Goal: Task Accomplishment & Management: Use online tool/utility

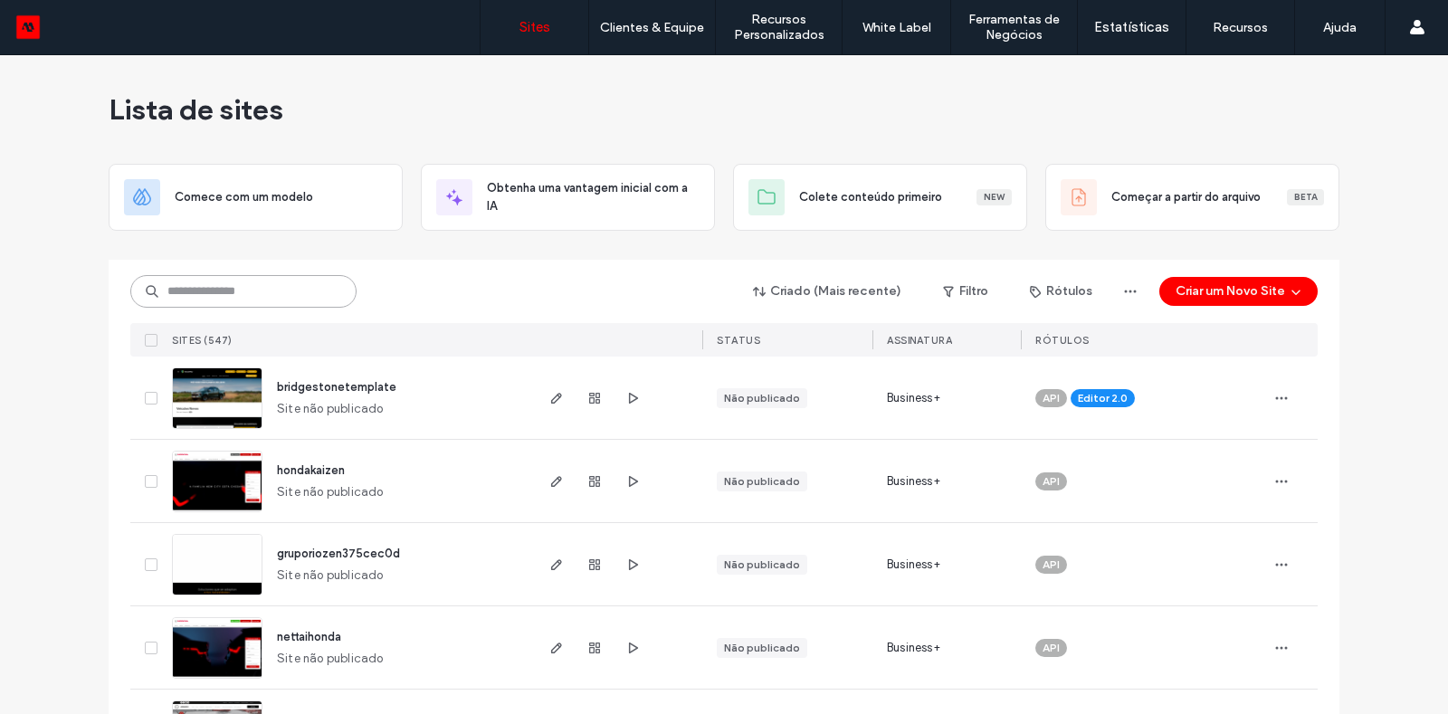
click at [224, 288] on input at bounding box center [243, 291] width 226 height 33
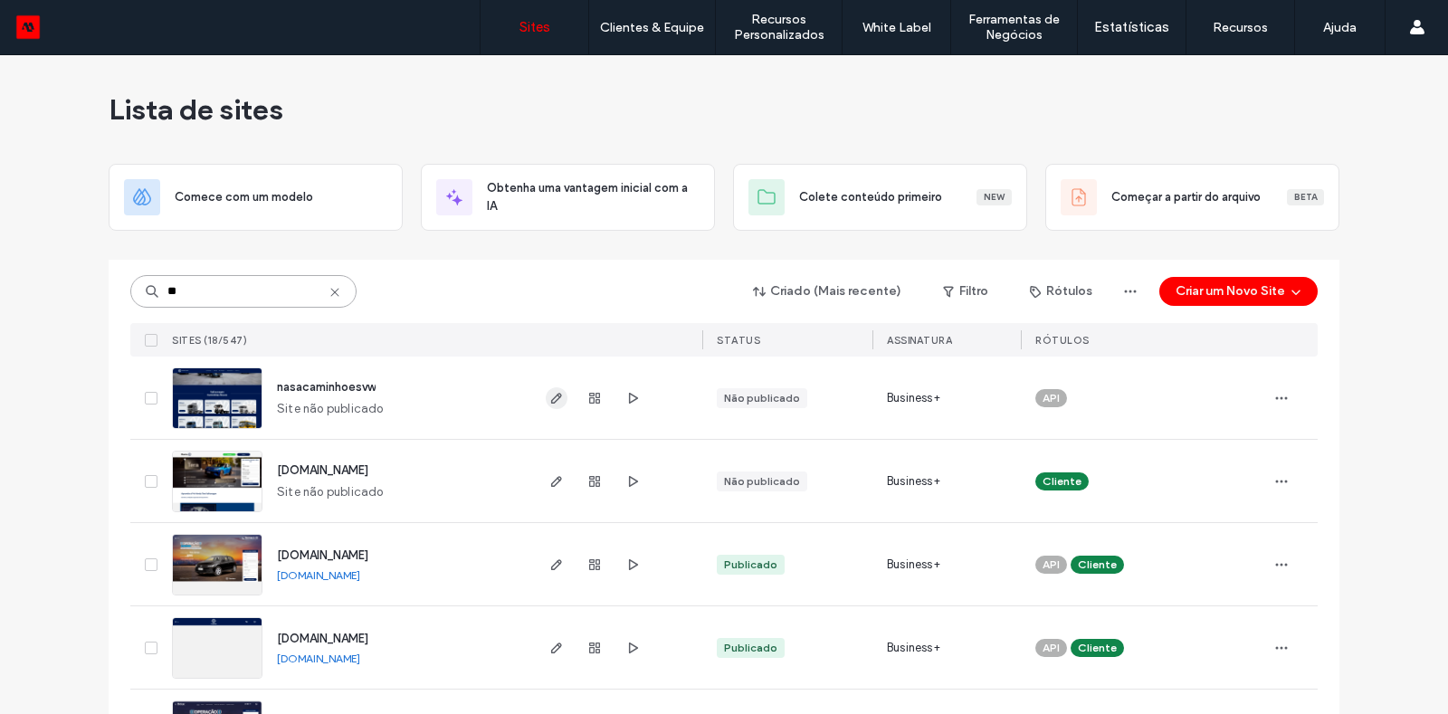
type input "**"
click at [551, 402] on use "button" at bounding box center [556, 398] width 11 height 11
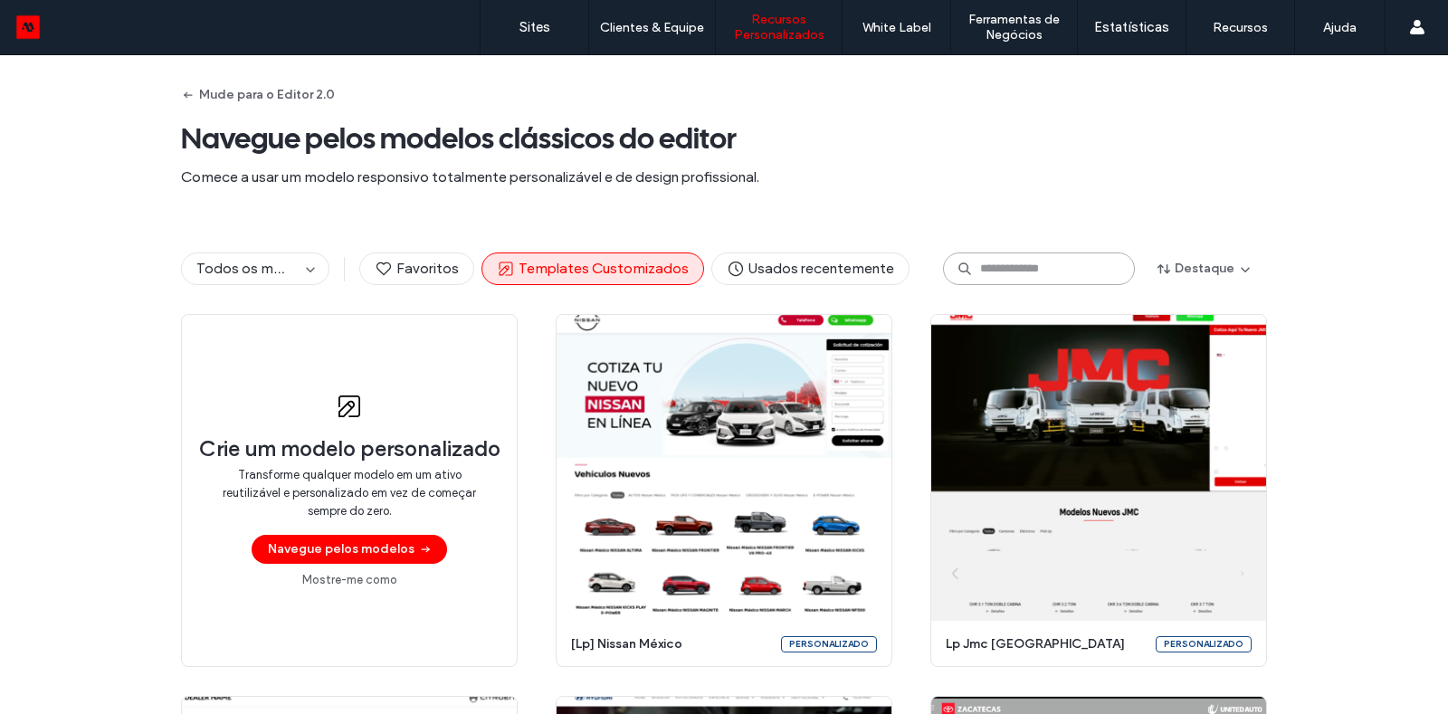
click at [993, 280] on input at bounding box center [1039, 269] width 192 height 33
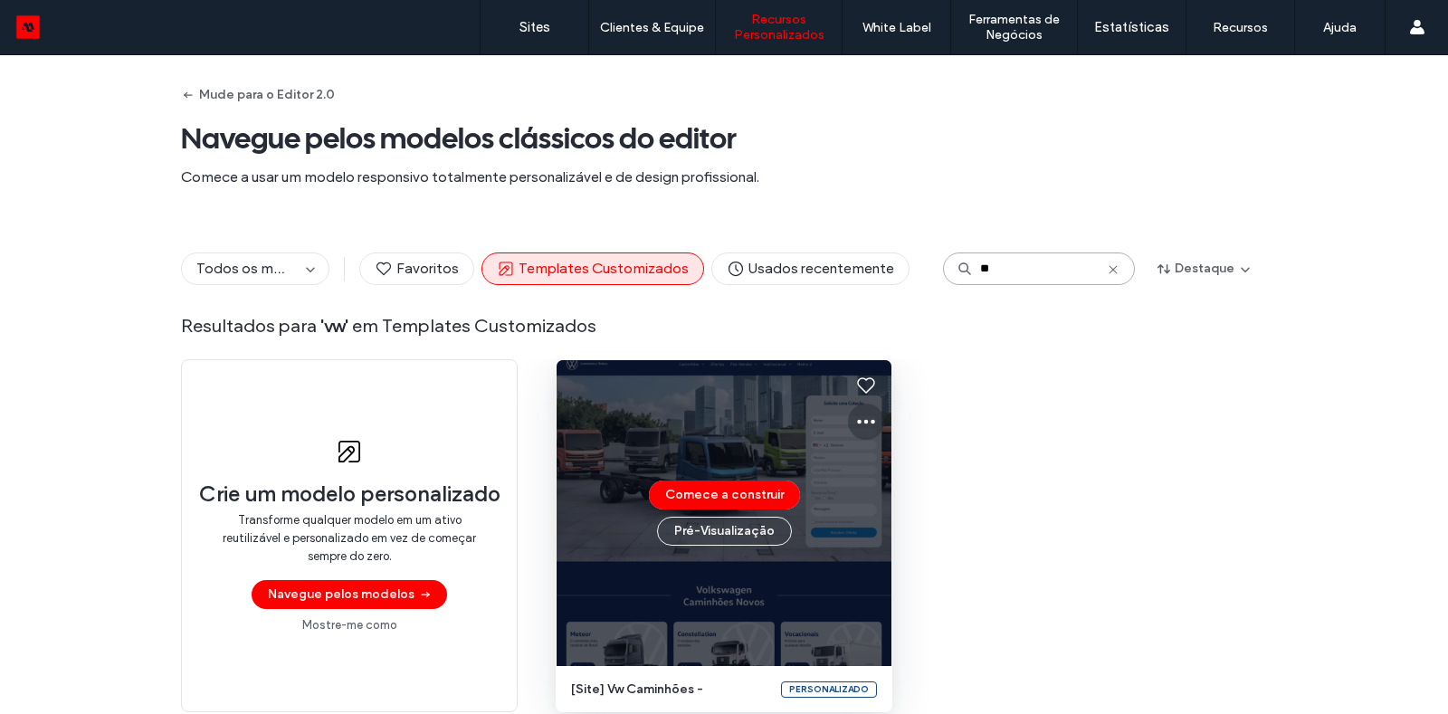
type input "**"
click at [862, 419] on icon at bounding box center [866, 422] width 22 height 22
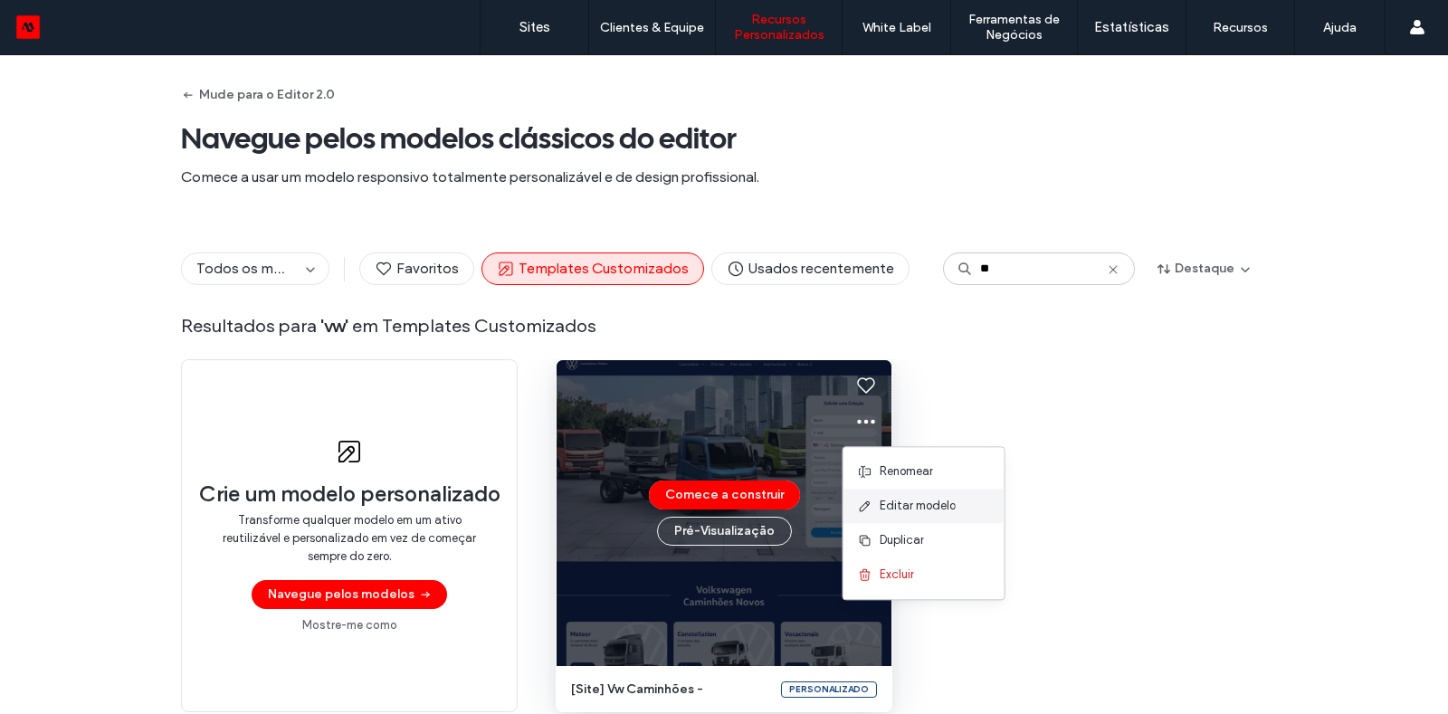
click at [907, 506] on span "Editar modelo" at bounding box center [918, 506] width 76 height 18
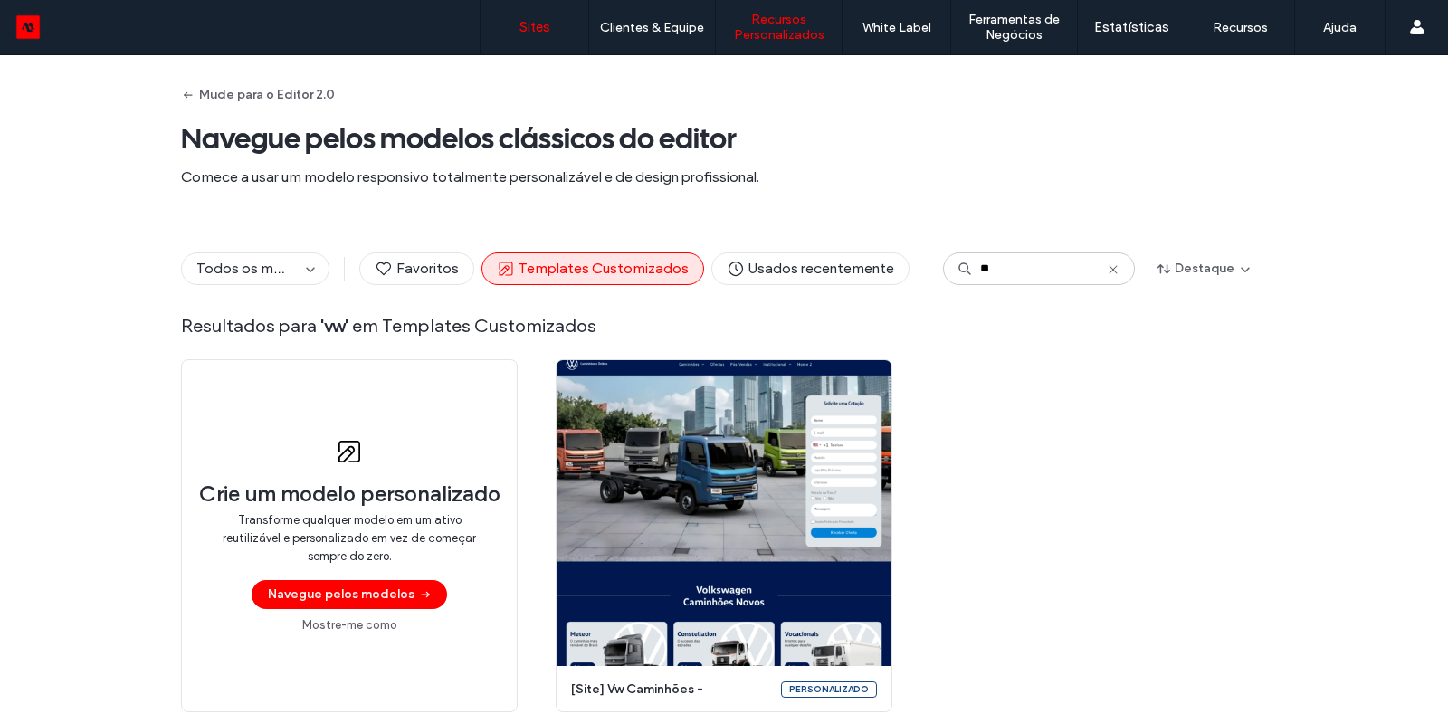
click at [539, 20] on label "Sites" at bounding box center [535, 27] width 31 height 16
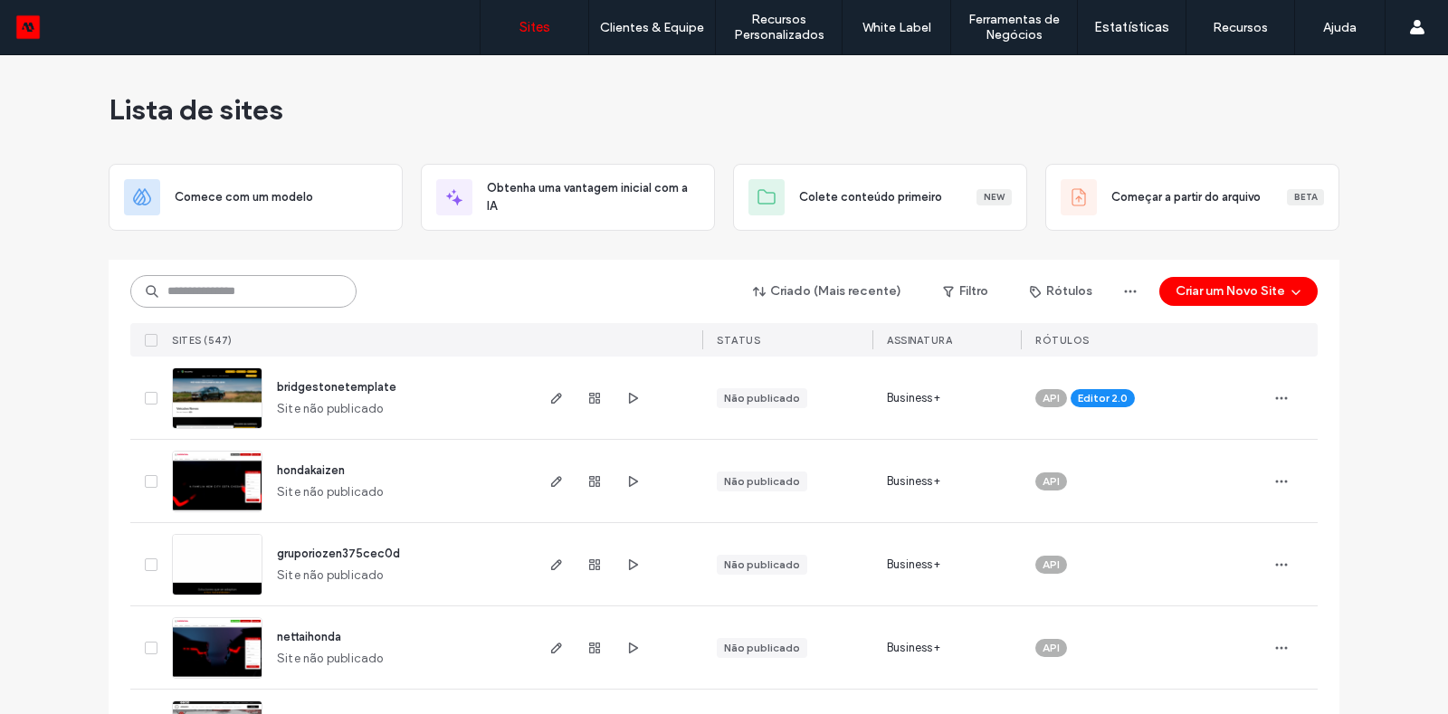
click at [257, 284] on input at bounding box center [243, 291] width 226 height 33
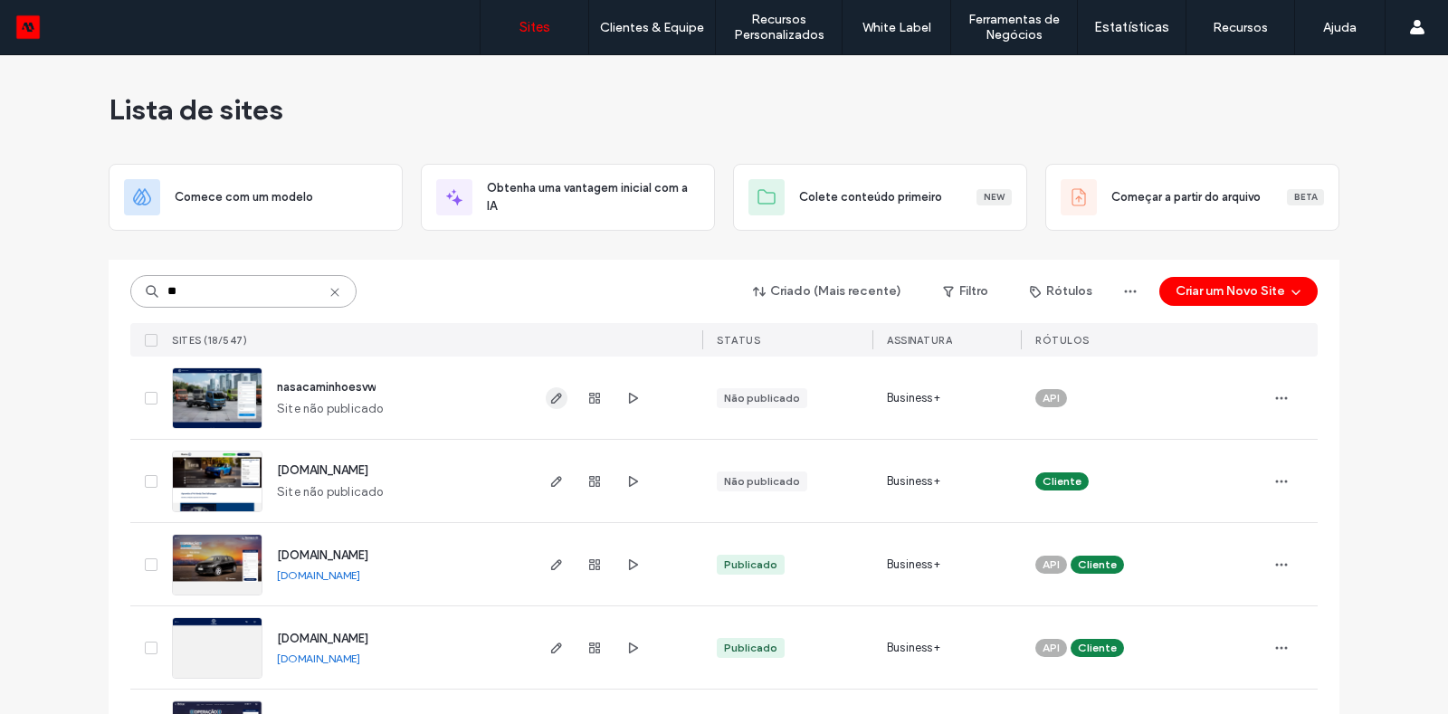
type input "**"
click at [551, 396] on use "button" at bounding box center [556, 398] width 11 height 11
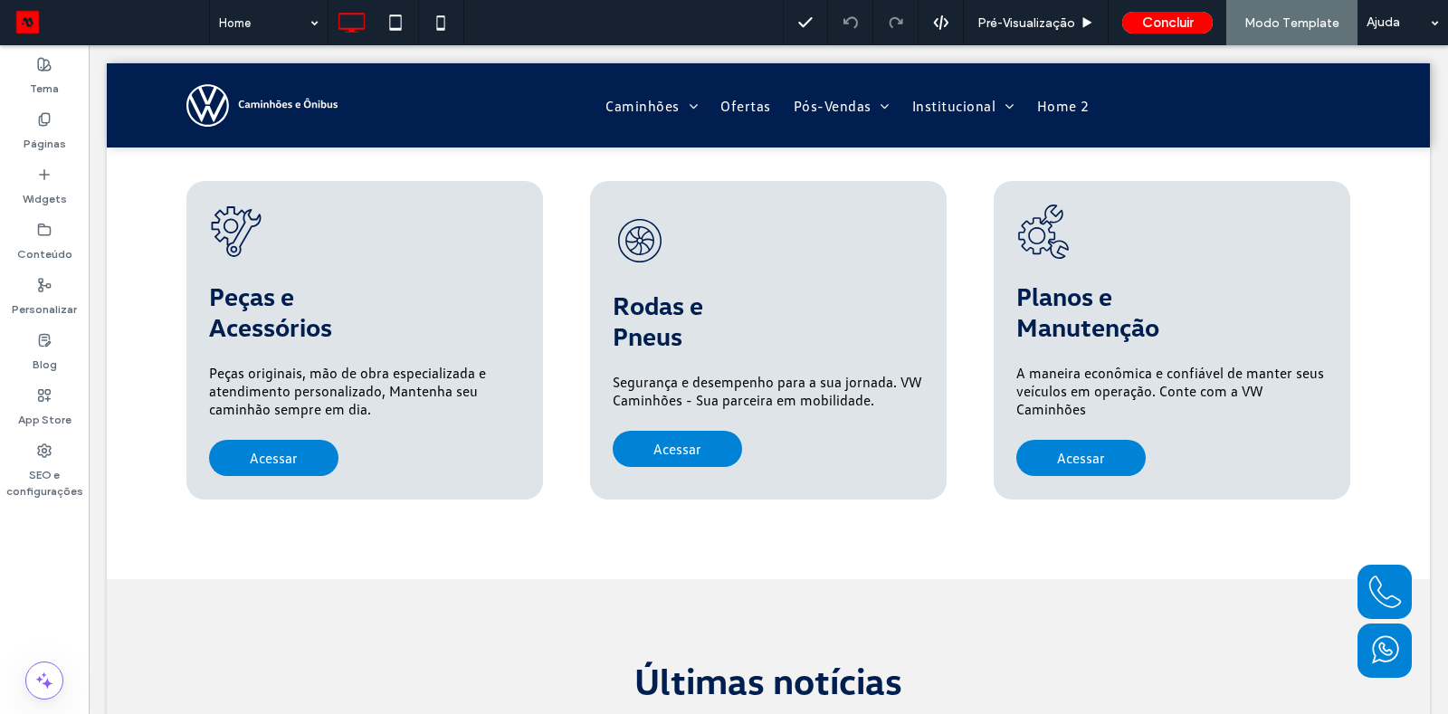
scroll to position [3229, 0]
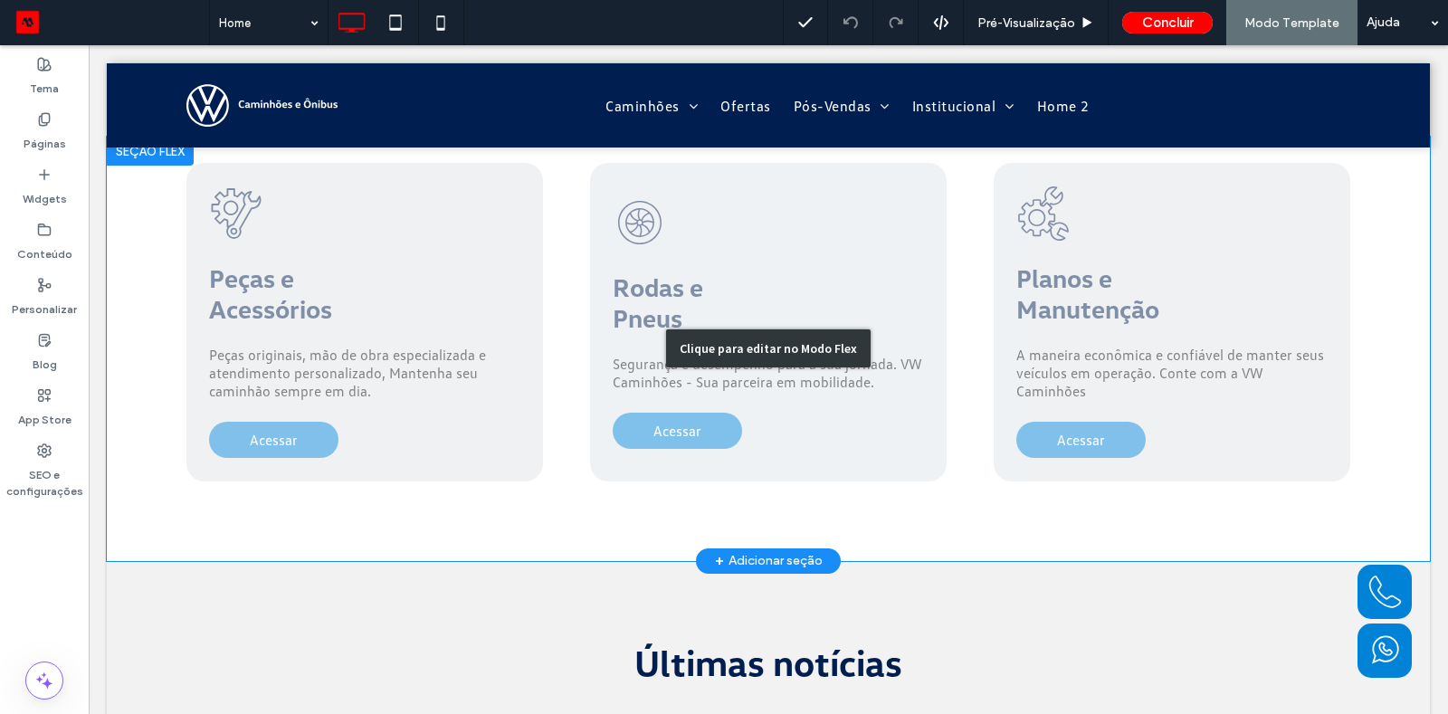
click at [1065, 300] on div "Clique para editar no Modo Flex" at bounding box center [768, 349] width 1323 height 424
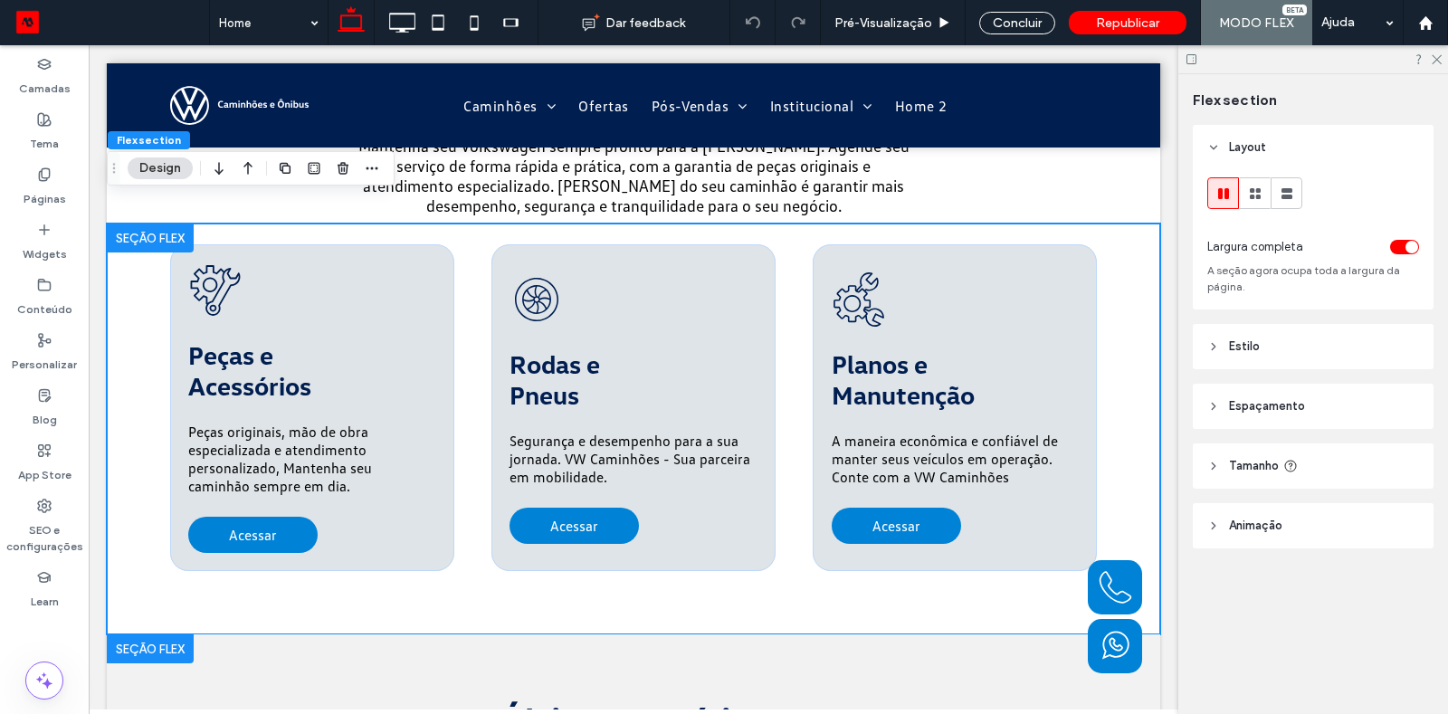
scroll to position [2614, 0]
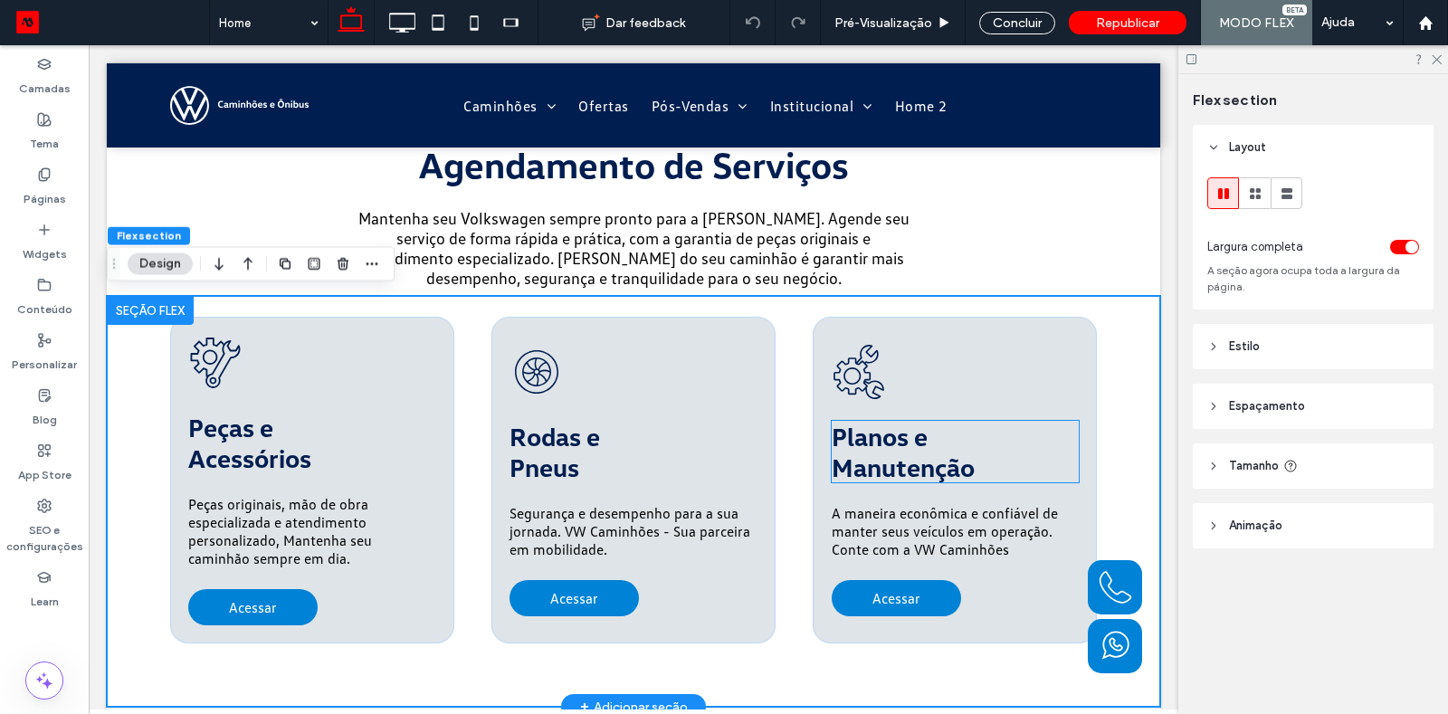
click at [878, 465] on span "Manutenção" at bounding box center [903, 467] width 143 height 31
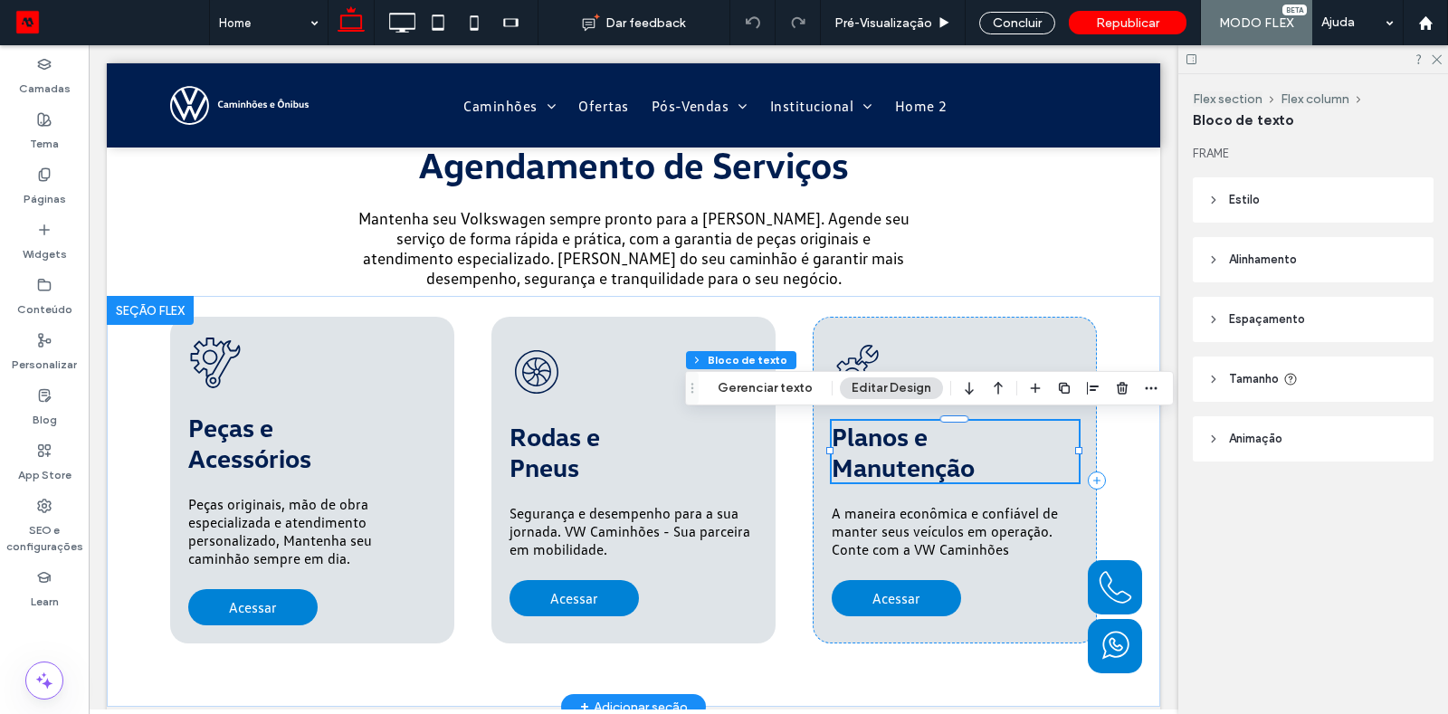
click at [878, 465] on span "Manutenção" at bounding box center [903, 467] width 143 height 31
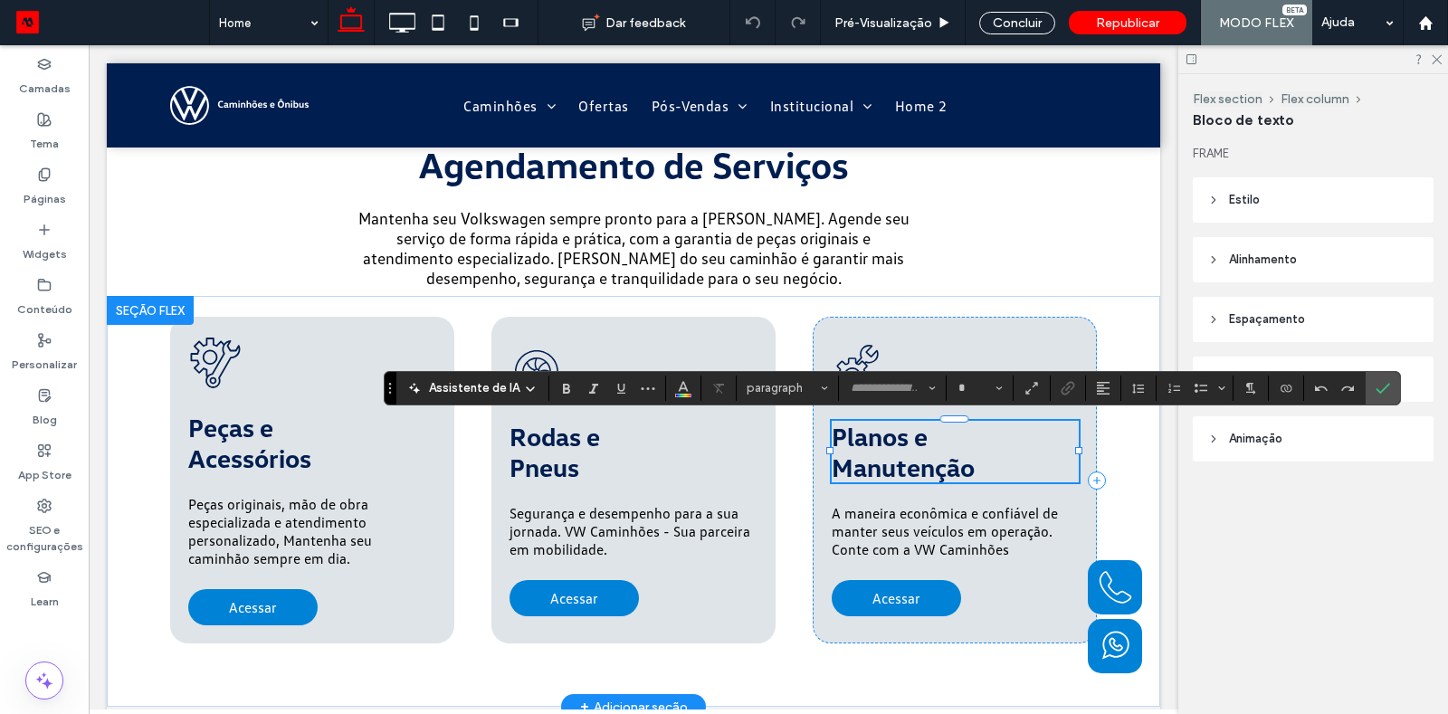
type input "**********"
type input "**"
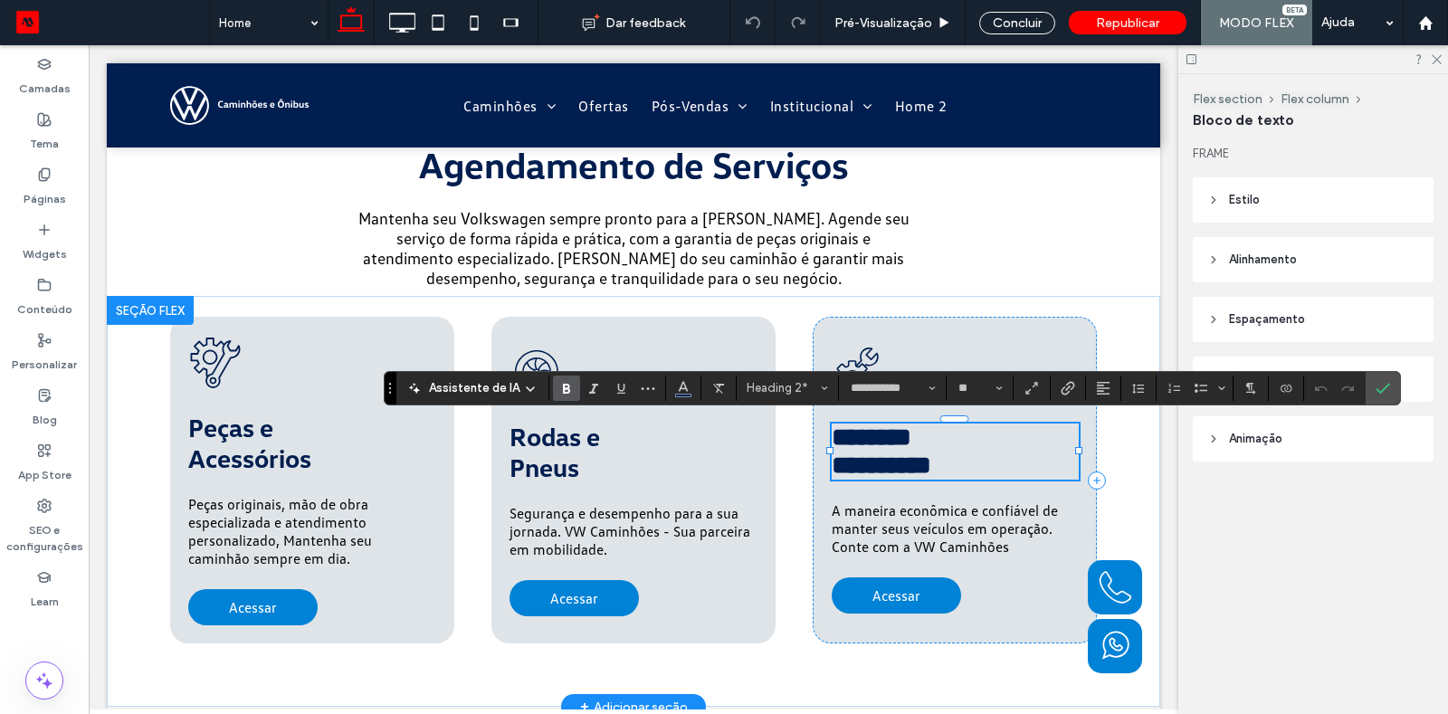
click at [911, 432] on span "********" at bounding box center [872, 436] width 80 height 25
click at [1012, 540] on p "A maneira econômica e confiável de manter seus veículos em operação. Conte com …" at bounding box center [955, 528] width 247 height 54
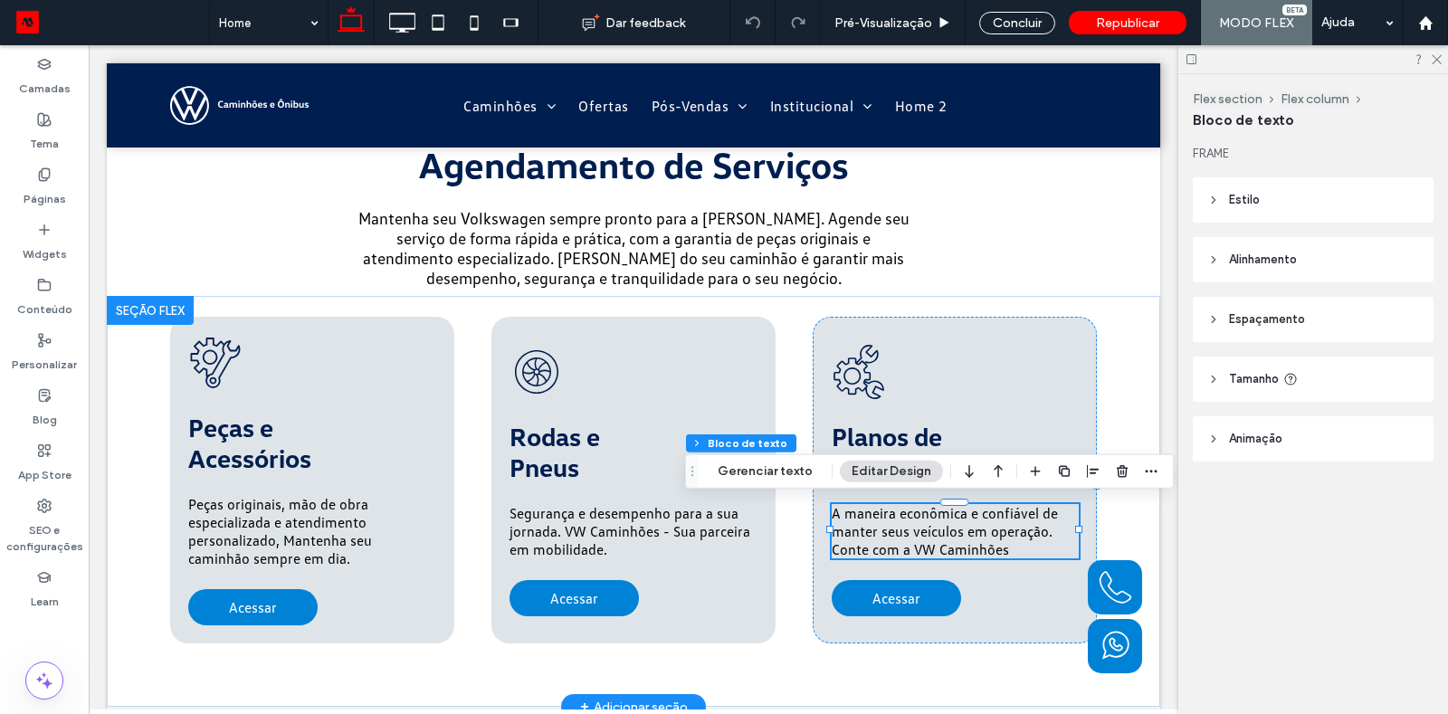
click at [1012, 540] on p "A maneira econômica e confiável de manter seus veículos em operação. Conte com …" at bounding box center [955, 531] width 247 height 54
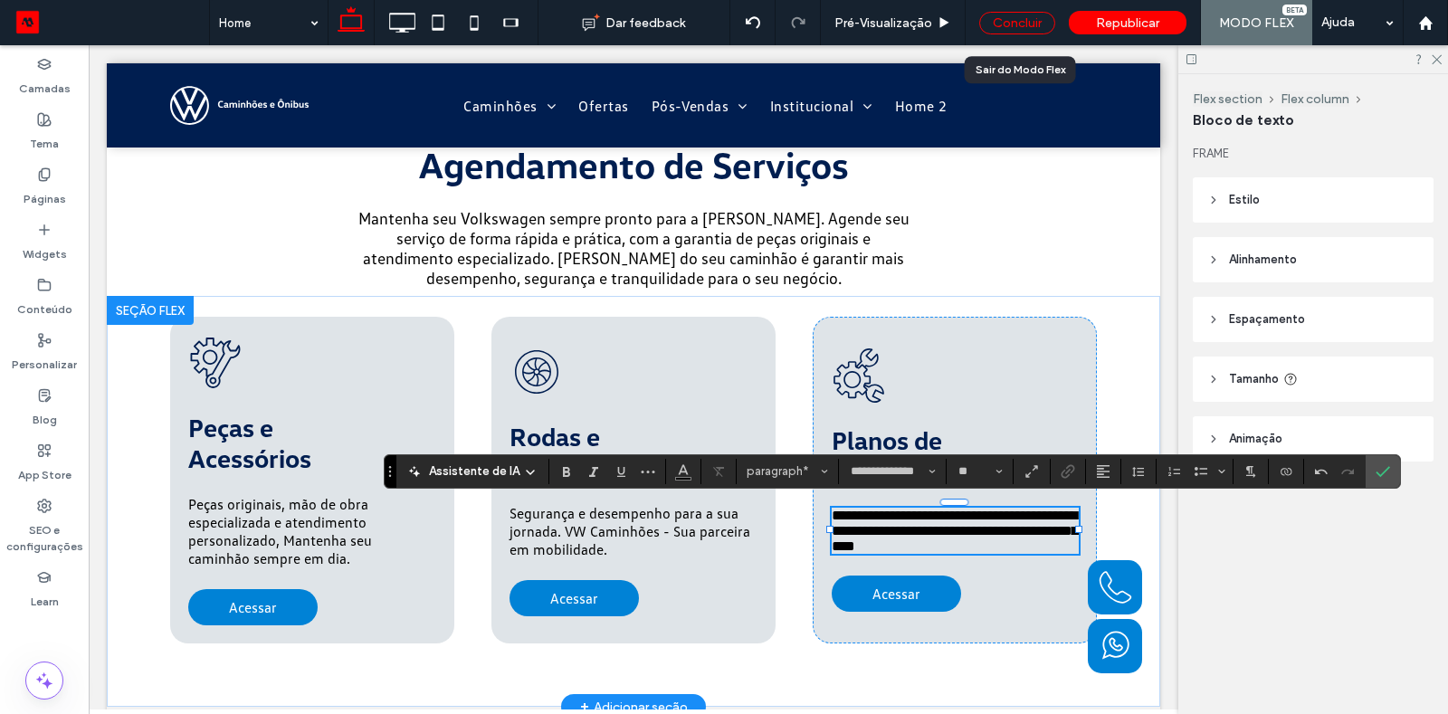
click at [1008, 25] on div "Concluir" at bounding box center [1017, 23] width 76 height 23
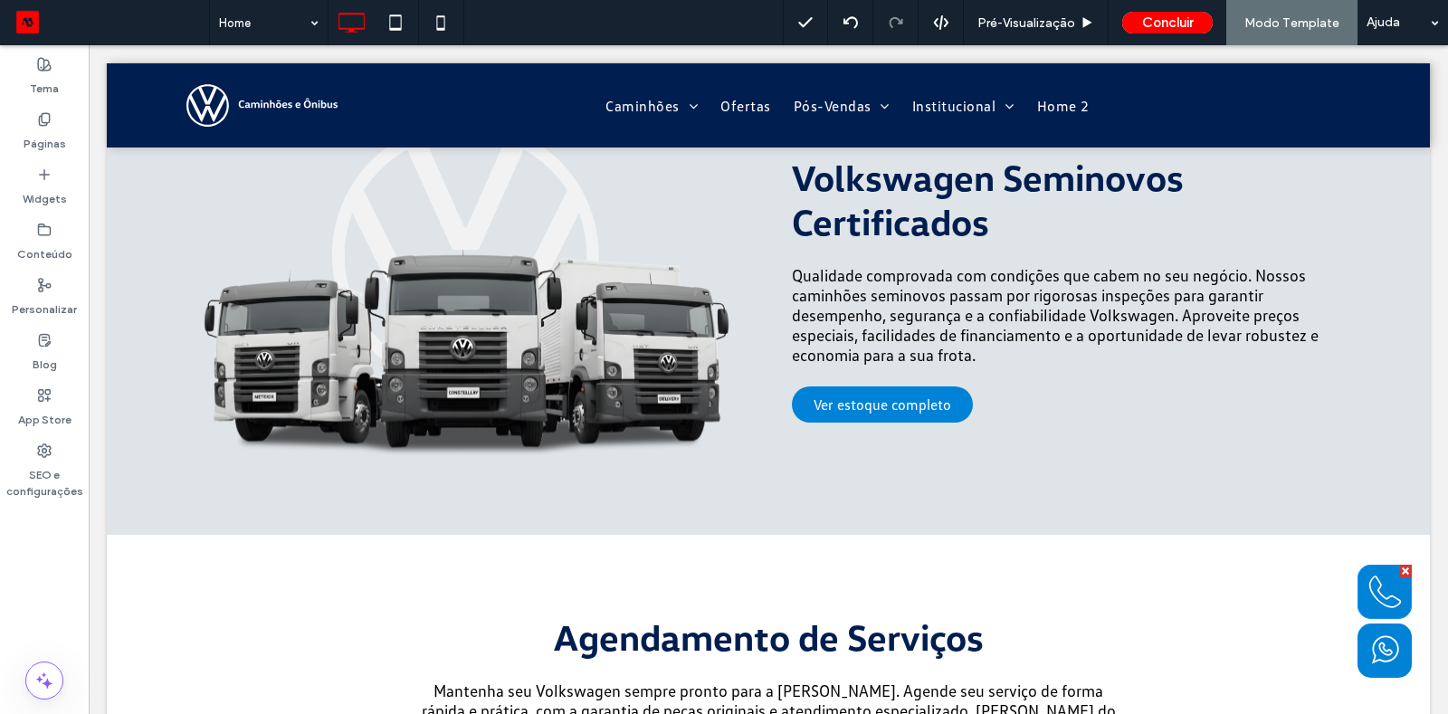
click at [1378, 578] on icon at bounding box center [1385, 592] width 41 height 54
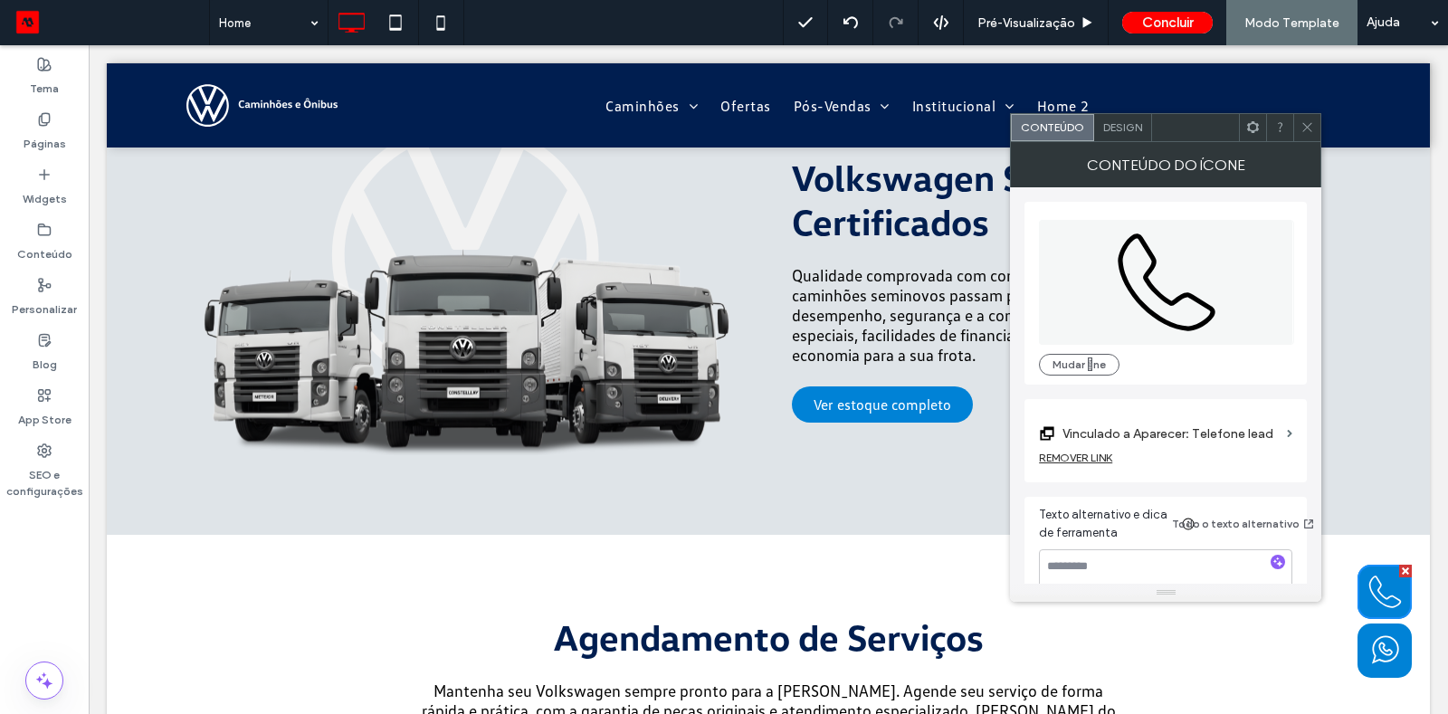
click at [1304, 132] on icon at bounding box center [1308, 127] width 14 height 14
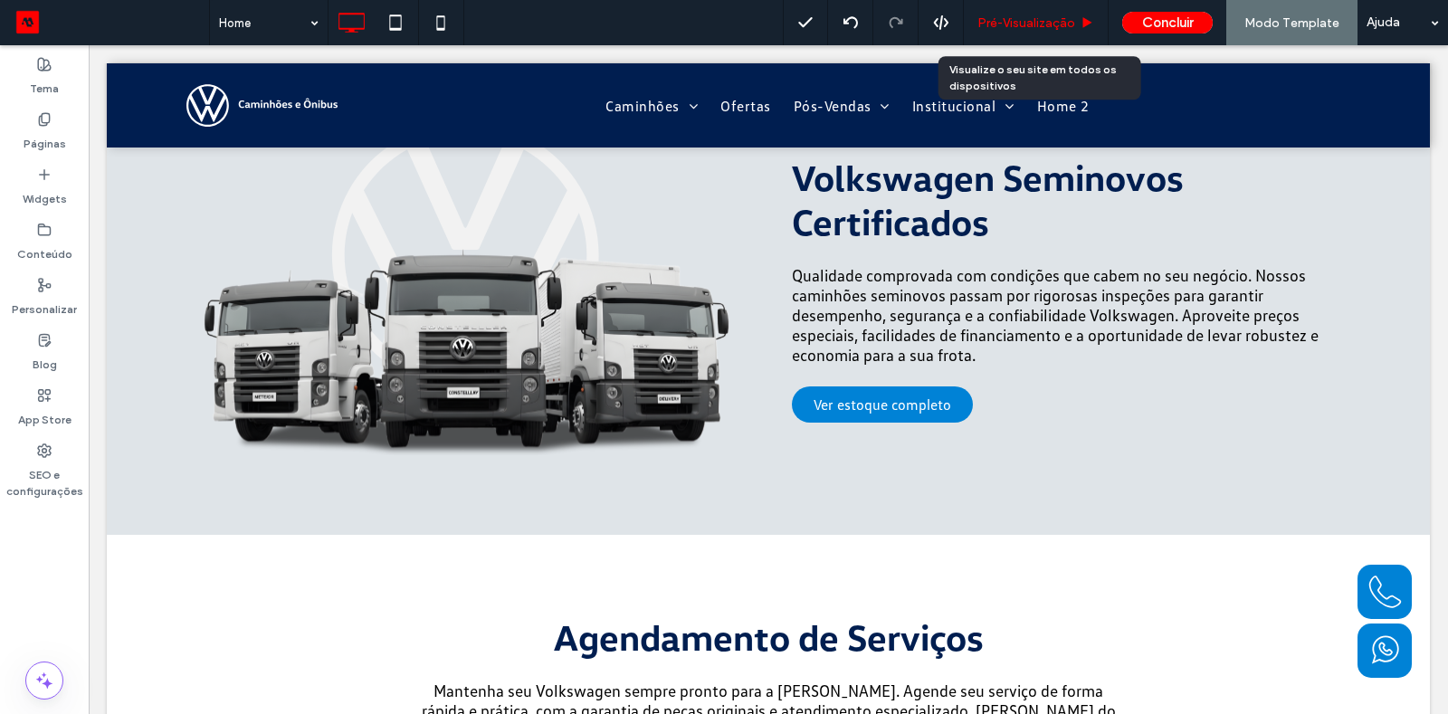
click at [1044, 30] on span "Pré-Visualizaçāo" at bounding box center [1026, 22] width 98 height 15
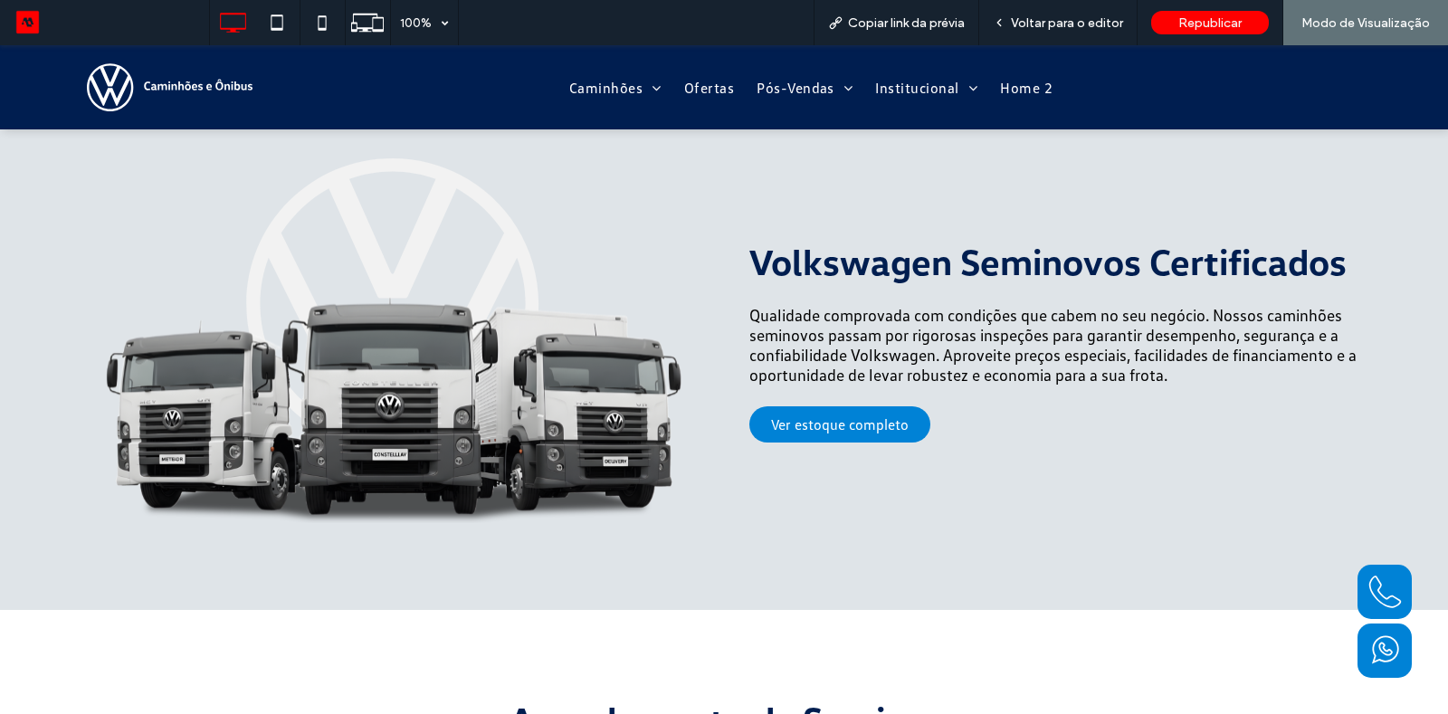
scroll to position [2680, 0]
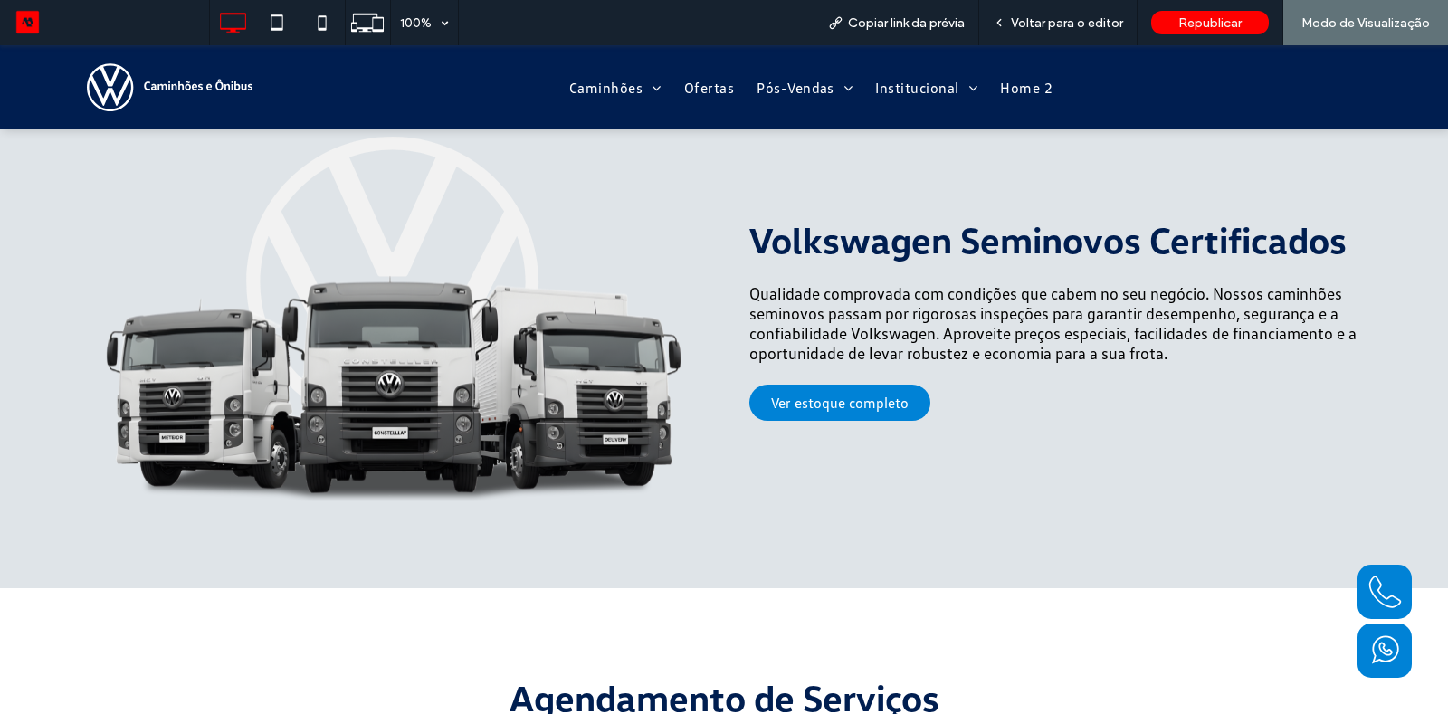
click at [1373, 613] on icon at bounding box center [1385, 592] width 41 height 54
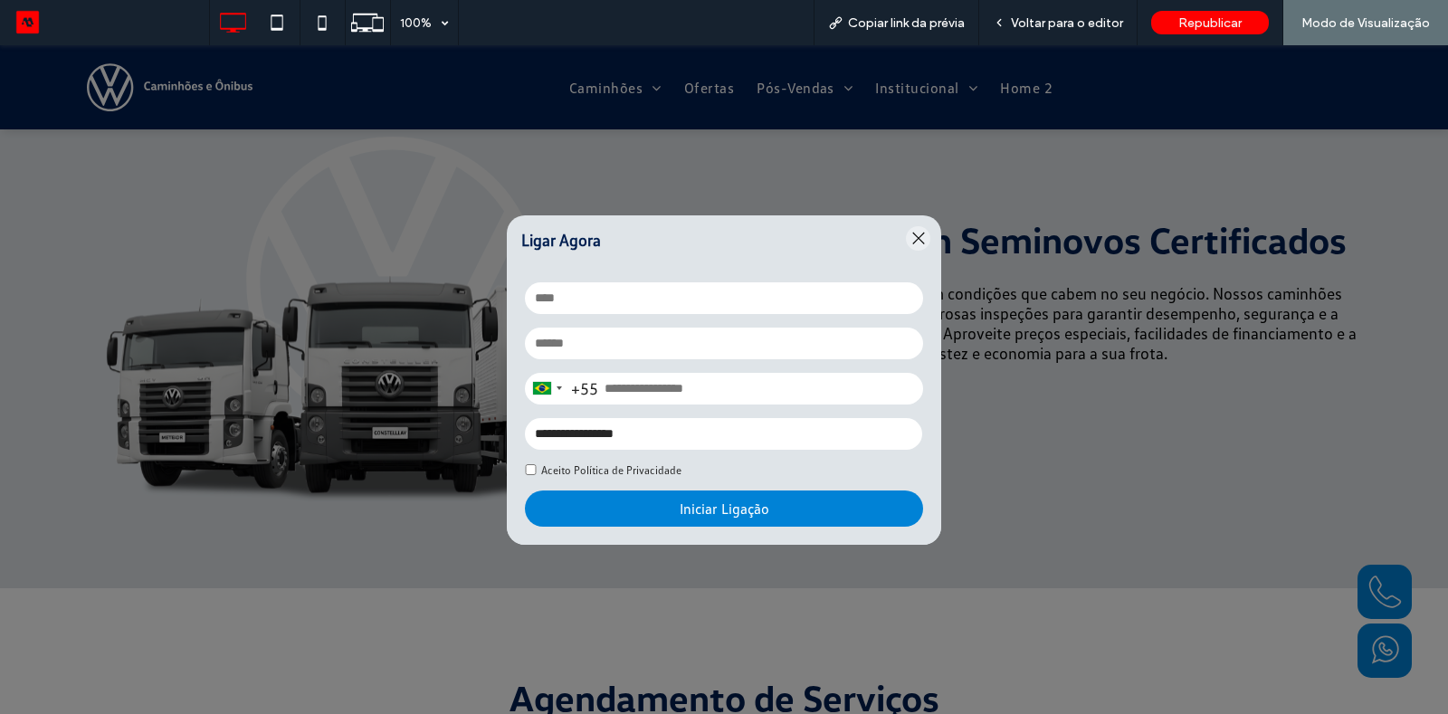
click at [827, 282] on input "text" at bounding box center [724, 298] width 398 height 32
click at [923, 226] on div at bounding box center [918, 238] width 24 height 24
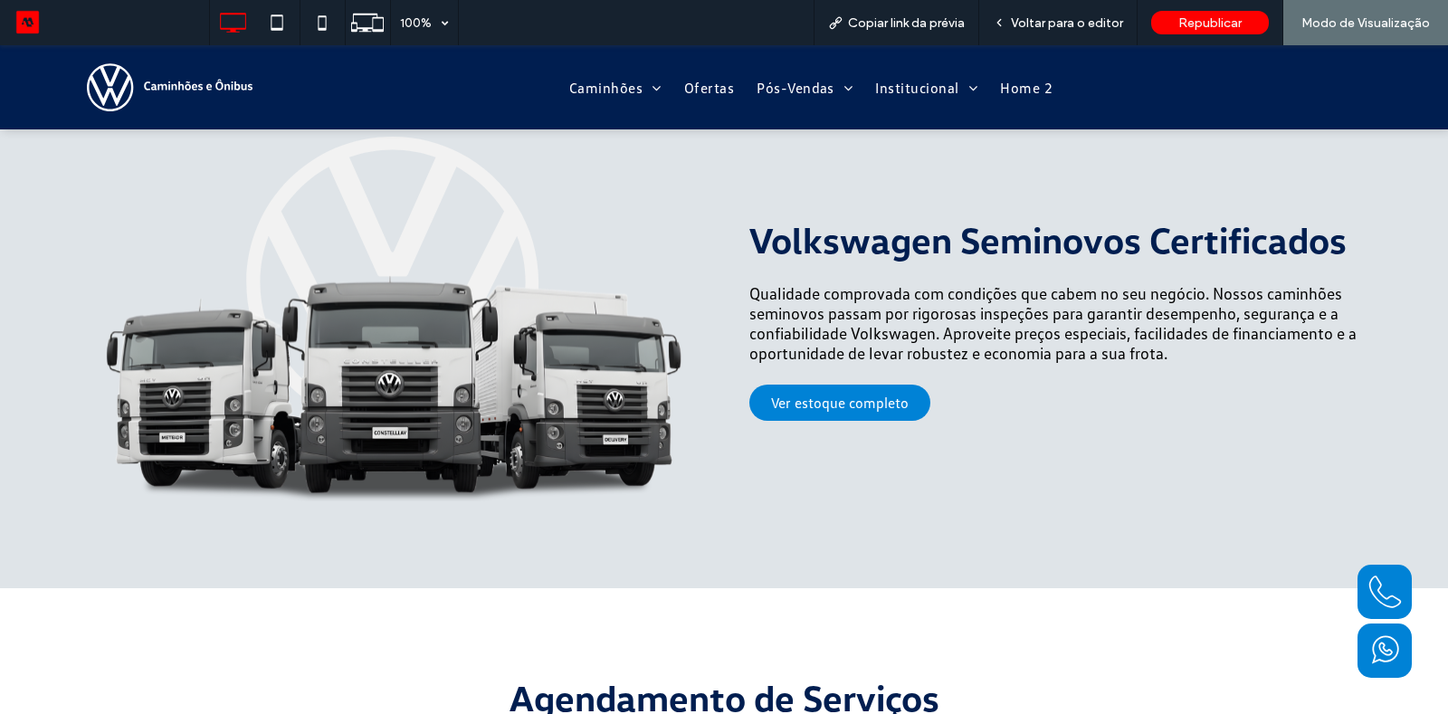
click at [1382, 646] on icon at bounding box center [1385, 649] width 14 height 14
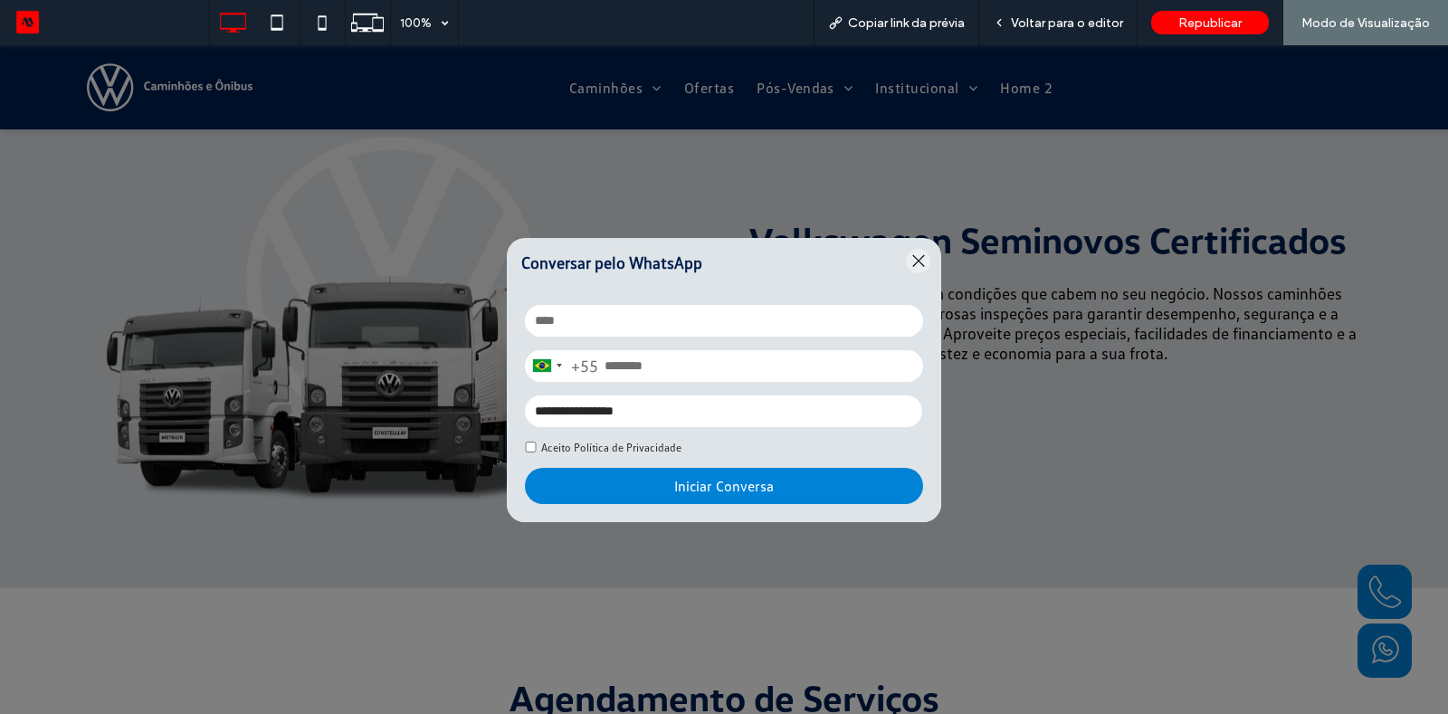
click at [921, 259] on div at bounding box center [918, 261] width 24 height 24
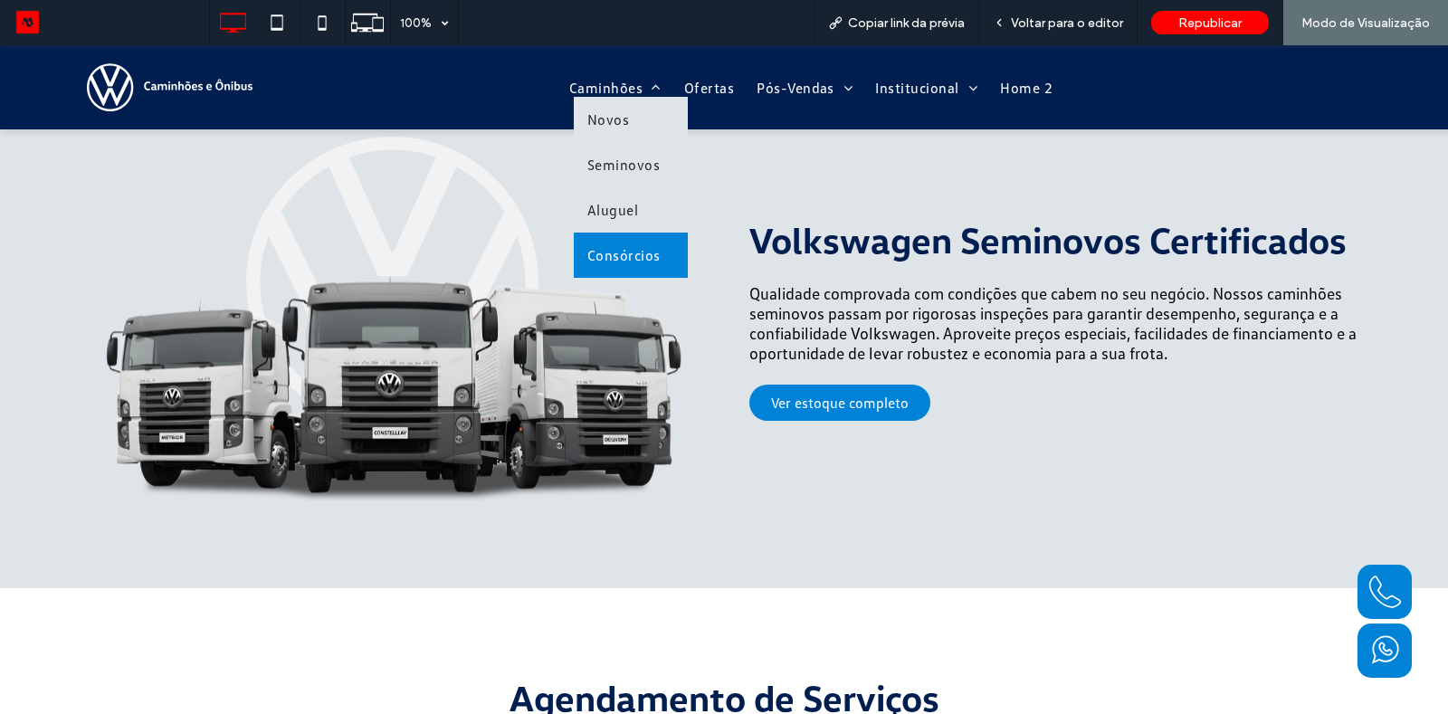
click at [638, 262] on link "Consórcios" at bounding box center [631, 255] width 114 height 45
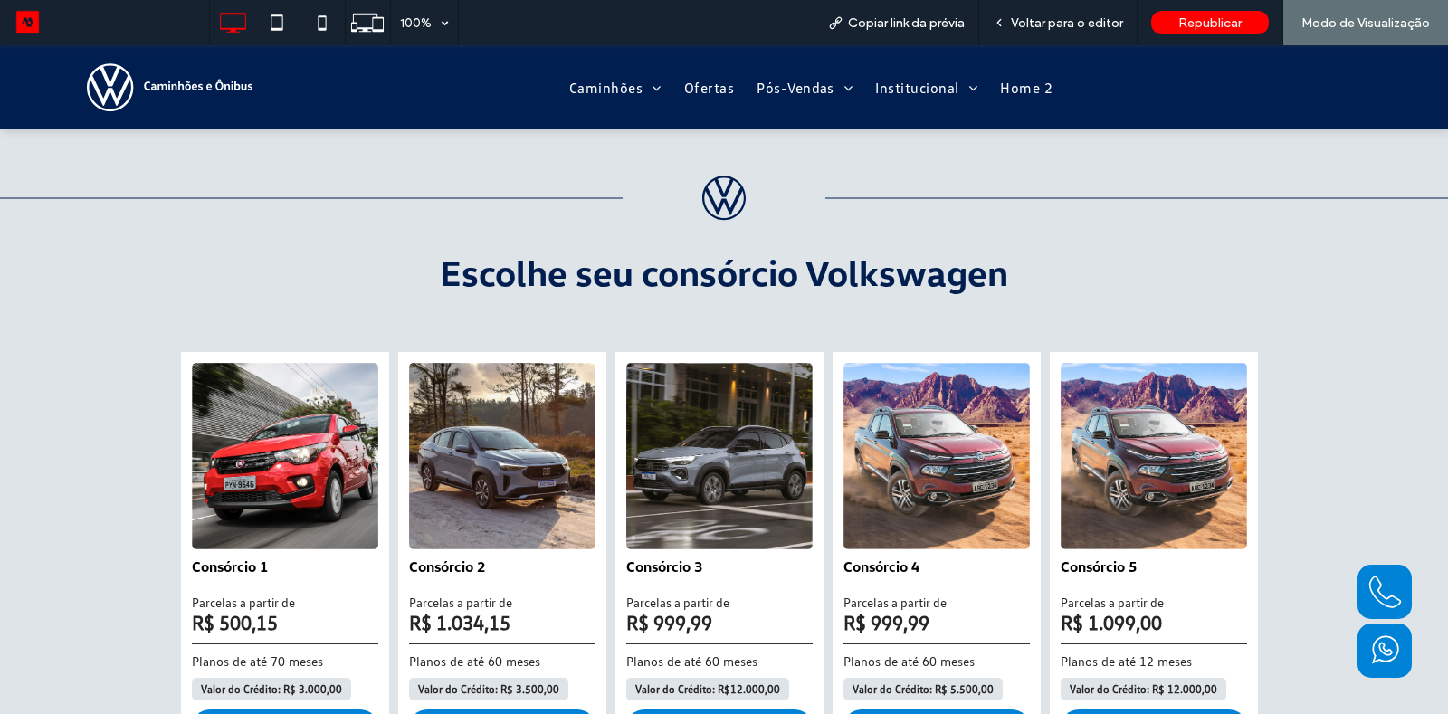
scroll to position [624, 0]
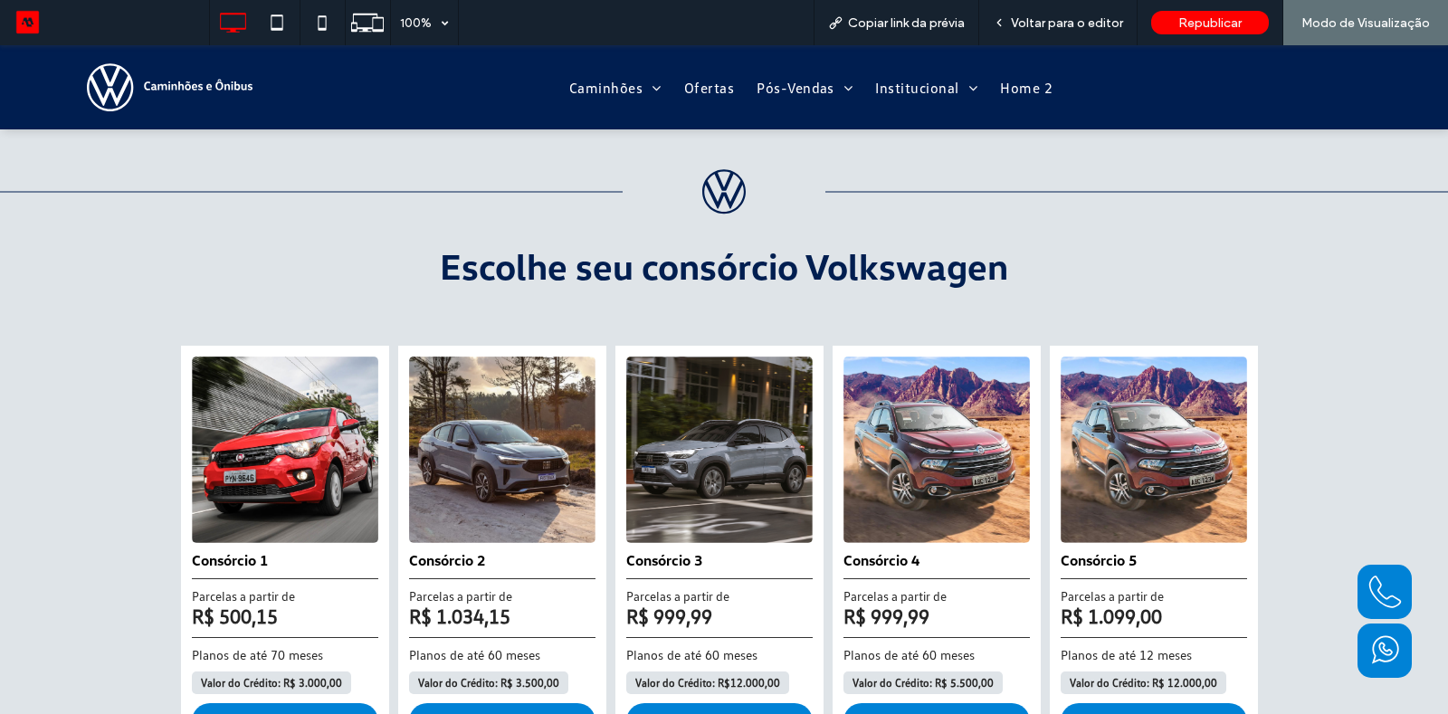
click at [586, 444] on 2 at bounding box center [502, 450] width 186 height 186
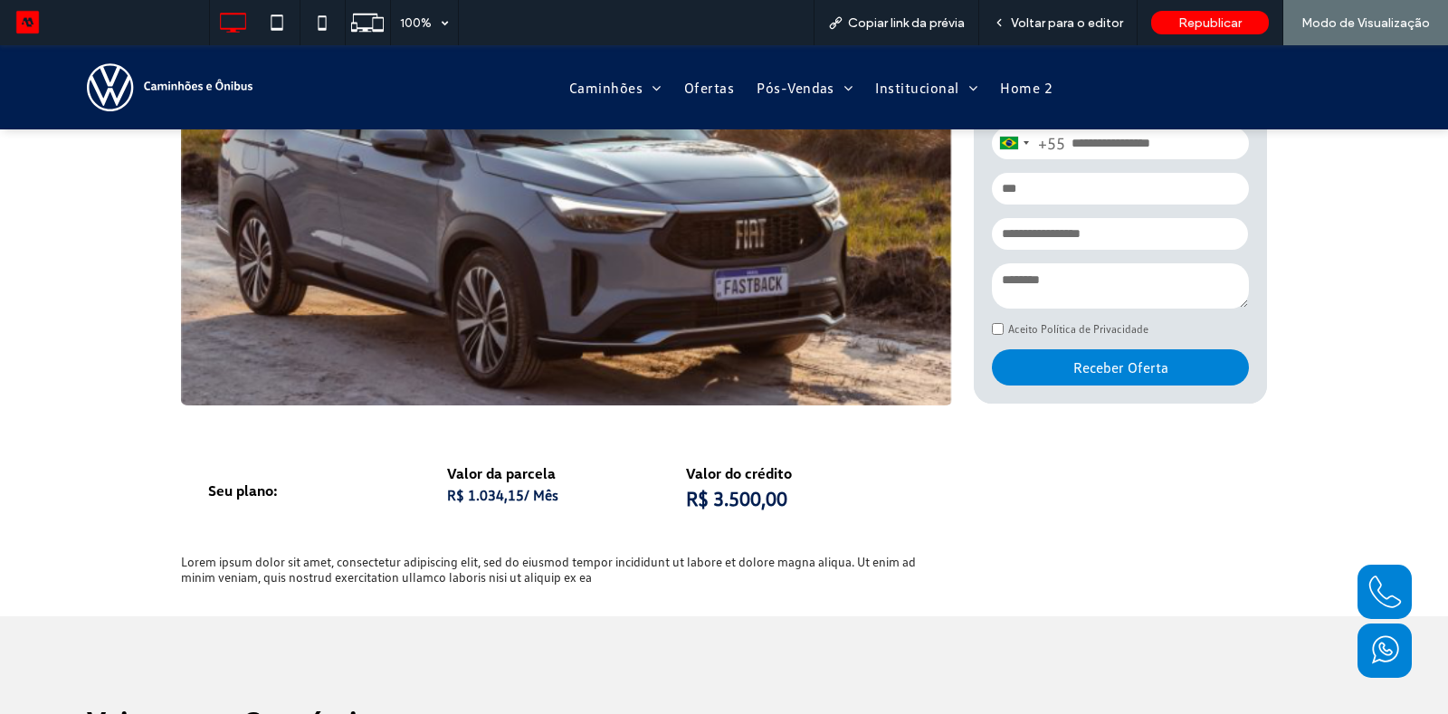
scroll to position [348, 0]
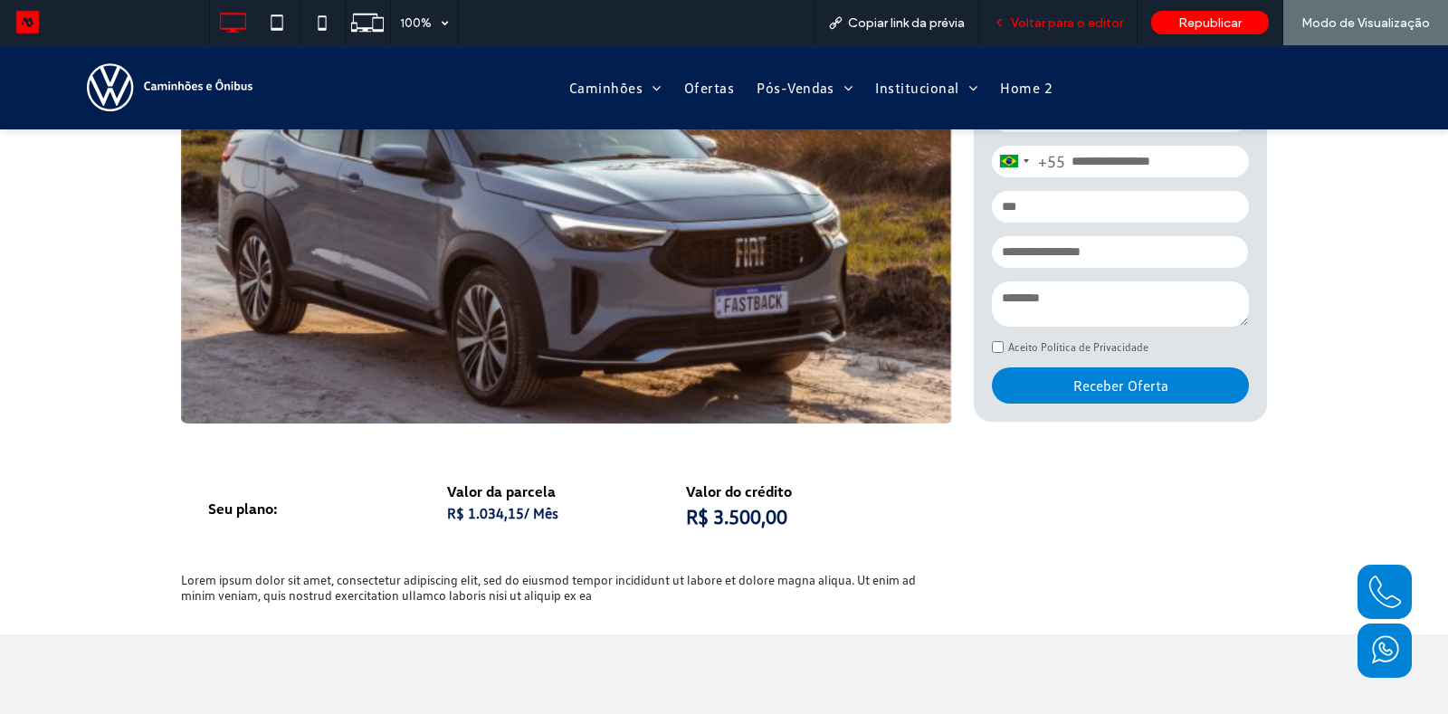
click at [1053, 31] on div "Voltar para o editor" at bounding box center [1058, 22] width 158 height 45
click at [1060, 2] on div "Voltar para o editor" at bounding box center [1058, 22] width 158 height 45
click at [1037, 34] on div "Voltar para o editor" at bounding box center [1058, 22] width 158 height 45
click at [1063, 15] on span "Voltar para o editor" at bounding box center [1067, 22] width 112 height 15
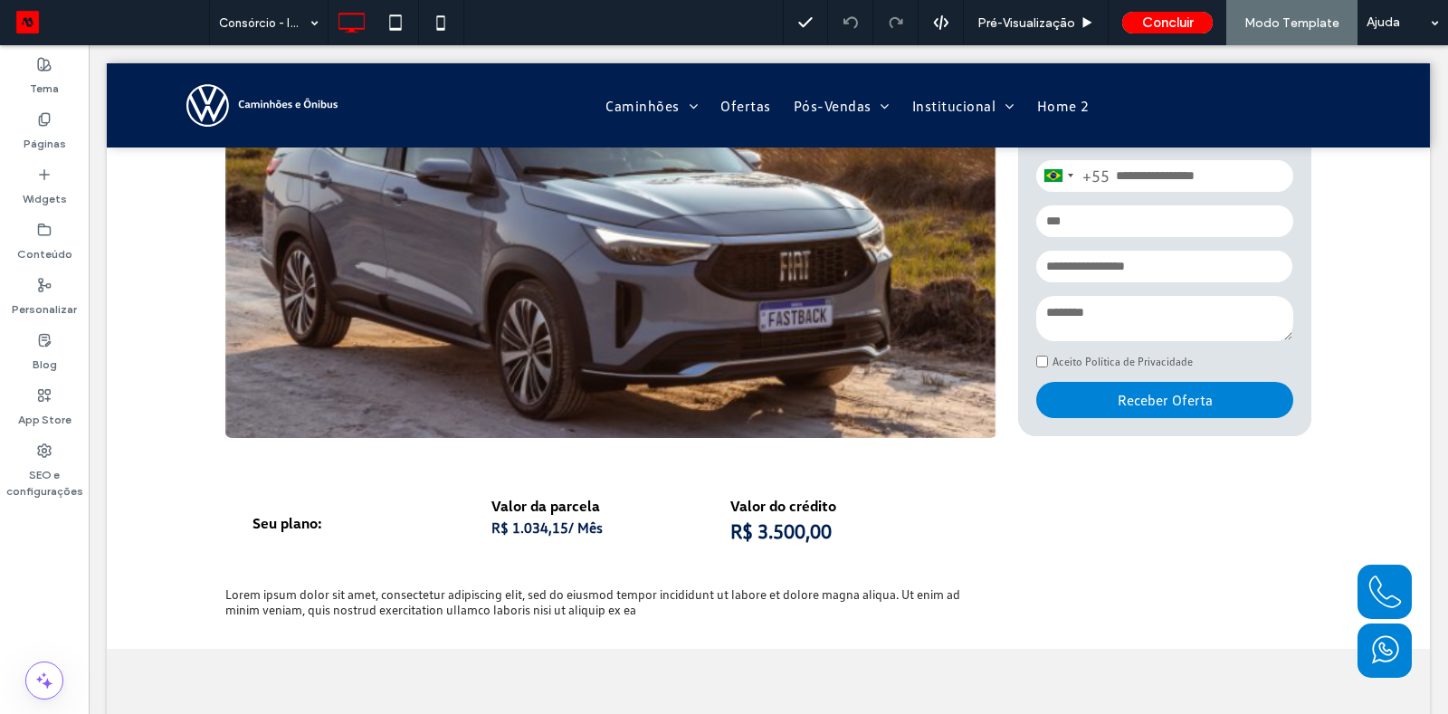
scroll to position [346, 0]
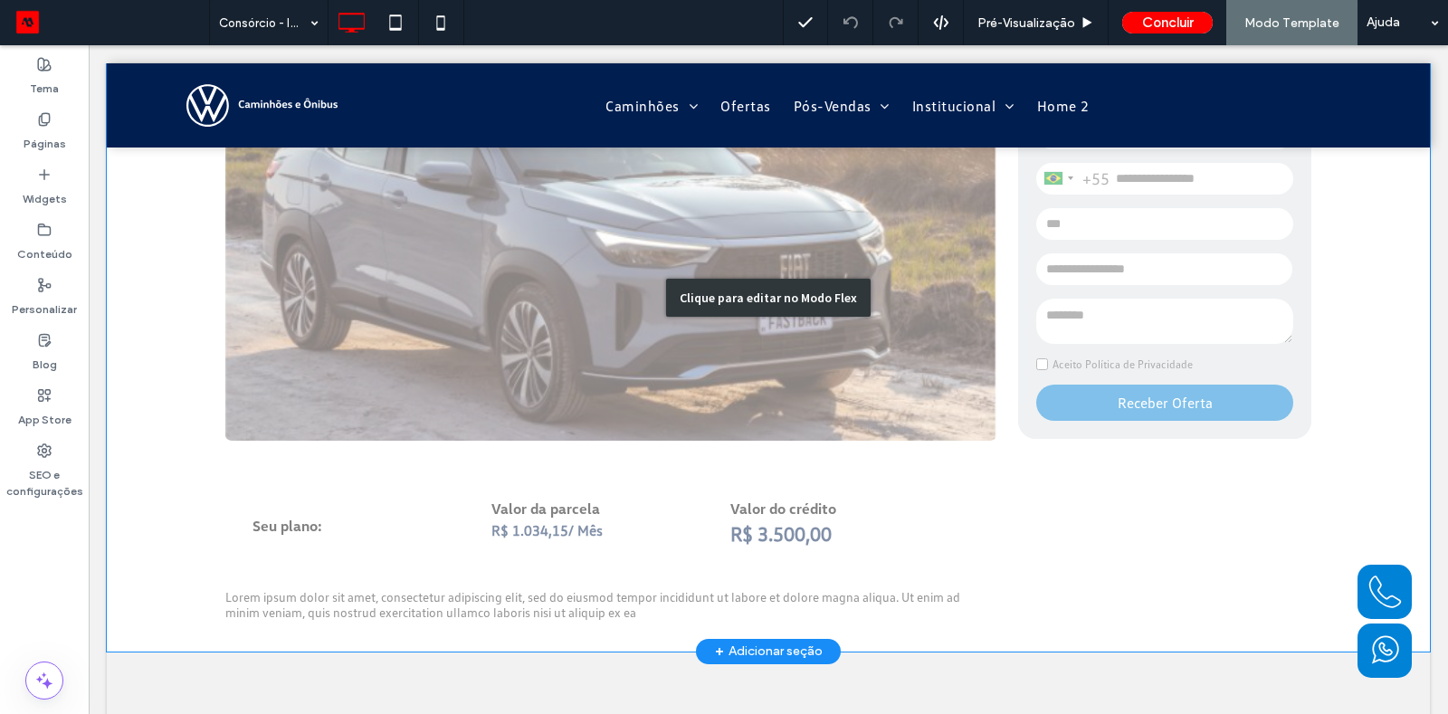
click at [605, 521] on div "Clique para editar no Modo Flex" at bounding box center [768, 298] width 1323 height 707
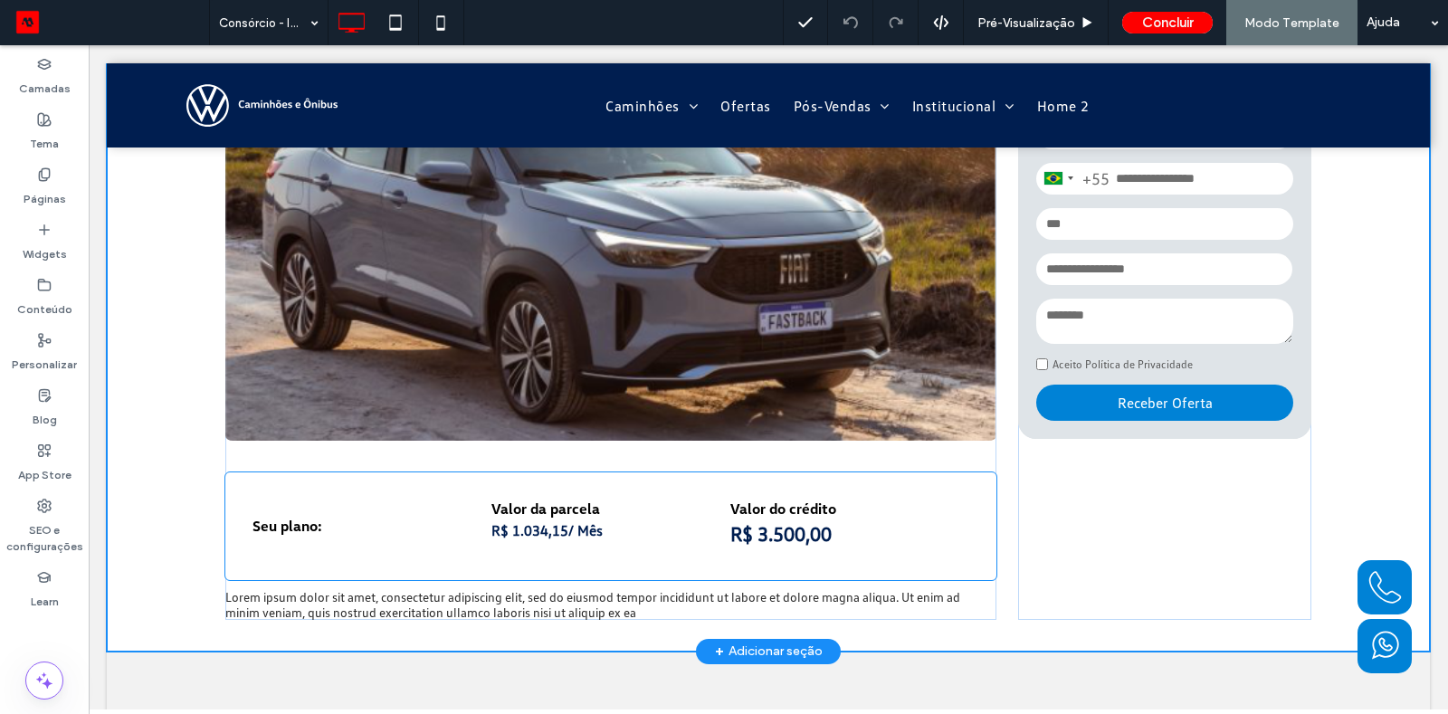
scroll to position [342, 0]
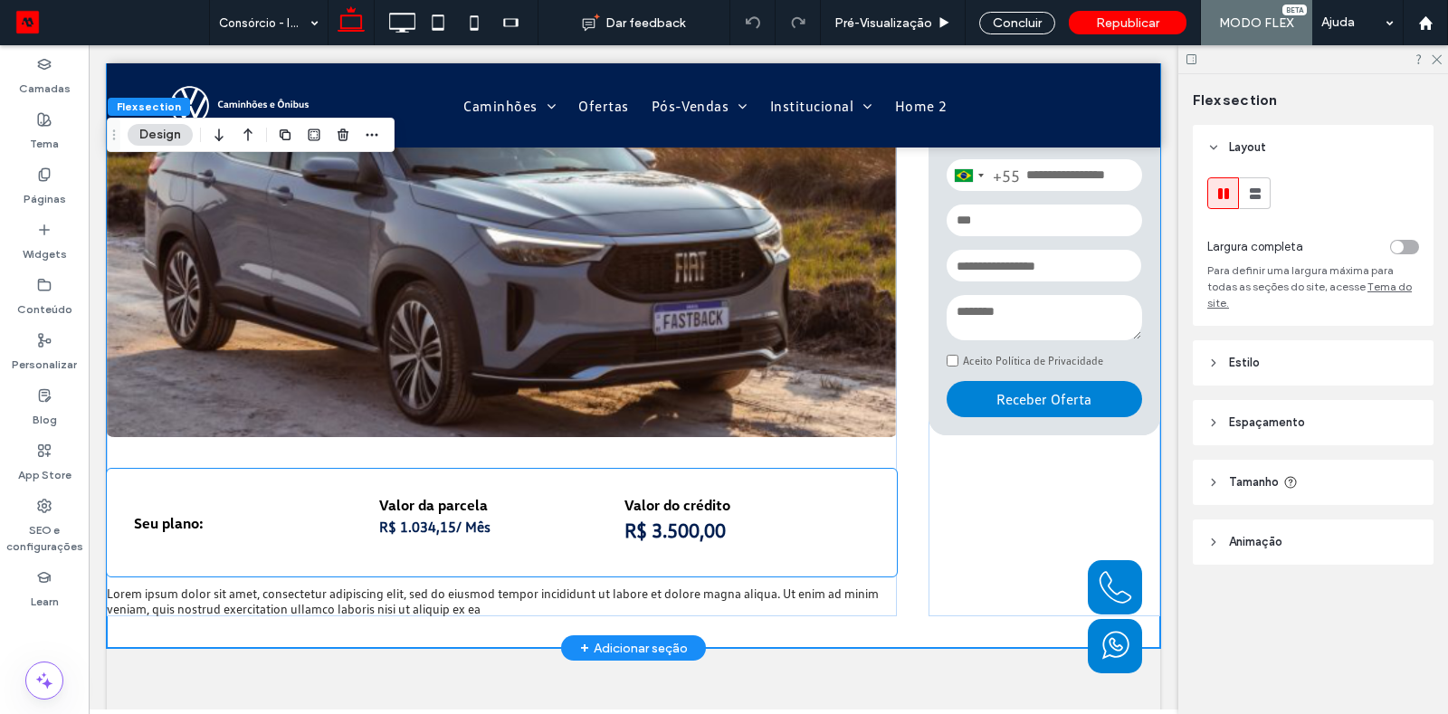
click at [373, 528] on h5 "Seu plano:" at bounding box center [256, 523] width 245 height 18
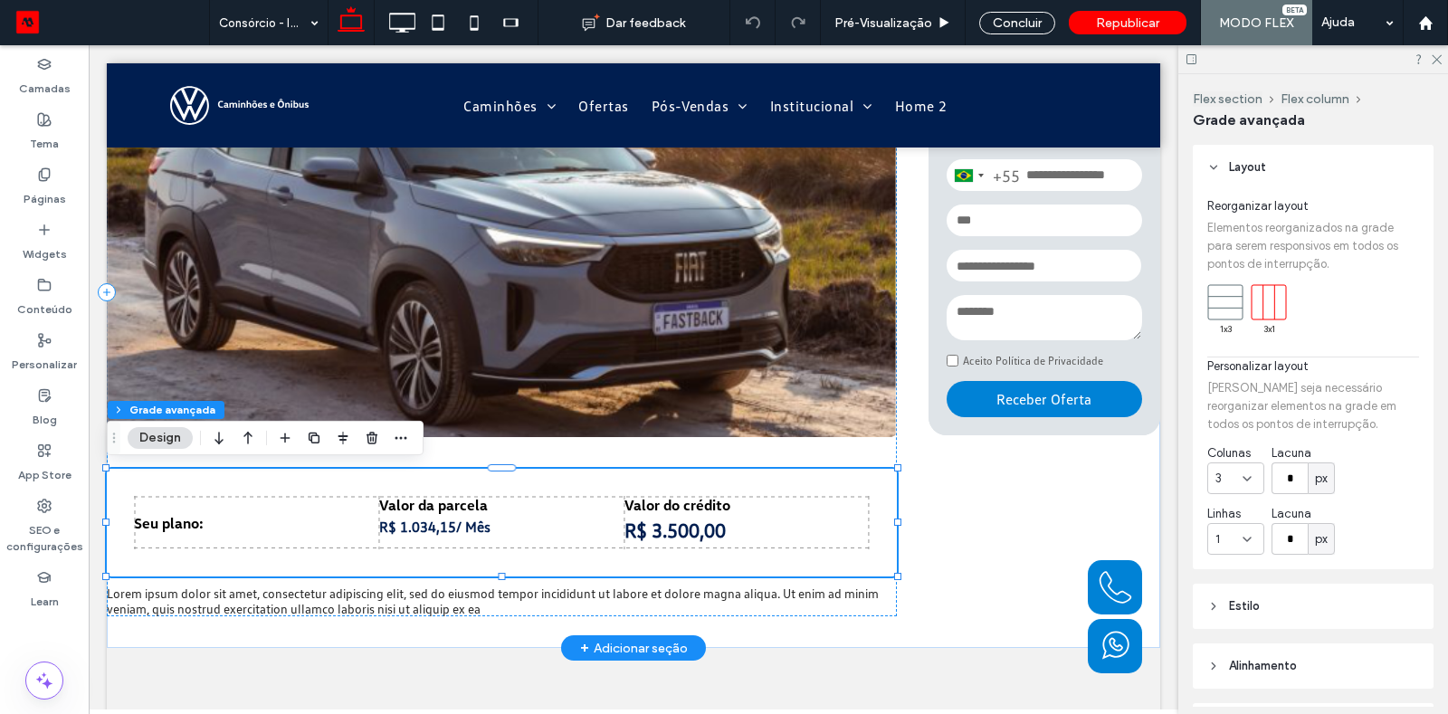
click at [373, 528] on h5 "Seu plano:" at bounding box center [256, 523] width 245 height 18
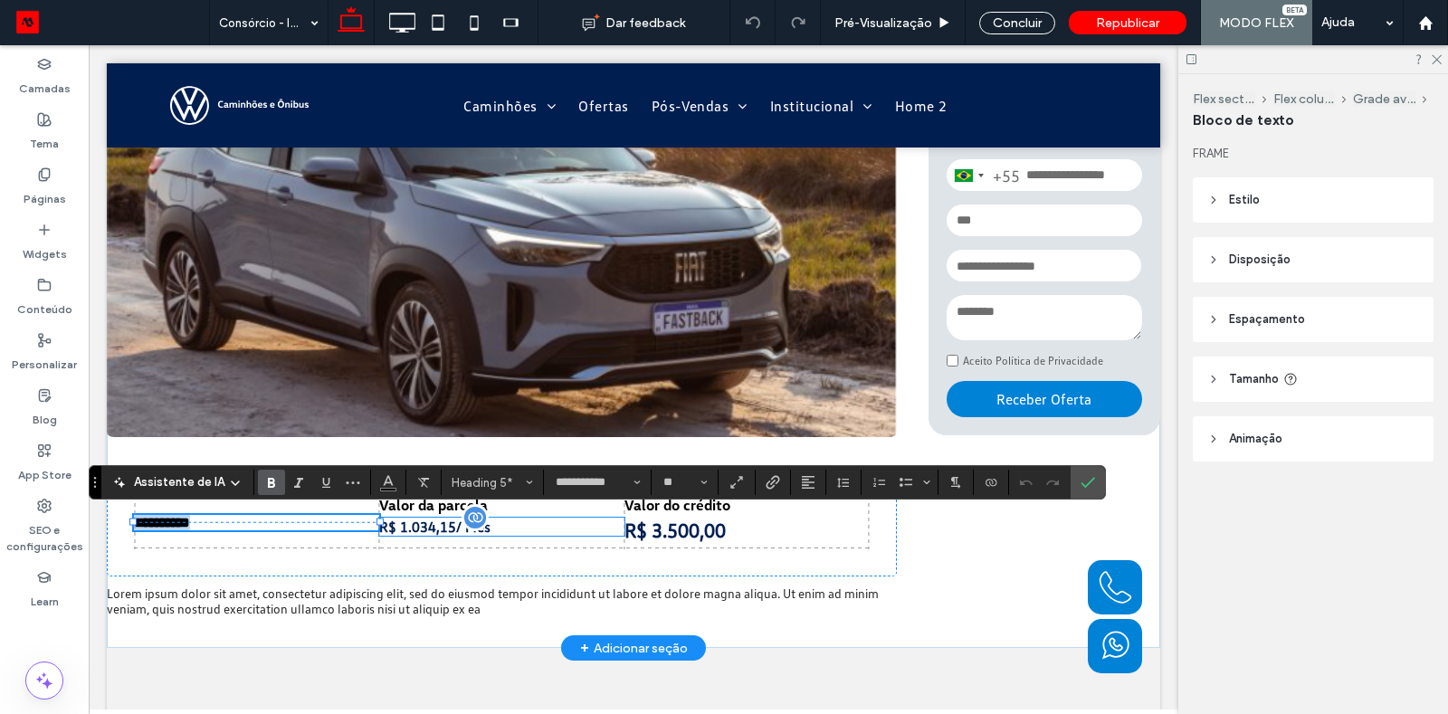
click at [428, 523] on span "R$ 1.034,15" at bounding box center [417, 527] width 77 height 18
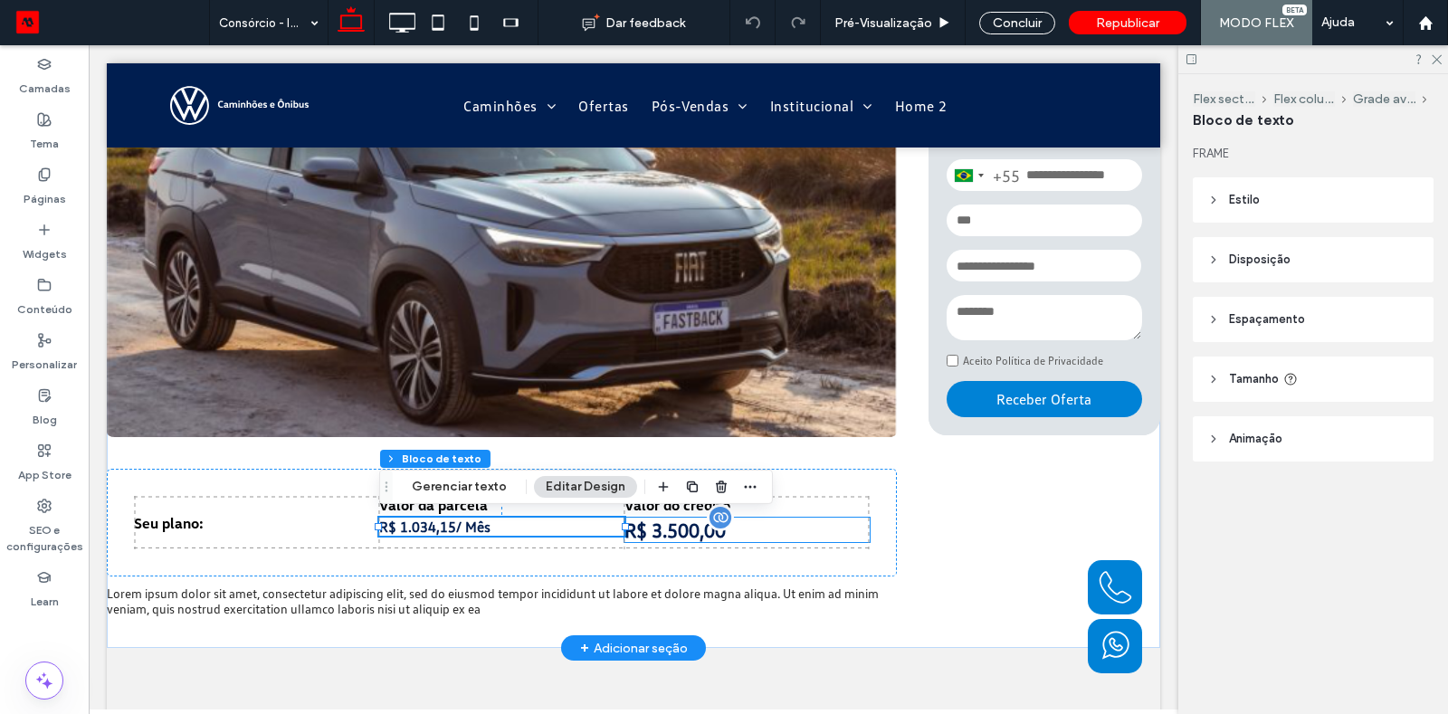
click at [633, 521] on div "R$ 3.500,00" at bounding box center [746, 530] width 245 height 24
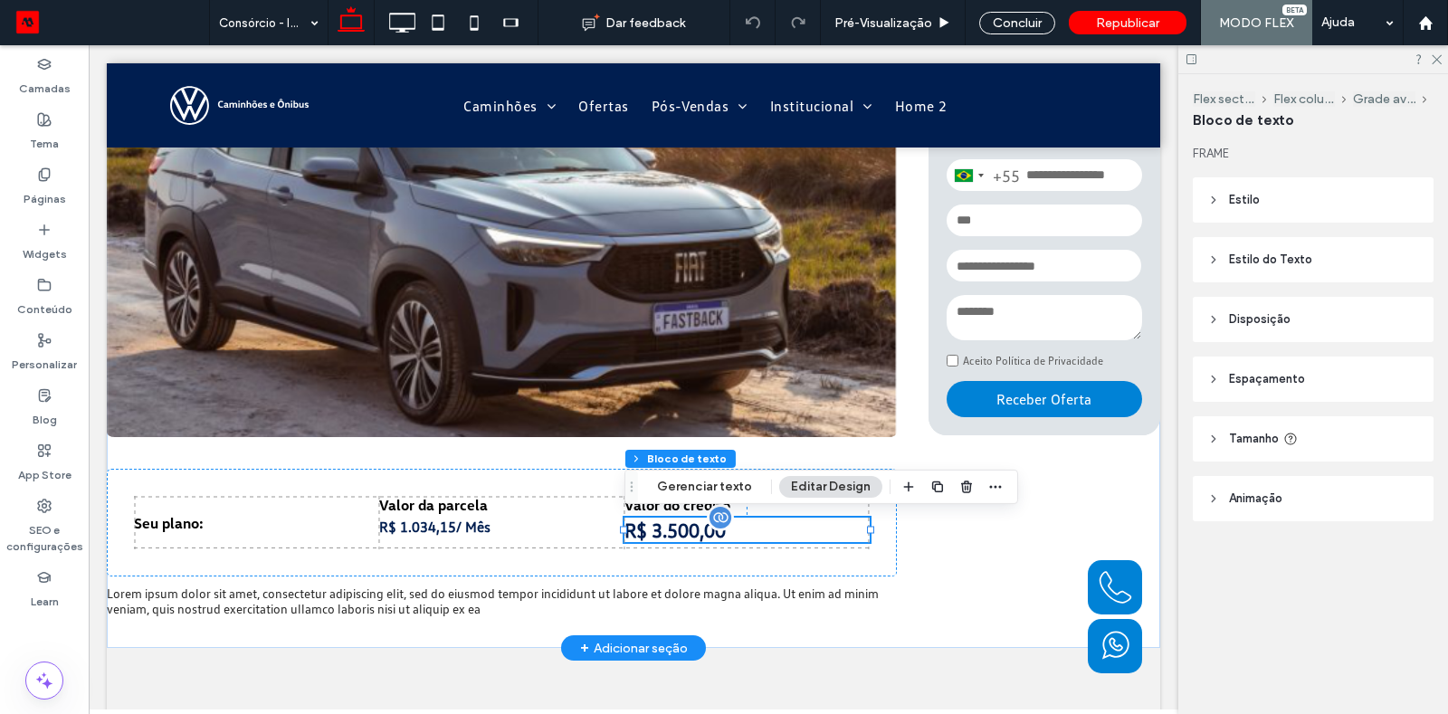
click at [657, 525] on div "R$ 3.500,00" at bounding box center [746, 530] width 245 height 24
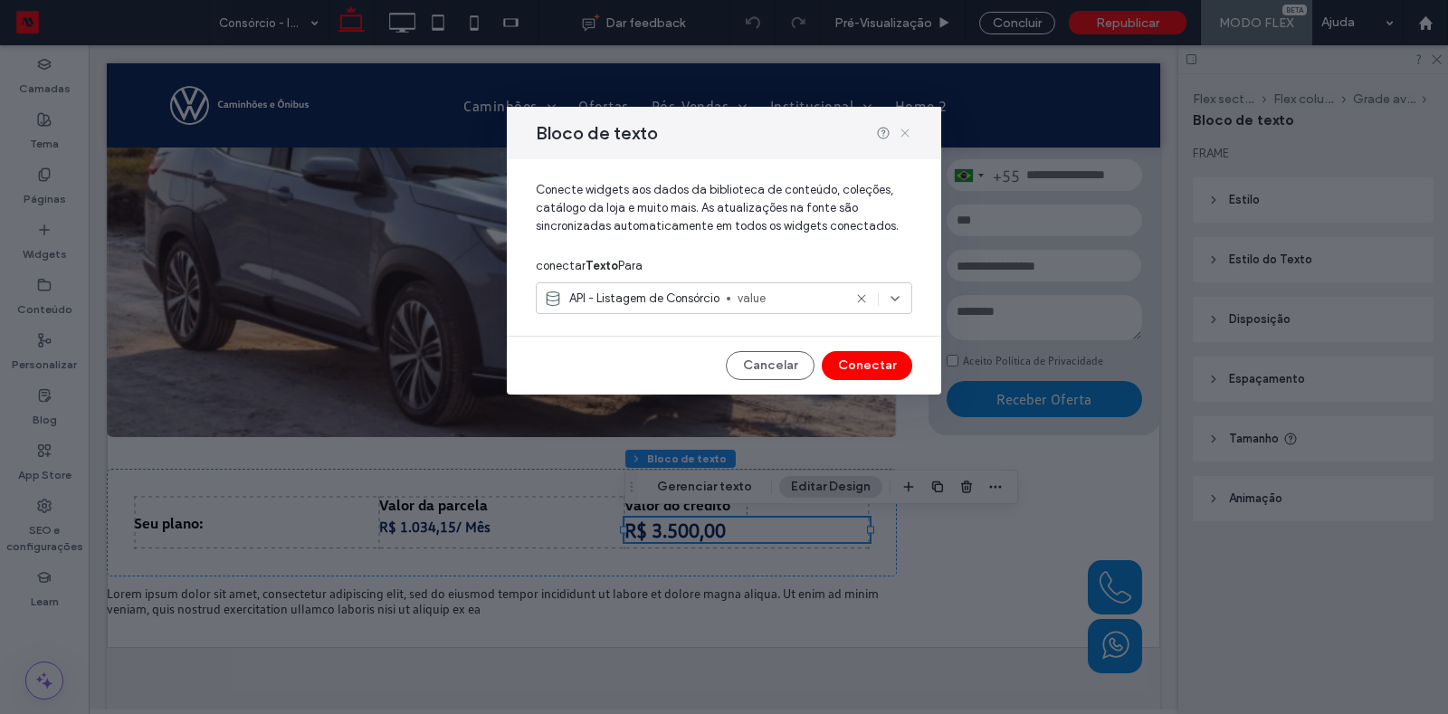
click at [907, 133] on icon at bounding box center [905, 133] width 14 height 14
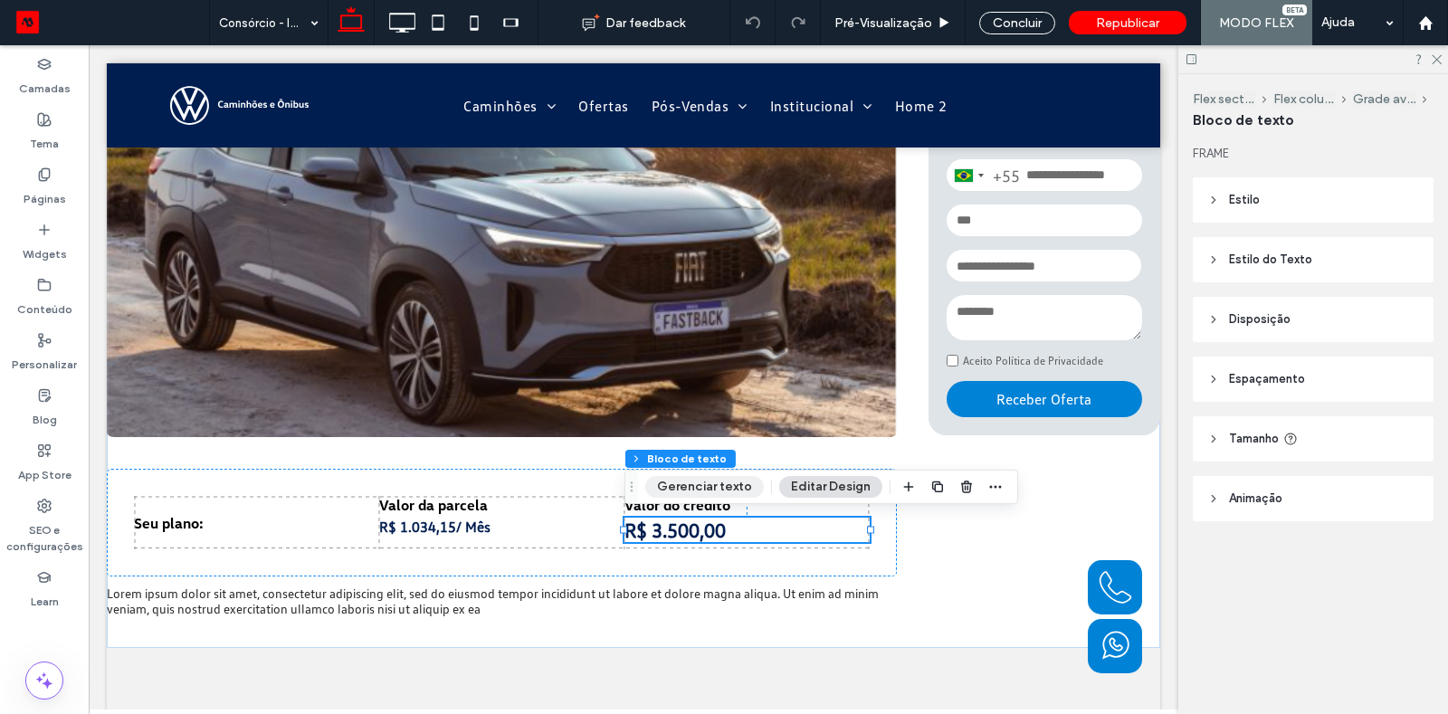
click at [691, 494] on button "Gerenciar texto" at bounding box center [704, 487] width 119 height 22
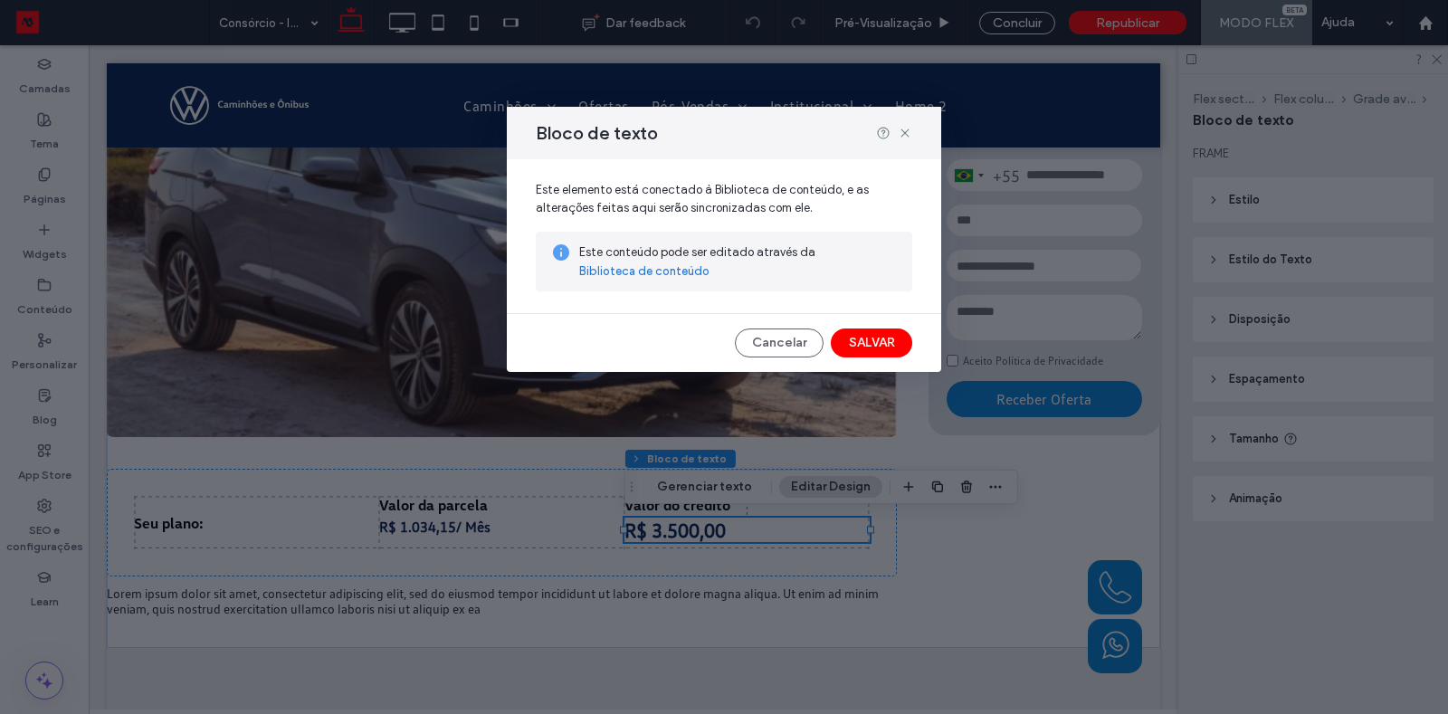
click at [908, 141] on div "Bloco de texto" at bounding box center [724, 133] width 434 height 52
click at [906, 131] on use at bounding box center [905, 133] width 8 height 8
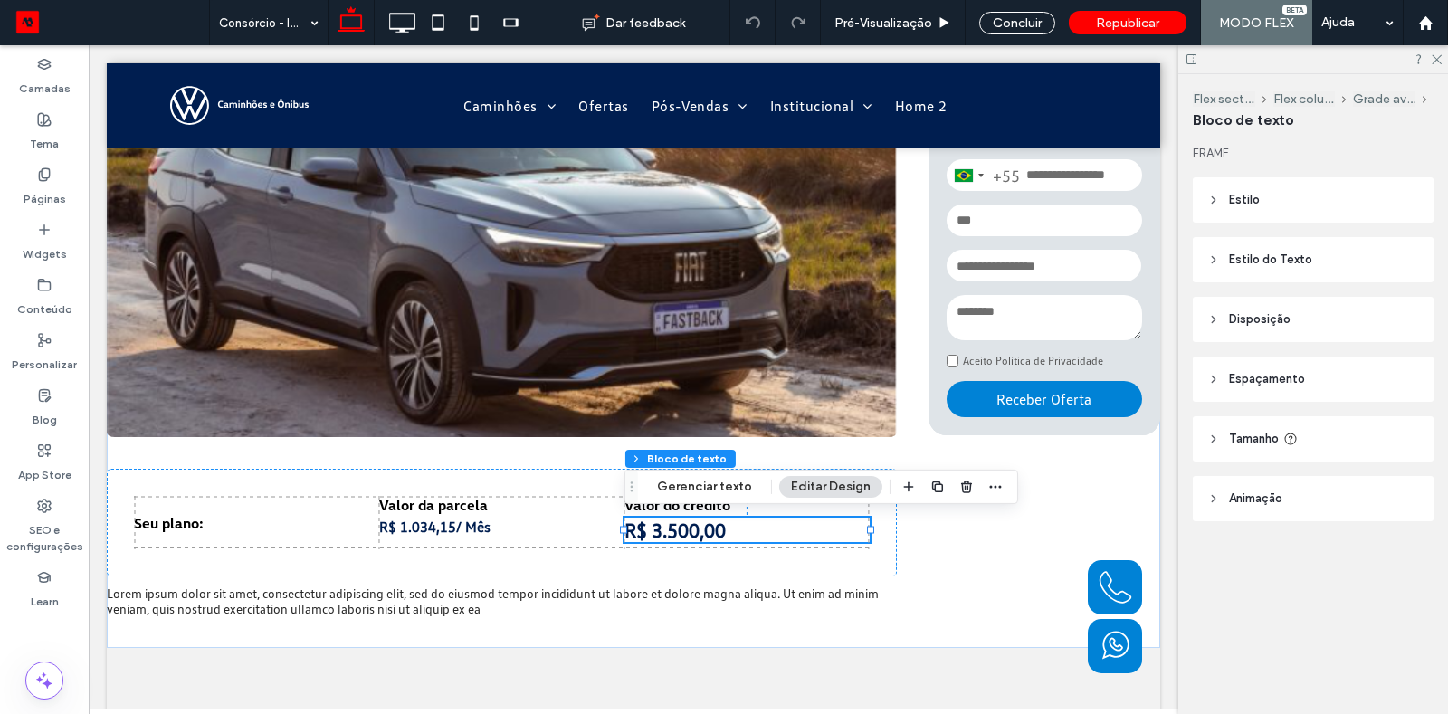
click at [1274, 433] on span "Tamanho" at bounding box center [1254, 439] width 50 height 18
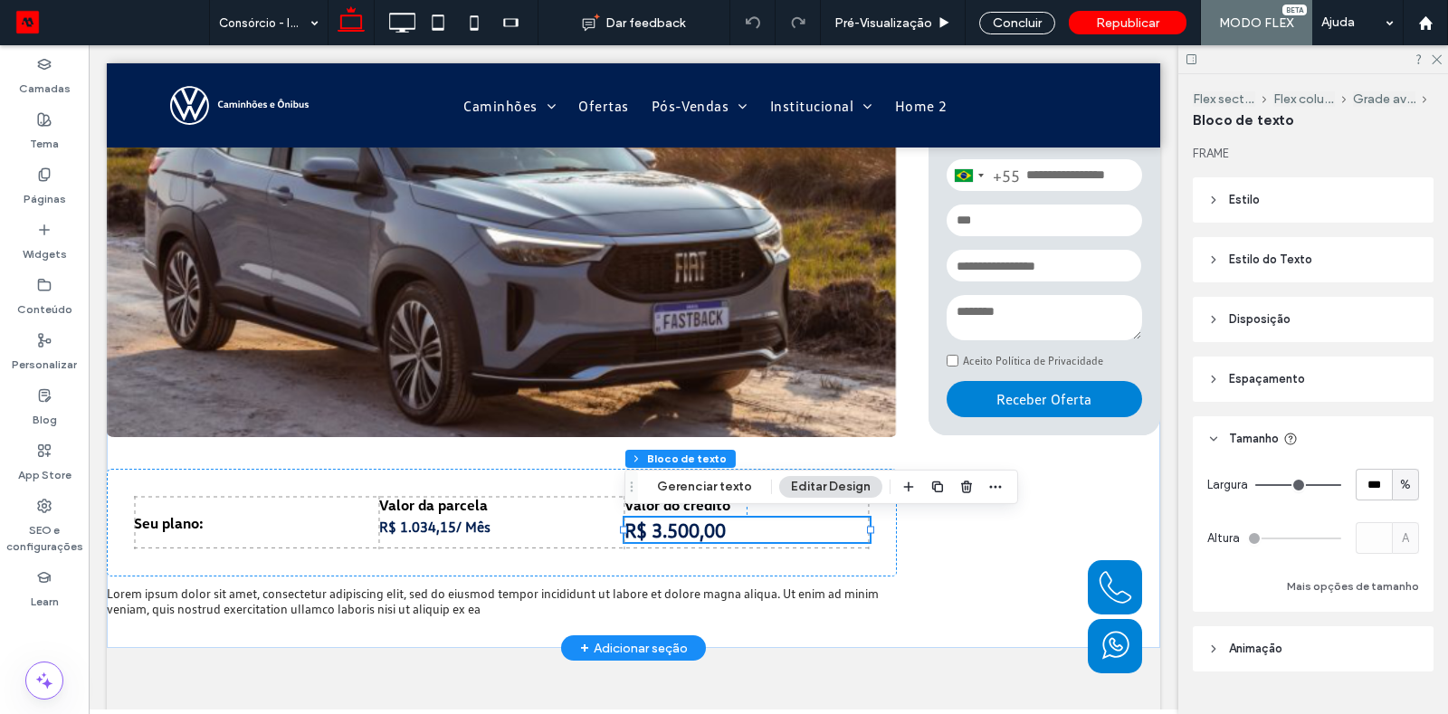
click at [689, 542] on div at bounding box center [746, 542] width 245 height 1
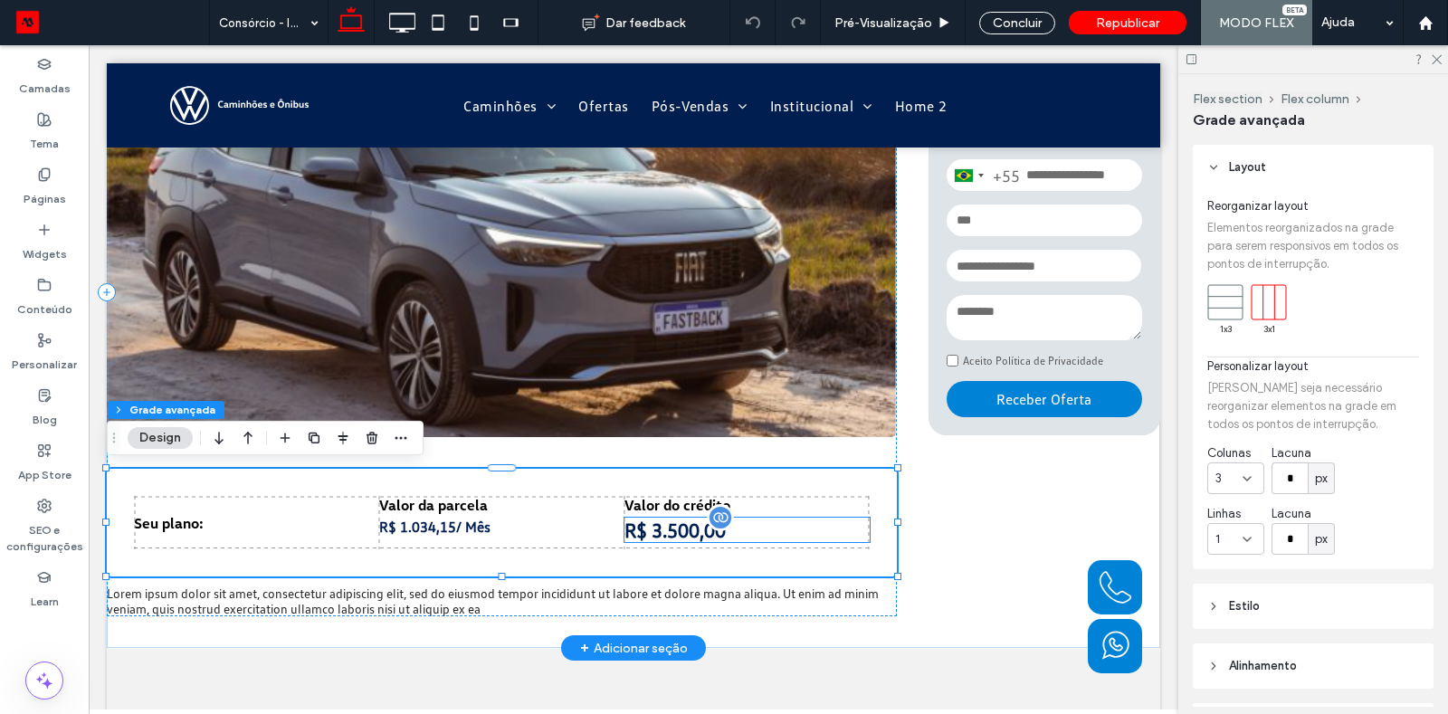
click at [682, 534] on div "R$ 3.500,00" at bounding box center [746, 530] width 245 height 24
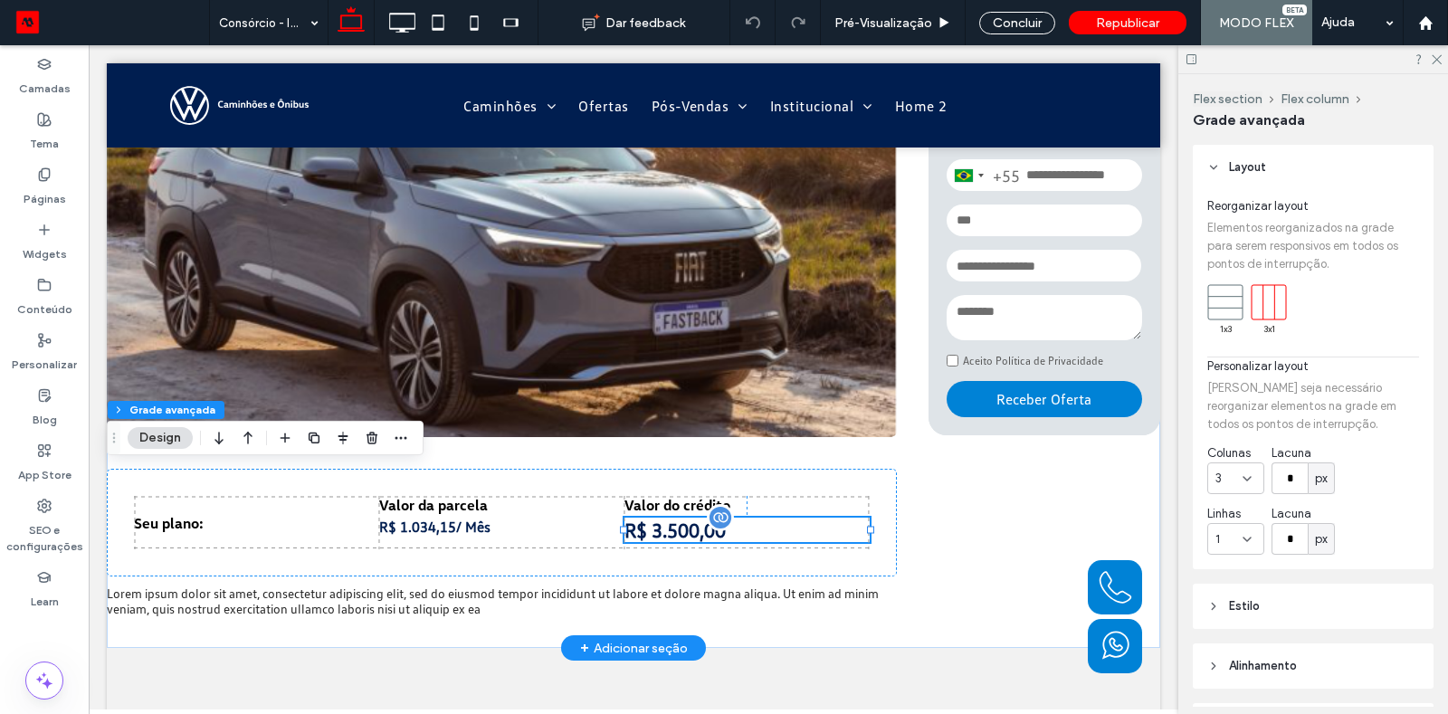
click at [682, 534] on div "R$ 3.500,00" at bounding box center [746, 530] width 245 height 24
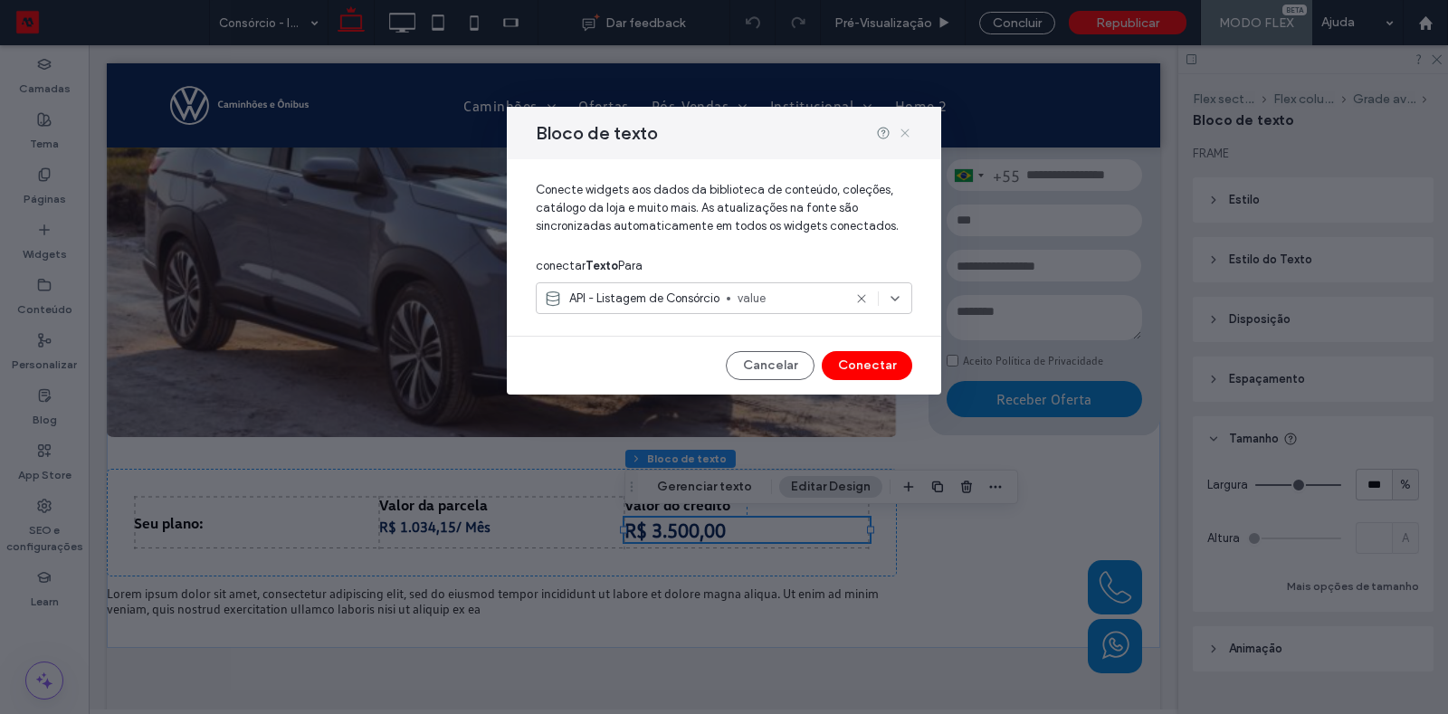
click at [902, 130] on use at bounding box center [905, 133] width 8 height 8
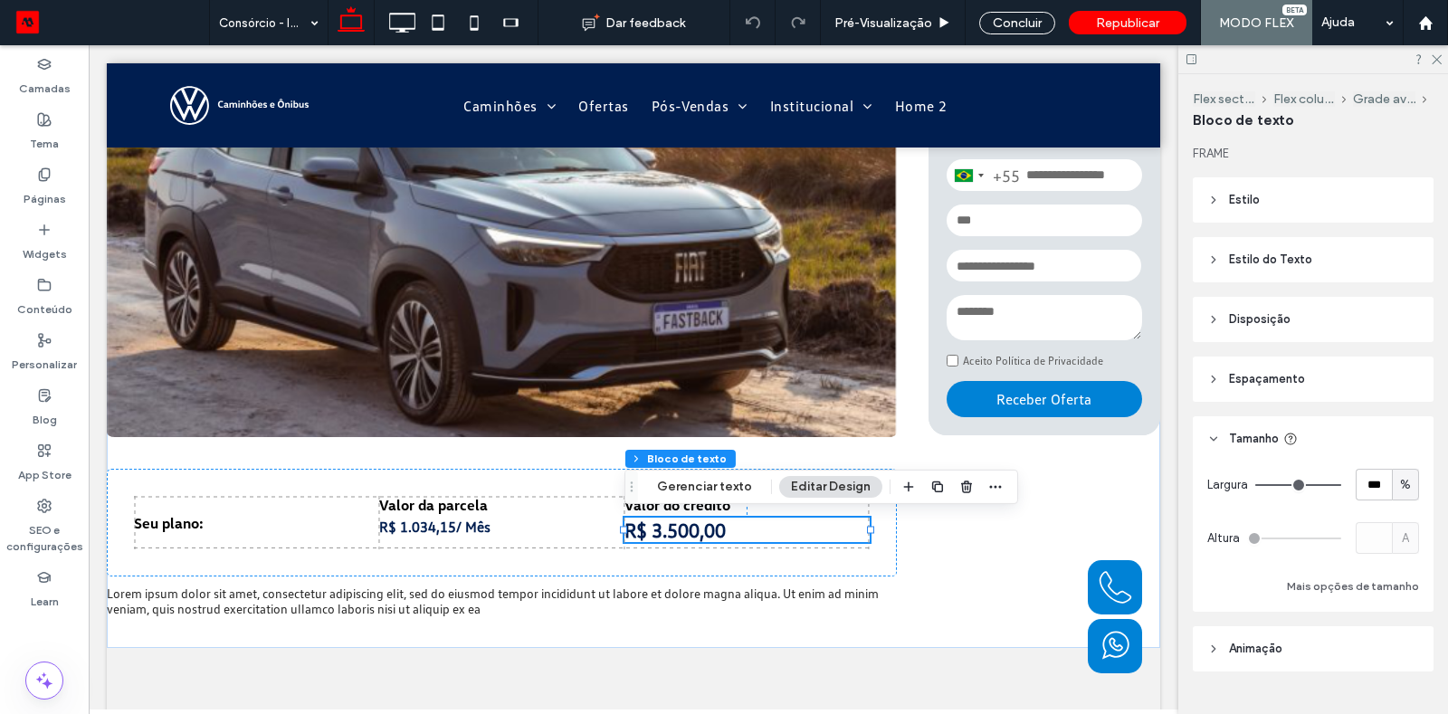
click at [823, 481] on button "Editar Design" at bounding box center [830, 487] width 103 height 22
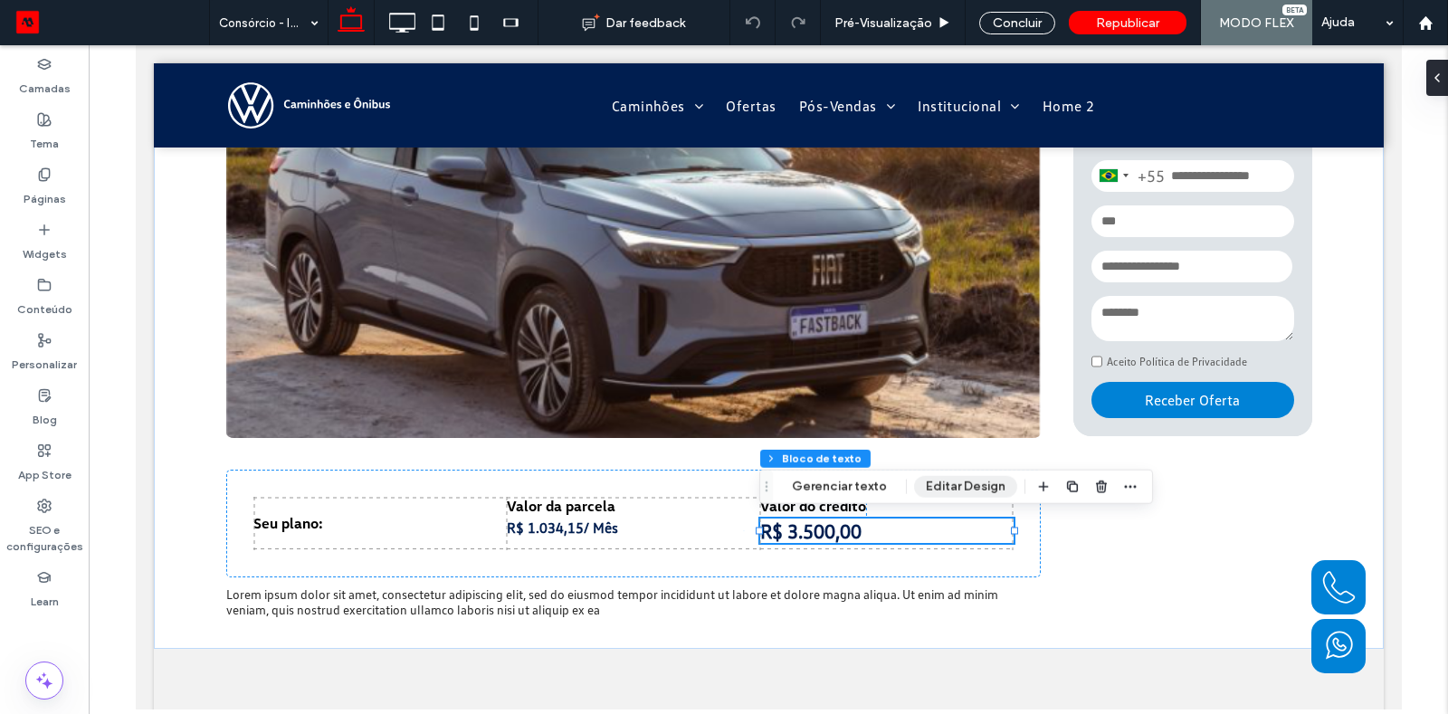
click at [956, 483] on button "Editar Design" at bounding box center [965, 487] width 103 height 22
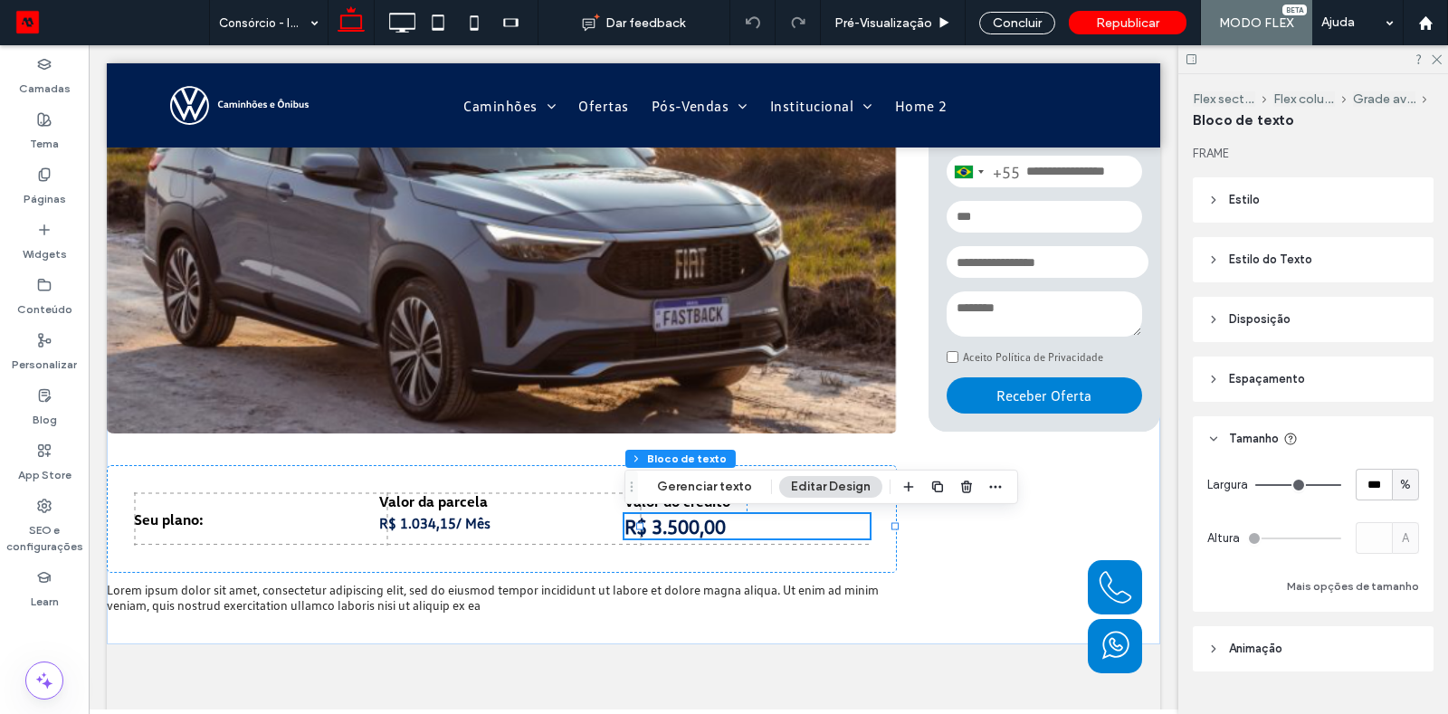
scroll to position [342, 0]
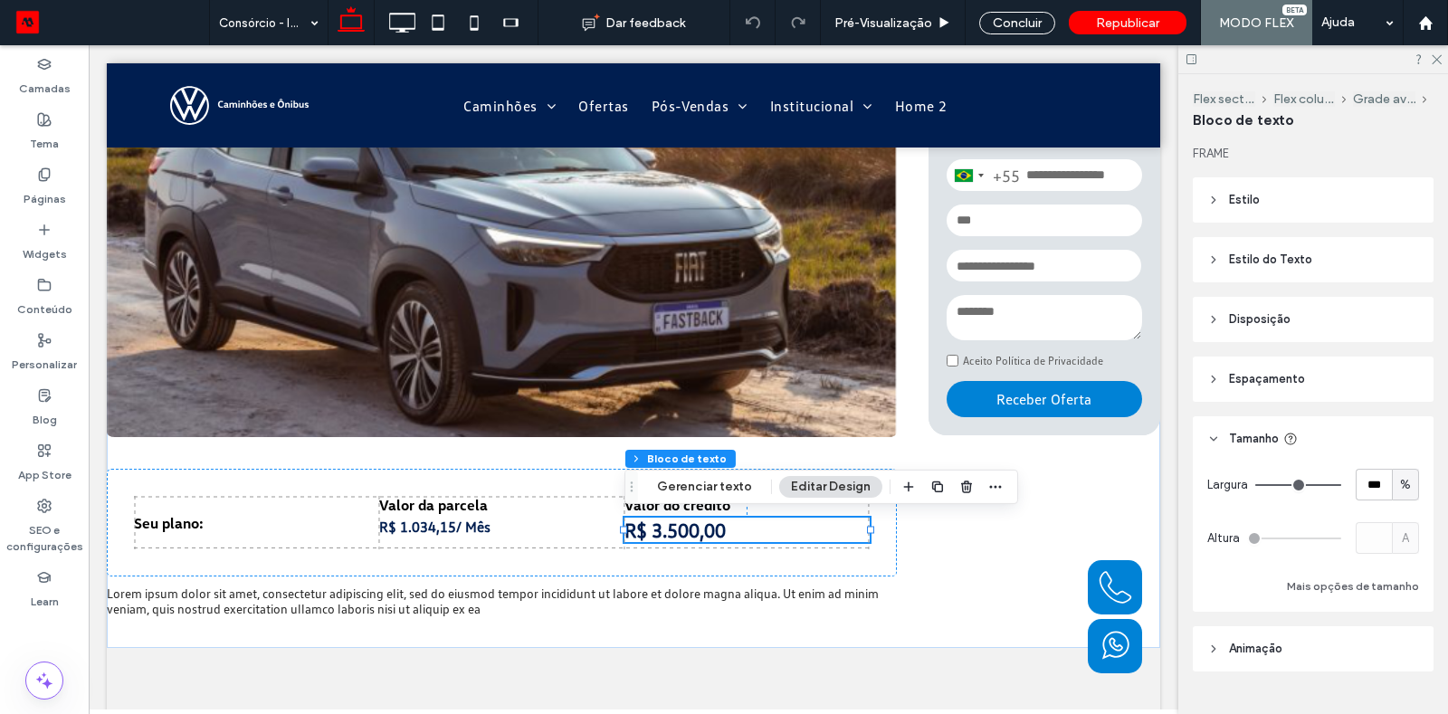
click at [1219, 254] on icon at bounding box center [1213, 259] width 13 height 13
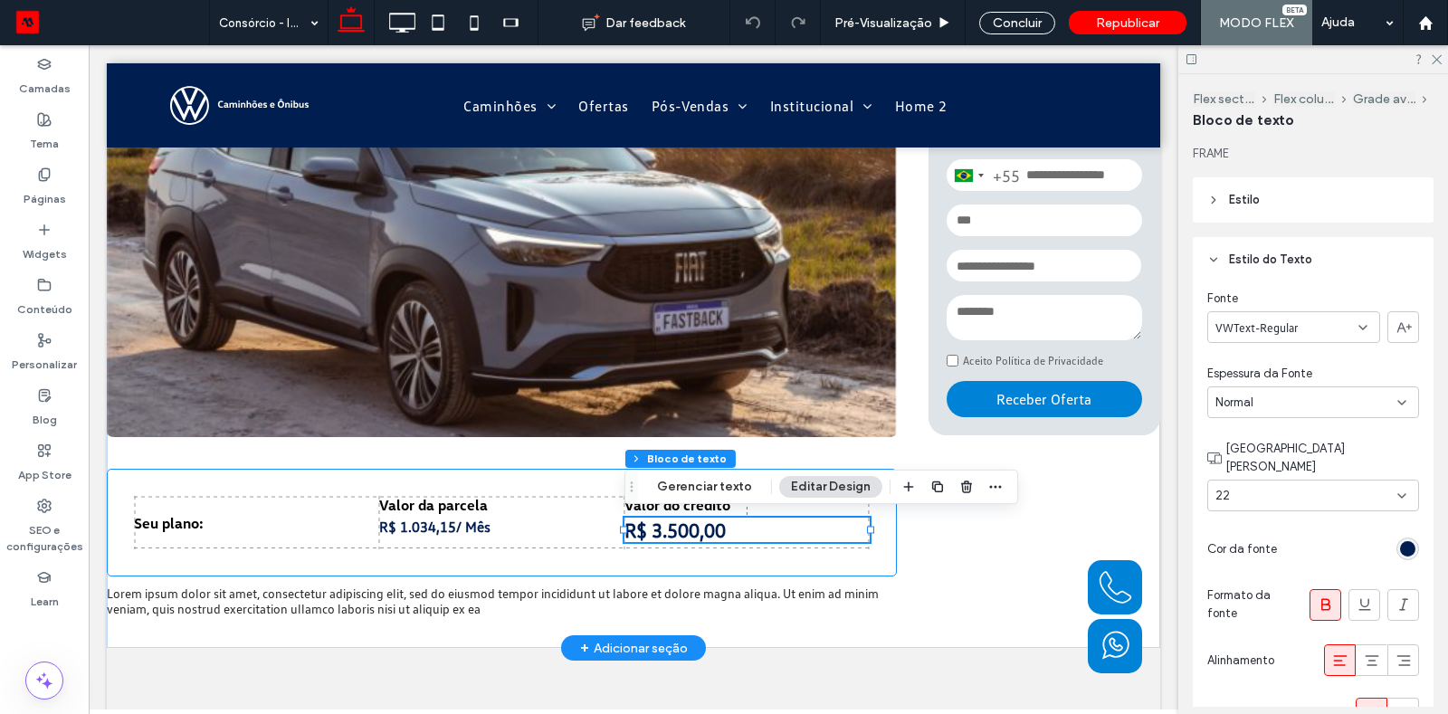
click at [449, 537] on div "Valor da parcela Seu plano: R$ 1.034,15 / Mês Valor do crédito R$ 3.500,00 0px …" at bounding box center [502, 523] width 790 height 108
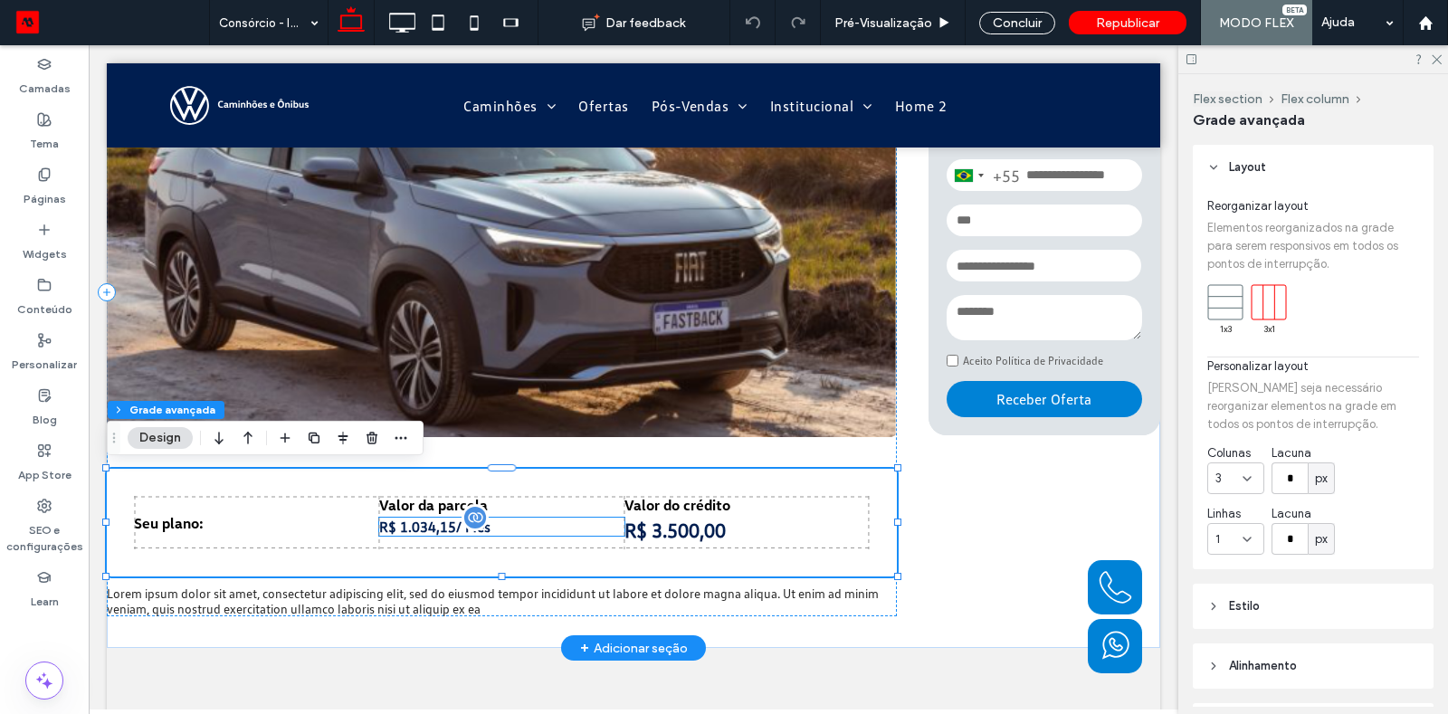
click at [434, 529] on span "R$ 1.034,15" at bounding box center [417, 527] width 77 height 18
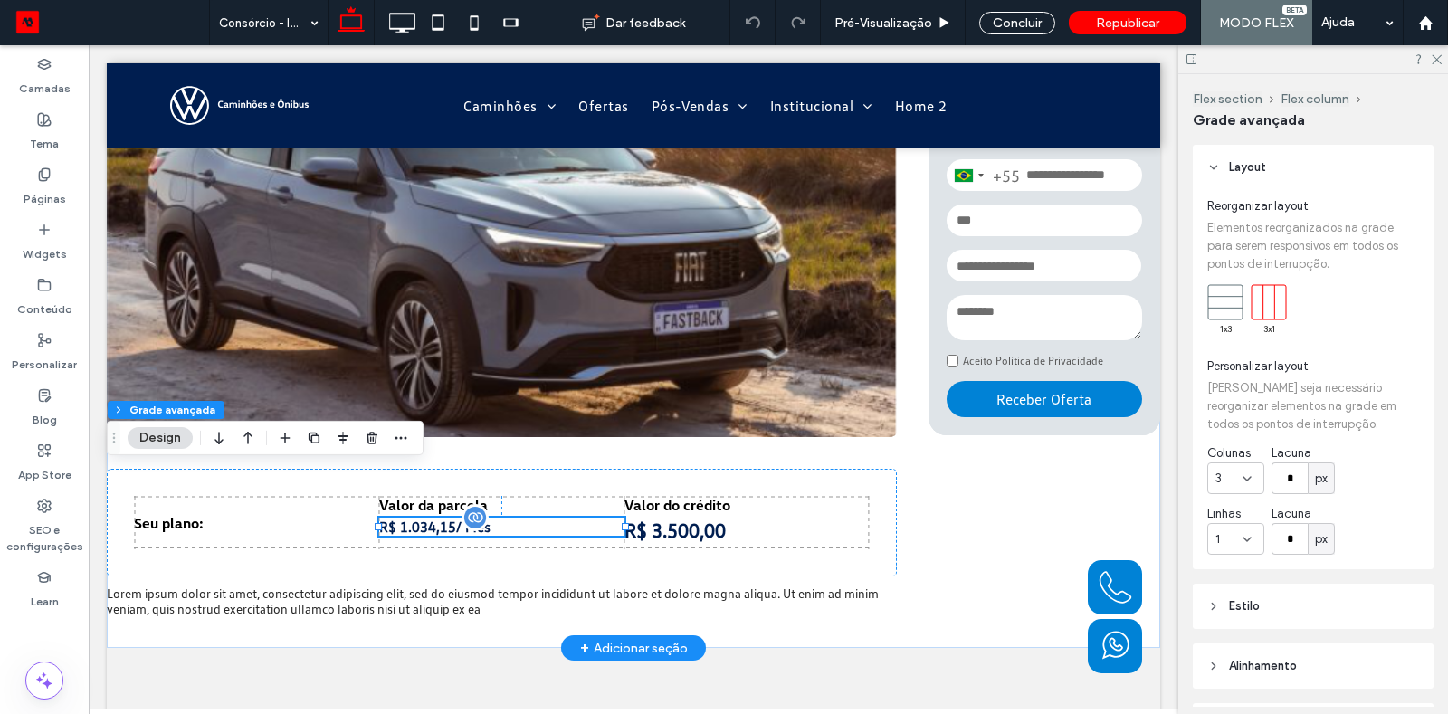
click at [434, 529] on span "R$ 1.034,15" at bounding box center [417, 527] width 77 height 18
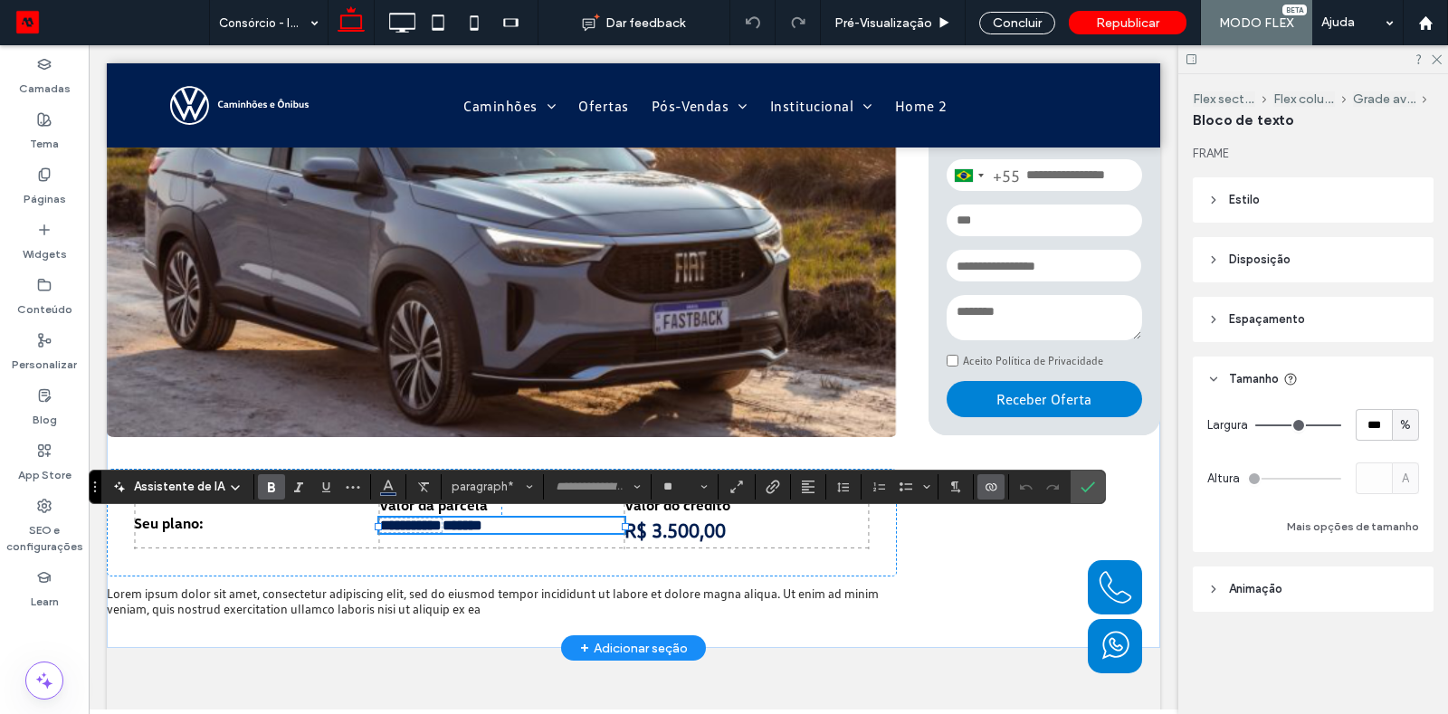
click at [1216, 197] on icon at bounding box center [1213, 200] width 13 height 13
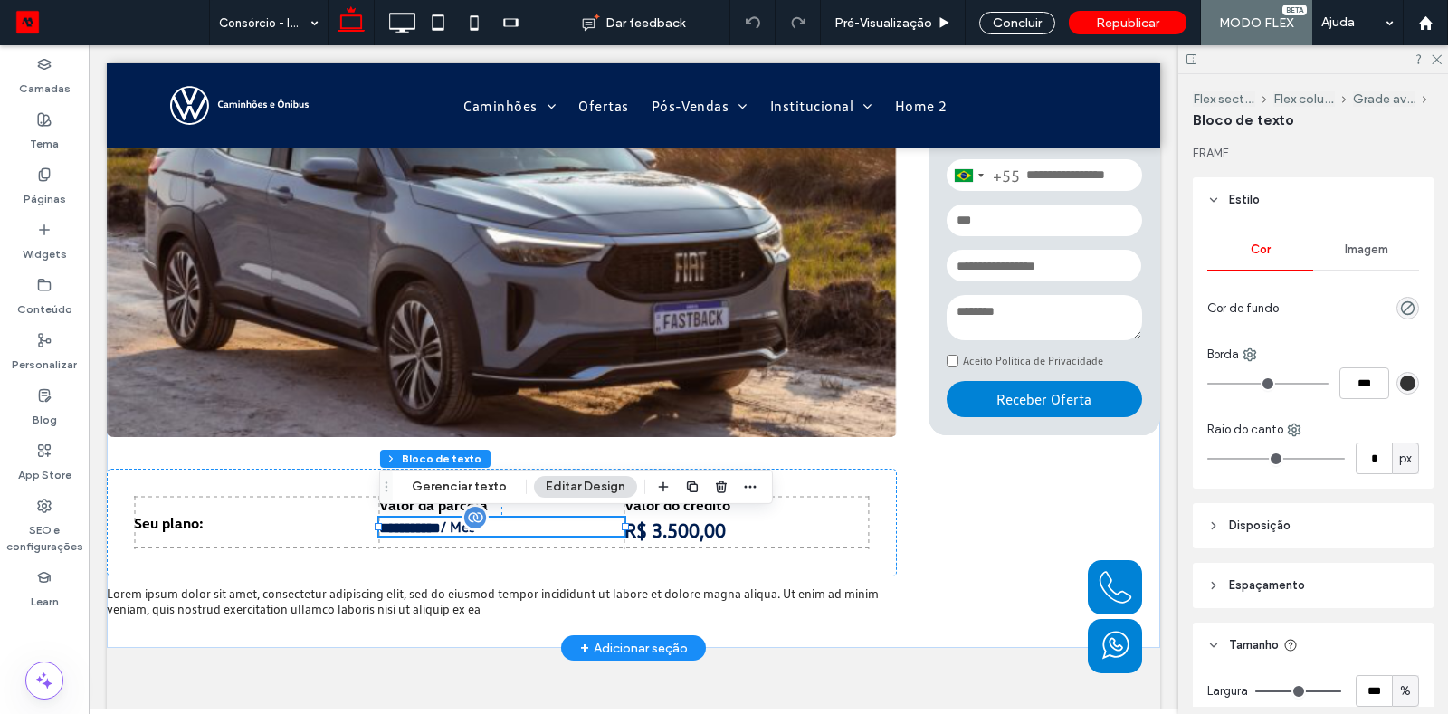
click at [1216, 198] on use at bounding box center [1214, 200] width 6 height 4
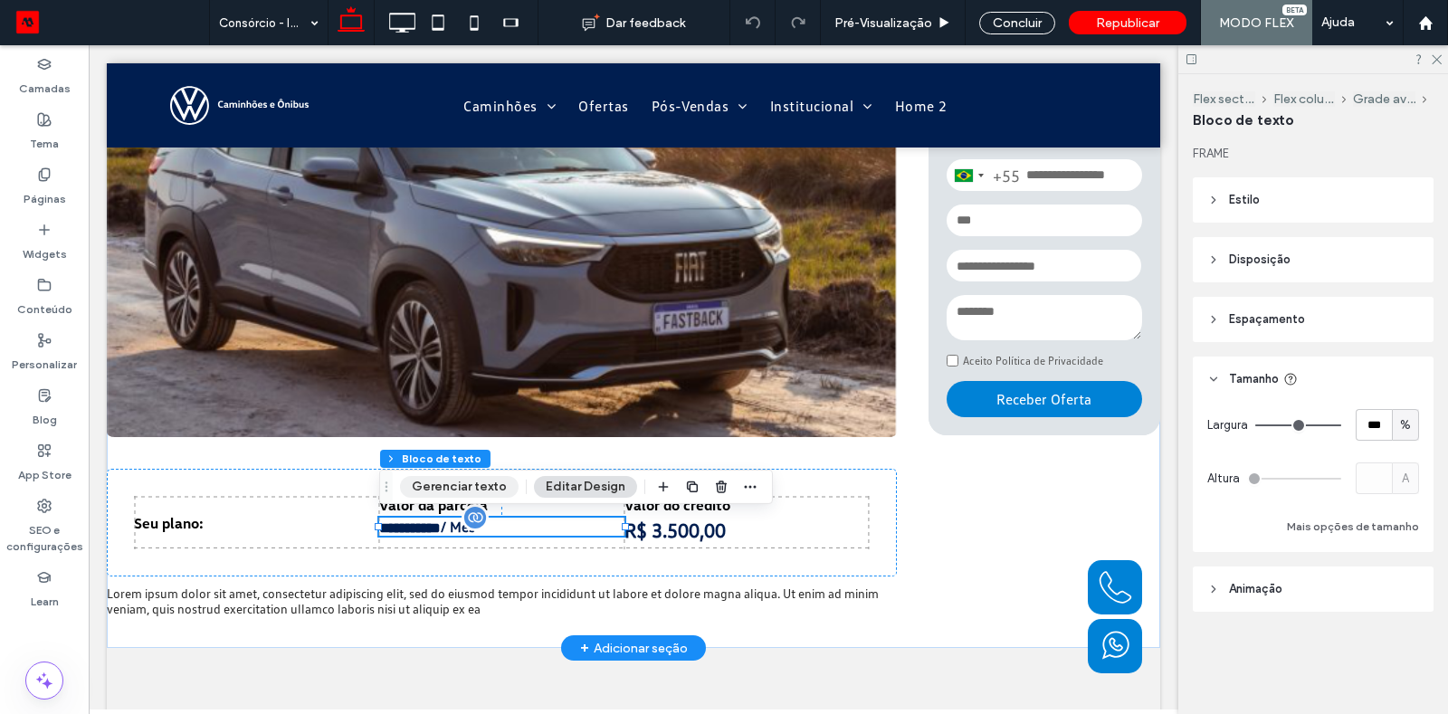
click at [452, 481] on button "Gerenciar texto" at bounding box center [459, 487] width 119 height 22
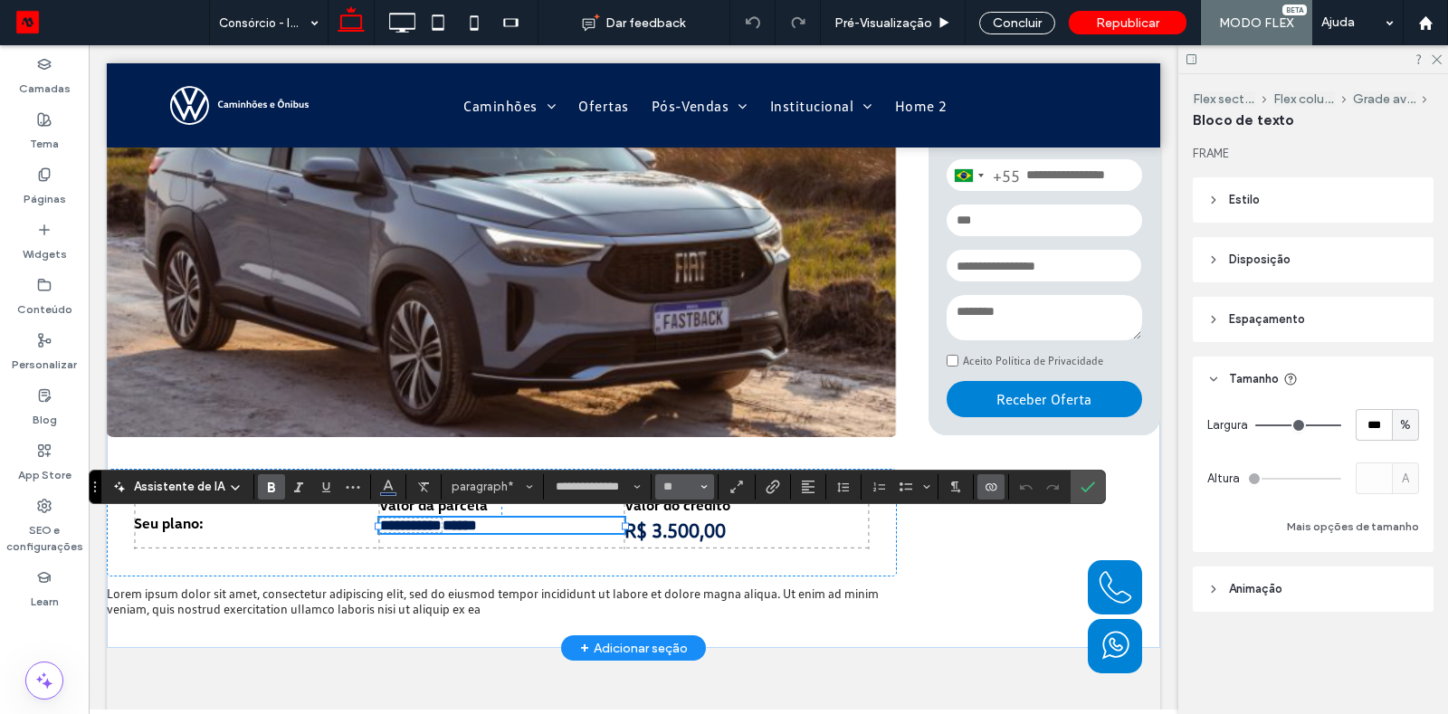
click at [690, 480] on input "**" at bounding box center [679, 487] width 35 height 14
type input "**"
click at [670, 515] on div "**********" at bounding box center [502, 523] width 790 height 108
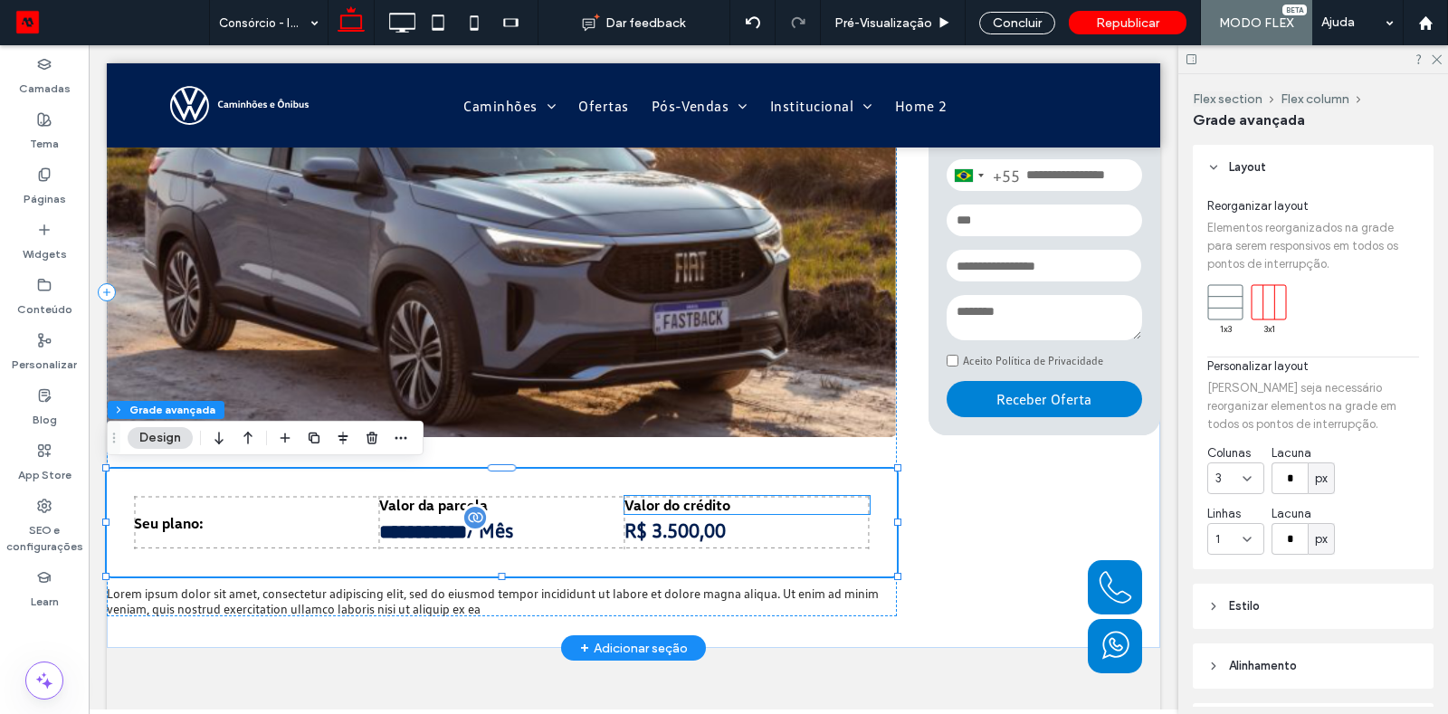
click at [678, 505] on span "Valor do crédito" at bounding box center [677, 505] width 106 height 18
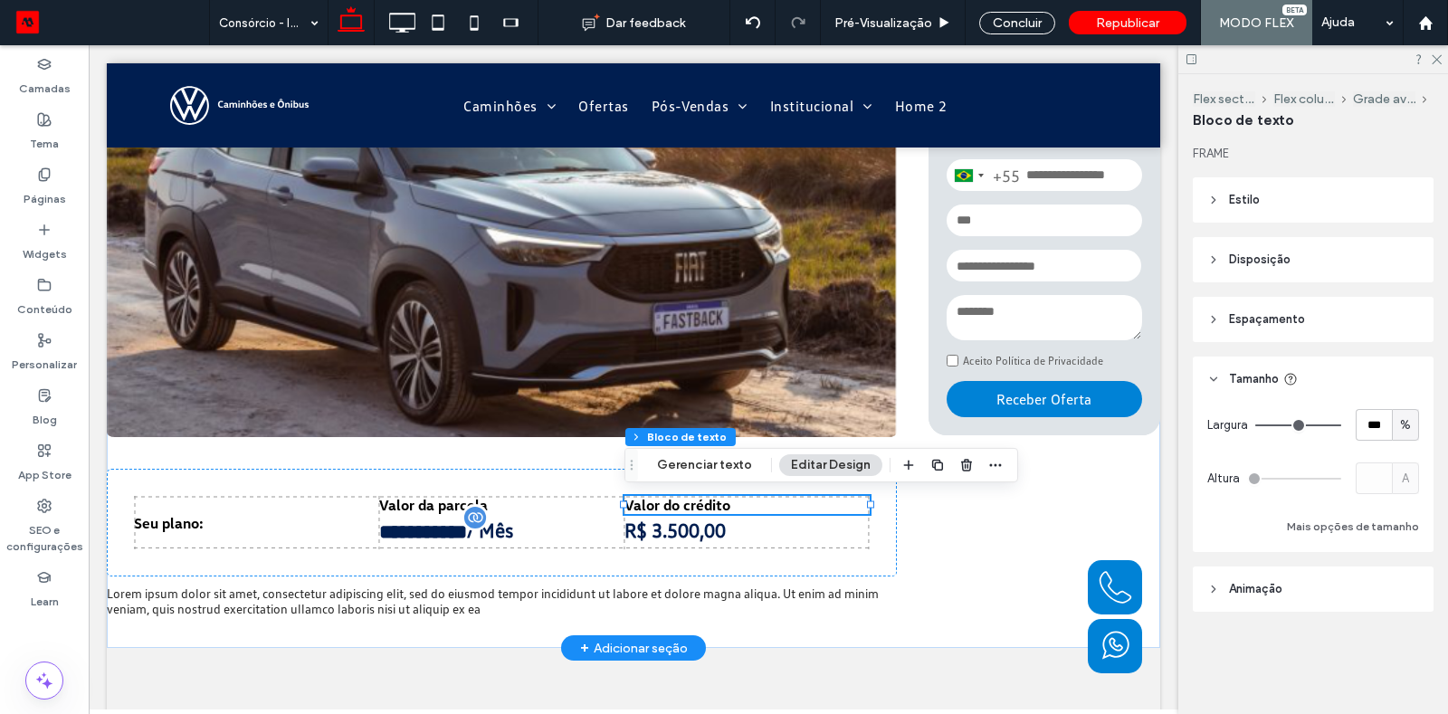
click at [678, 505] on span "Valor do crédito" at bounding box center [677, 505] width 106 height 18
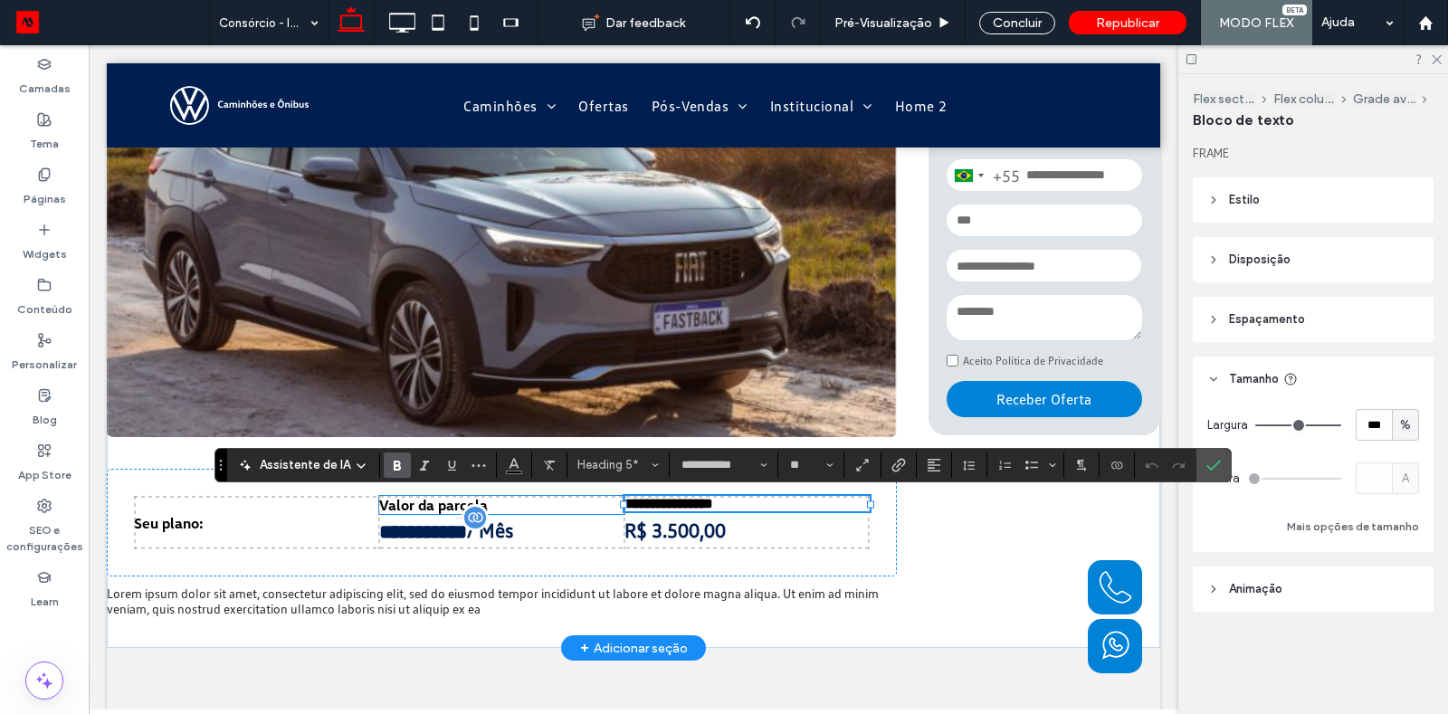
click at [437, 507] on span "Valor da parcela" at bounding box center [433, 505] width 109 height 18
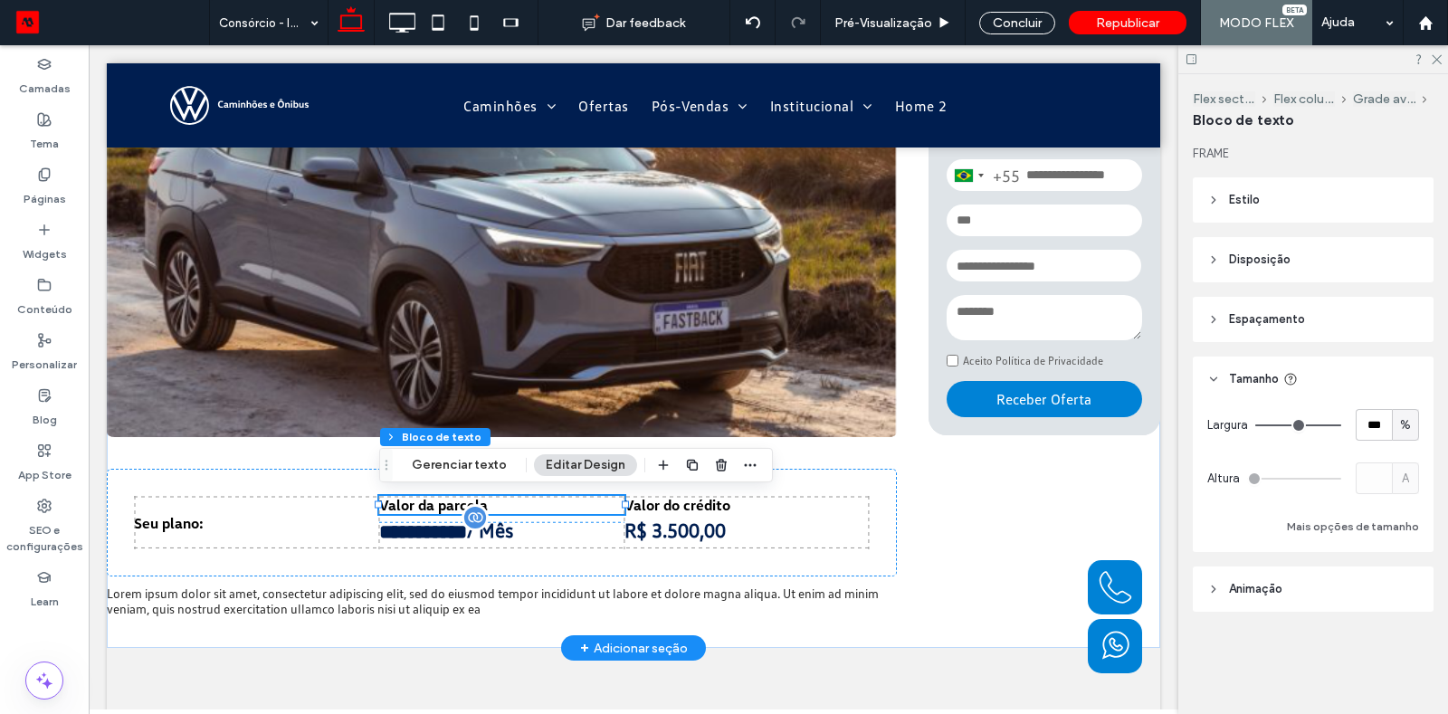
click at [437, 507] on span "Valor da parcela" at bounding box center [433, 505] width 109 height 18
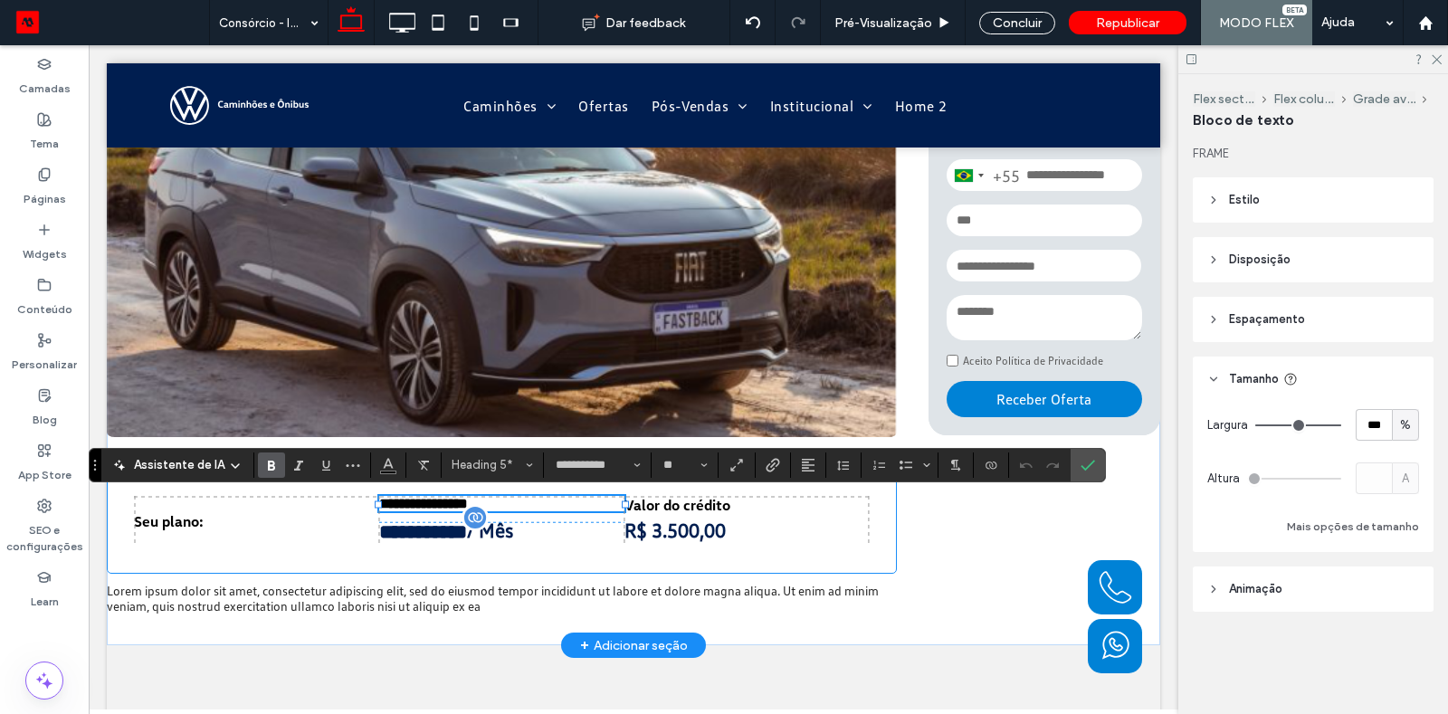
click at [693, 557] on div "**********" at bounding box center [502, 521] width 790 height 105
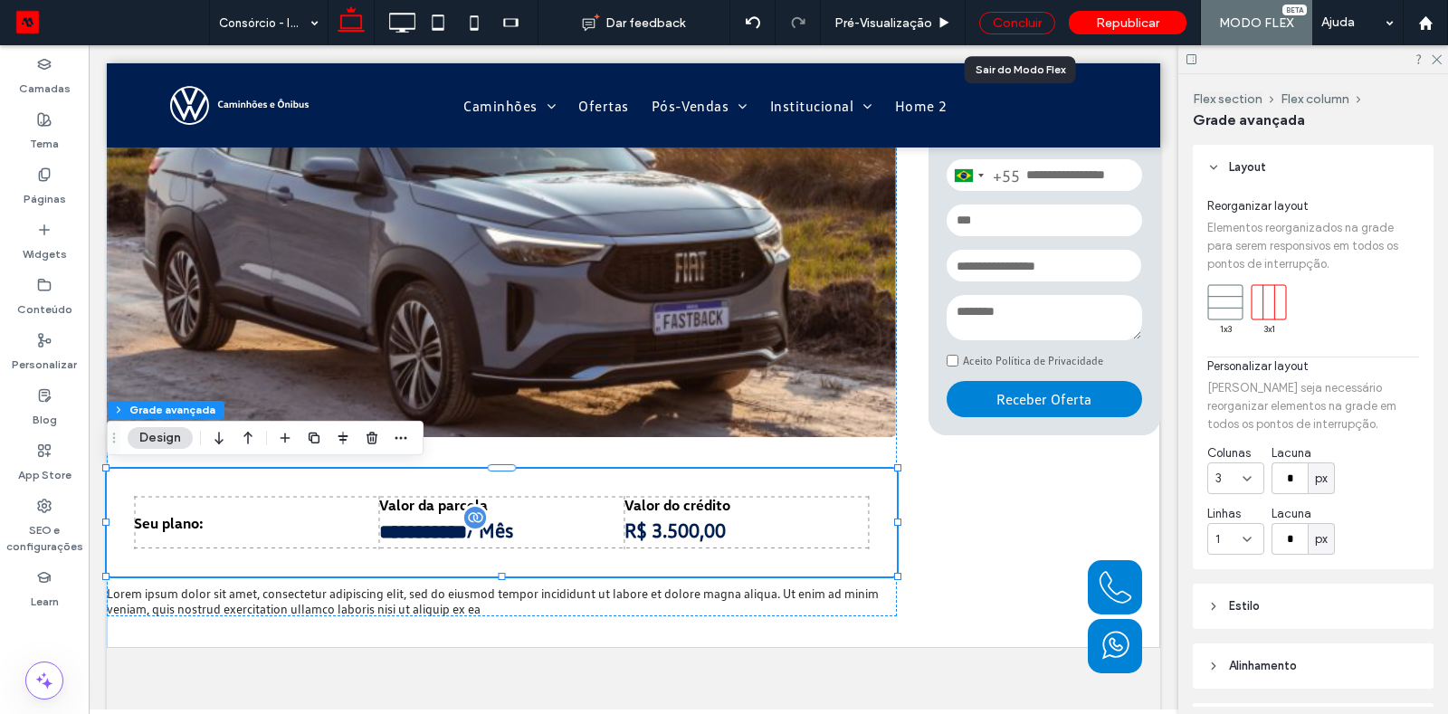
click at [990, 12] on div "Concluir" at bounding box center [1017, 23] width 76 height 23
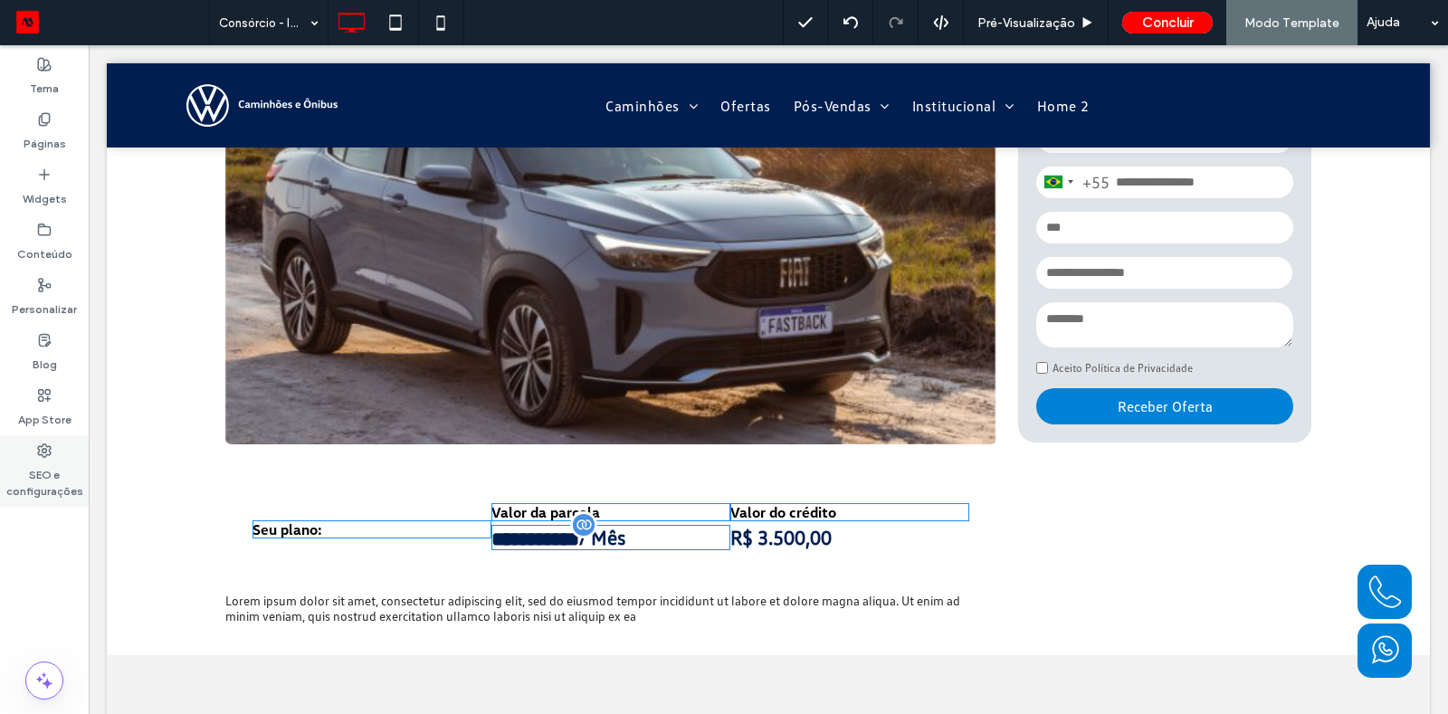
click at [58, 470] on label "SEO e configurações" at bounding box center [44, 479] width 89 height 42
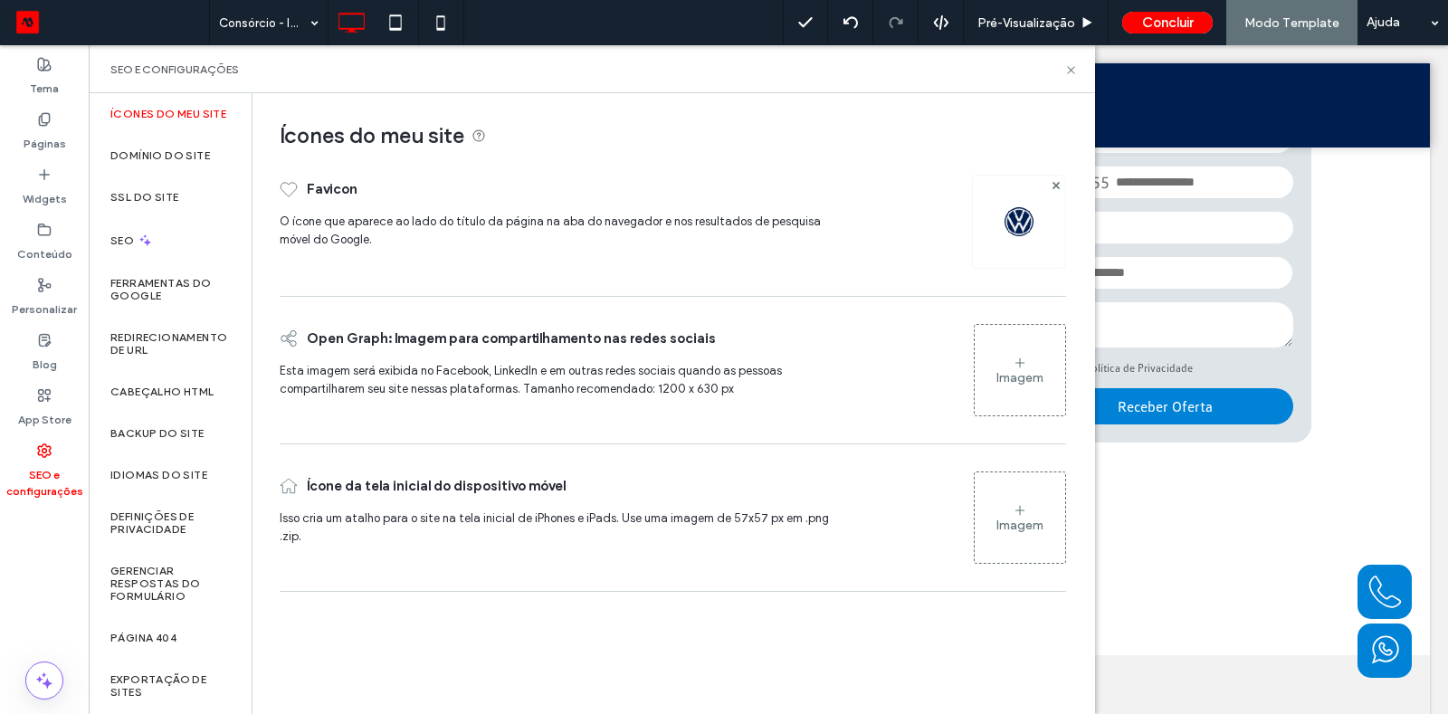
click at [58, 470] on label "SEO e configurações" at bounding box center [44, 479] width 89 height 42
click at [119, 242] on div "SEO" at bounding box center [170, 240] width 163 height 44
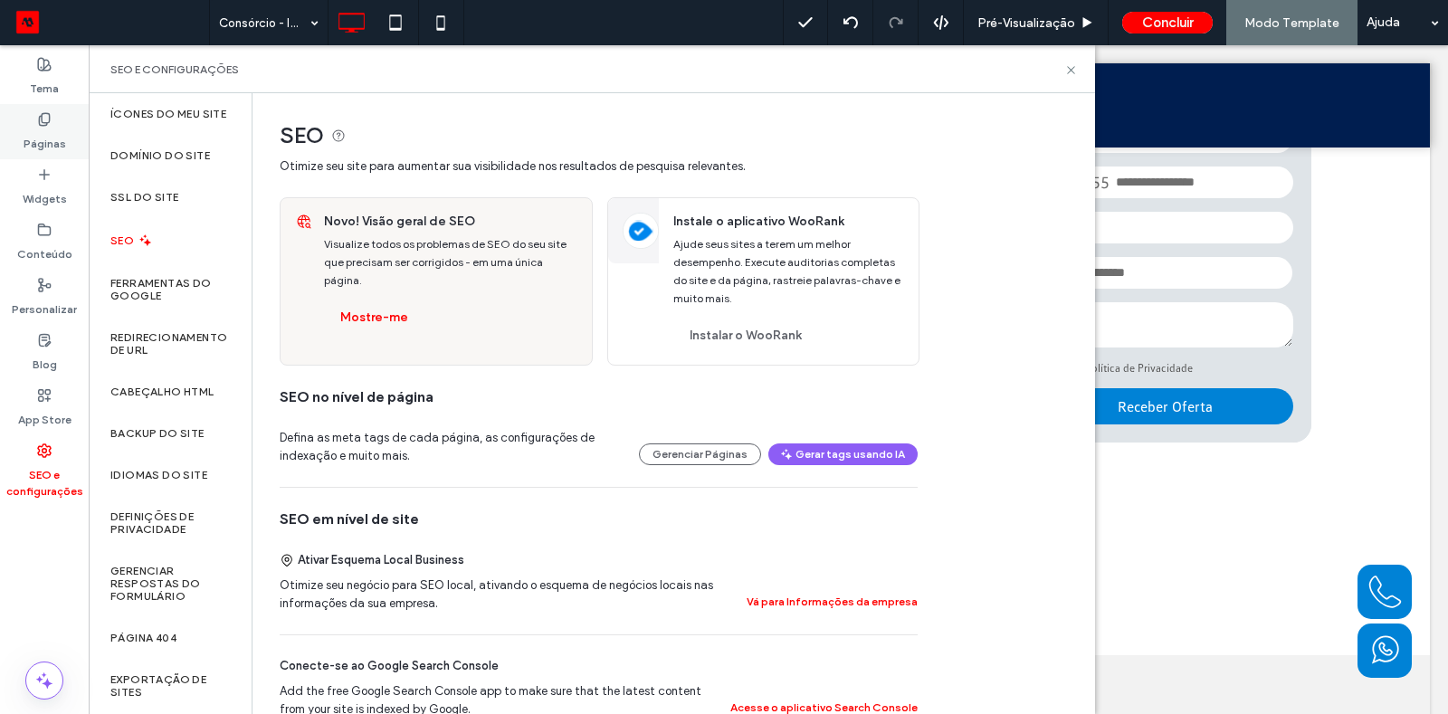
click at [65, 137] on div "Páginas" at bounding box center [44, 131] width 89 height 55
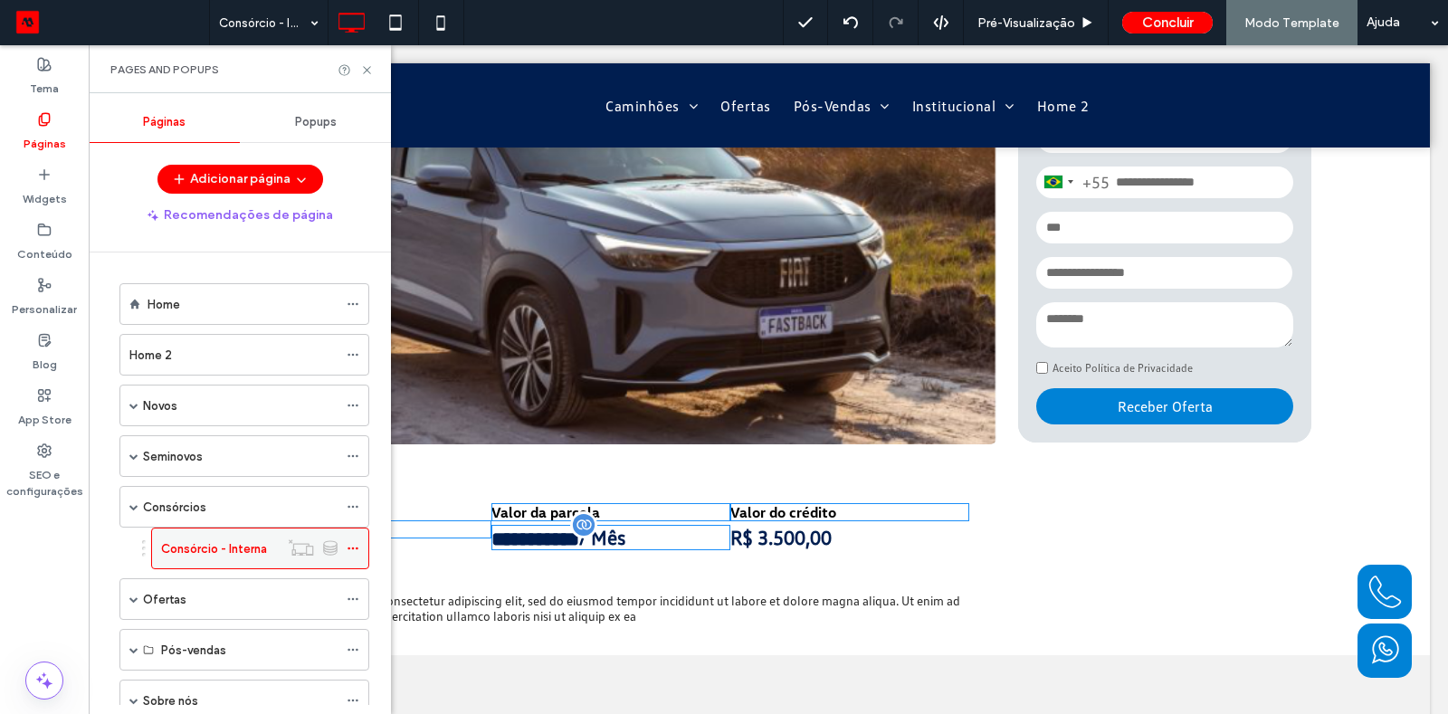
click at [355, 542] on icon at bounding box center [353, 548] width 13 height 13
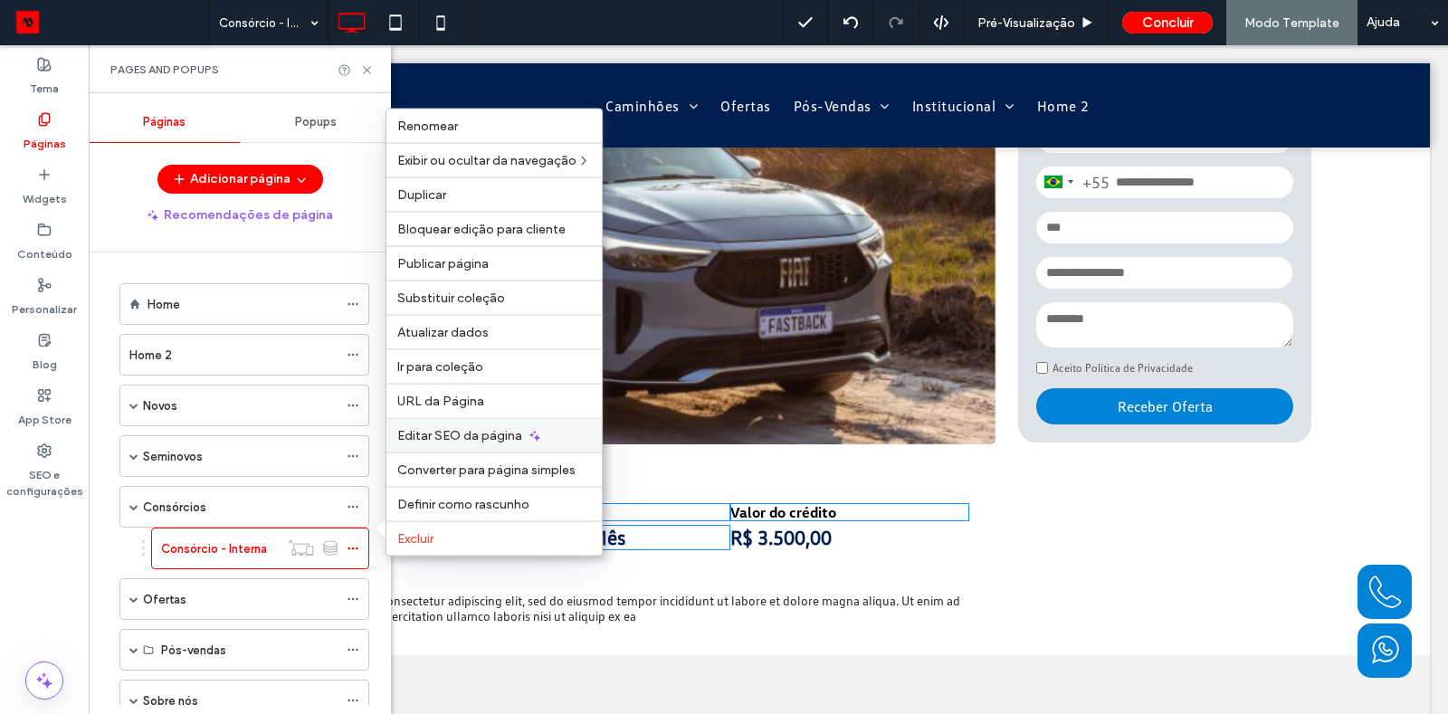
click at [451, 428] on div "Editar SEO da página" at bounding box center [493, 435] width 215 height 34
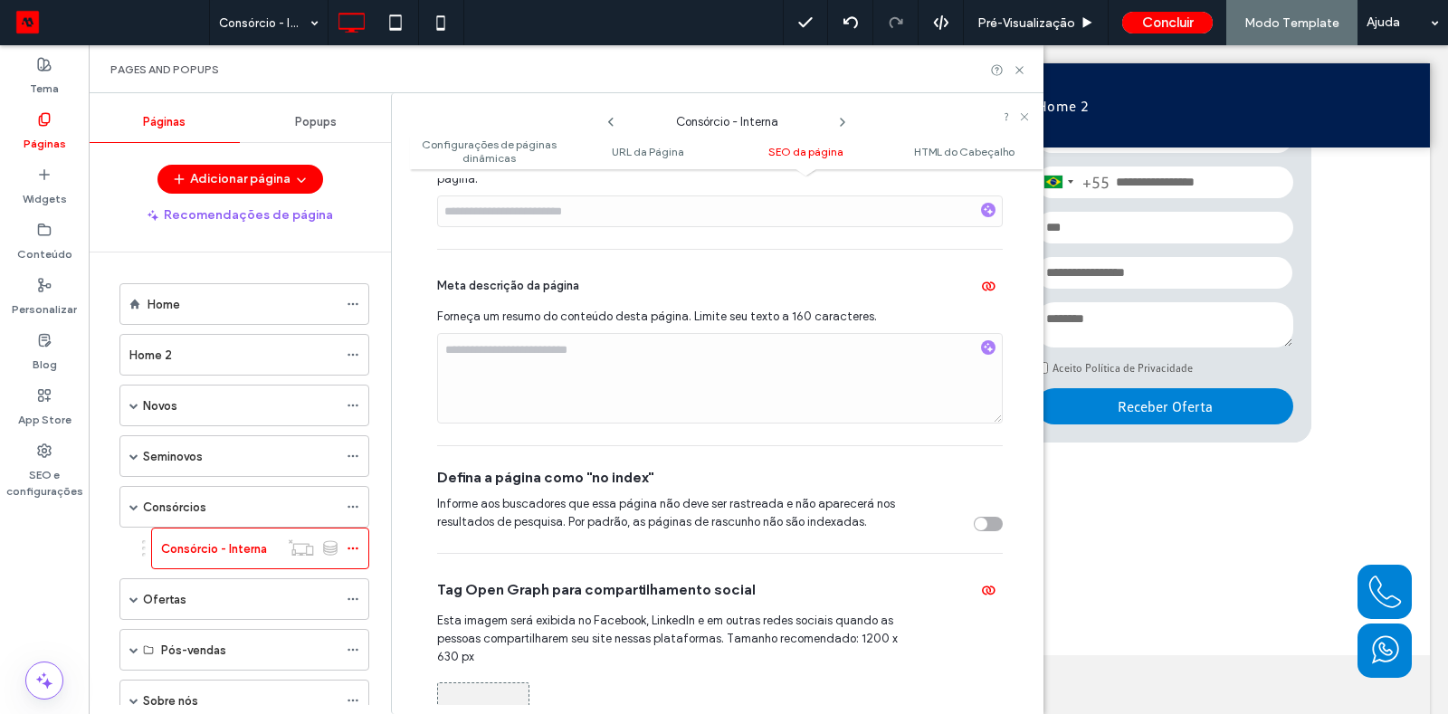
scroll to position [793, 0]
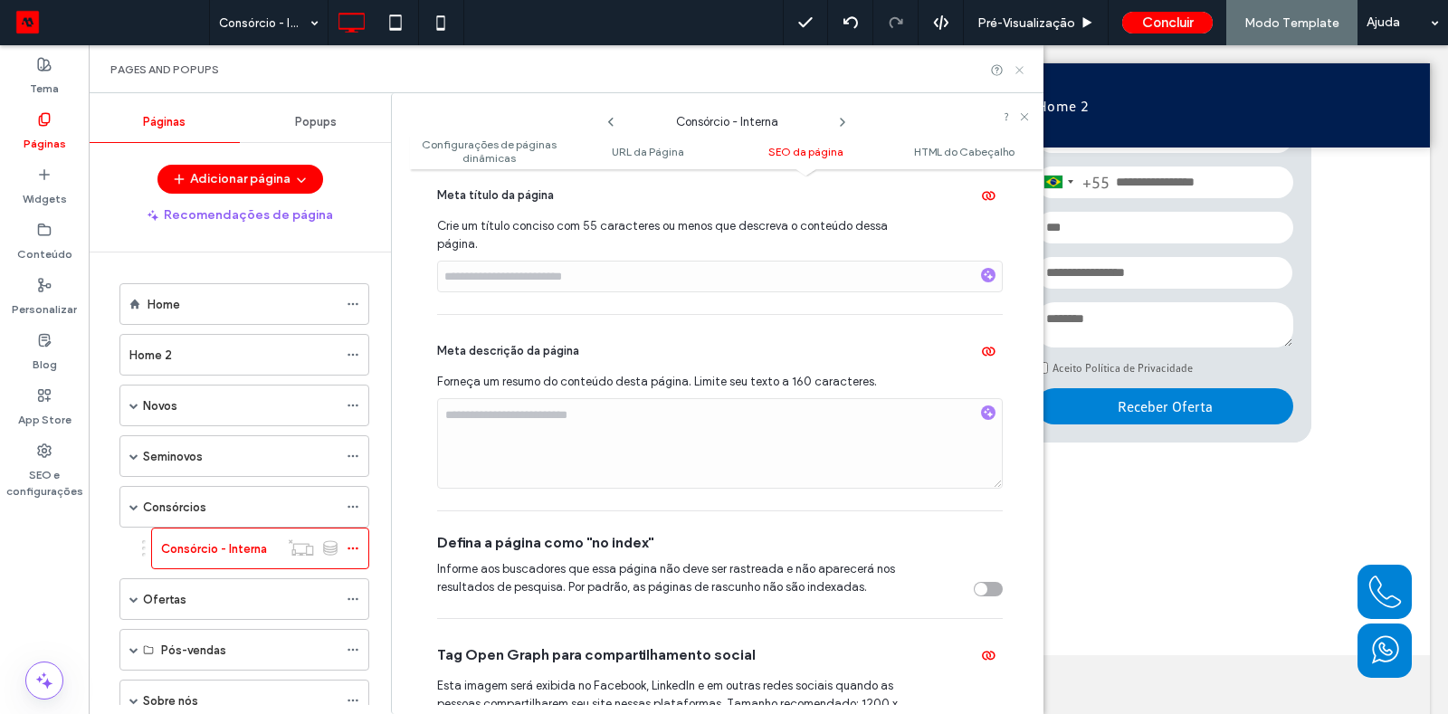
click at [1019, 73] on icon at bounding box center [1020, 70] width 14 height 14
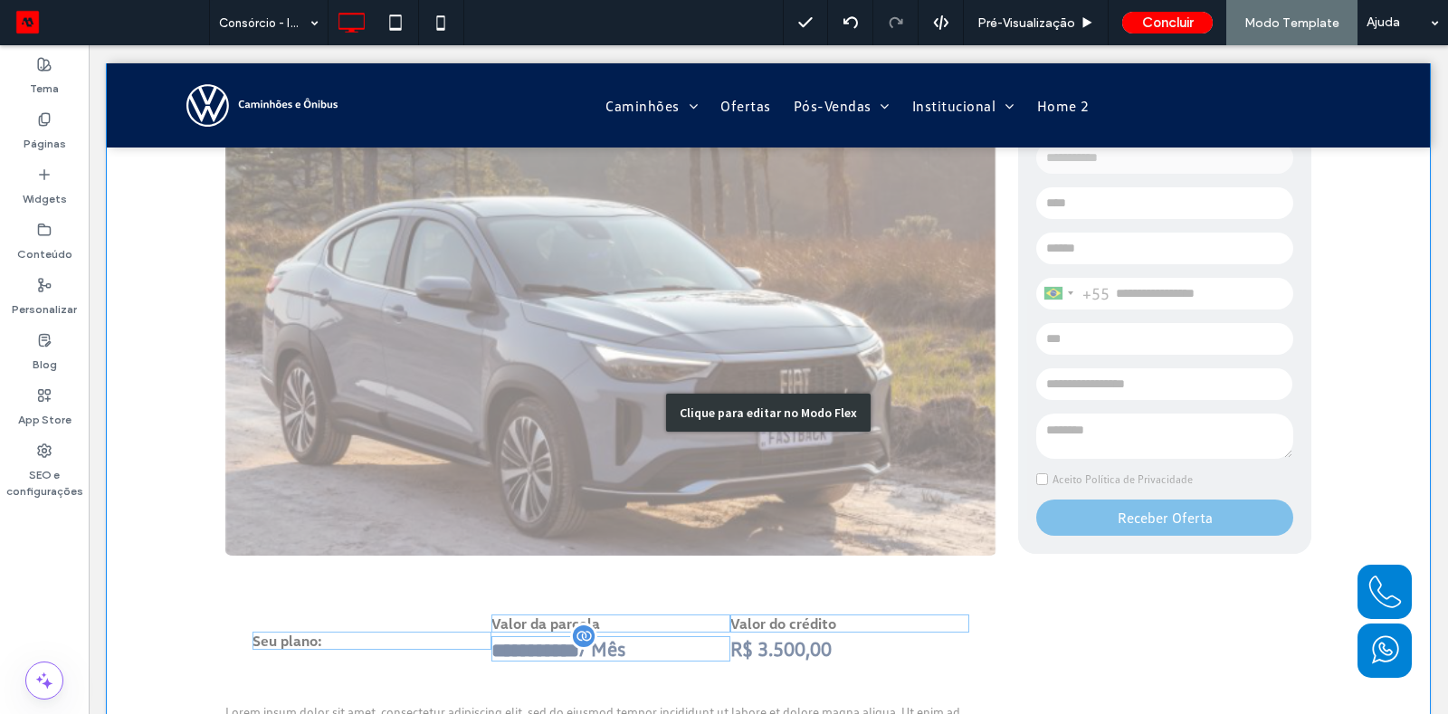
scroll to position [0, 0]
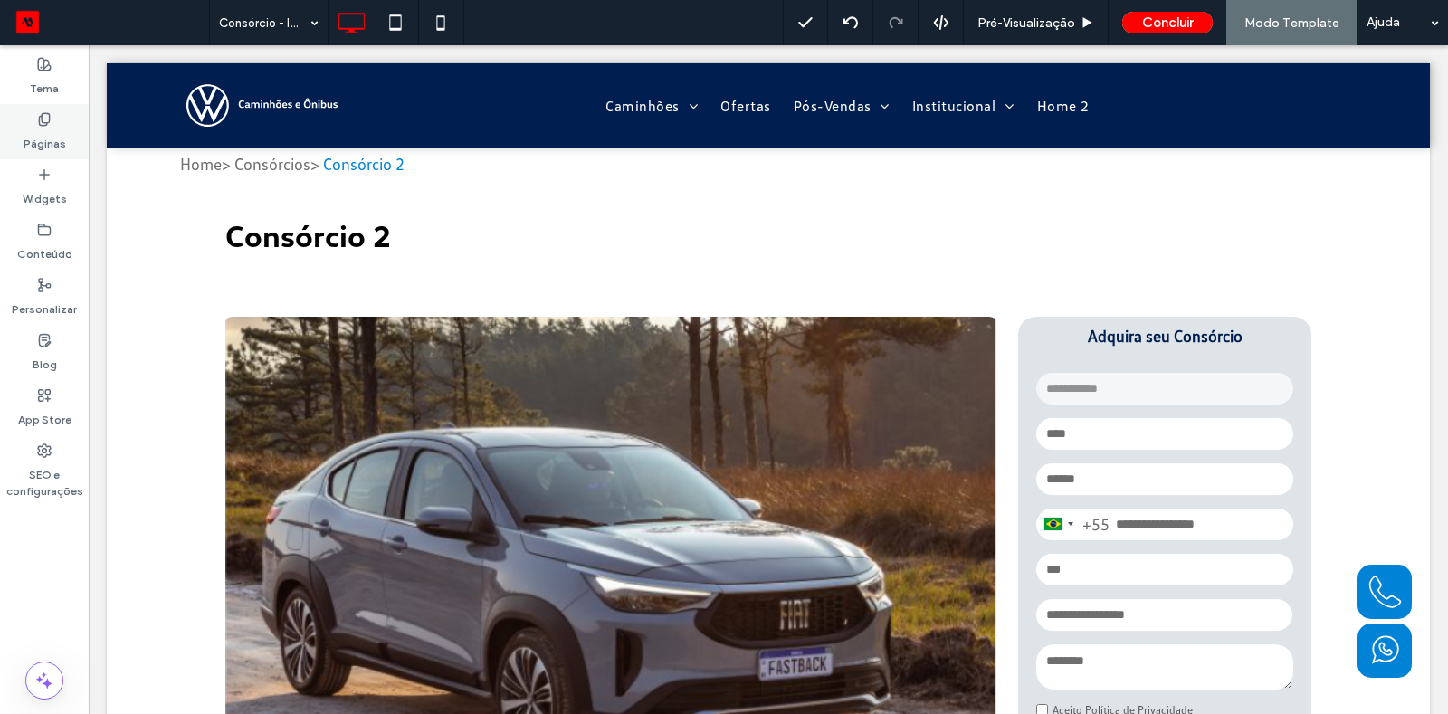
click at [62, 153] on div "Páginas" at bounding box center [44, 131] width 89 height 55
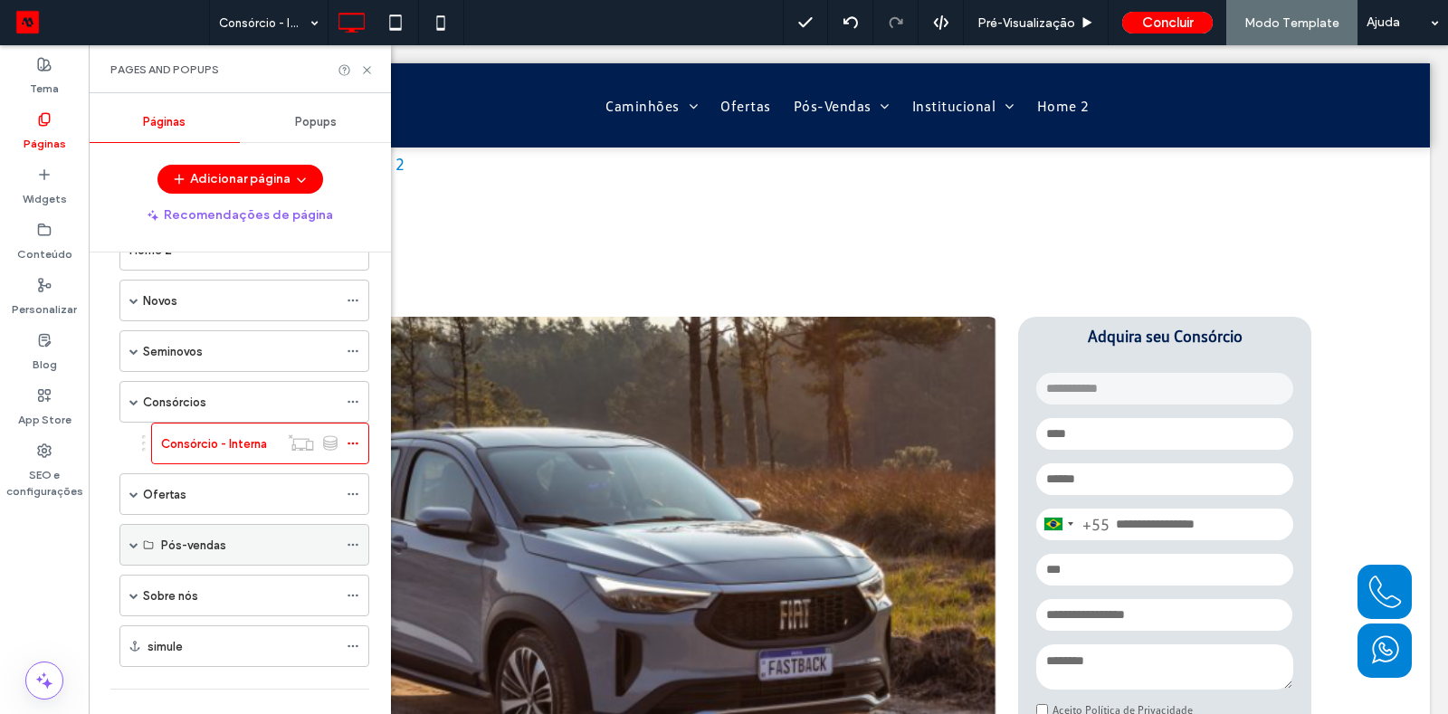
scroll to position [186, 0]
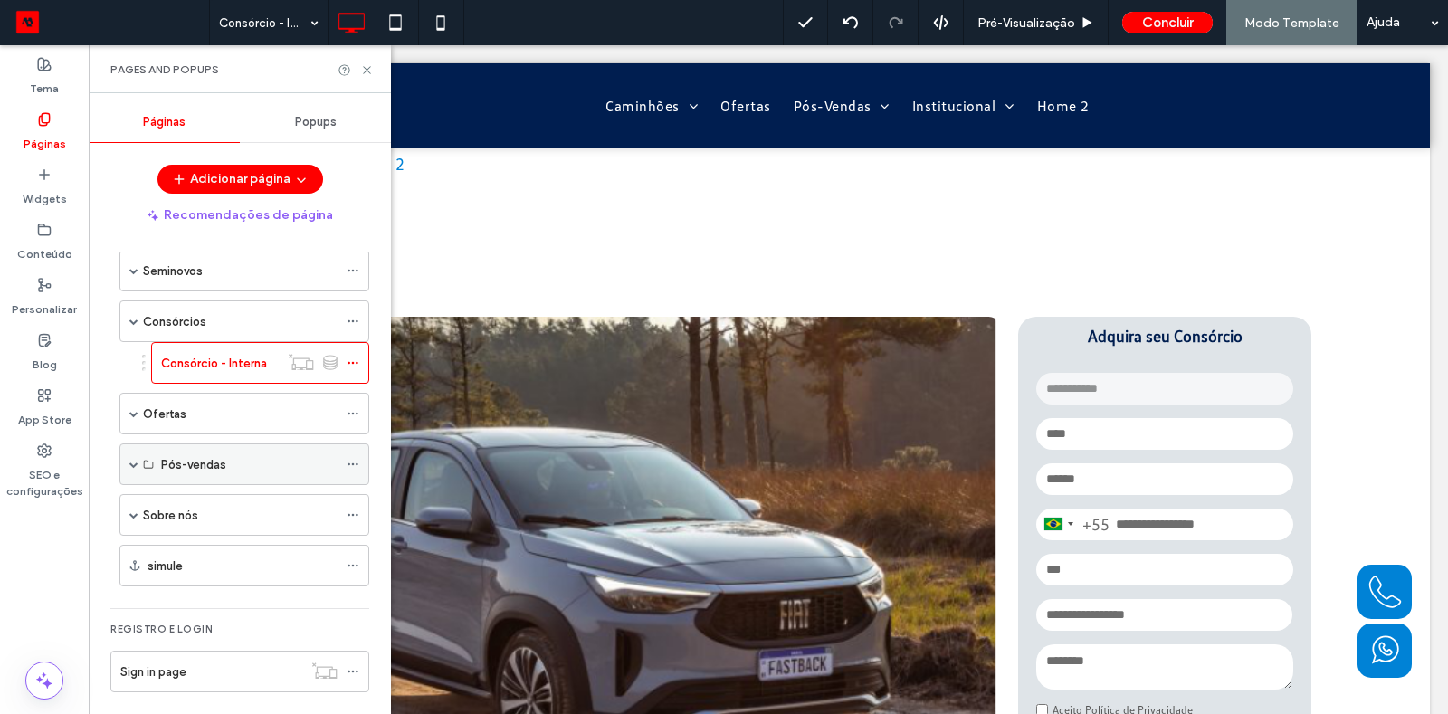
click at [136, 460] on span at bounding box center [133, 464] width 9 height 9
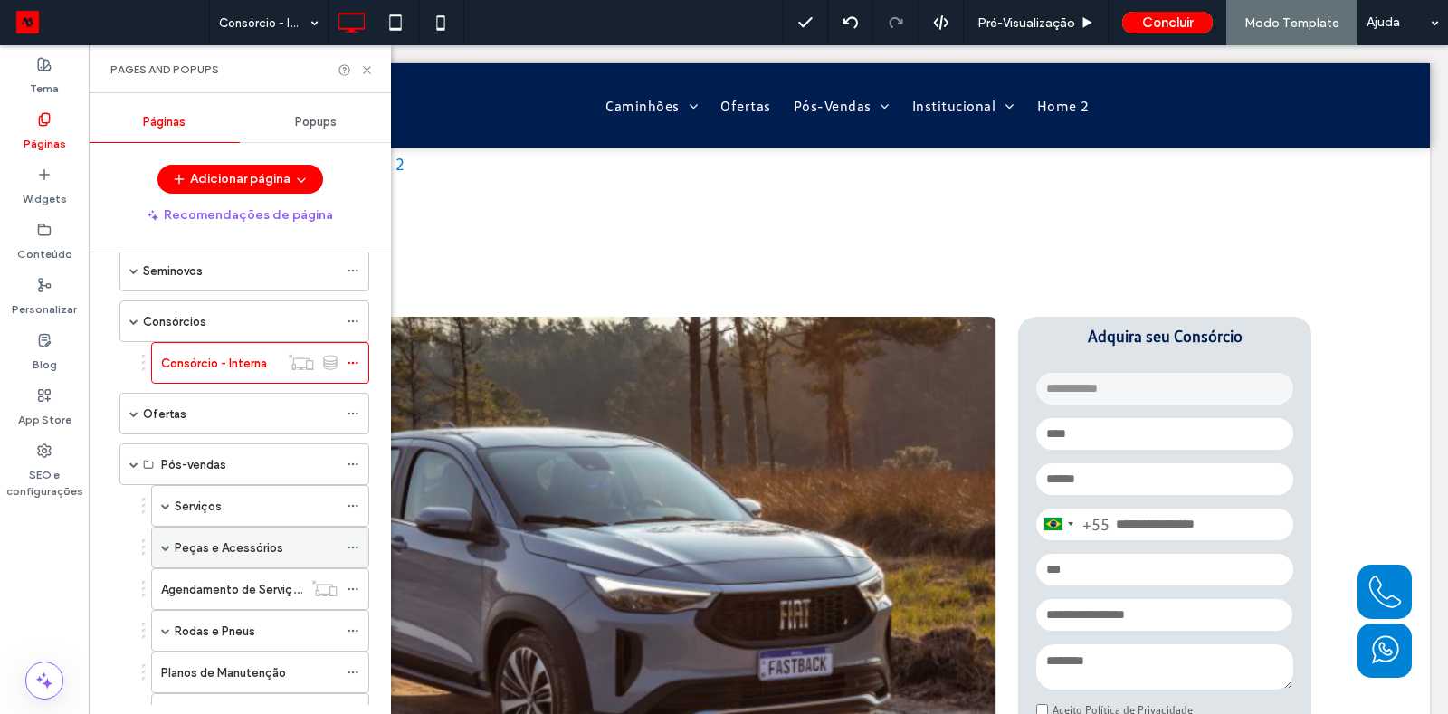
click at [167, 543] on span at bounding box center [165, 547] width 9 height 9
click at [224, 583] on label "Peças e Acessórios - Interna" at bounding box center [271, 590] width 157 height 32
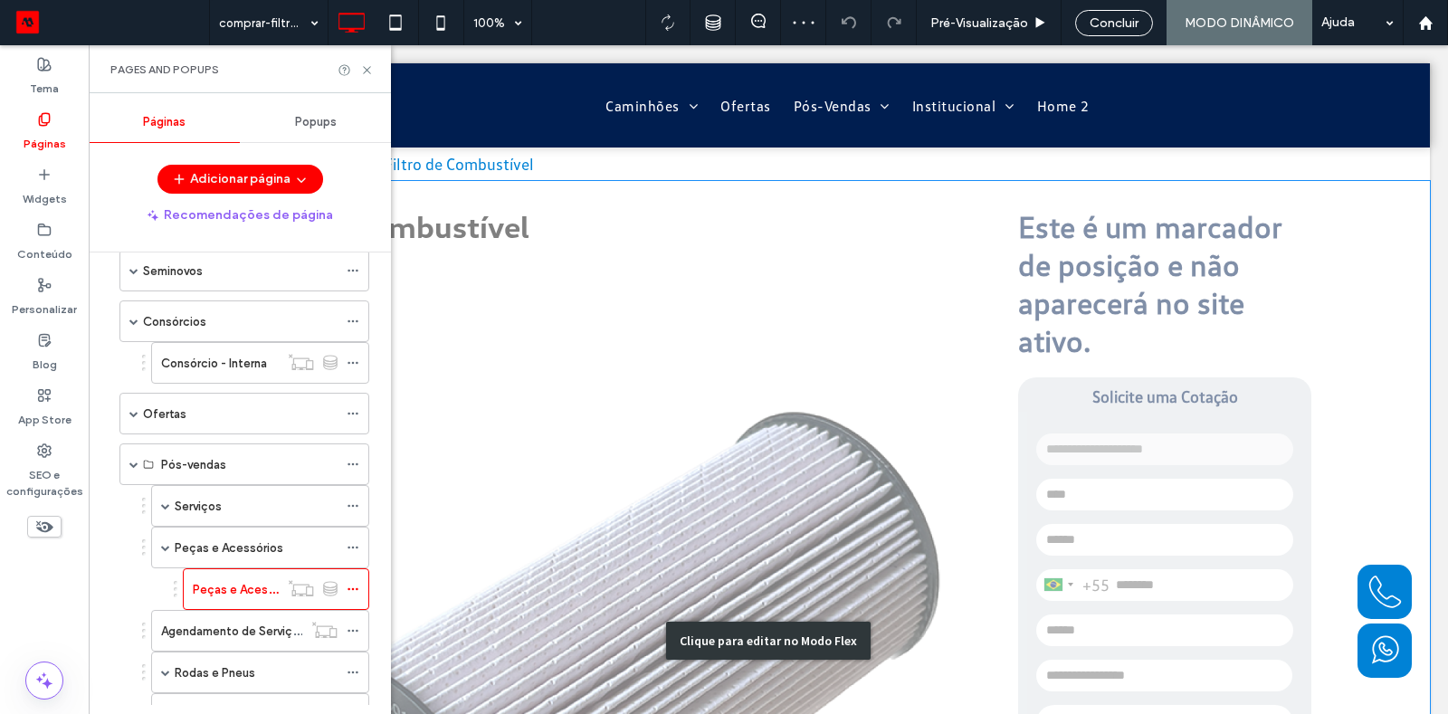
click at [1028, 372] on div "Clique para editar no Modo Flex" at bounding box center [768, 641] width 1323 height 920
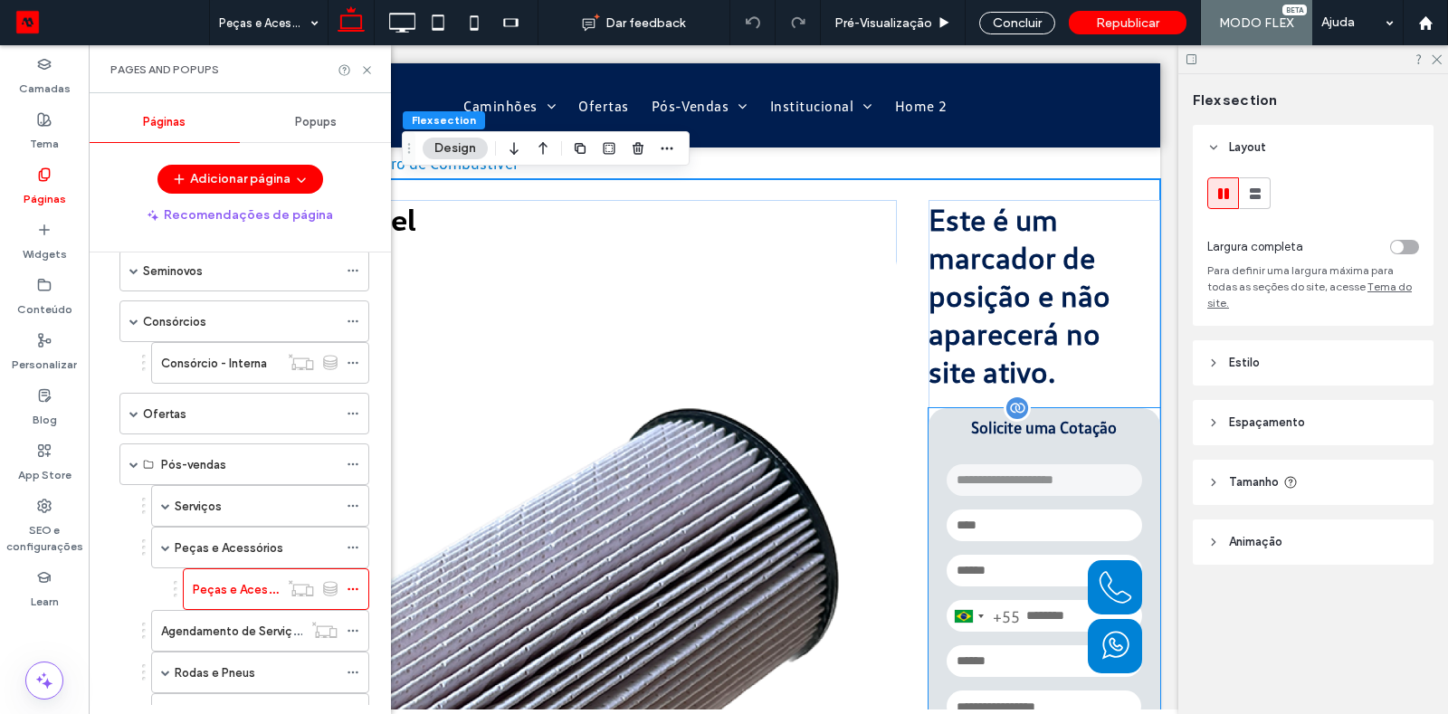
click at [976, 440] on strong "Solicite uma Cotação" at bounding box center [1045, 427] width 232 height 38
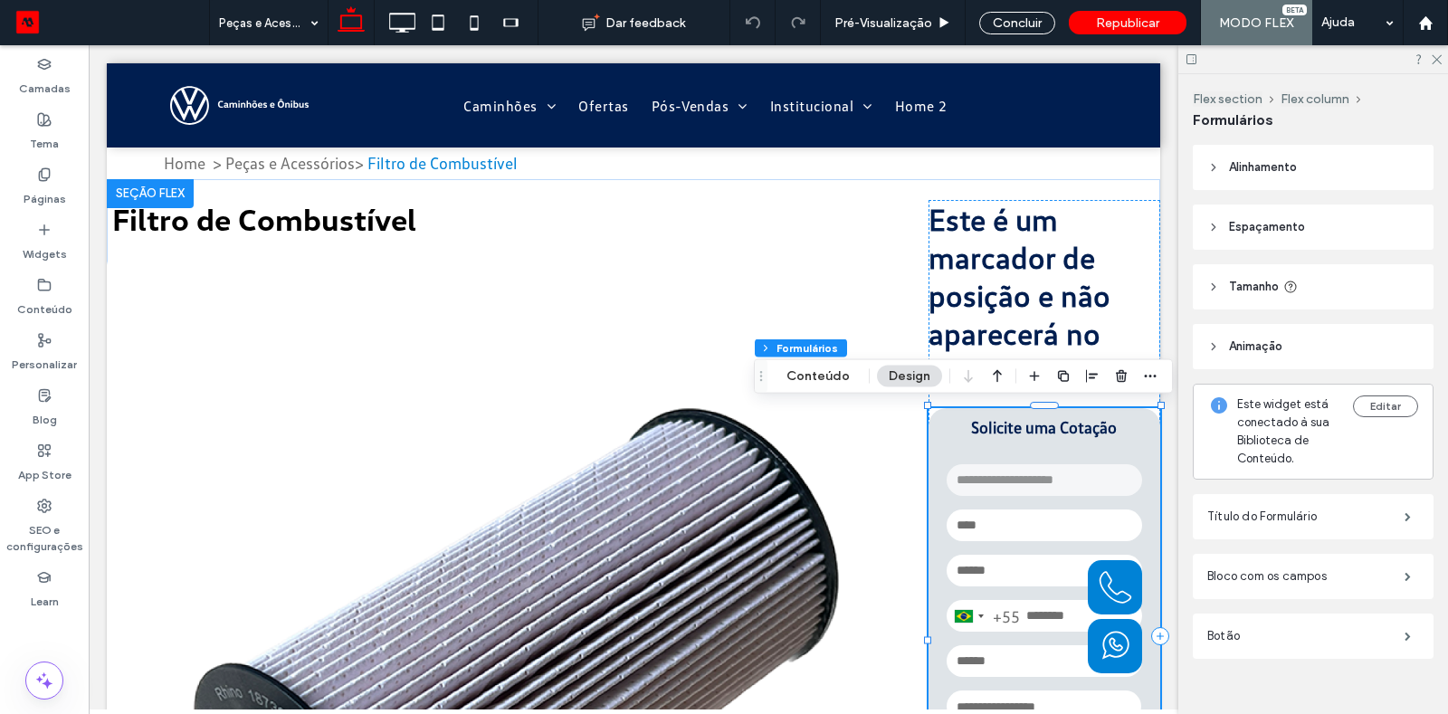
click at [1216, 174] on header "Alinhamento" at bounding box center [1313, 167] width 241 height 45
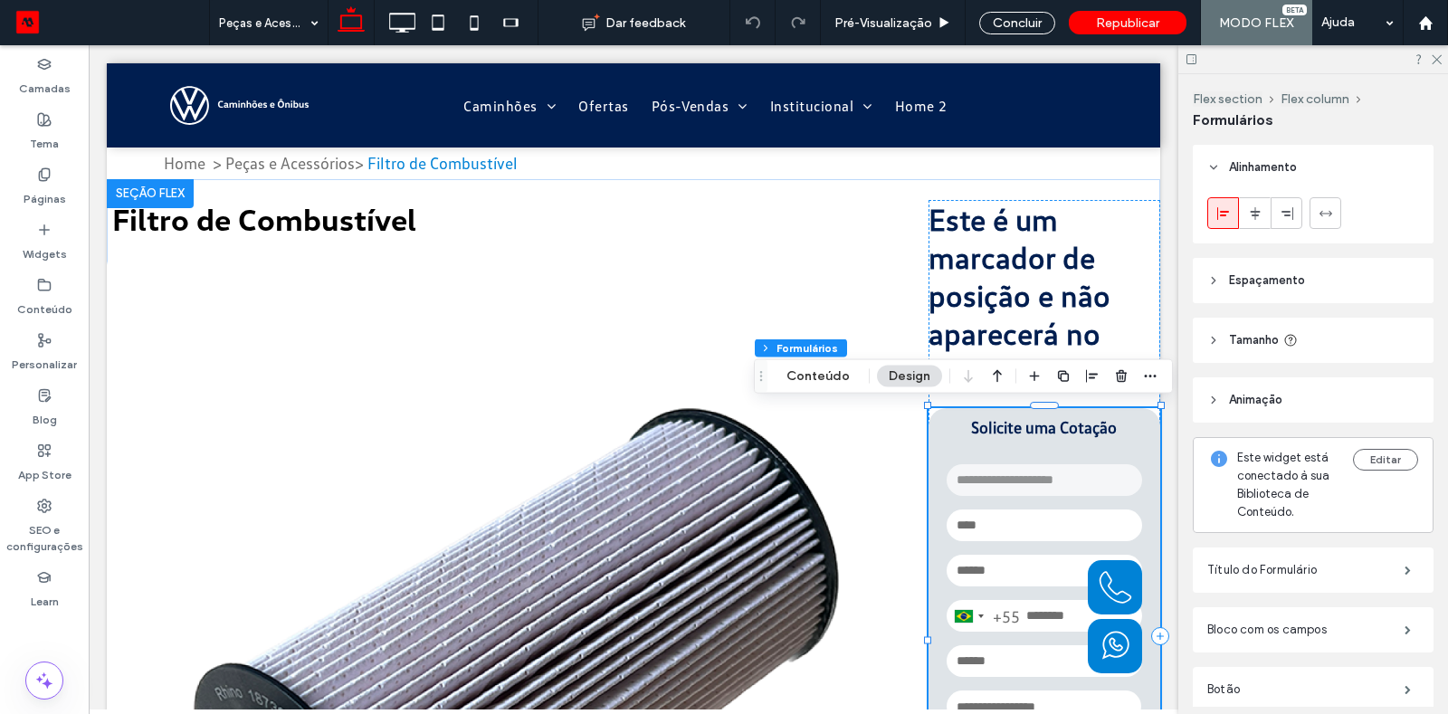
click at [1216, 174] on header "Alinhamento" at bounding box center [1313, 167] width 241 height 45
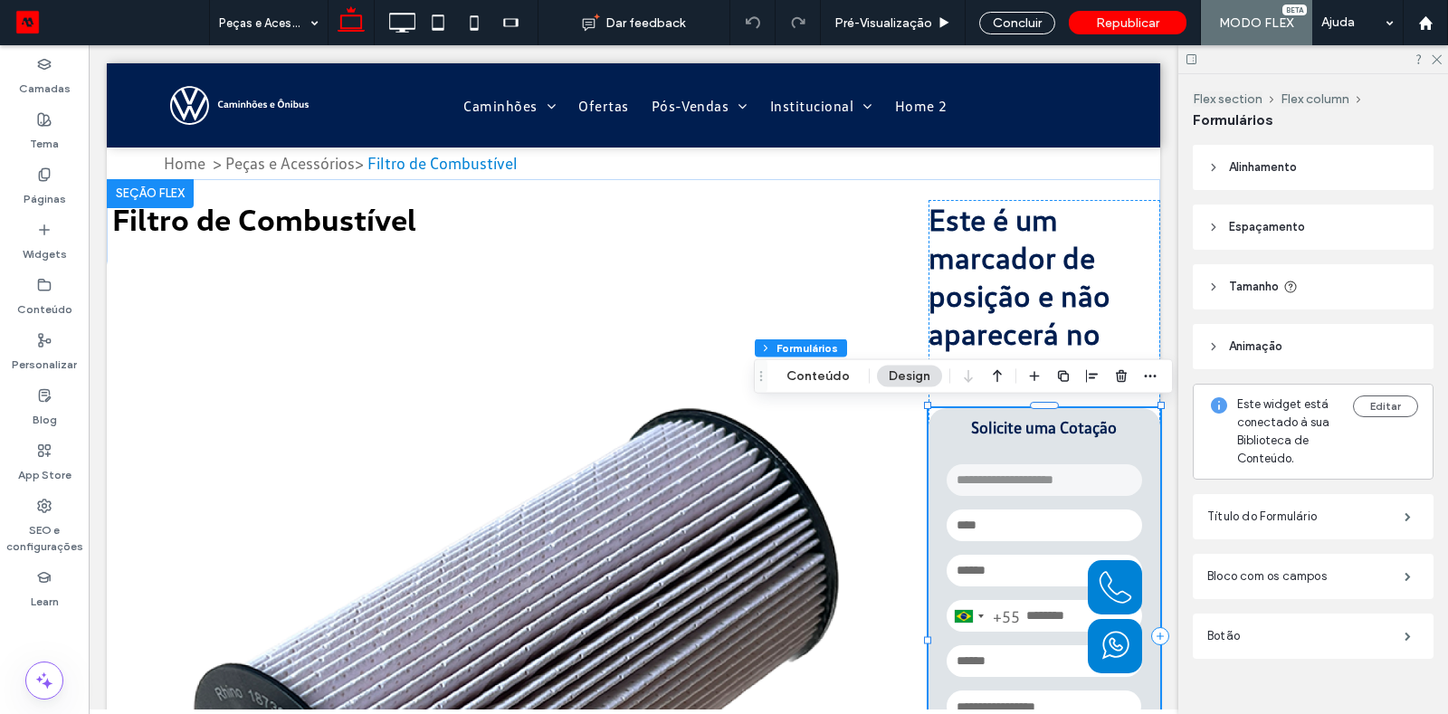
click at [1269, 243] on header "Espaçamento" at bounding box center [1313, 227] width 241 height 45
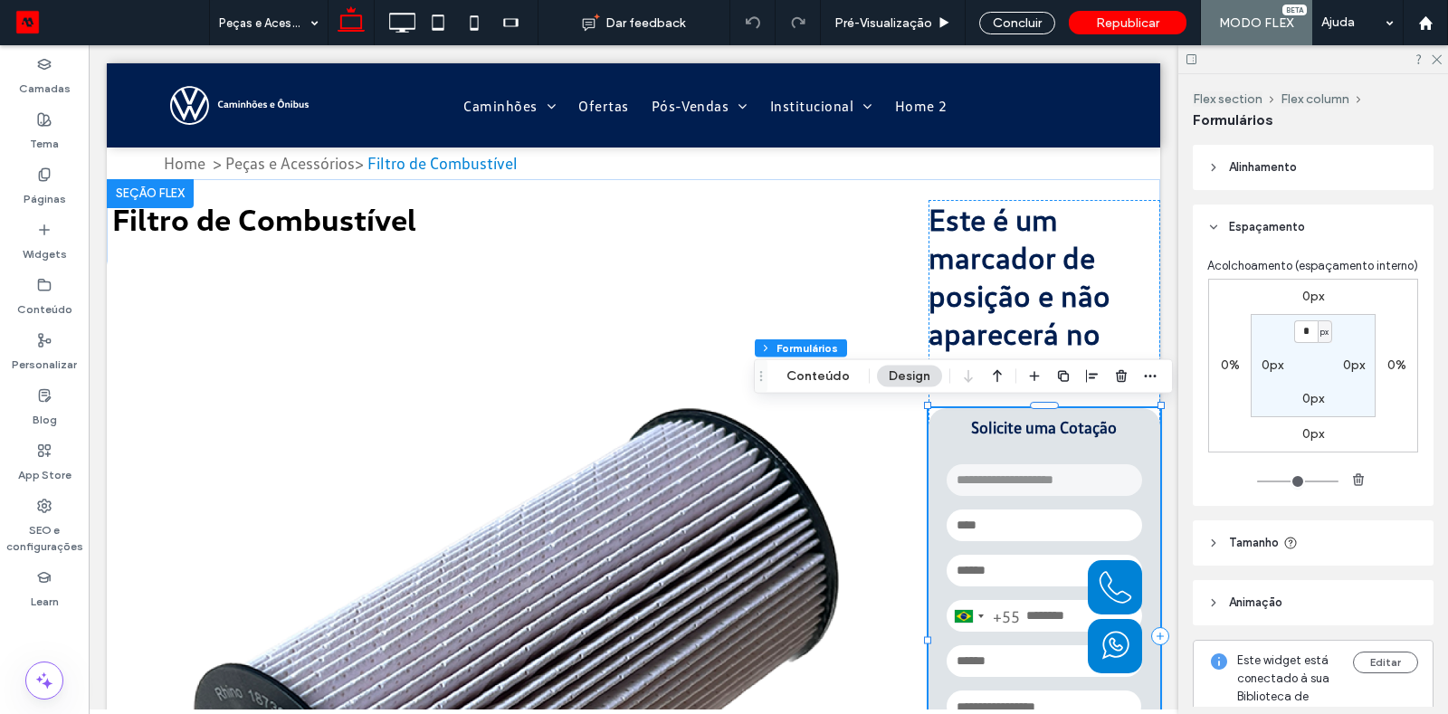
click at [1303, 291] on label "0px" at bounding box center [1313, 296] width 22 height 15
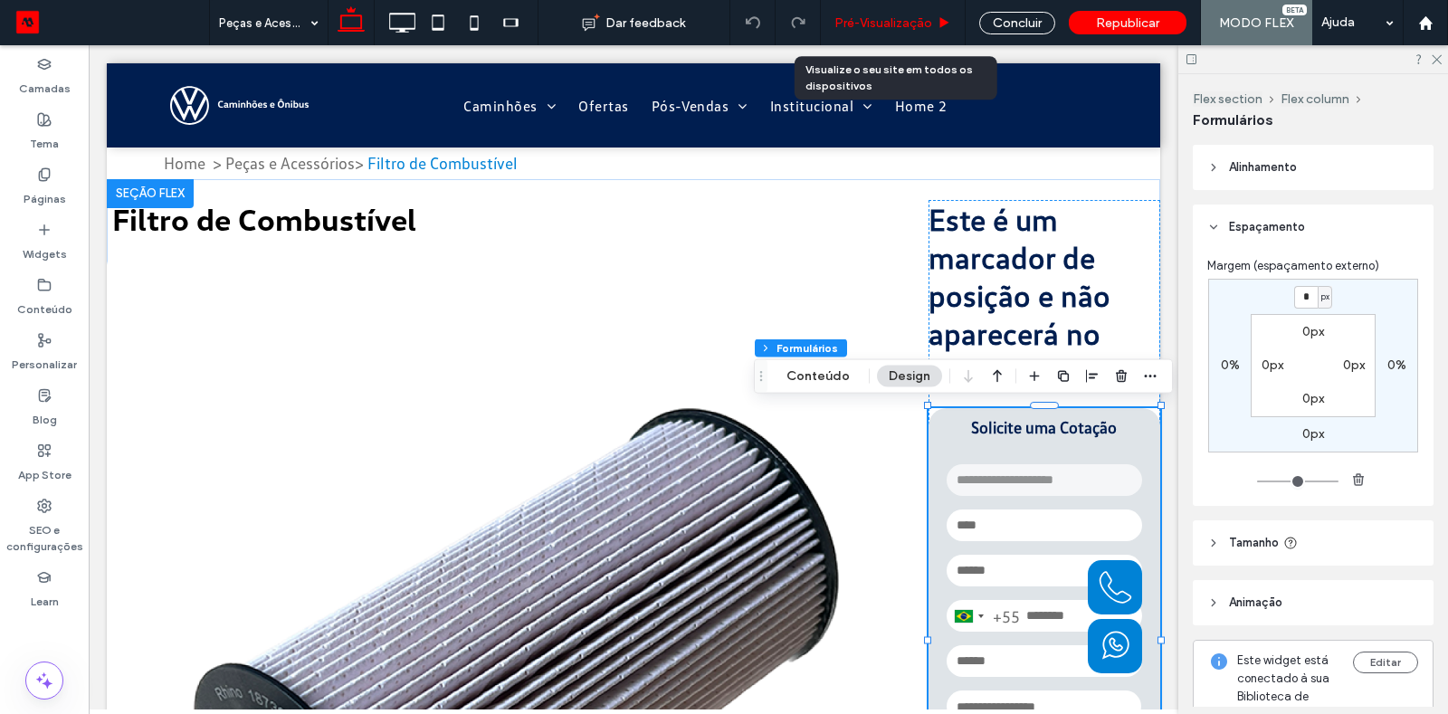
click at [924, 22] on span "Pré-Visualizaçāo" at bounding box center [883, 22] width 98 height 15
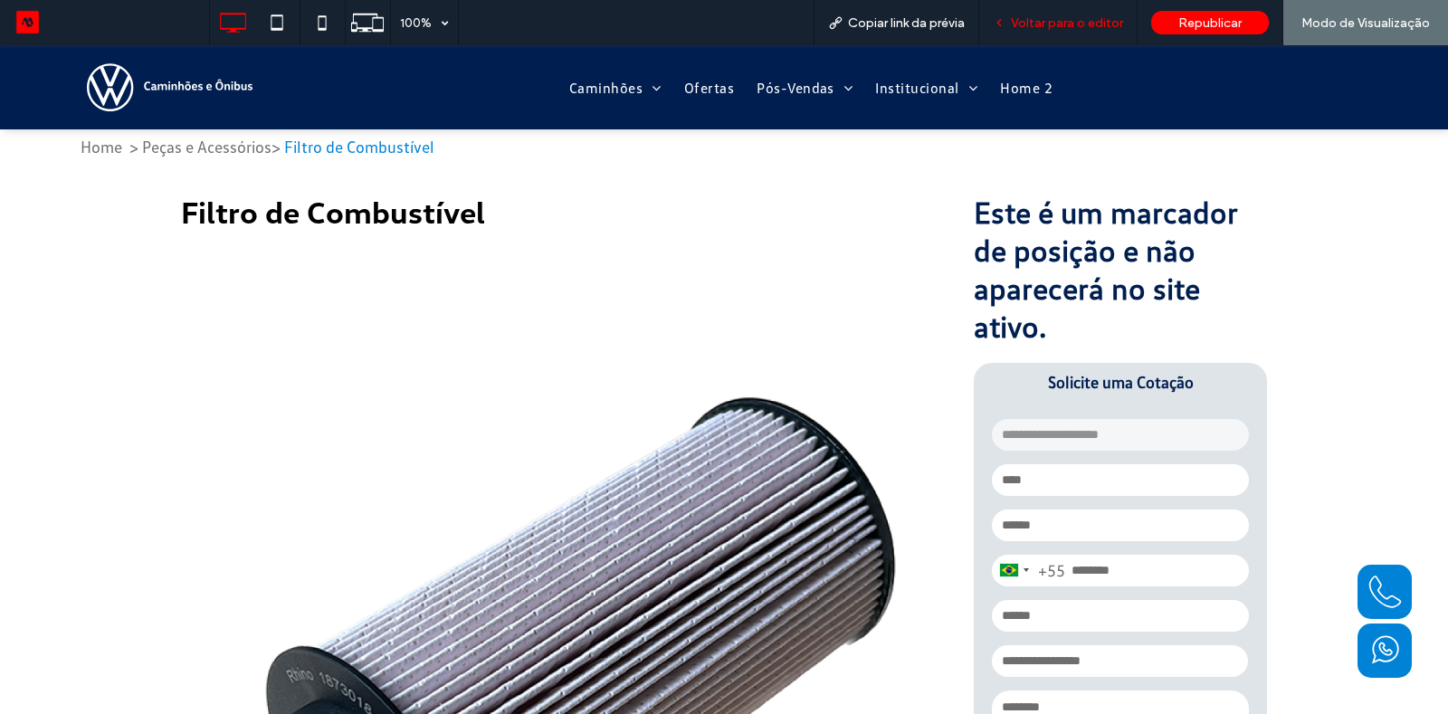
click at [1041, 29] on span "Voltar para o editor" at bounding box center [1067, 22] width 112 height 15
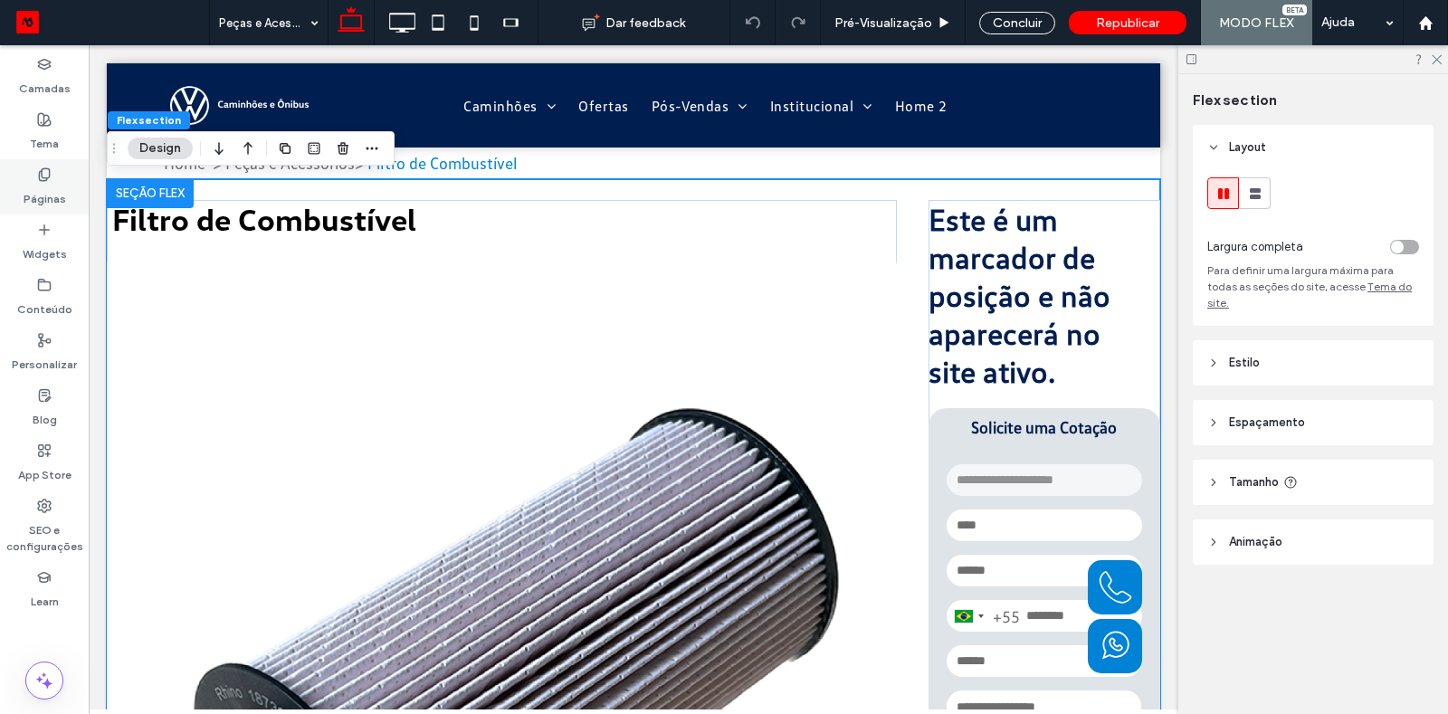
click at [32, 183] on label "Páginas" at bounding box center [45, 194] width 43 height 25
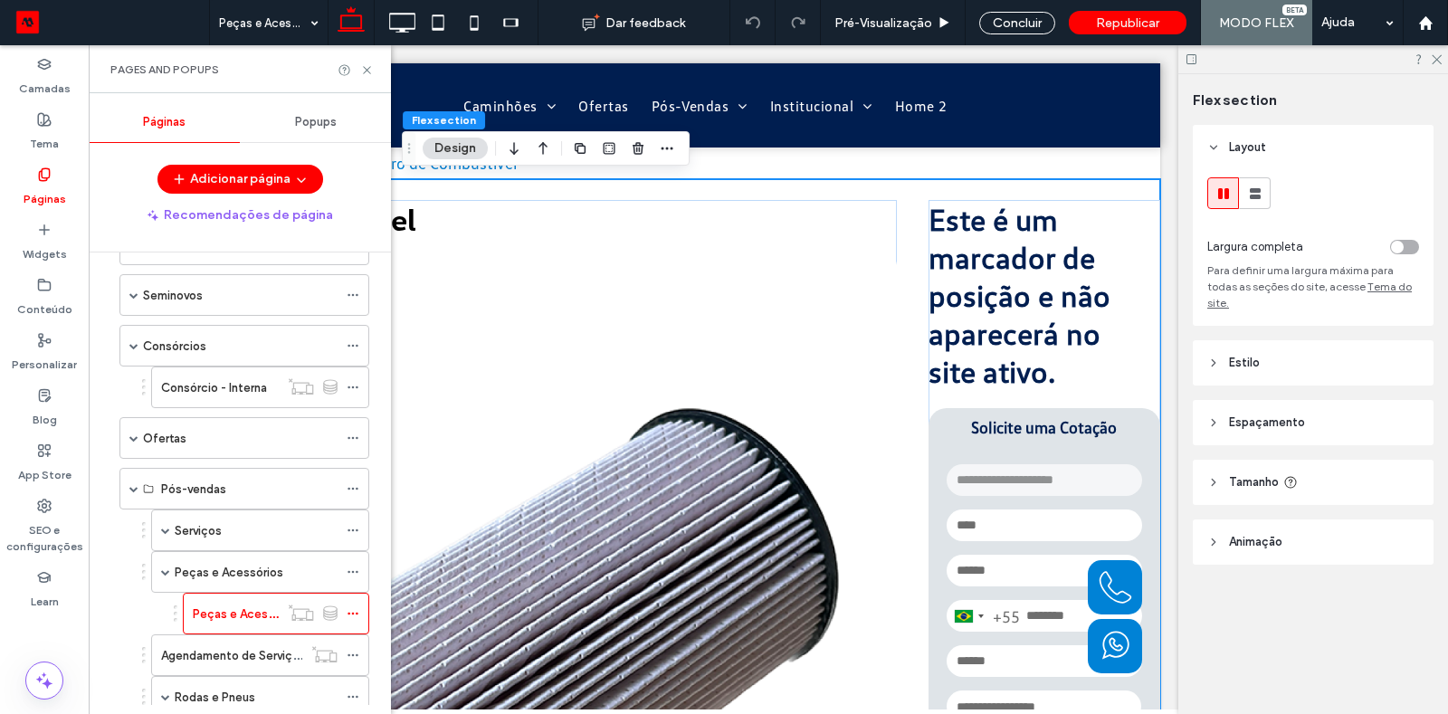
scroll to position [168, 0]
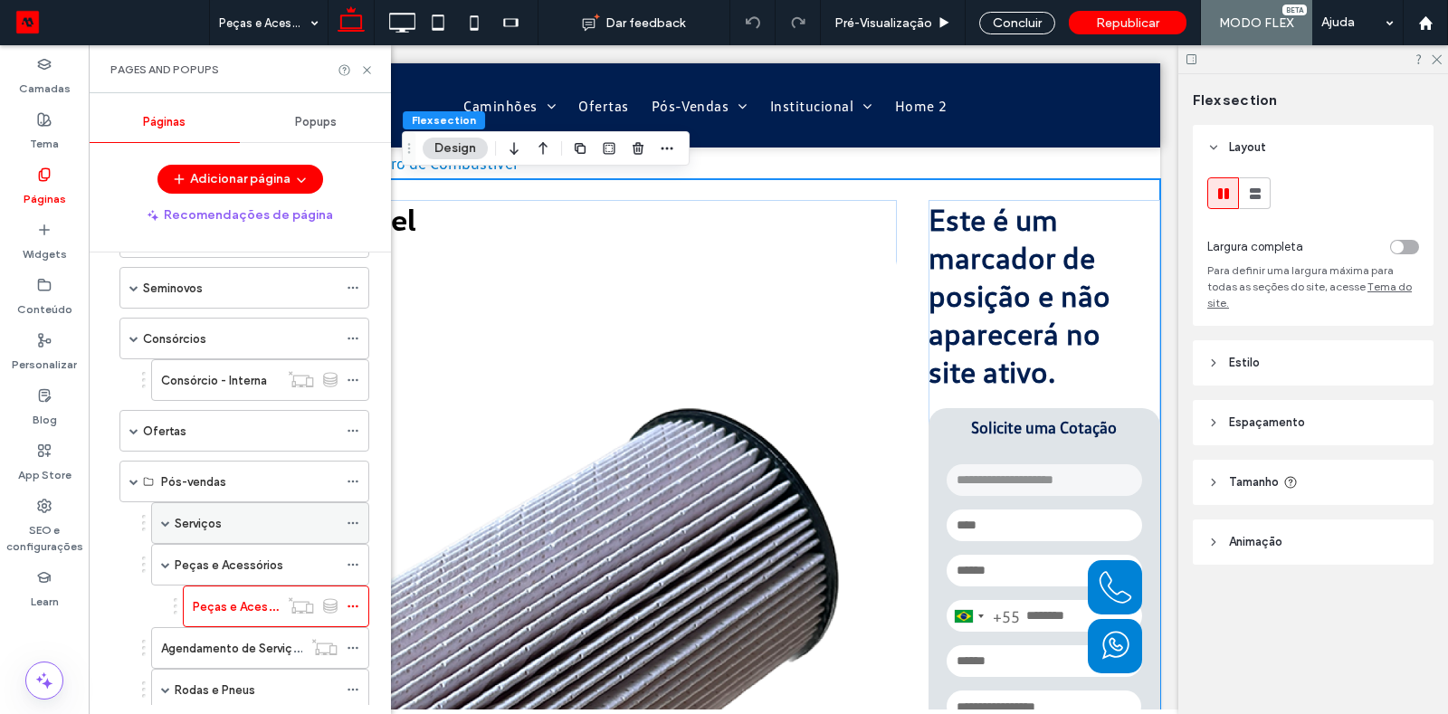
click at [201, 517] on label "Serviços" at bounding box center [198, 524] width 47 height 32
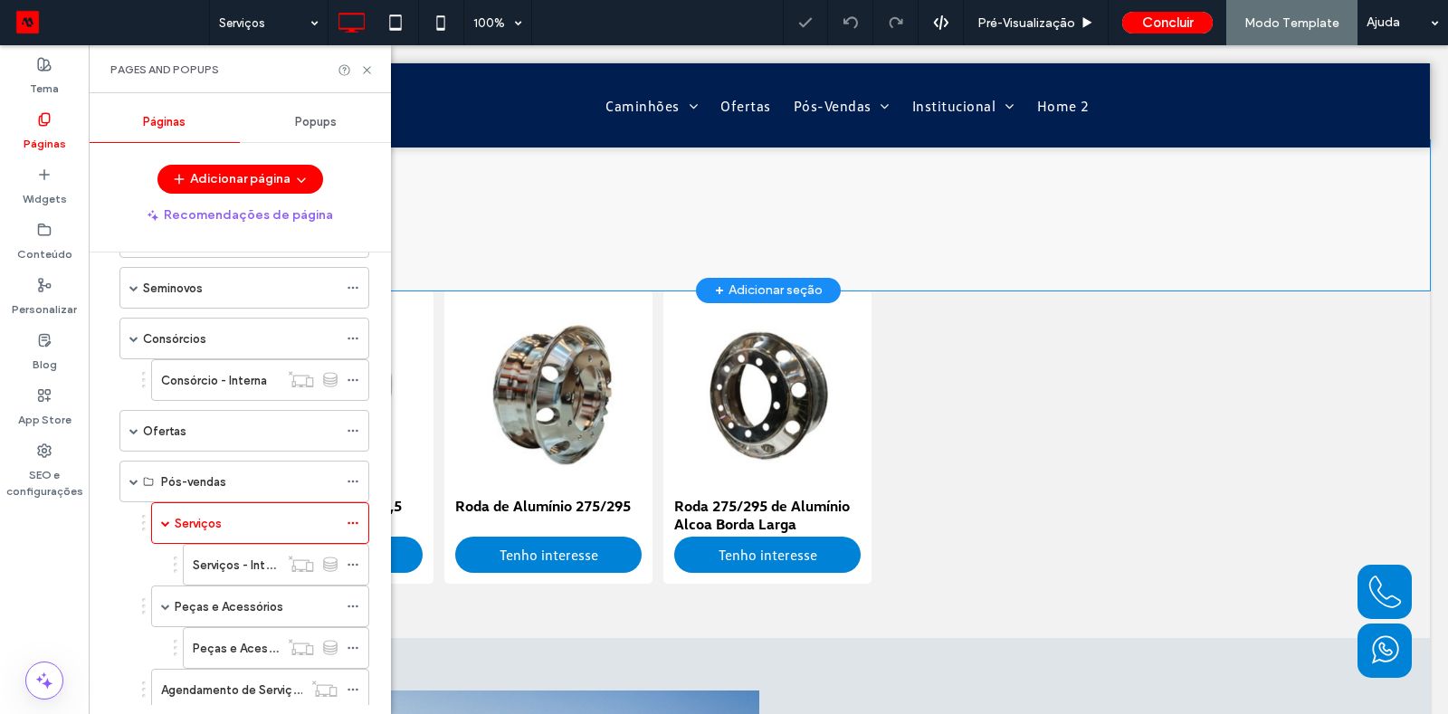
scroll to position [67, 0]
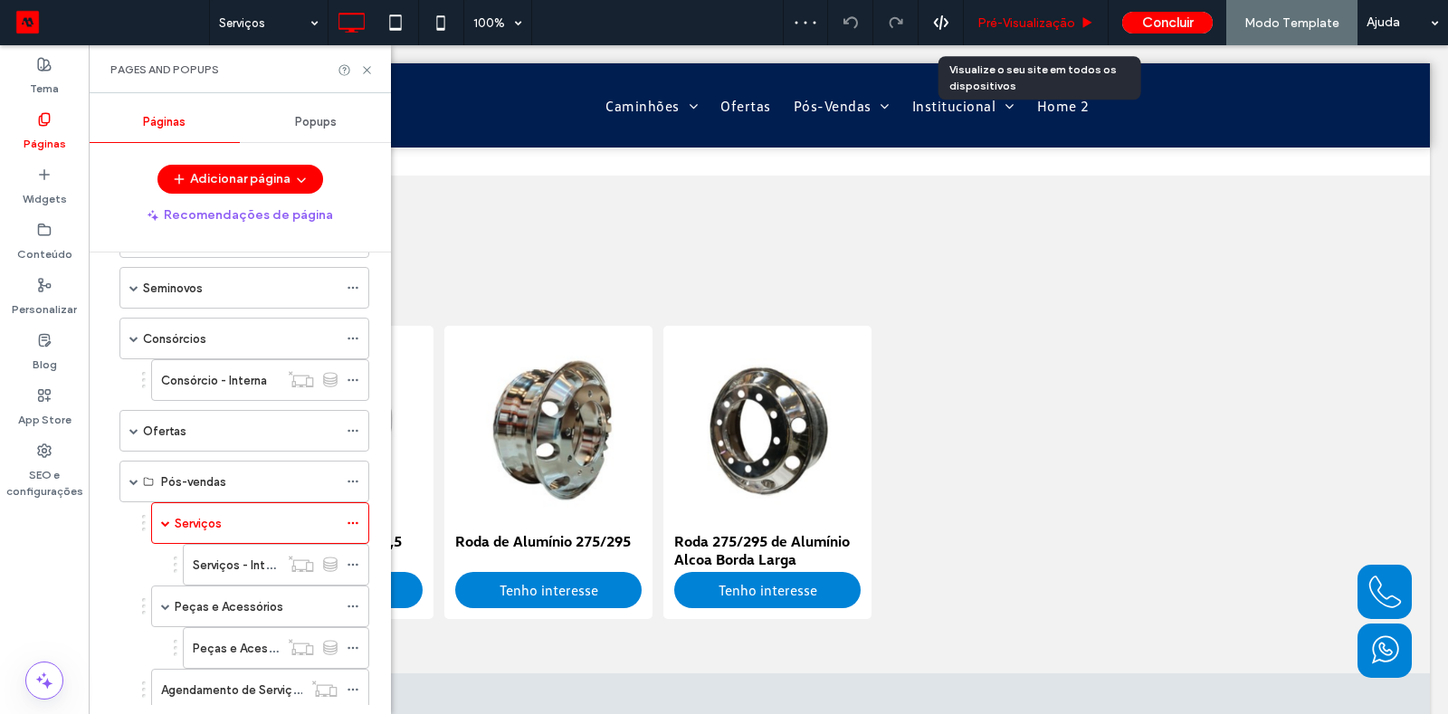
click at [1032, 25] on span "Pré-Visualizaçāo" at bounding box center [1026, 22] width 98 height 15
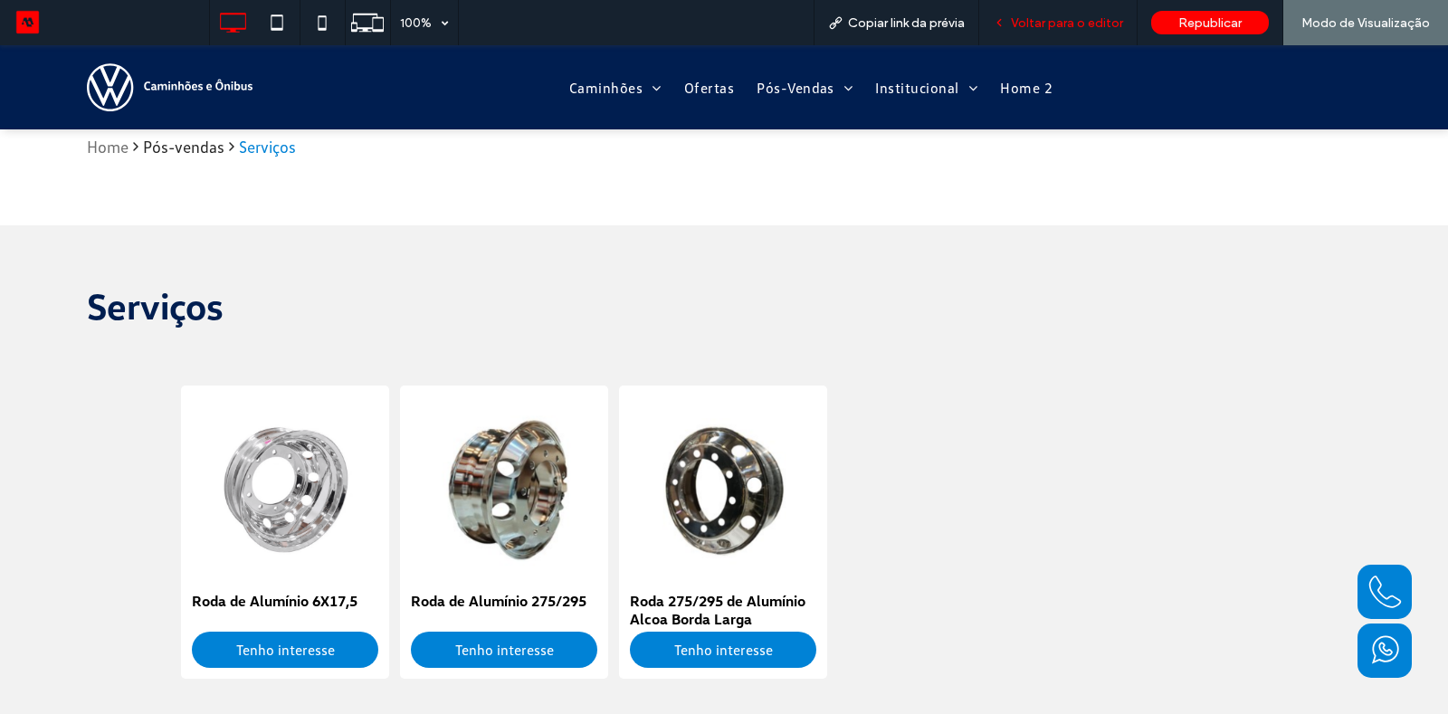
click at [1069, 11] on div "Voltar para o editor" at bounding box center [1058, 22] width 158 height 45
click at [1082, 14] on div "Voltar para o editor" at bounding box center [1058, 22] width 158 height 45
click at [1024, 36] on div "Voltar para o editor" at bounding box center [1058, 22] width 158 height 45
click at [1034, 35] on div "Voltar para o editor" at bounding box center [1058, 22] width 158 height 45
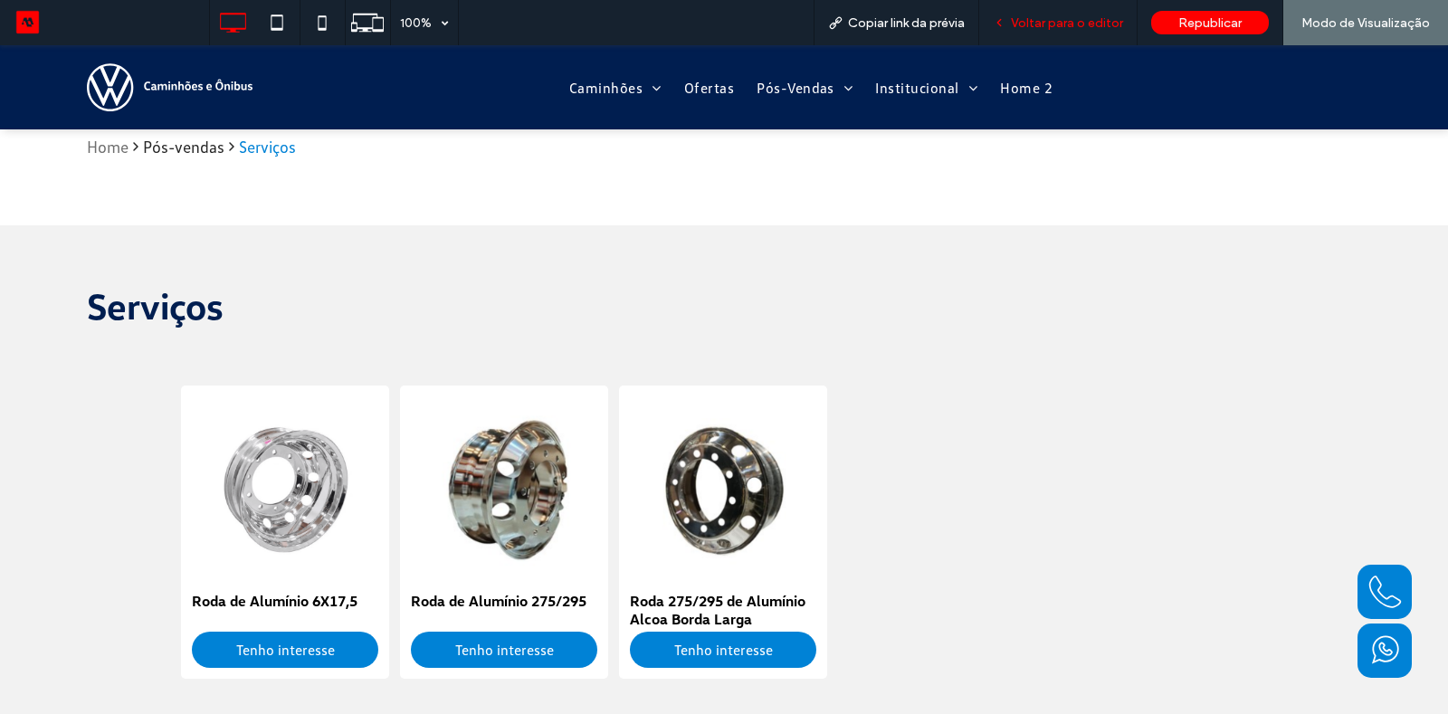
click at [1023, 35] on div "Voltar para o editor" at bounding box center [1058, 22] width 158 height 45
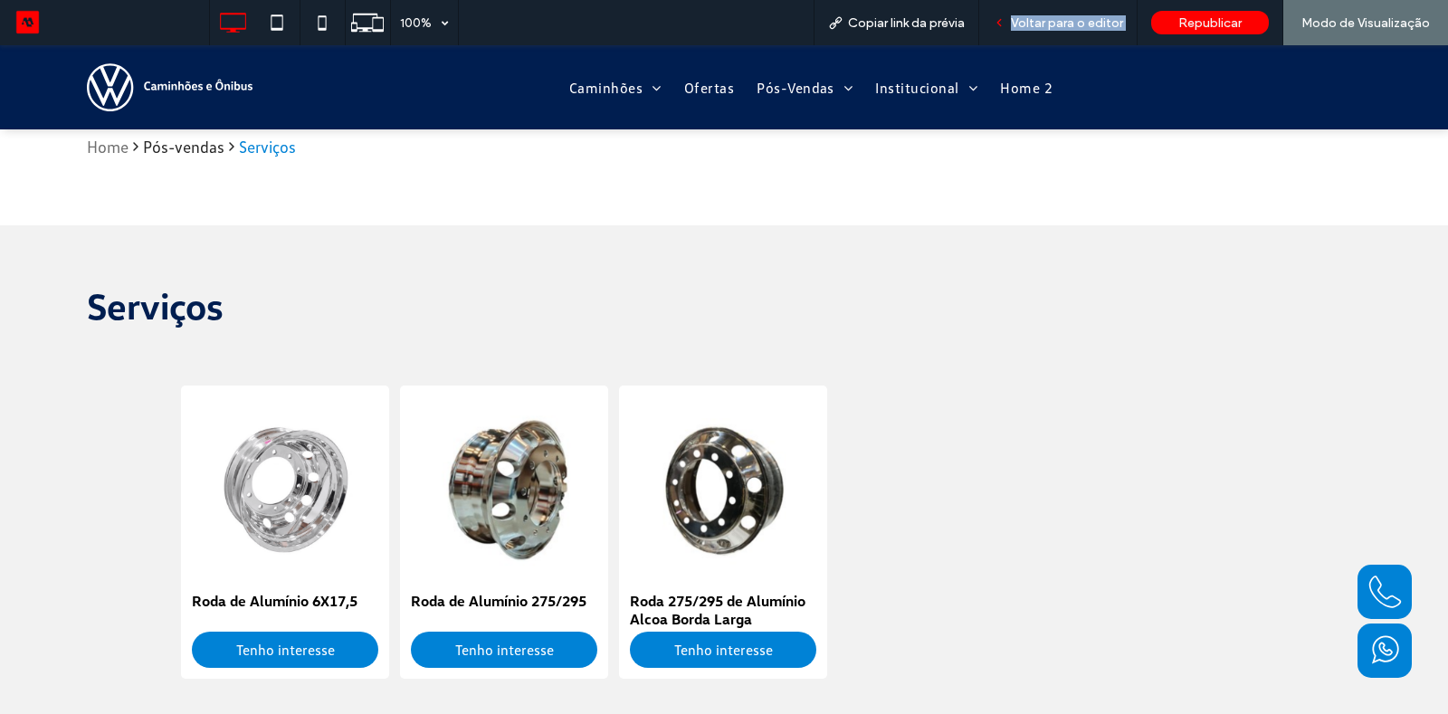
click at [1023, 35] on div "Voltar para o editor" at bounding box center [1058, 22] width 158 height 45
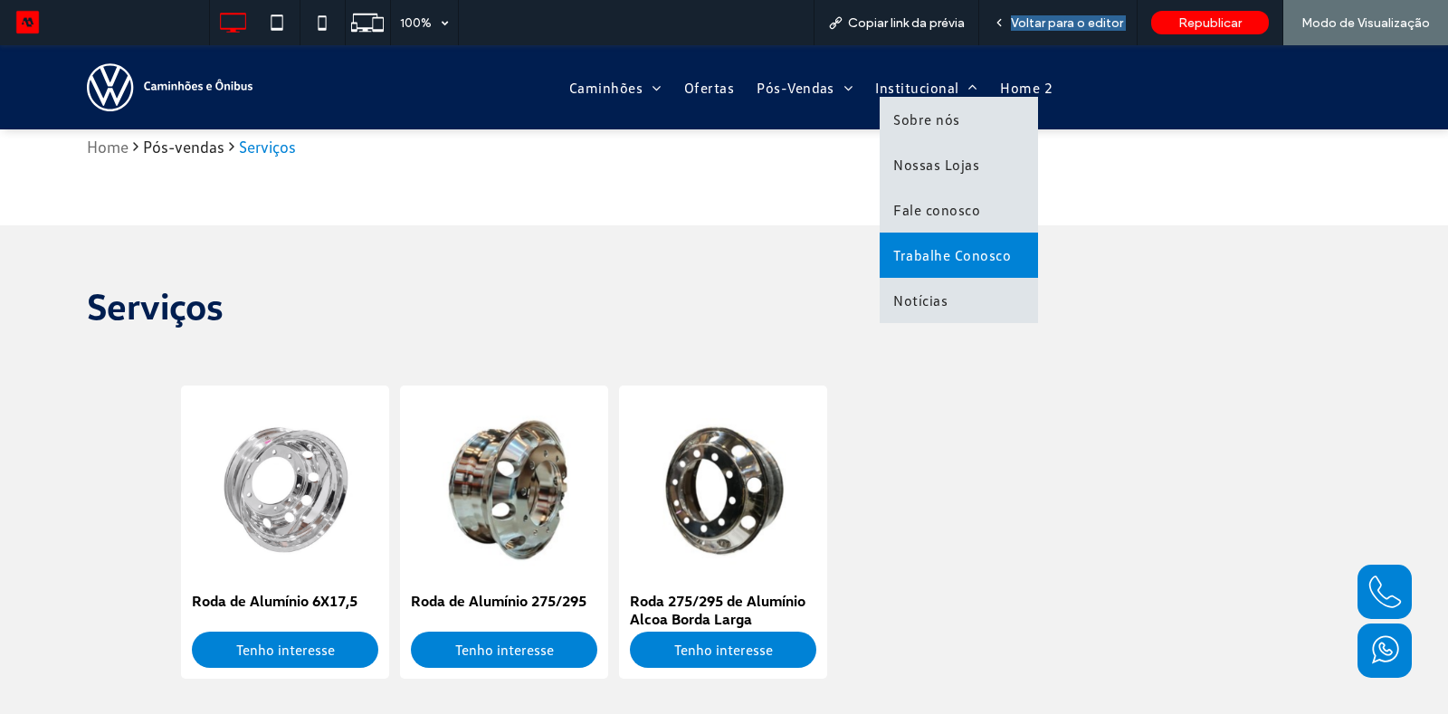
click at [909, 238] on link "Trabalhe Conosco" at bounding box center [959, 255] width 158 height 45
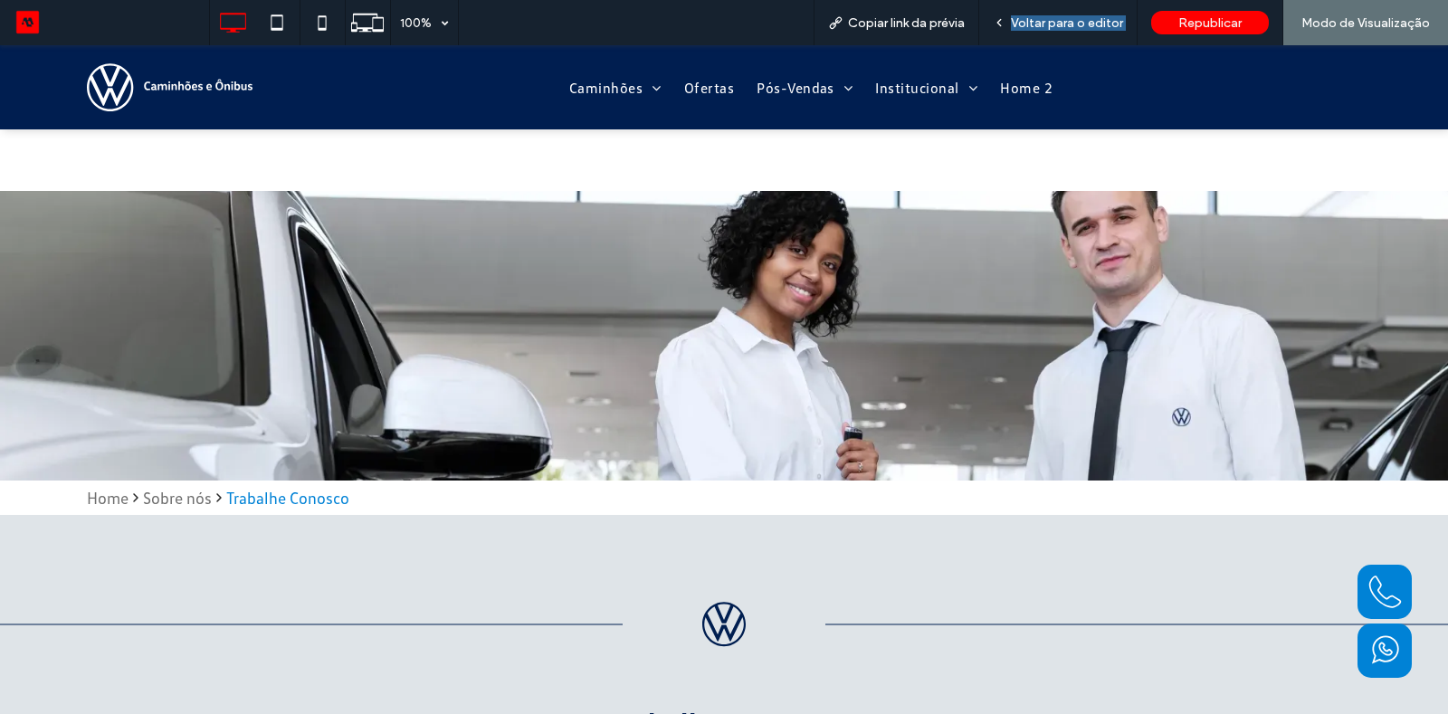
click at [720, 89] on span "Ofertas" at bounding box center [709, 88] width 50 height 18
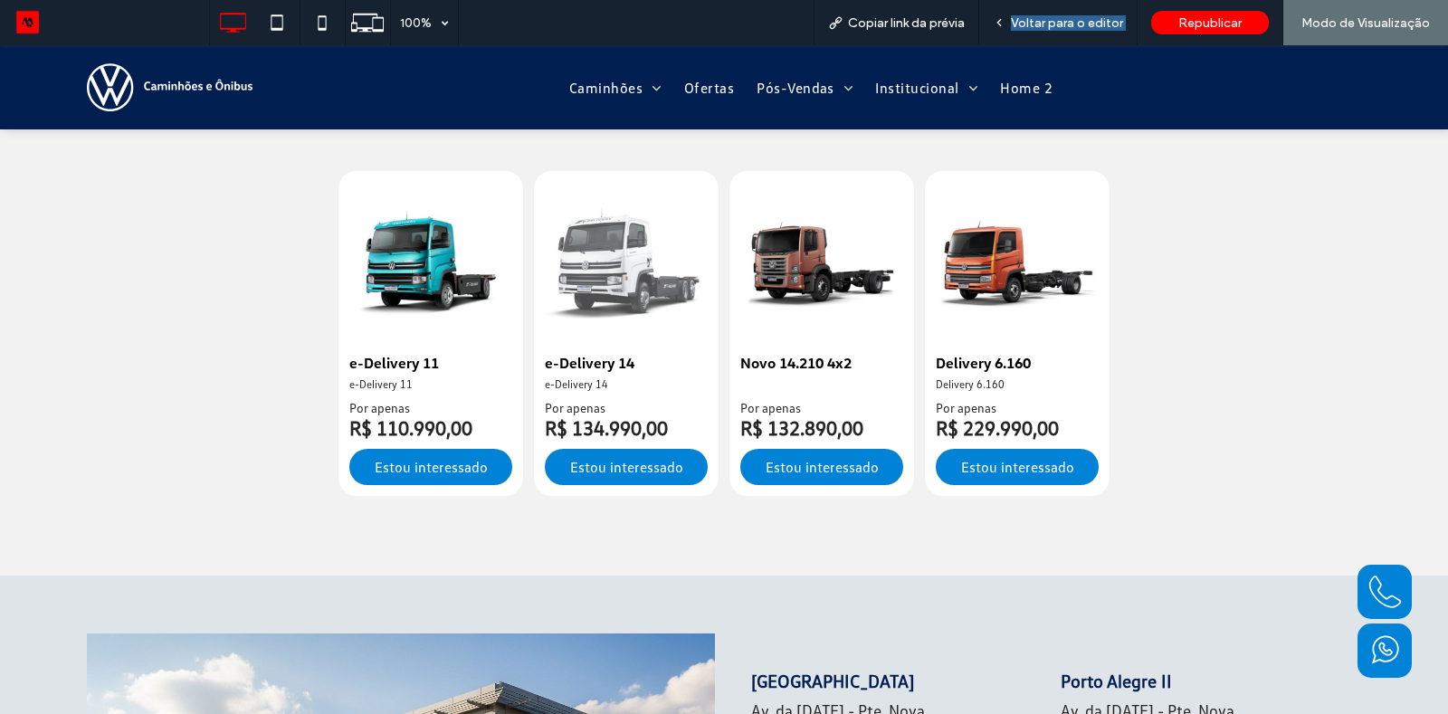
scroll to position [1705, 0]
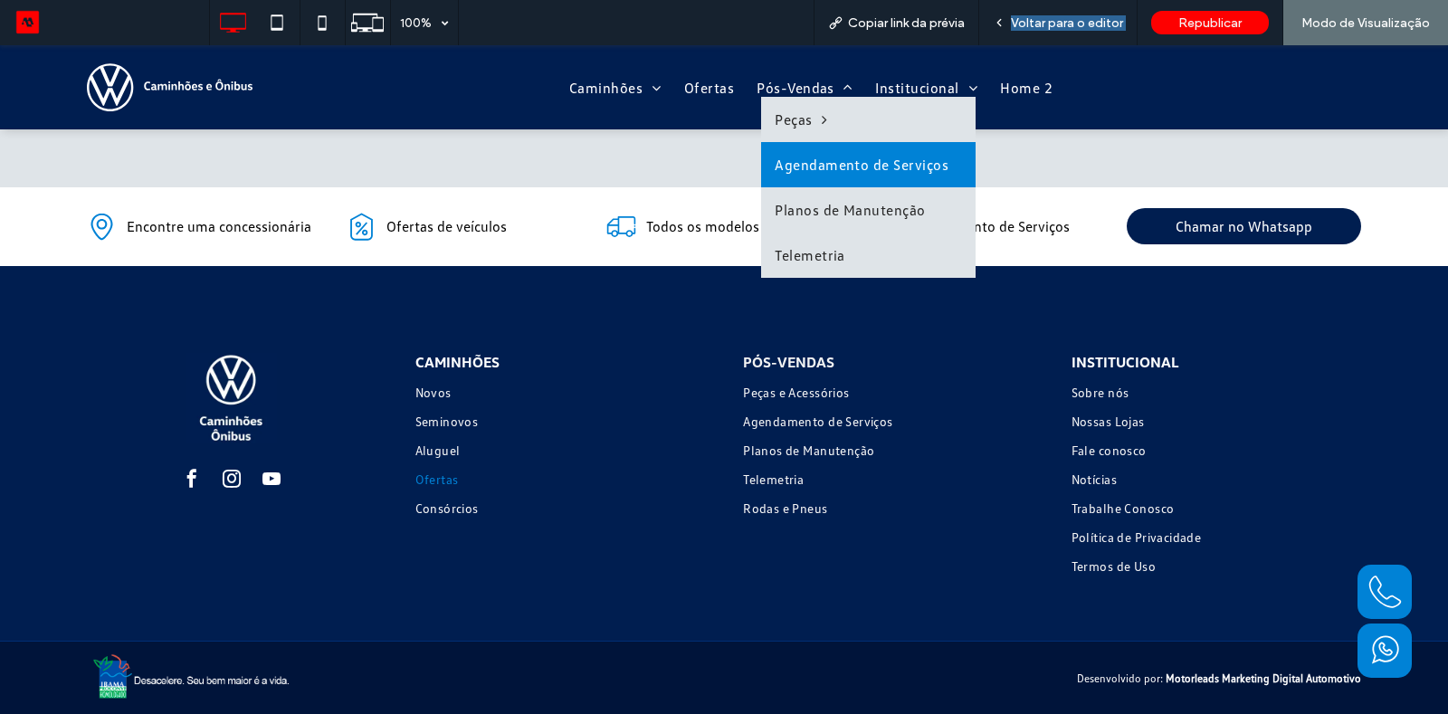
click at [845, 166] on span "Agendamento de Serviços" at bounding box center [862, 165] width 174 height 18
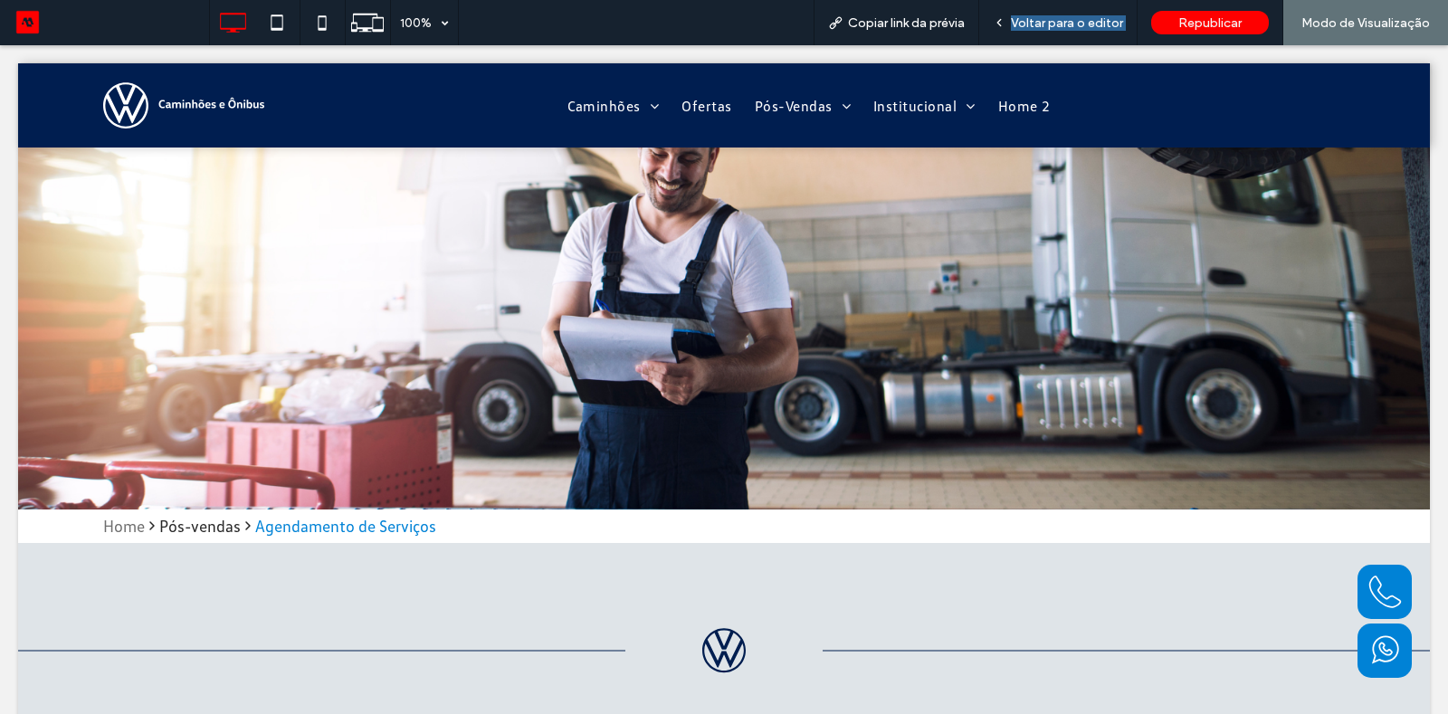
scroll to position [0, 0]
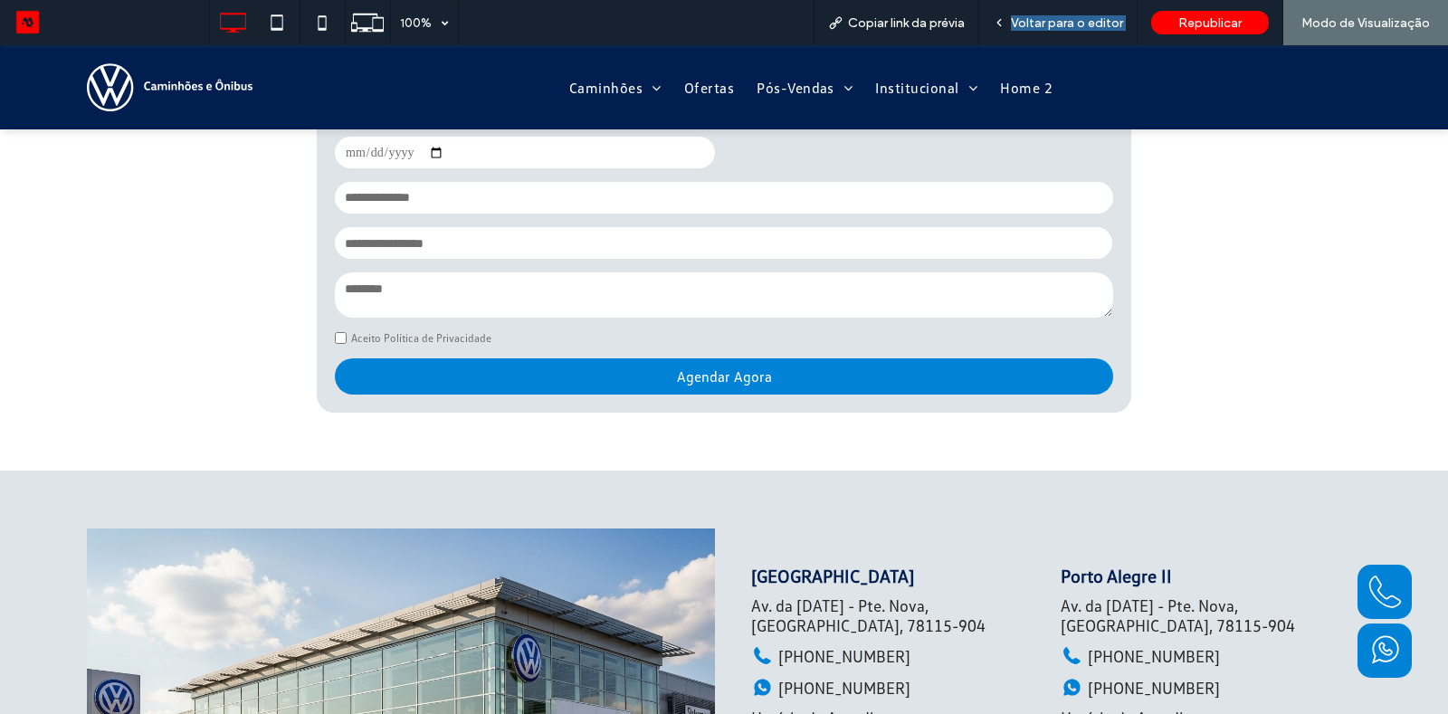
scroll to position [1498, 0]
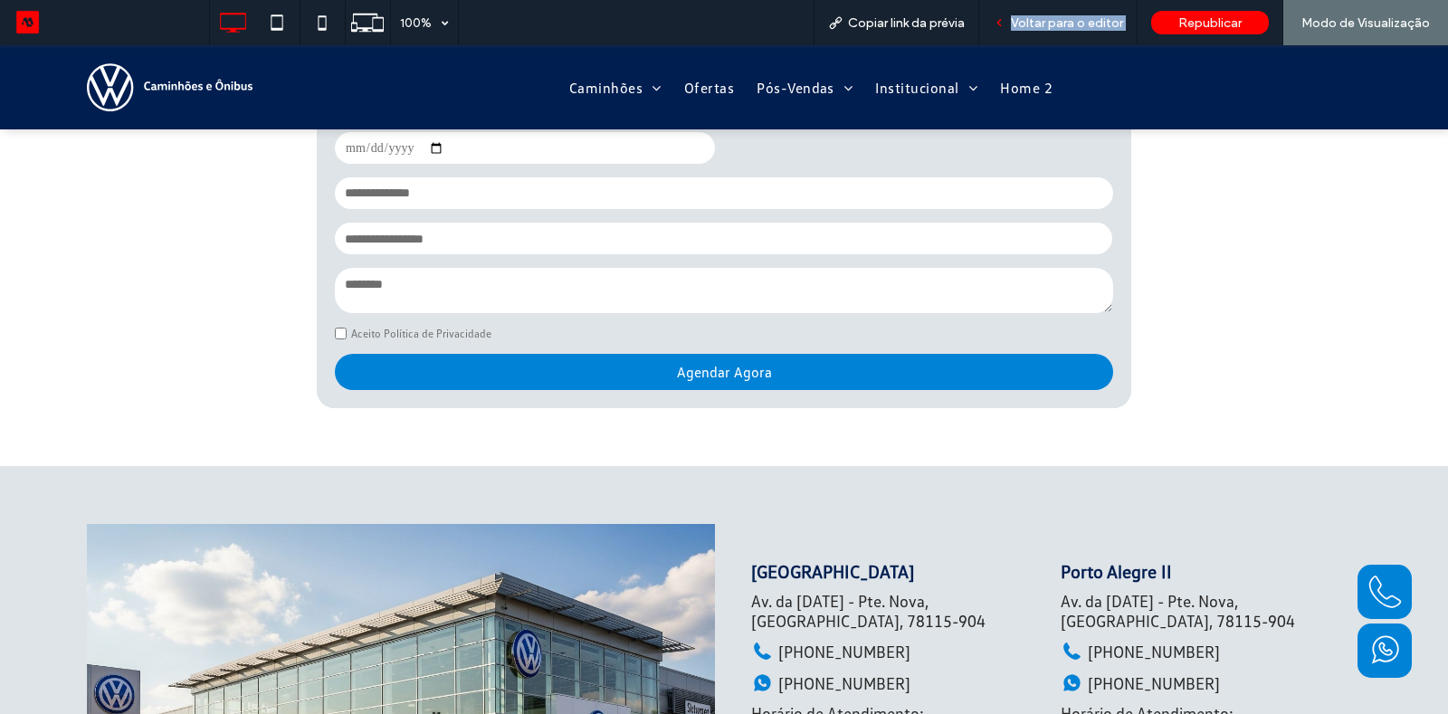
click at [1033, 24] on span "Voltar para o editor" at bounding box center [1067, 22] width 112 height 15
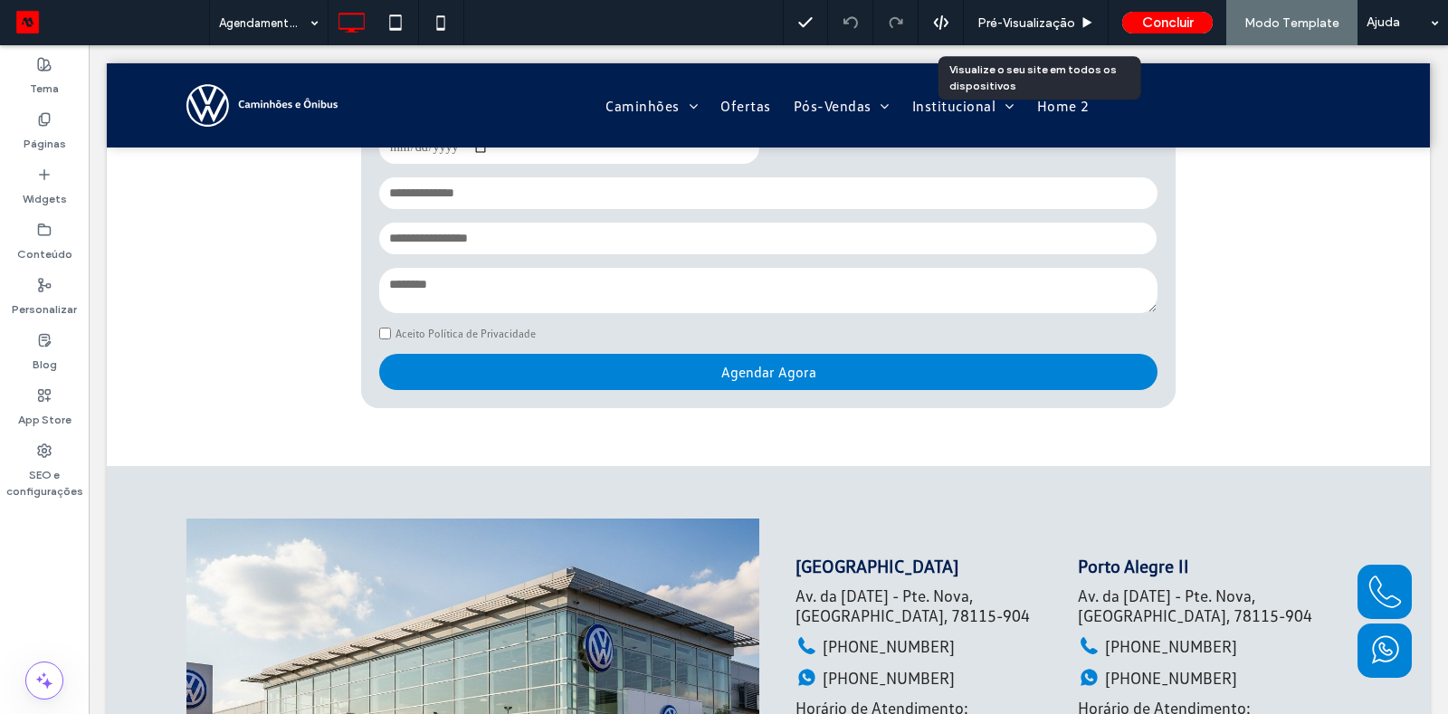
scroll to position [1463, 0]
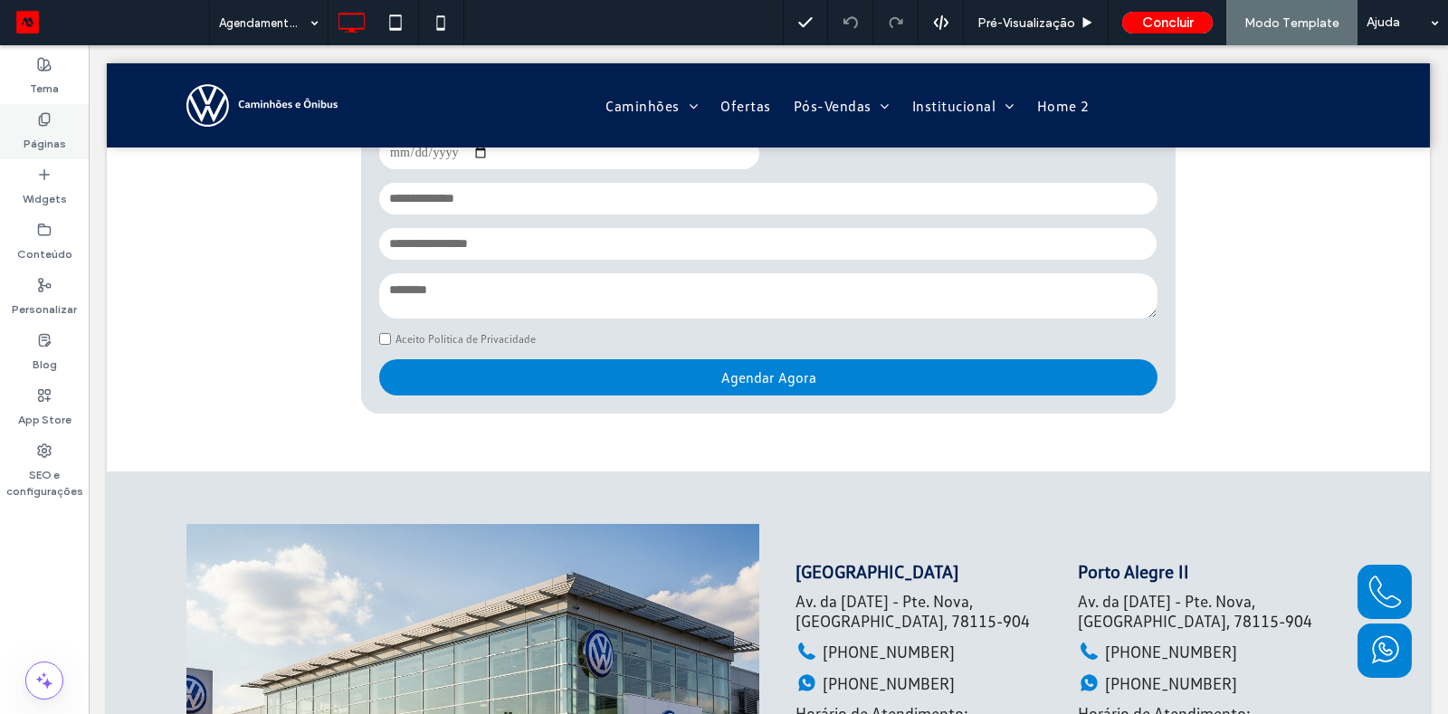
click at [32, 145] on label "Páginas" at bounding box center [45, 139] width 43 height 25
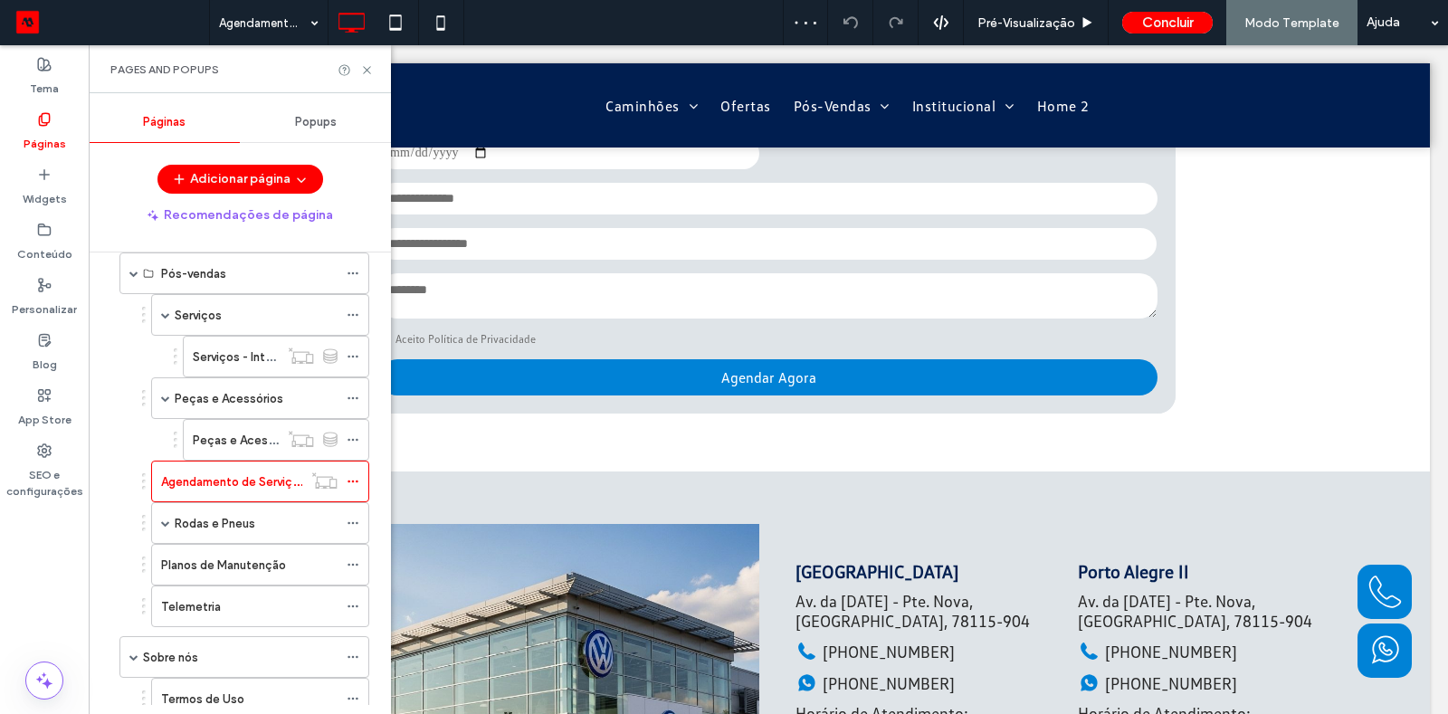
scroll to position [390, 0]
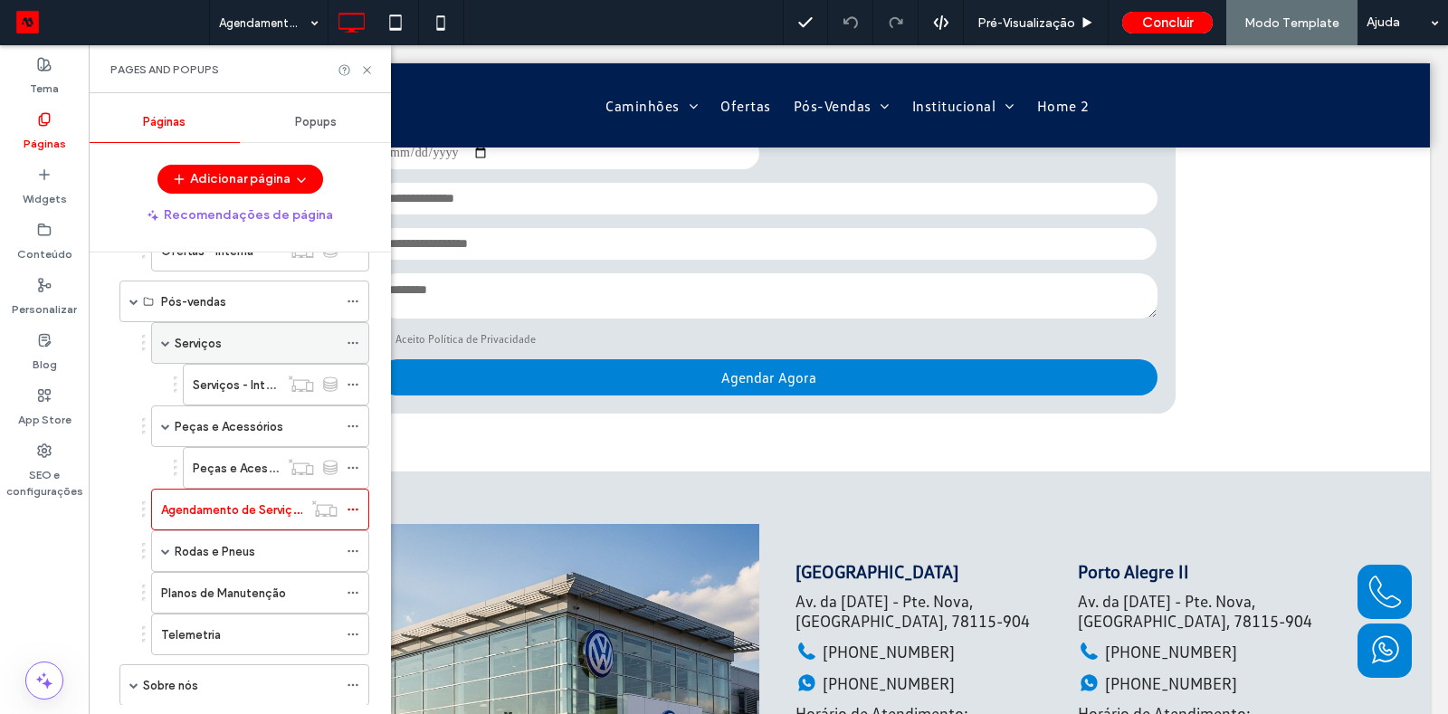
click at [167, 327] on span at bounding box center [165, 343] width 9 height 40
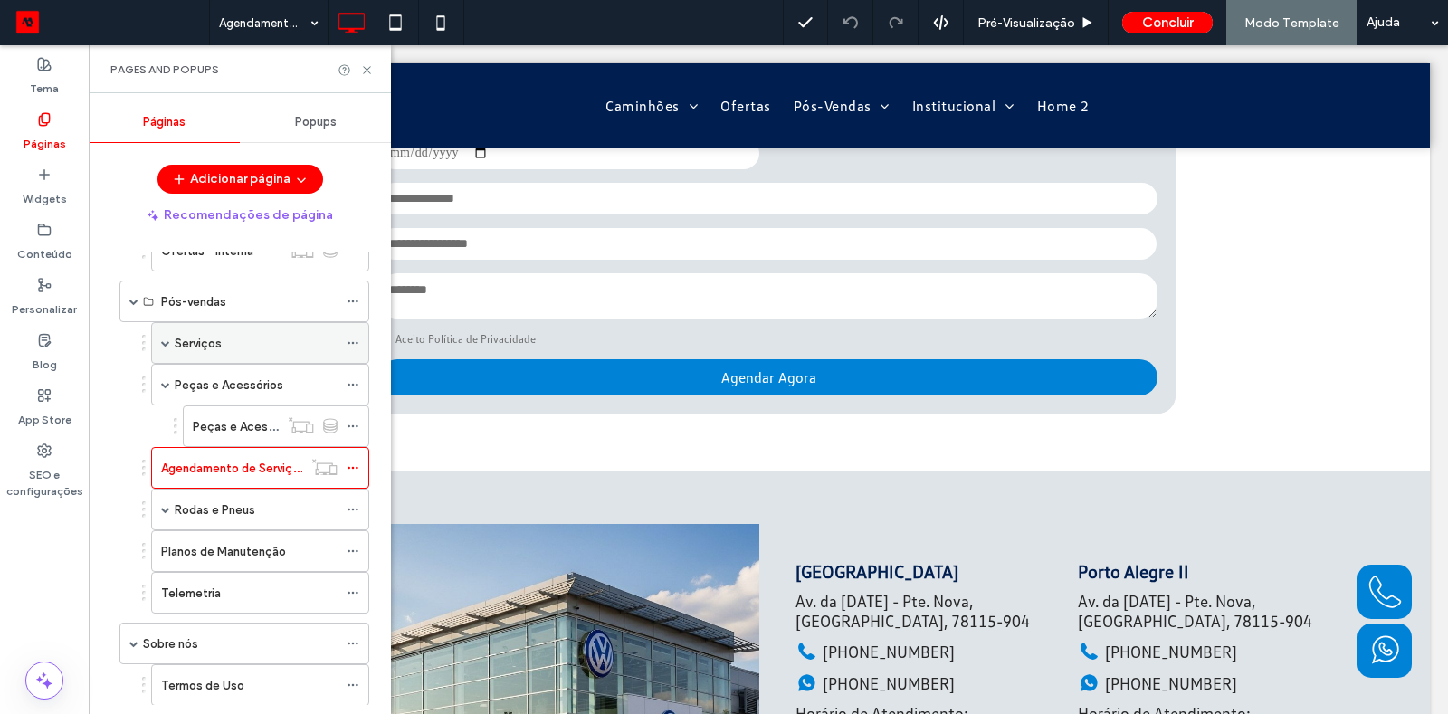
click at [227, 334] on div "Serviços" at bounding box center [256, 343] width 163 height 19
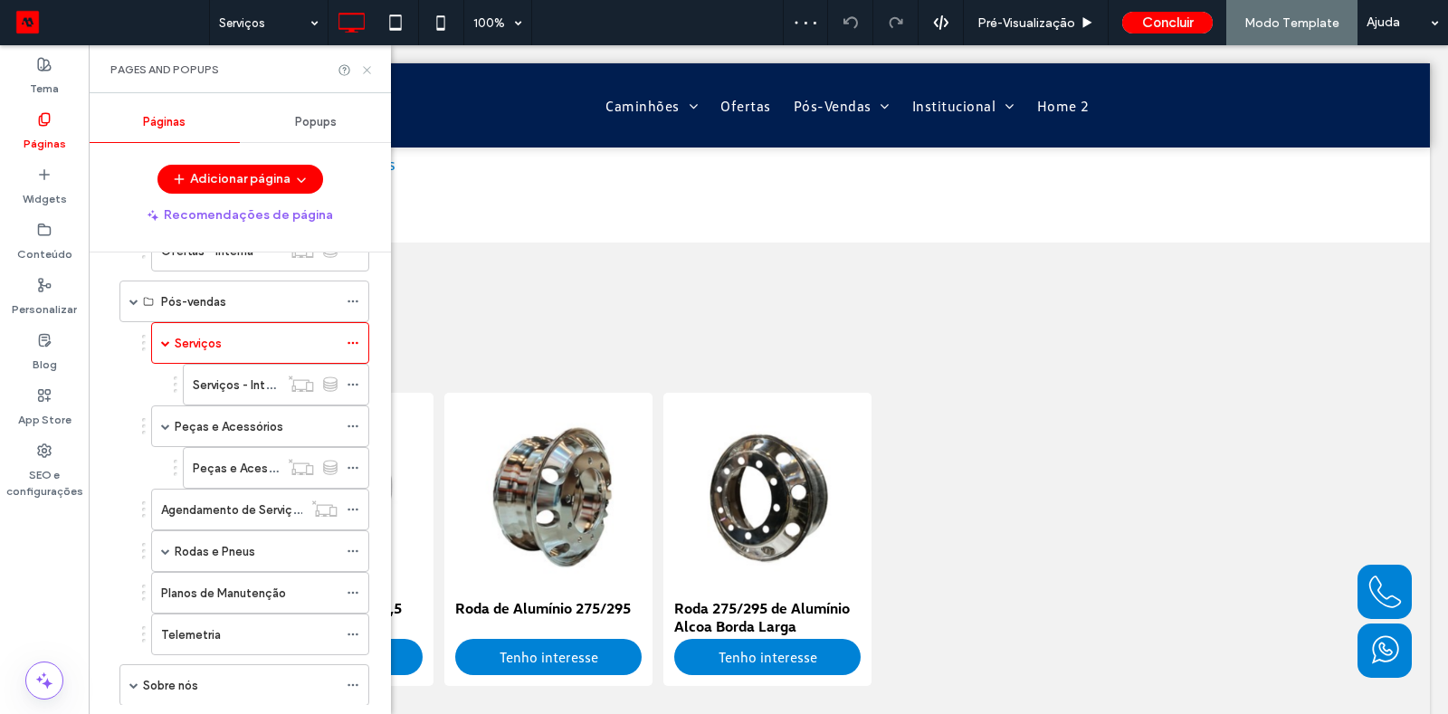
click at [367, 73] on icon at bounding box center [367, 70] width 14 height 14
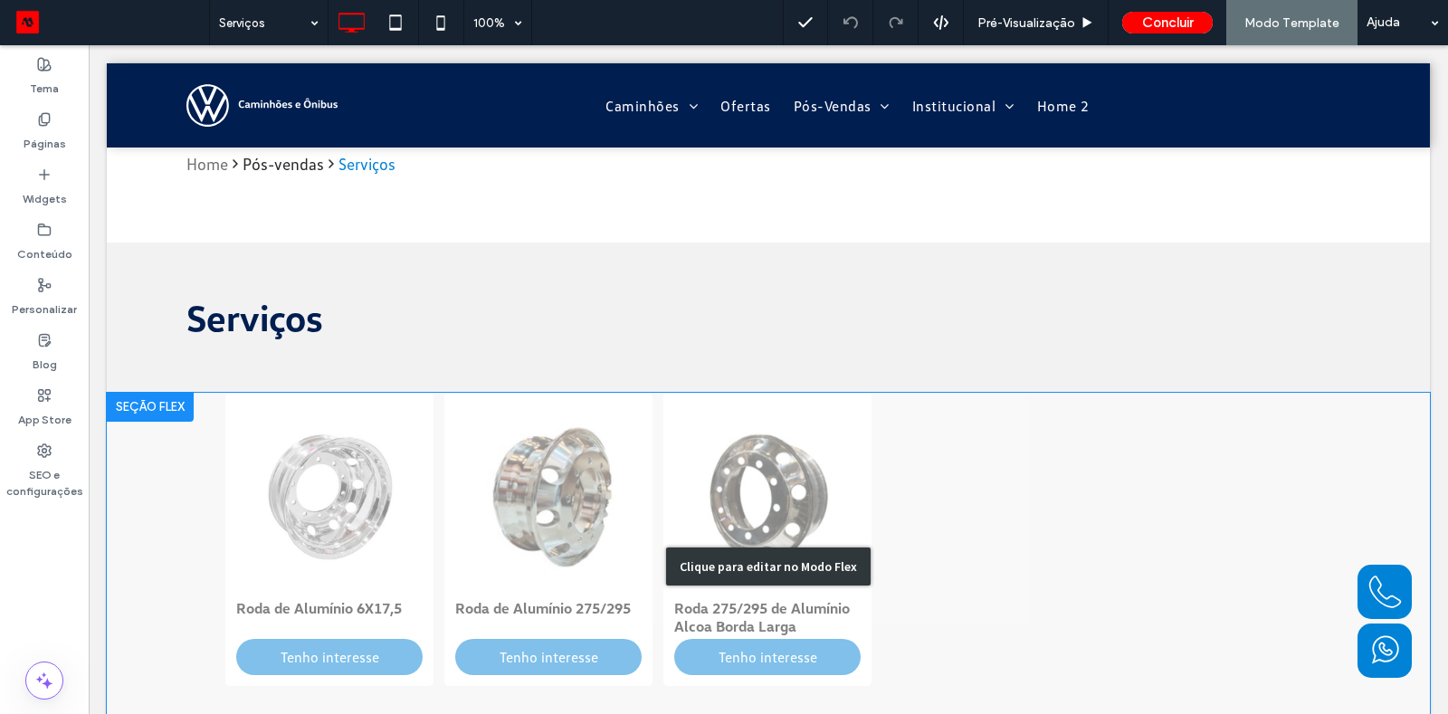
click at [406, 452] on div "Clique para editar no Modo Flex" at bounding box center [768, 567] width 1323 height 348
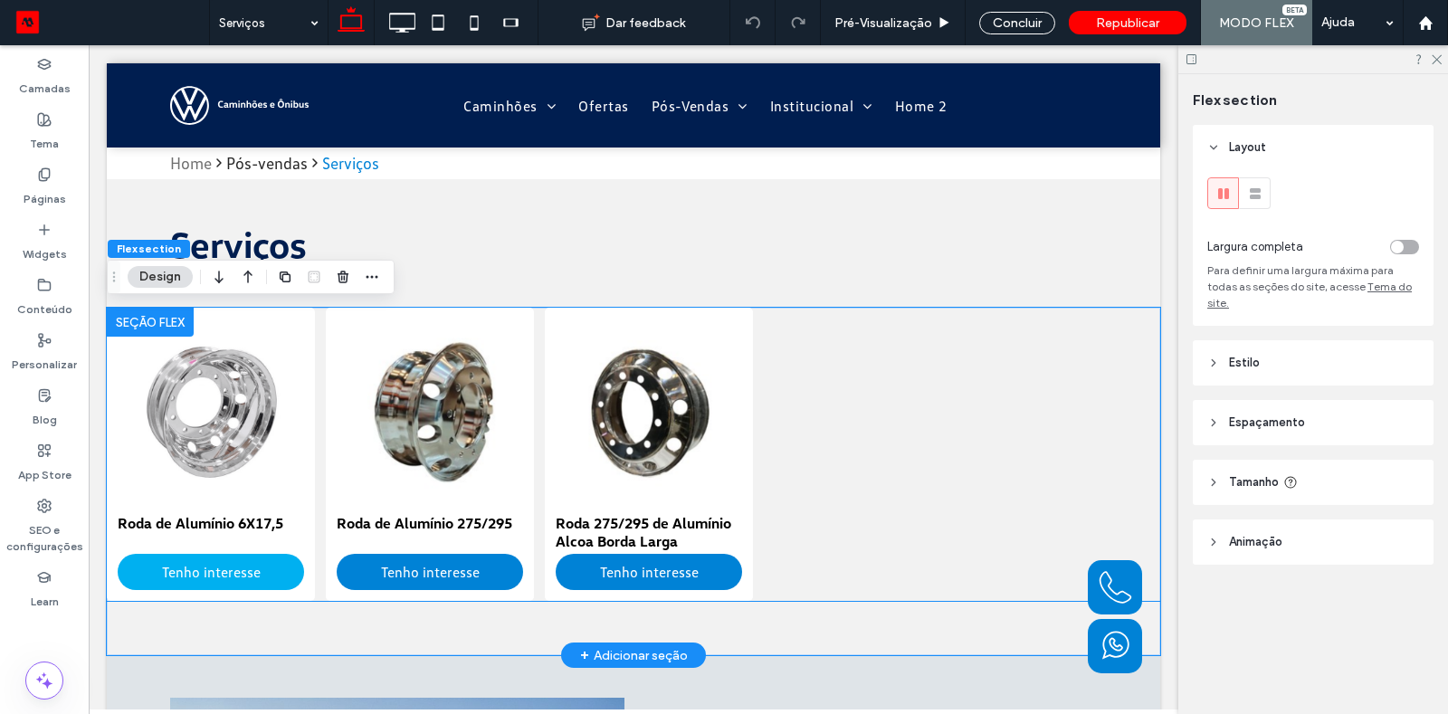
click at [285, 558] on link "Tenho interesse" at bounding box center [211, 572] width 186 height 36
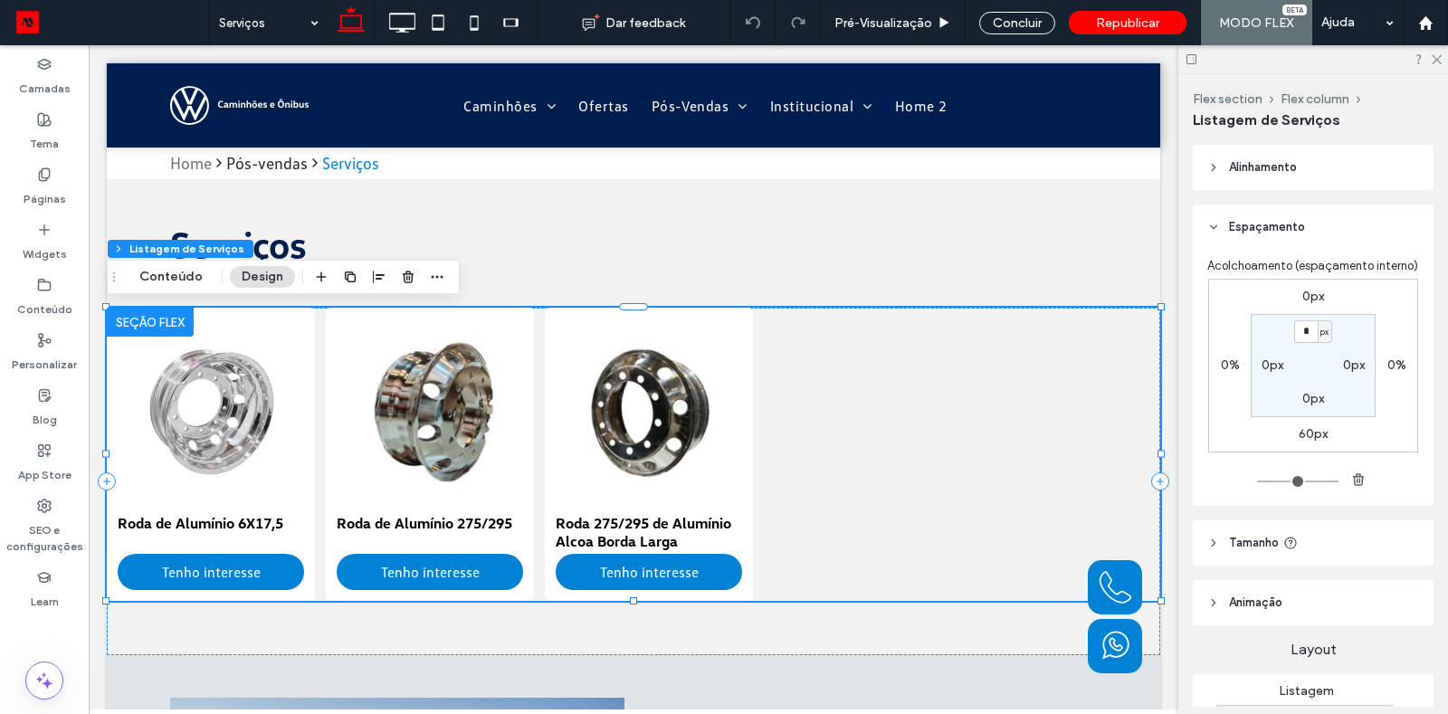
scroll to position [647, 0]
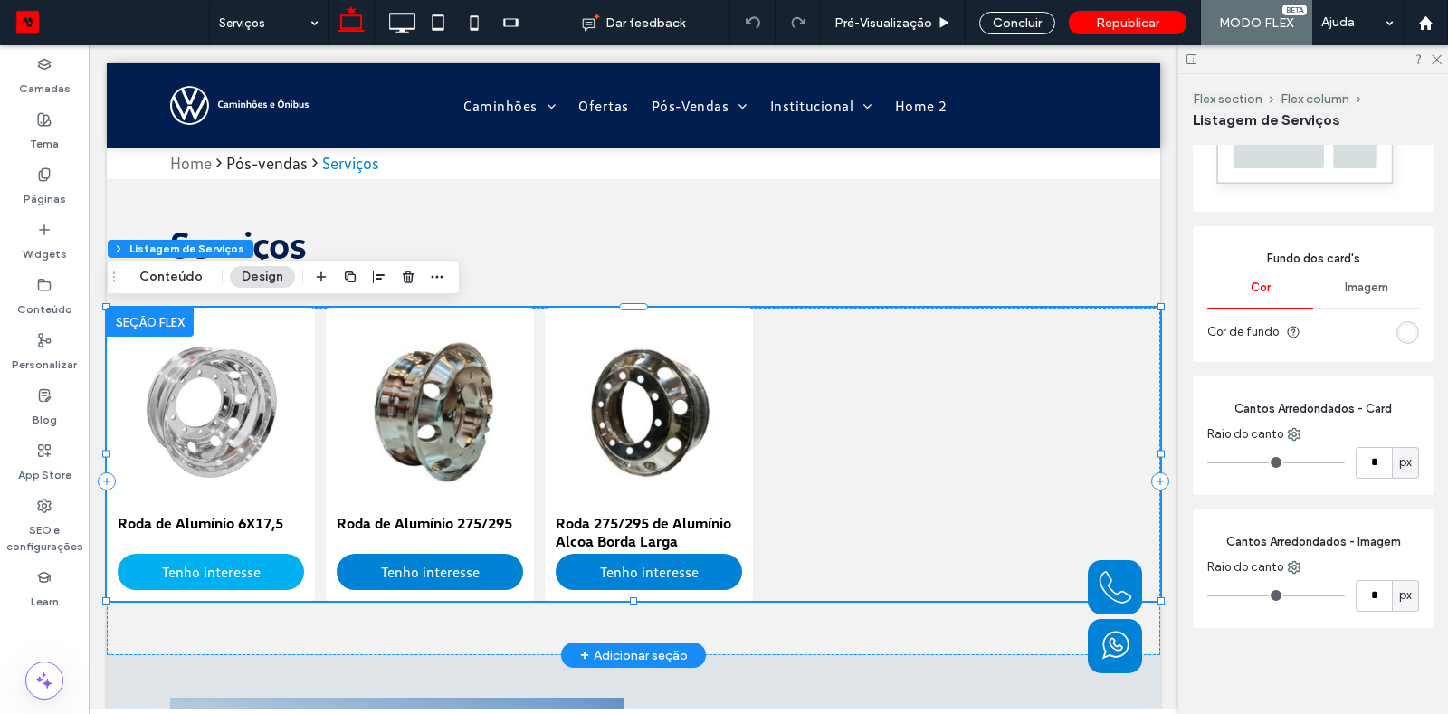
click at [254, 576] on link "Tenho interesse" at bounding box center [211, 572] width 186 height 36
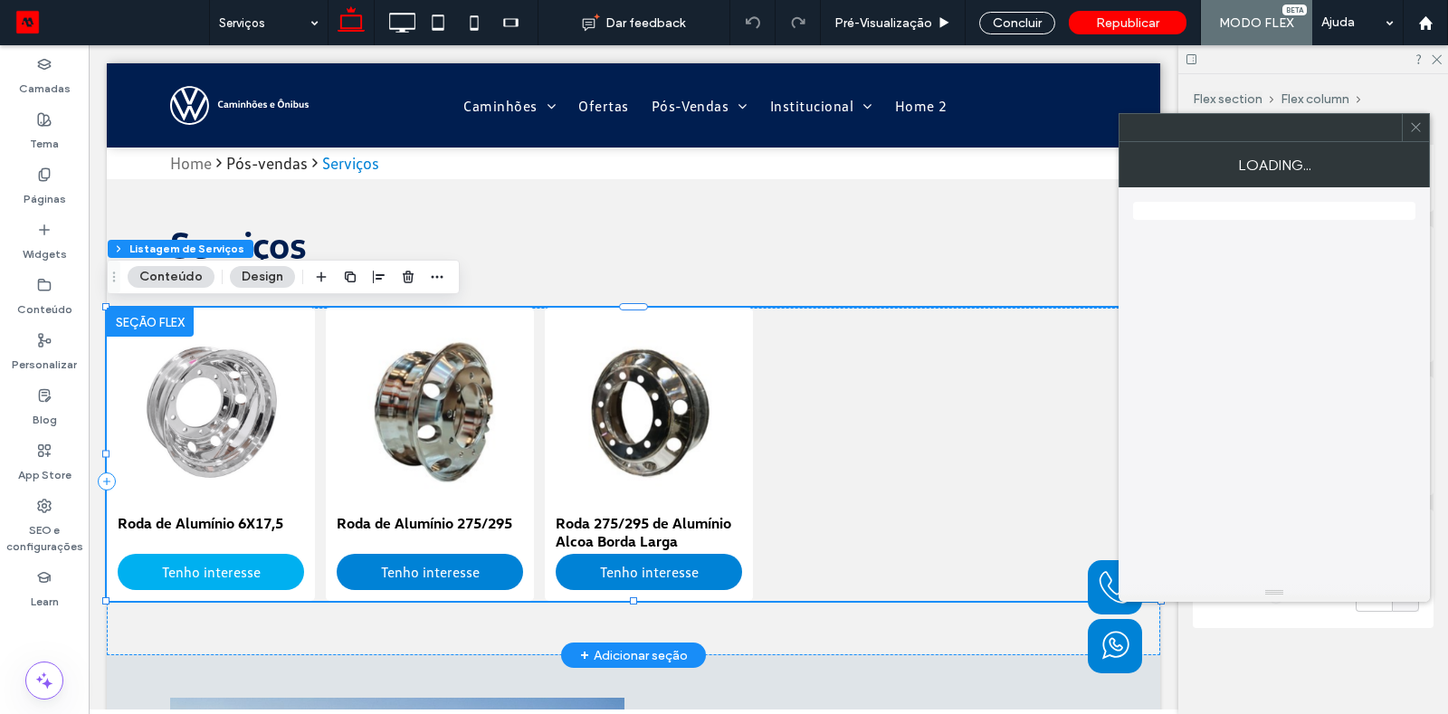
click at [254, 576] on link "Tenho interesse" at bounding box center [211, 572] width 186 height 36
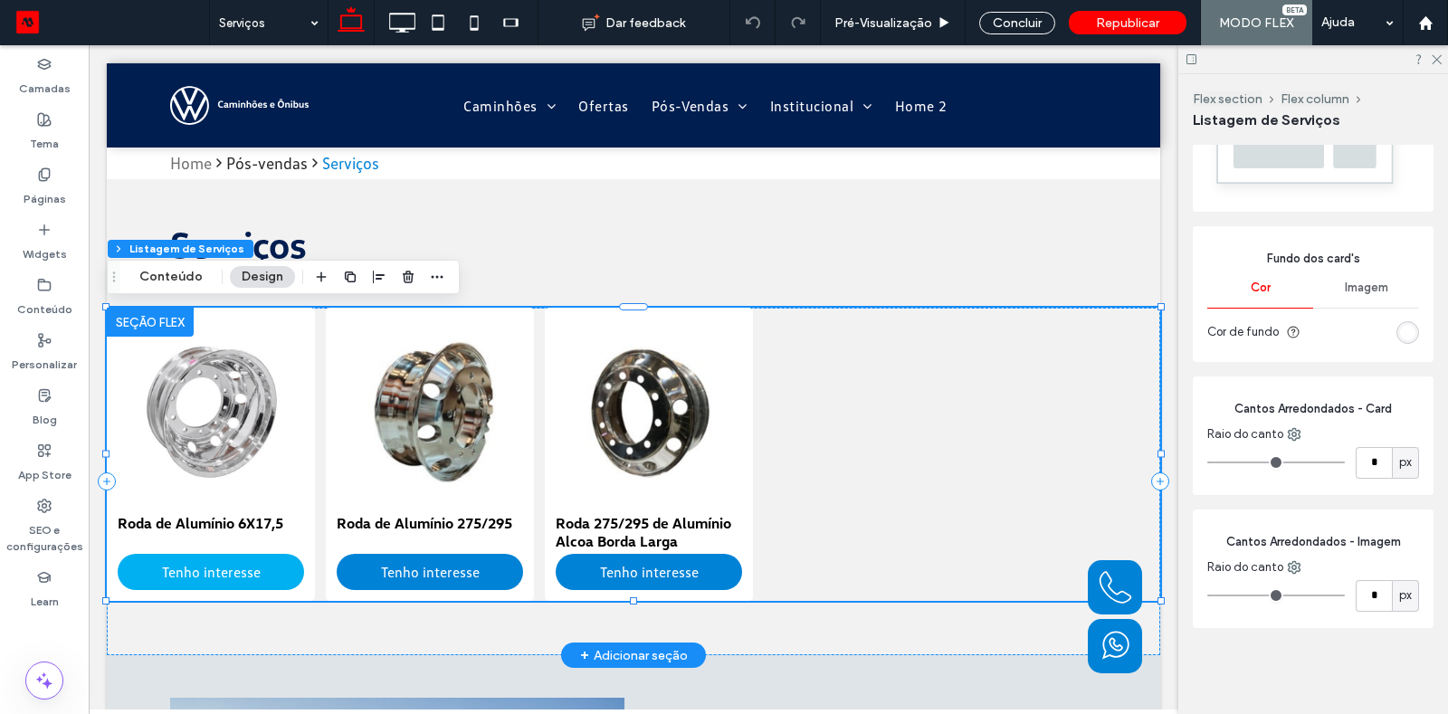
click at [254, 576] on link "Tenho interesse" at bounding box center [211, 572] width 186 height 36
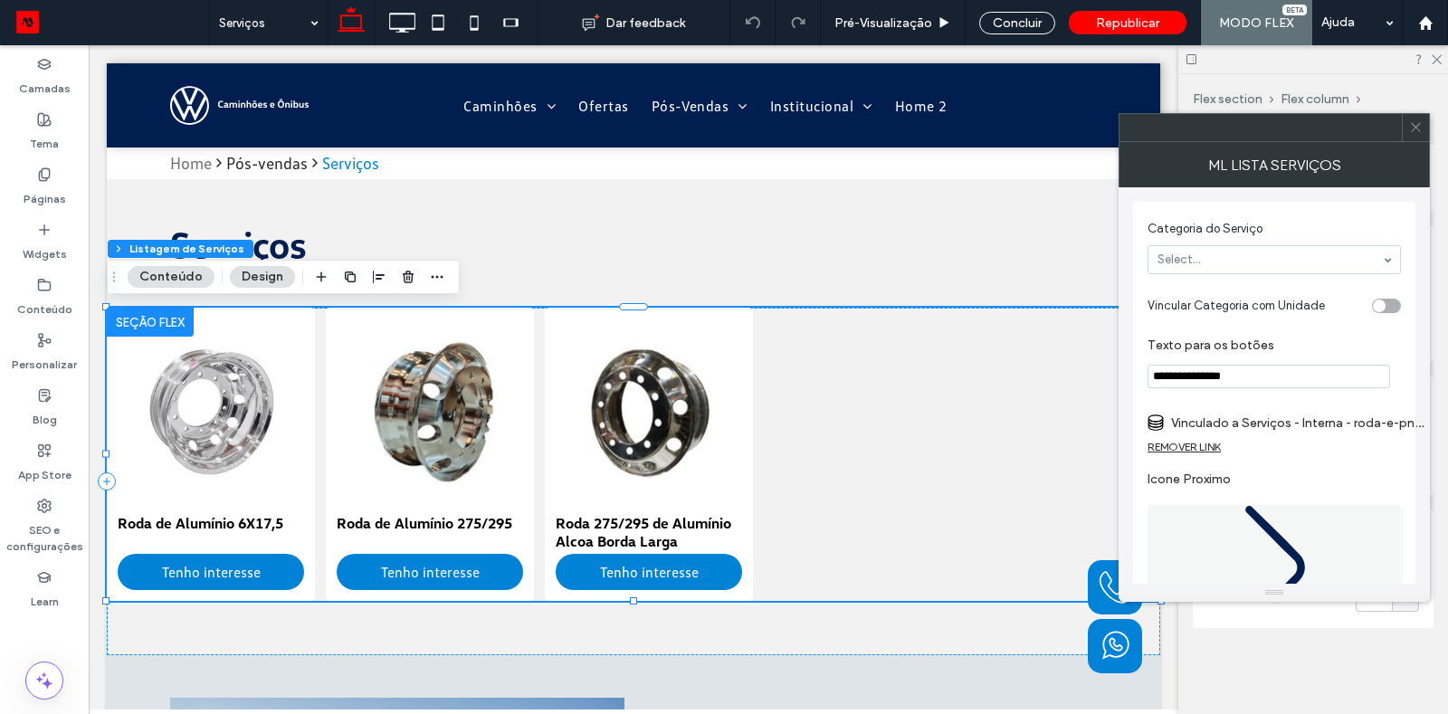
click at [1244, 370] on input "**********" at bounding box center [1269, 377] width 243 height 24
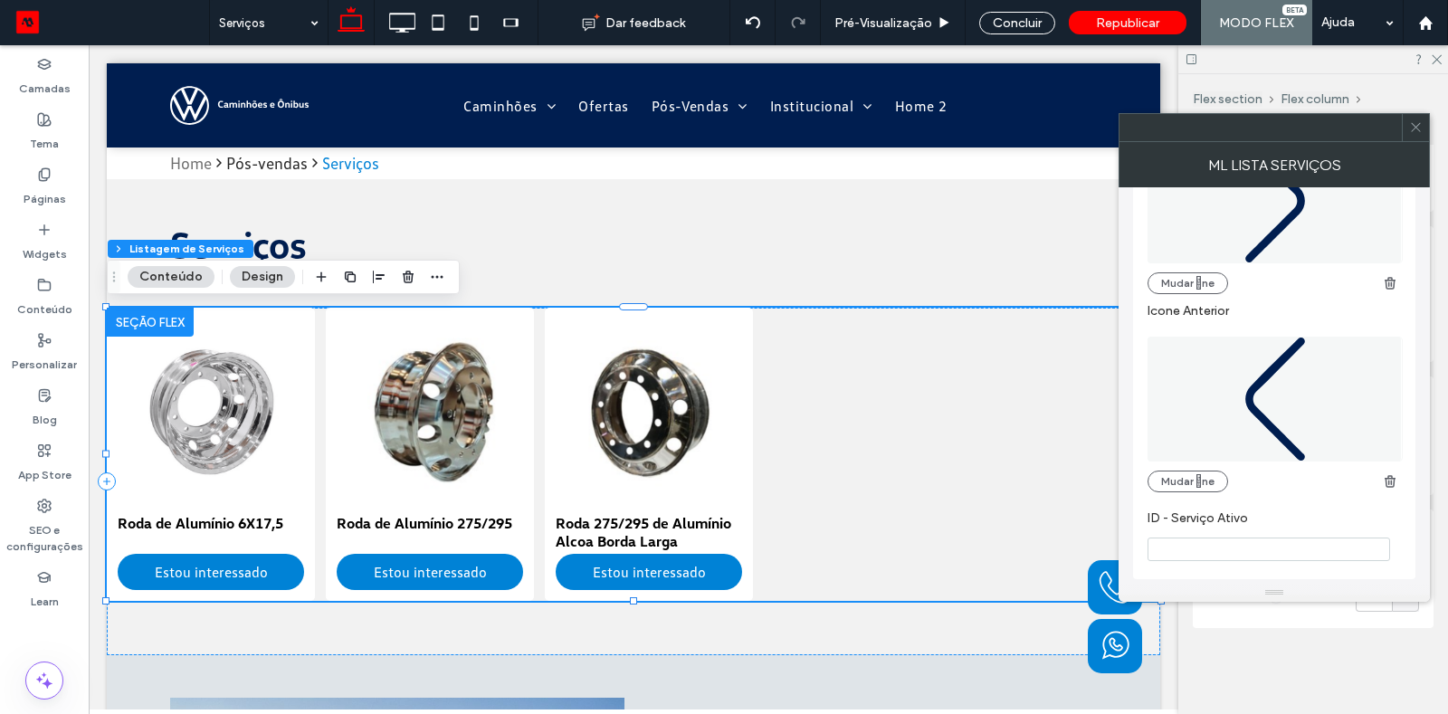
type input "**********"
click at [1413, 123] on use at bounding box center [1415, 127] width 9 height 9
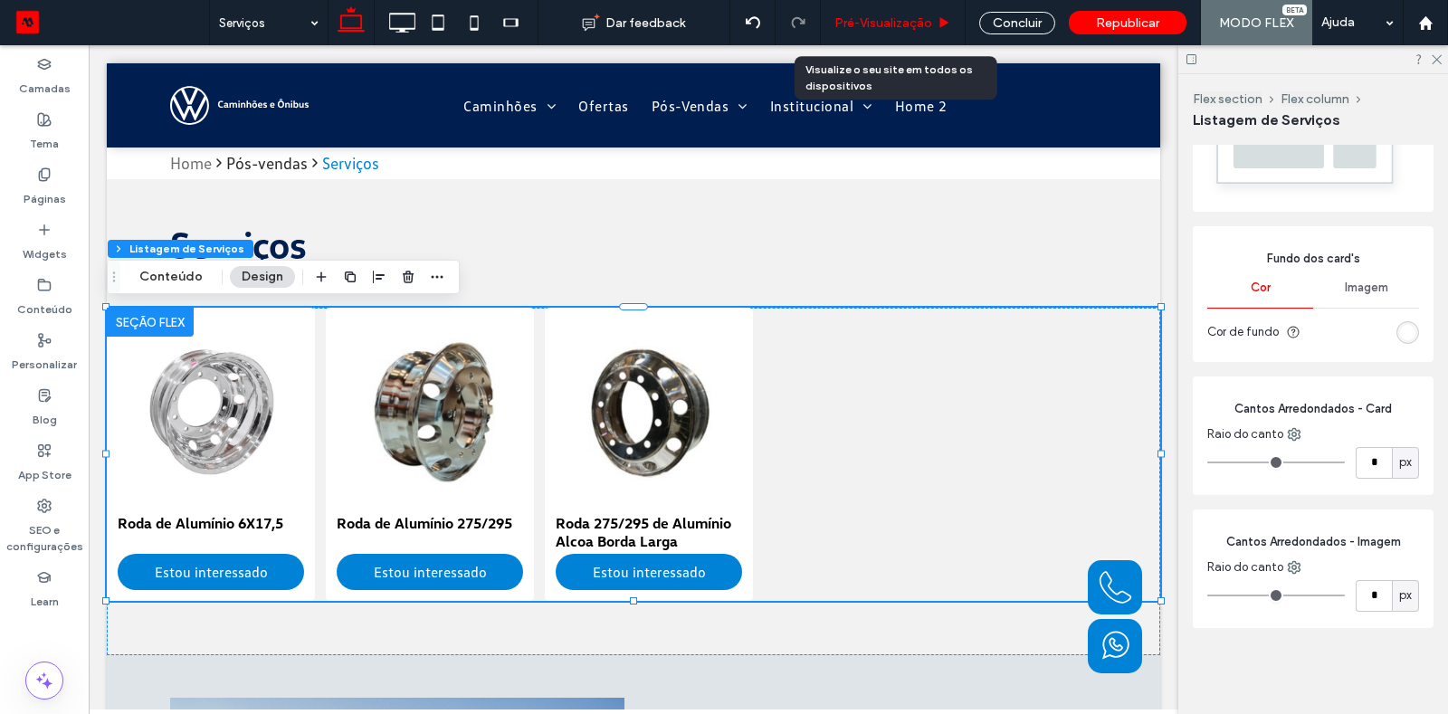
click at [900, 17] on span "Pré-Visualizaçāo" at bounding box center [883, 22] width 98 height 15
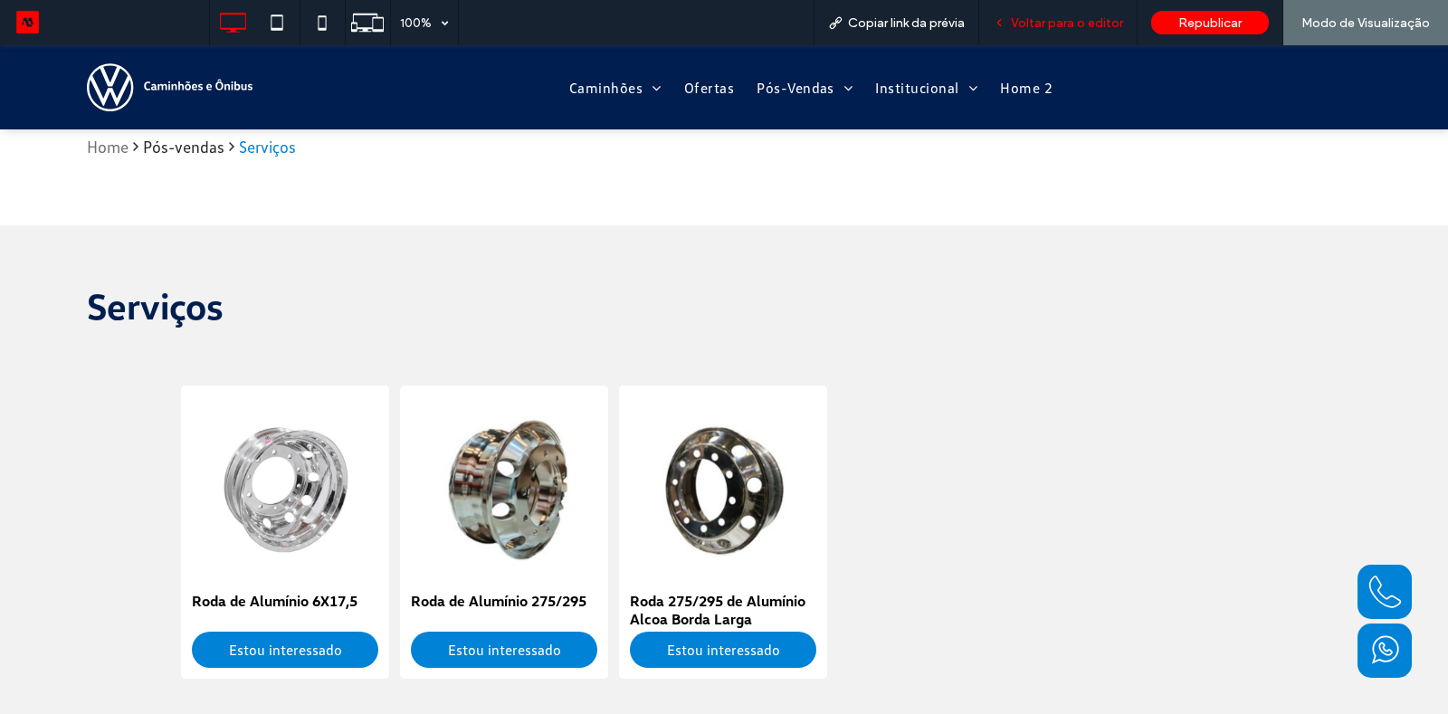
click at [1061, 14] on div "Voltar para o editor" at bounding box center [1058, 22] width 158 height 45
click at [1020, 31] on div "Voltar para o editor" at bounding box center [1058, 22] width 158 height 45
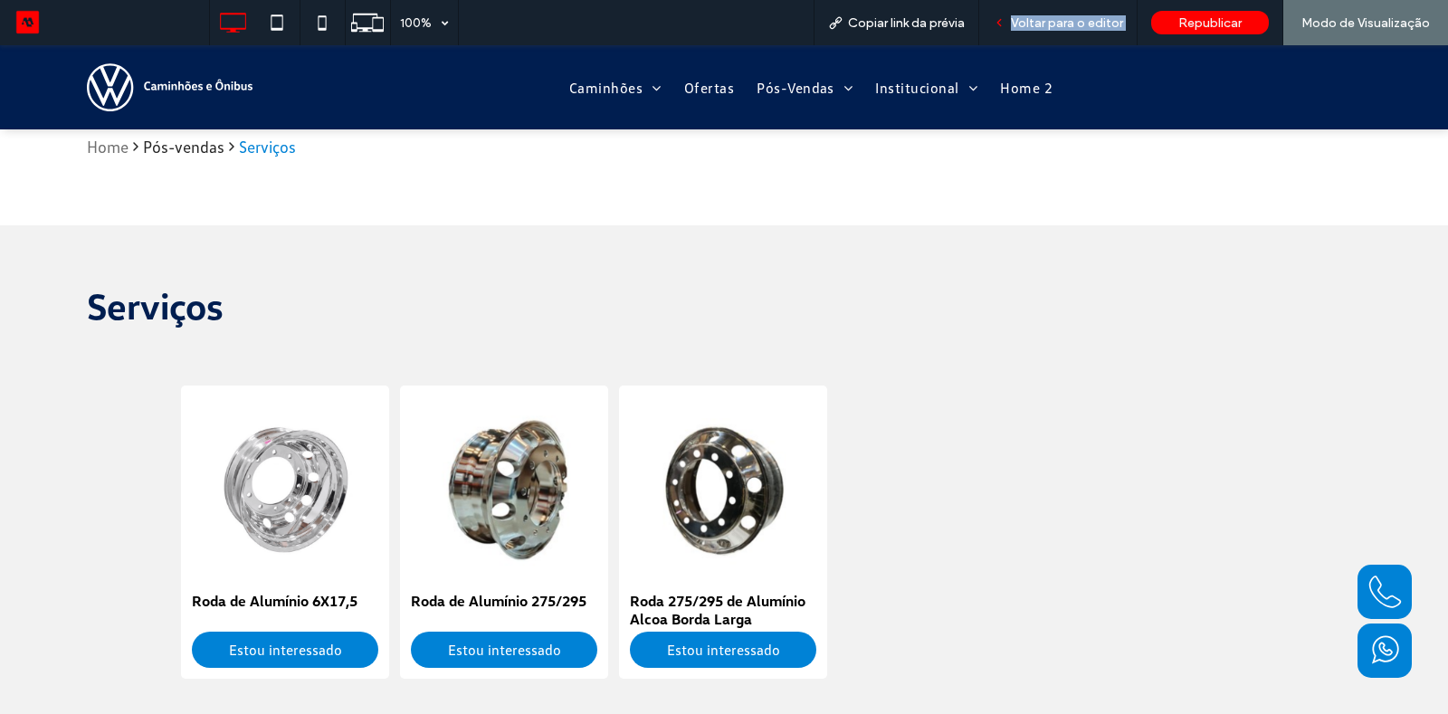
click at [1020, 31] on div "Voltar para o editor" at bounding box center [1058, 22] width 158 height 45
click at [1086, 219] on div "Home Pós-vendas Serviços Seção Clique para editar no Modo Flex + Adicionar seçã…" at bounding box center [724, 431] width 1448 height 604
drag, startPoint x: 1067, startPoint y: 31, endPoint x: 1082, endPoint y: 31, distance: 15.4
click at [1082, 31] on div "Voltar para o editor" at bounding box center [1058, 22] width 158 height 45
click at [1043, 34] on div "Voltar para o editor" at bounding box center [1058, 22] width 158 height 45
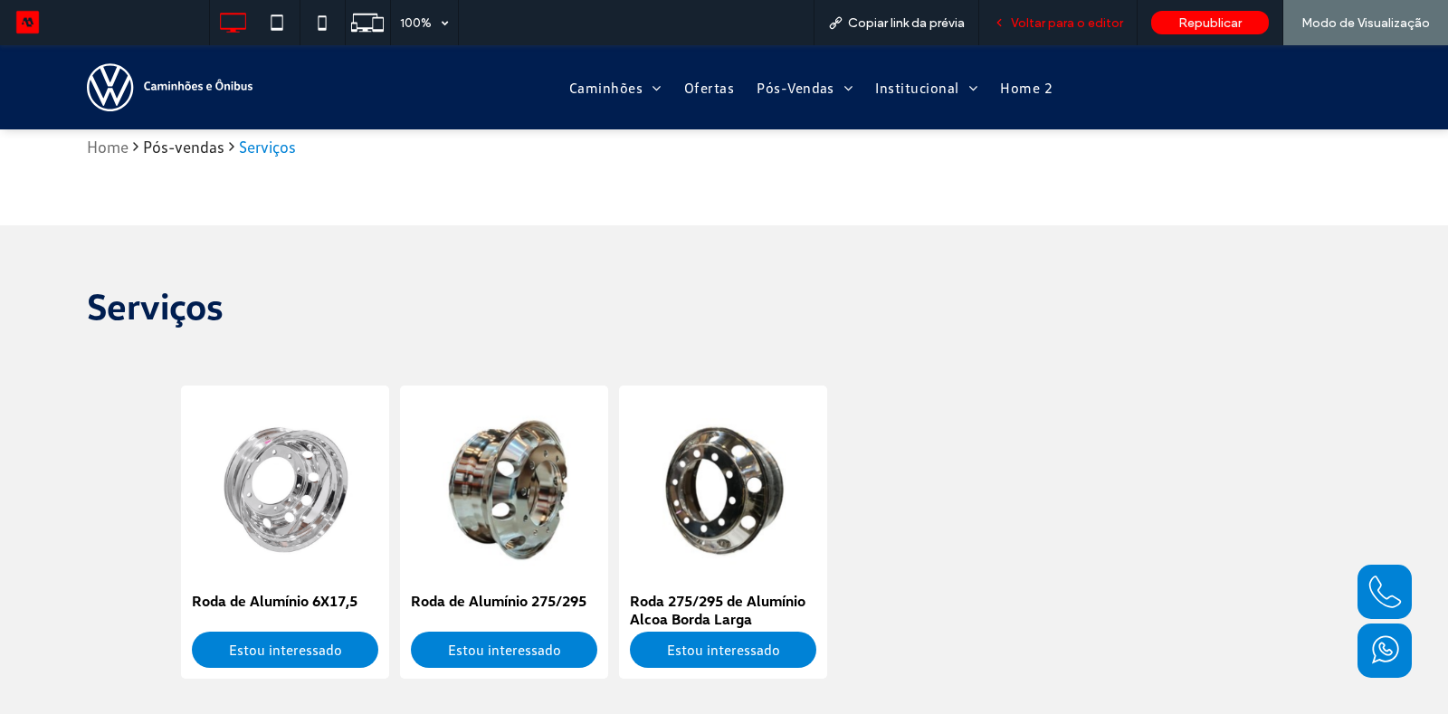
click at [1043, 34] on div "Voltar para o editor" at bounding box center [1058, 22] width 158 height 45
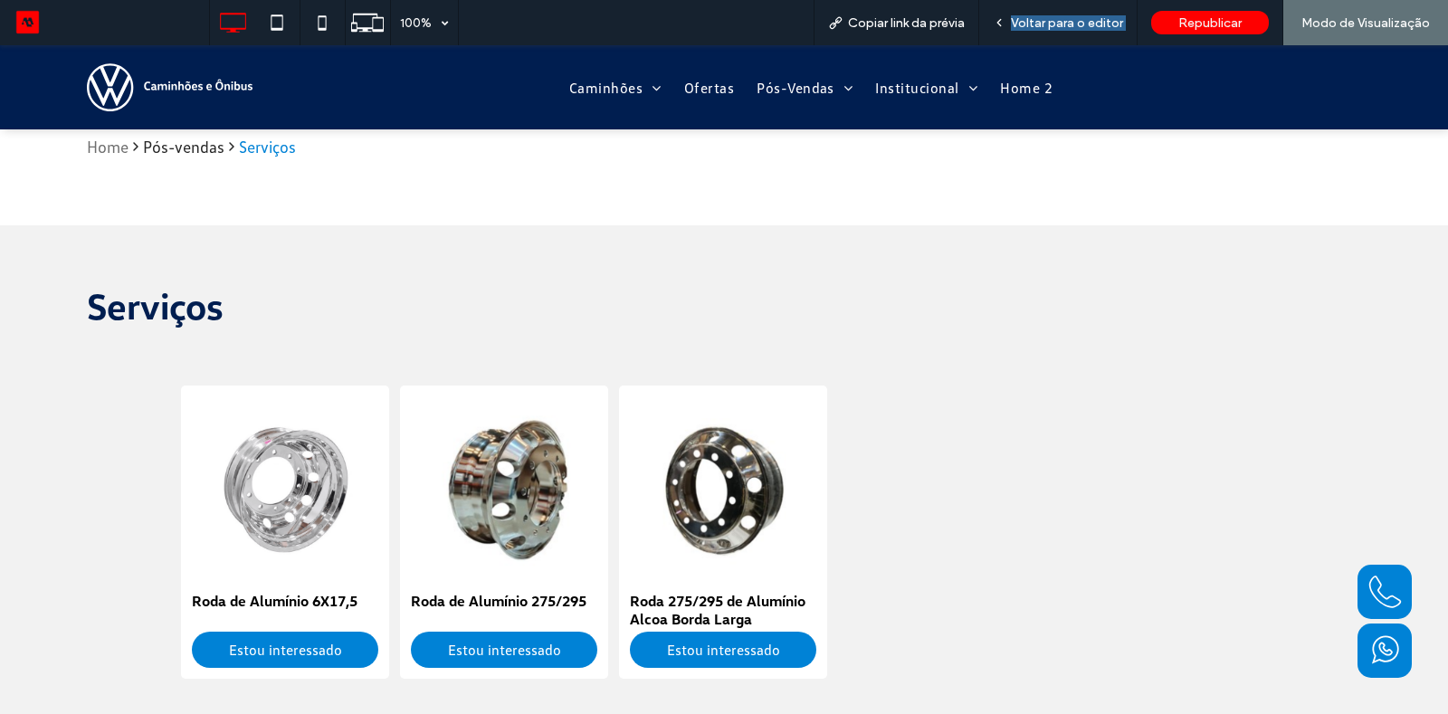
click at [1168, 427] on div "Roda de Alumínio 6X17,5 Estou interessado Roda de Alumínio 275/295 Estou intere…" at bounding box center [724, 532] width 1086 height 293
click at [1082, 243] on div "Serviços" at bounding box center [724, 305] width 1448 height 160
click at [290, 163] on div "Home Pós-vendas Serviços Seção Clique para editar no Modo Flex + Adicionar seçã…" at bounding box center [724, 431] width 1448 height 604
click at [288, 138] on div "Serviços" at bounding box center [267, 147] width 57 height 20
click at [1057, 16] on span "Voltar para o editor" at bounding box center [1067, 22] width 112 height 15
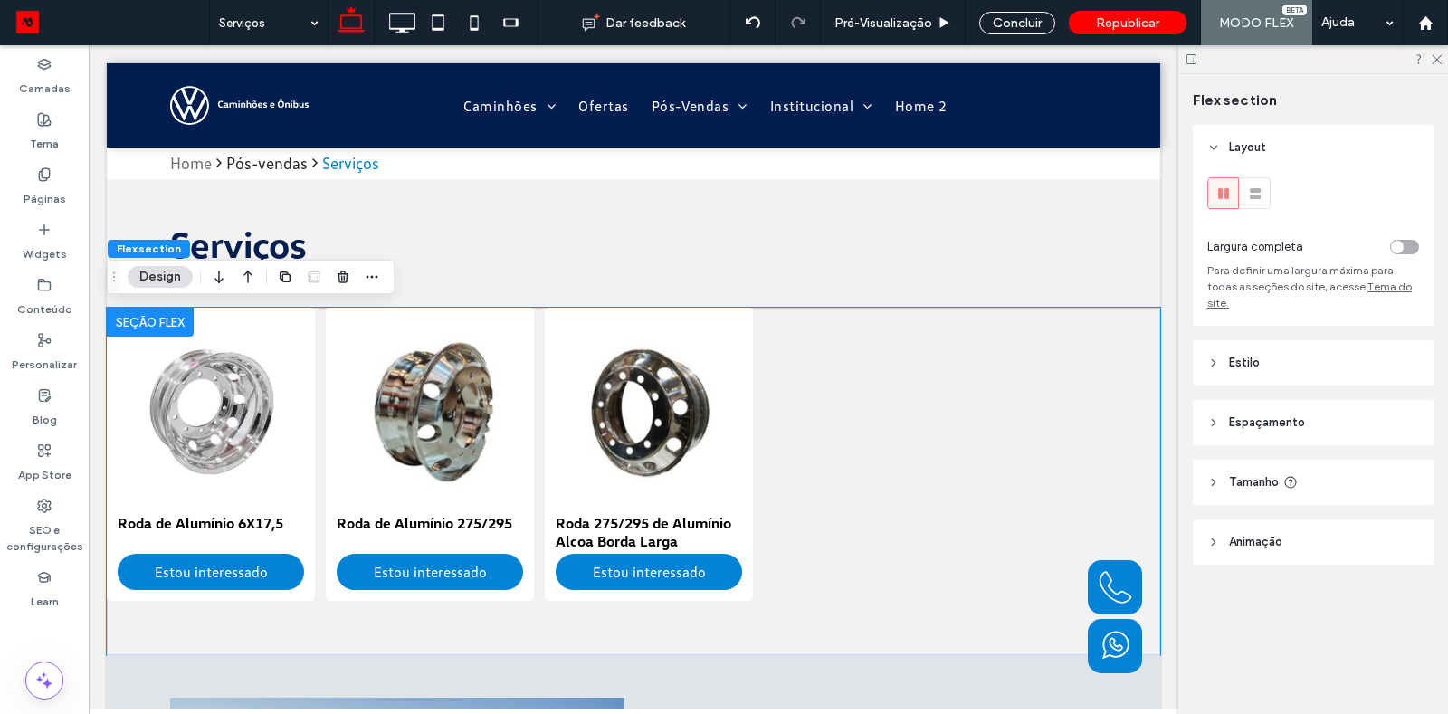
click at [1236, 416] on header "Espaçamento" at bounding box center [1313, 422] width 241 height 45
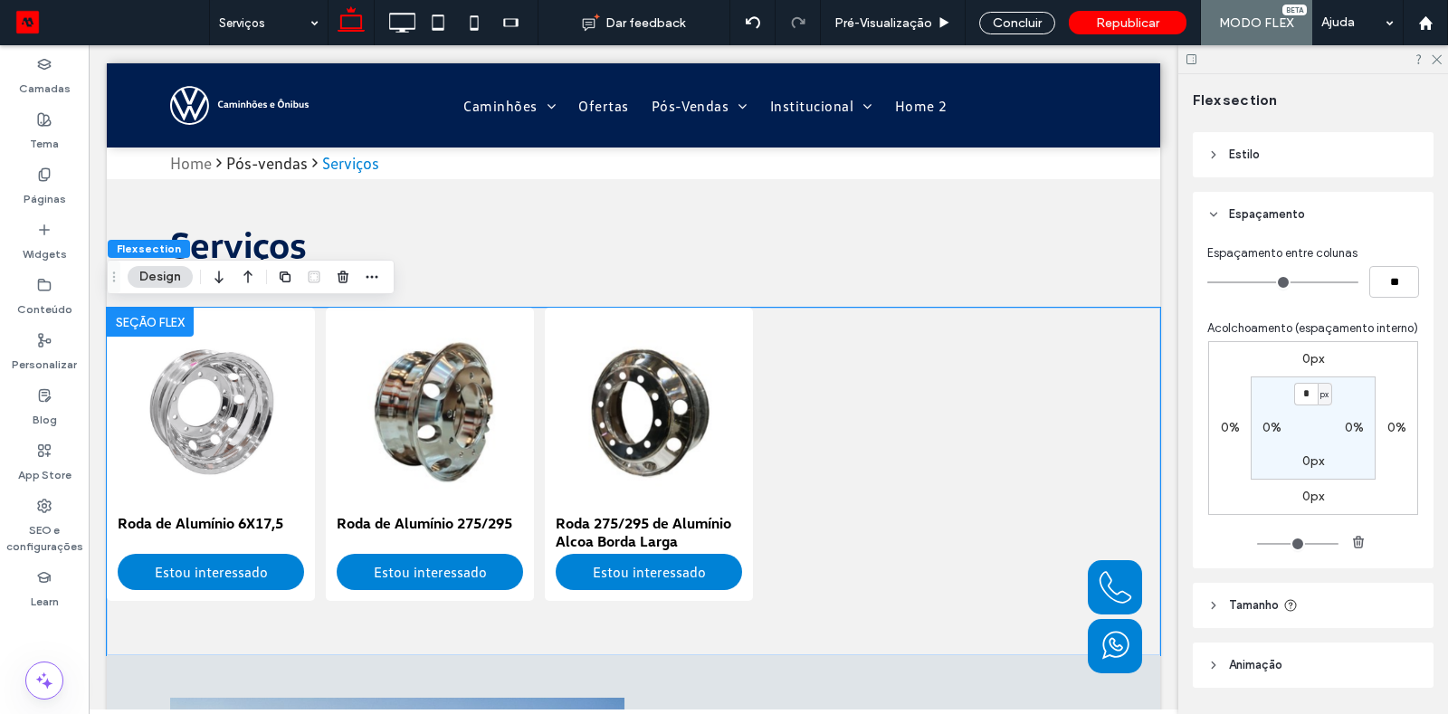
scroll to position [244, 0]
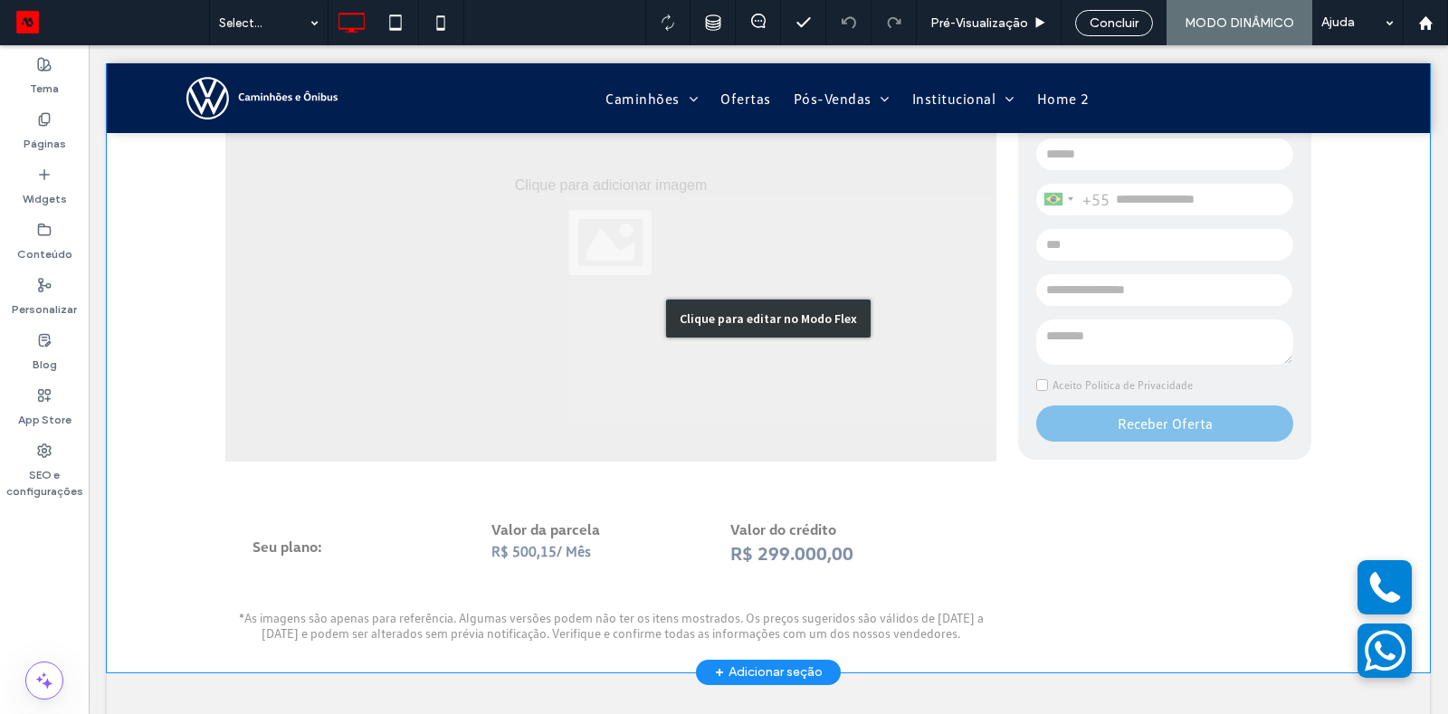
scroll to position [338, 0]
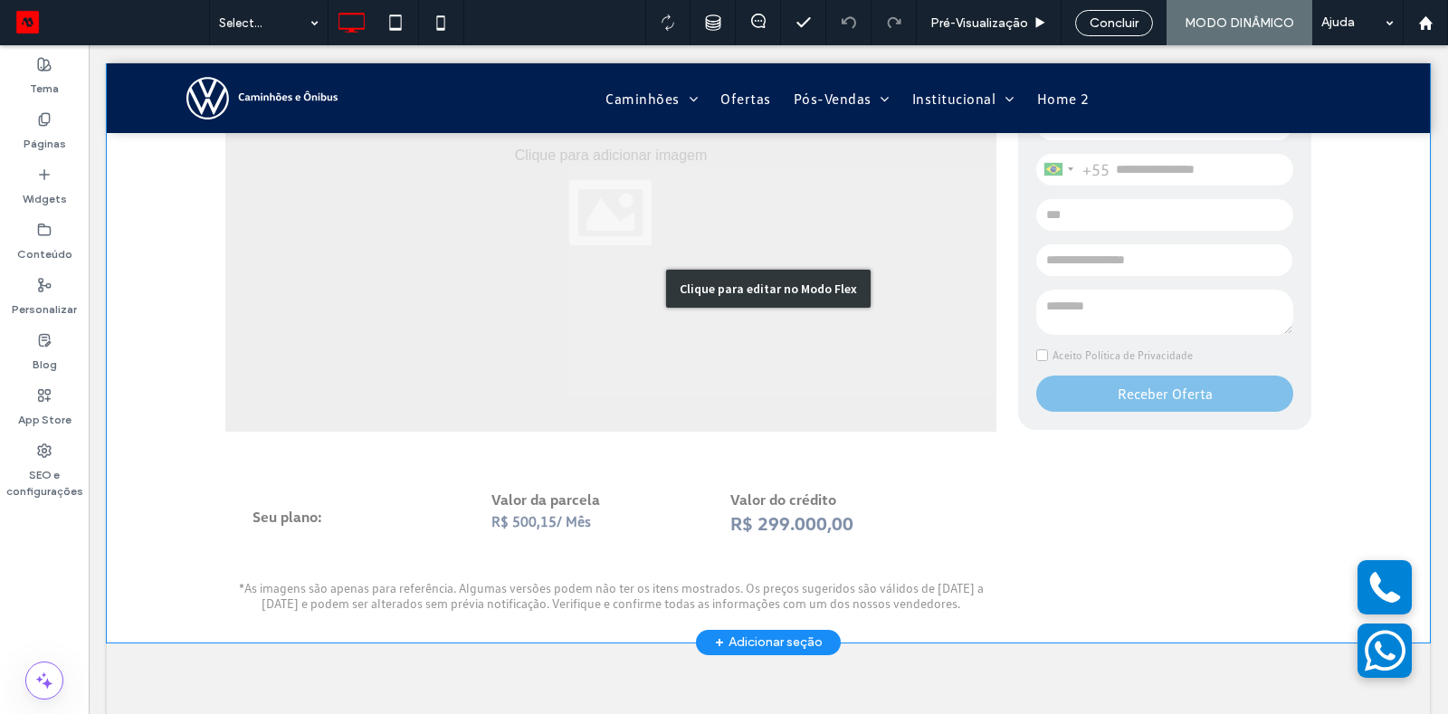
click at [545, 508] on div "Clique para editar no Modo Flex" at bounding box center [768, 289] width 1323 height 707
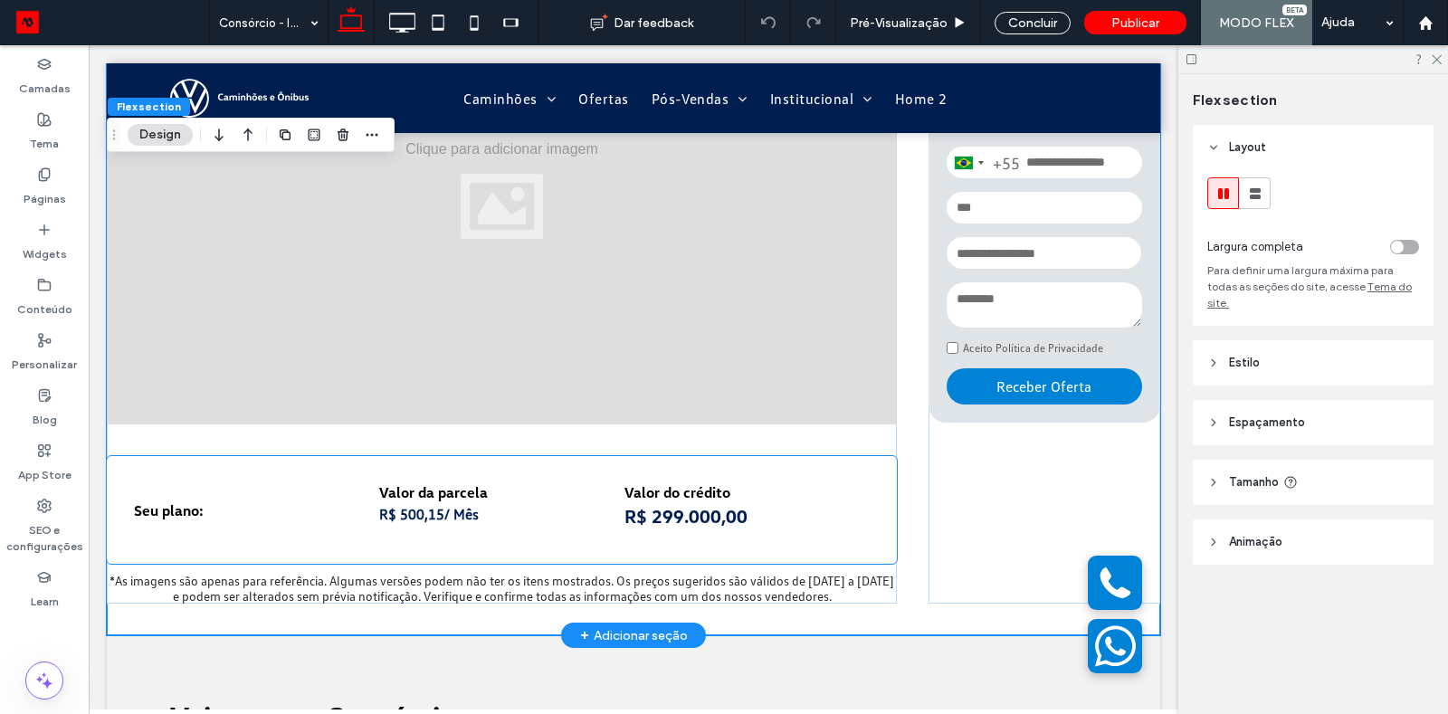
click at [644, 506] on span "R$ 299.000,00" at bounding box center [685, 516] width 123 height 22
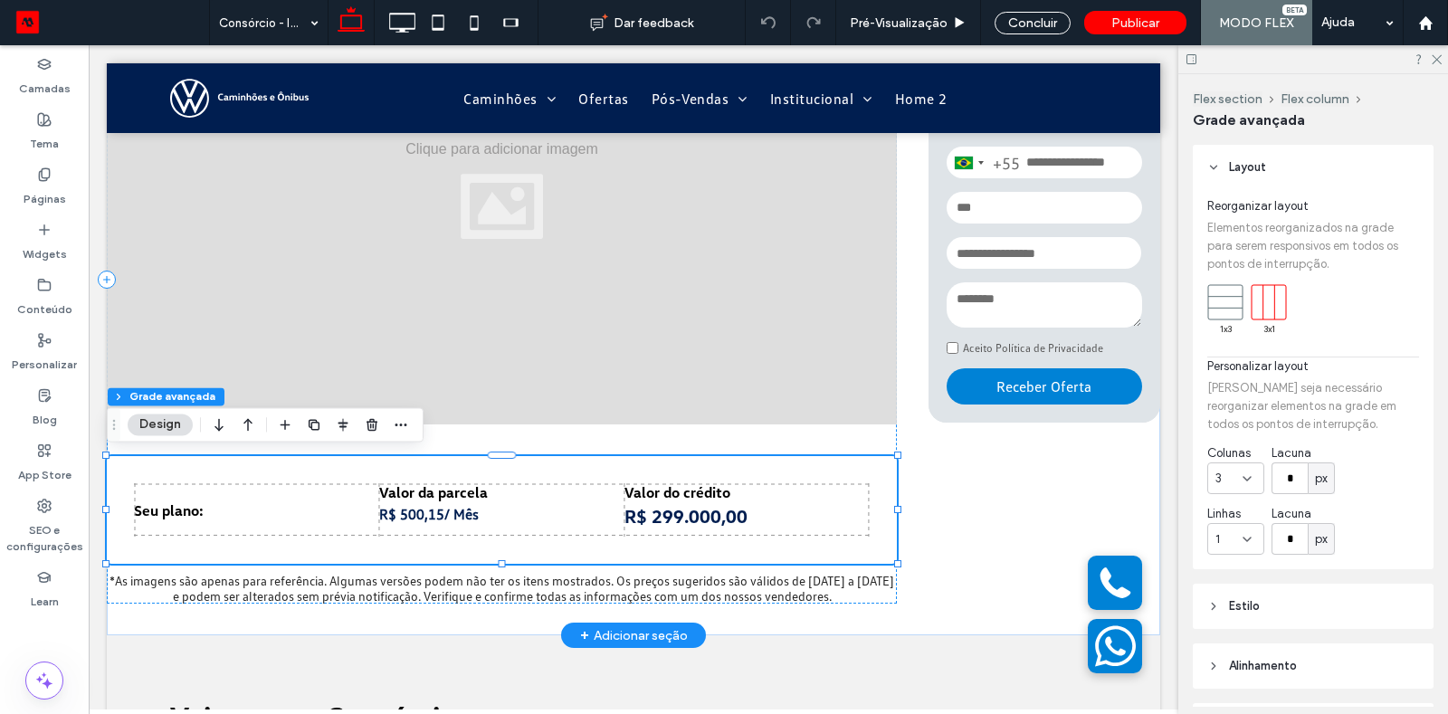
click at [672, 519] on span "R$ 299.000,00" at bounding box center [685, 516] width 123 height 22
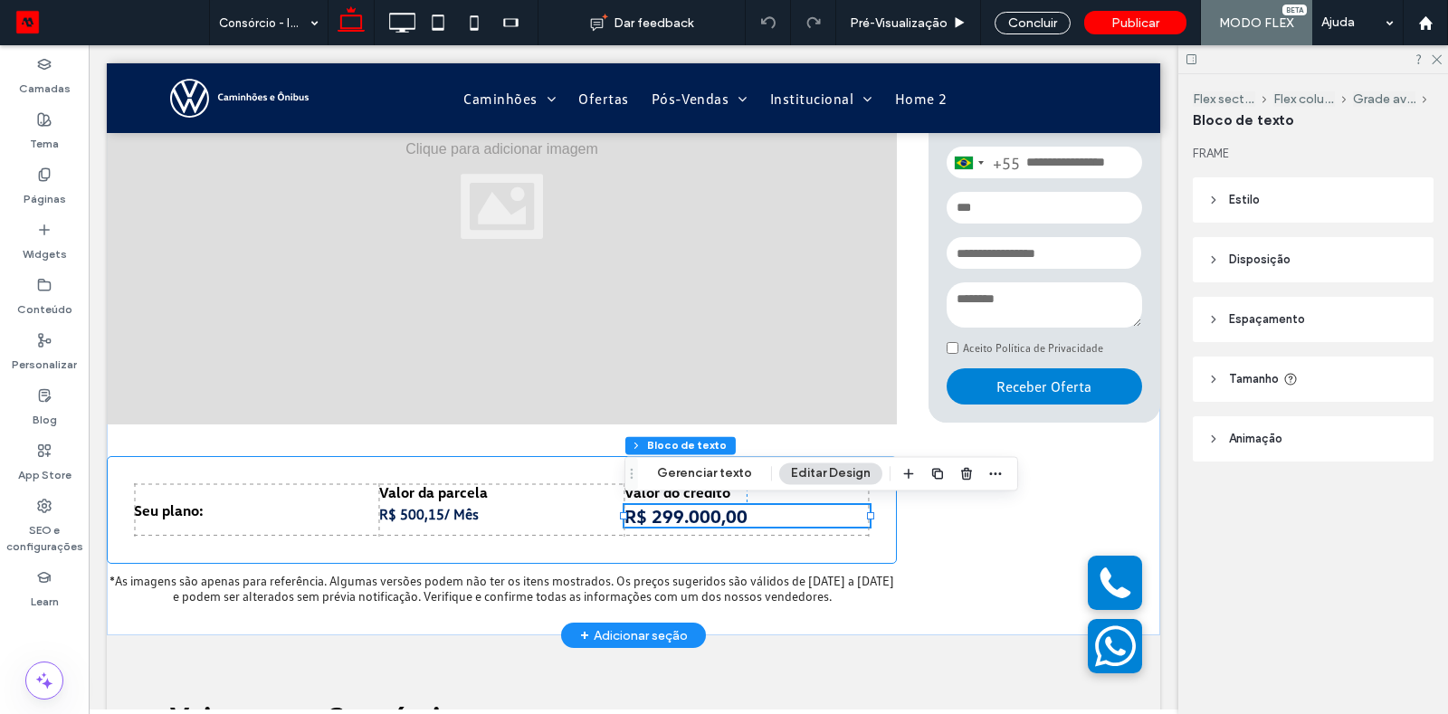
click at [672, 519] on span "R$ 299.000,00" at bounding box center [685, 516] width 123 height 22
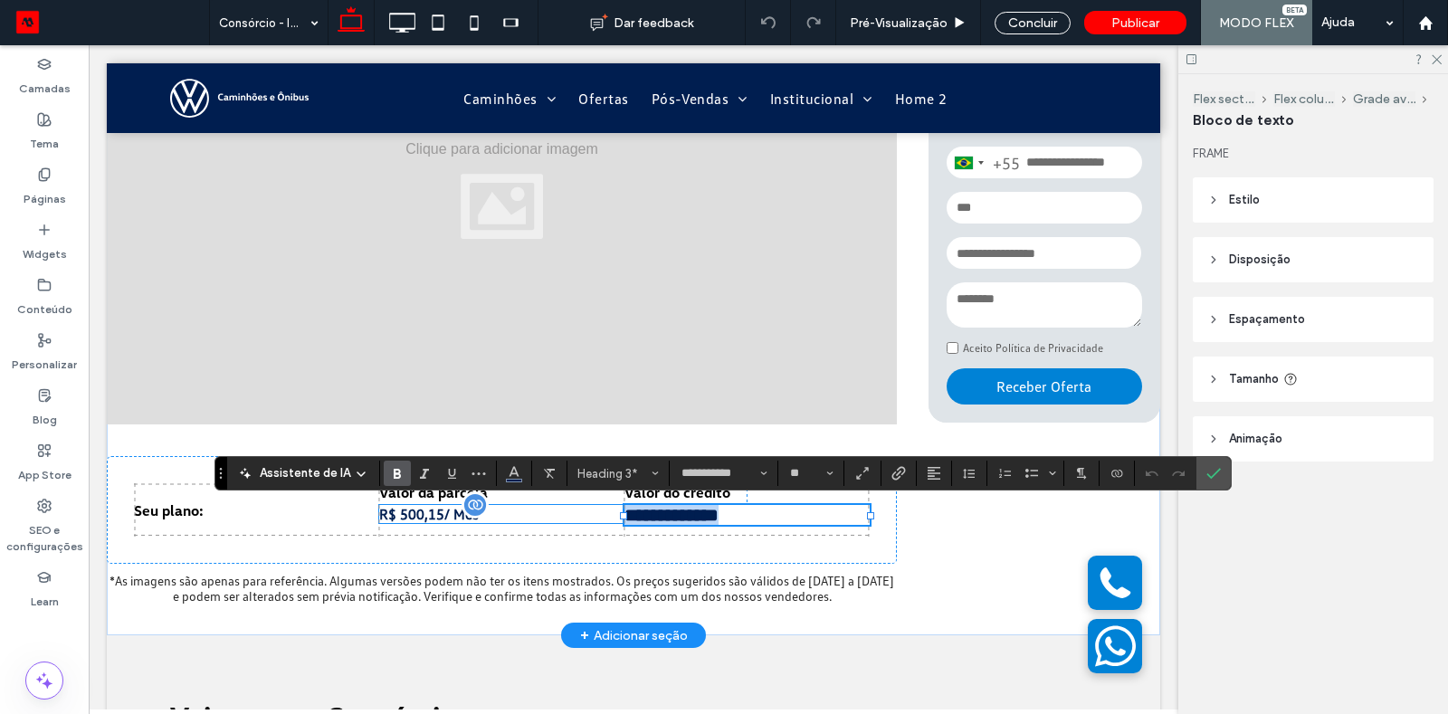
click at [422, 513] on span "R$ 500,15" at bounding box center [411, 514] width 65 height 18
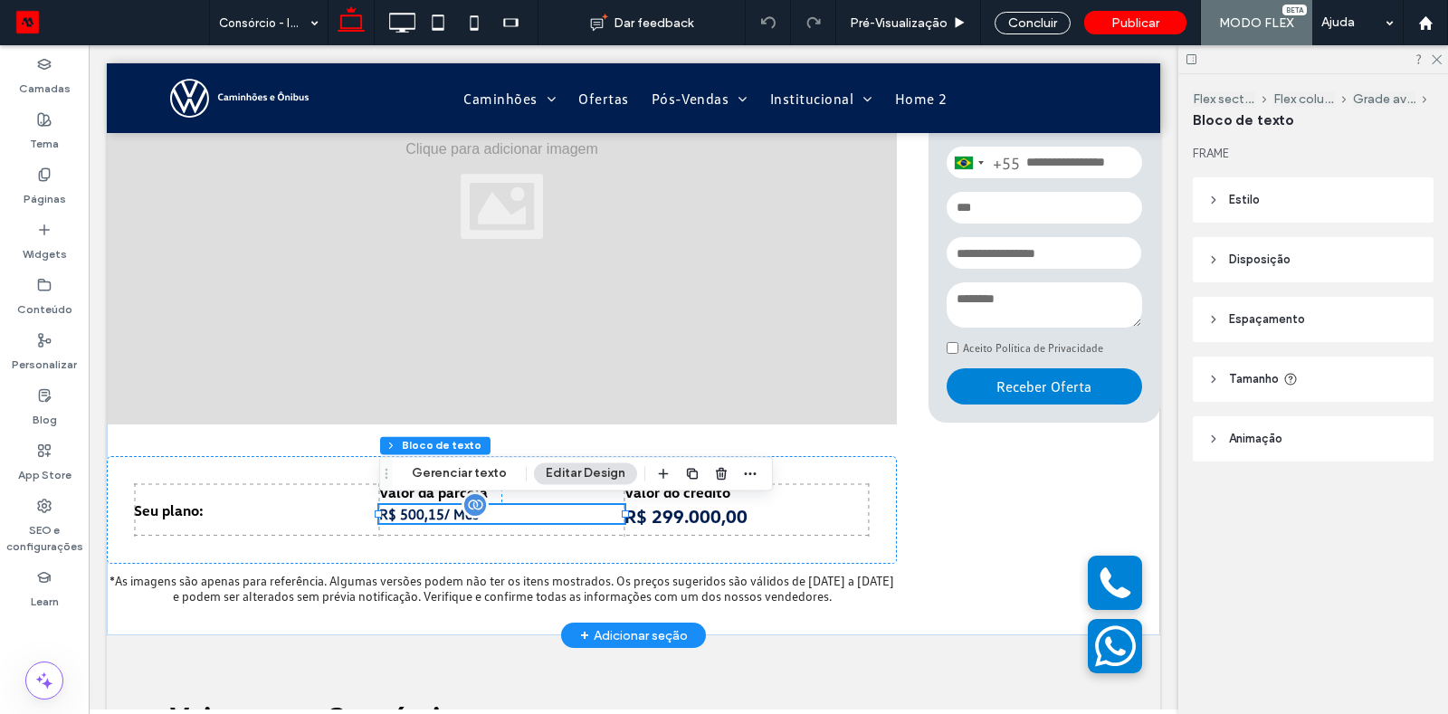
click at [422, 513] on span "R$ 500,15" at bounding box center [411, 514] width 65 height 18
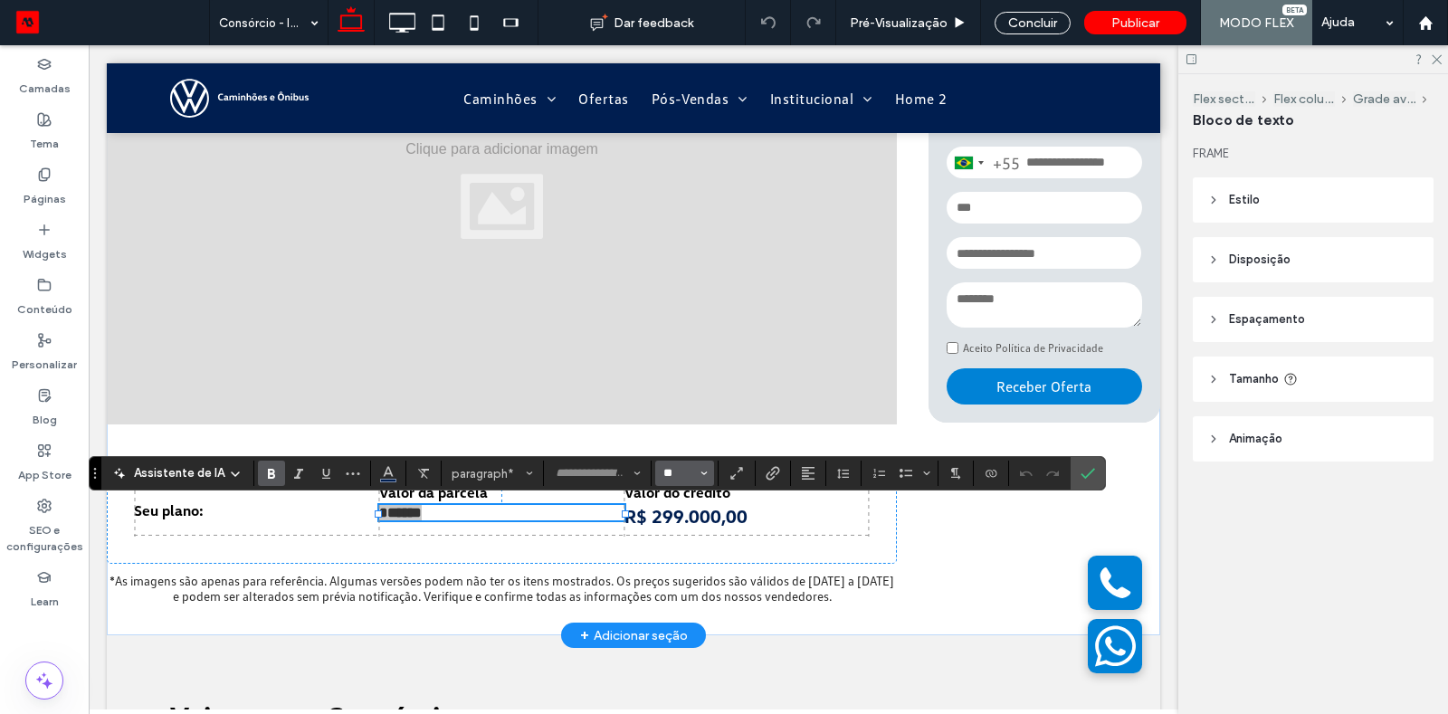
click at [674, 479] on input "**" at bounding box center [679, 473] width 35 height 14
type input "**"
click at [47, 187] on label "Páginas" at bounding box center [45, 194] width 43 height 25
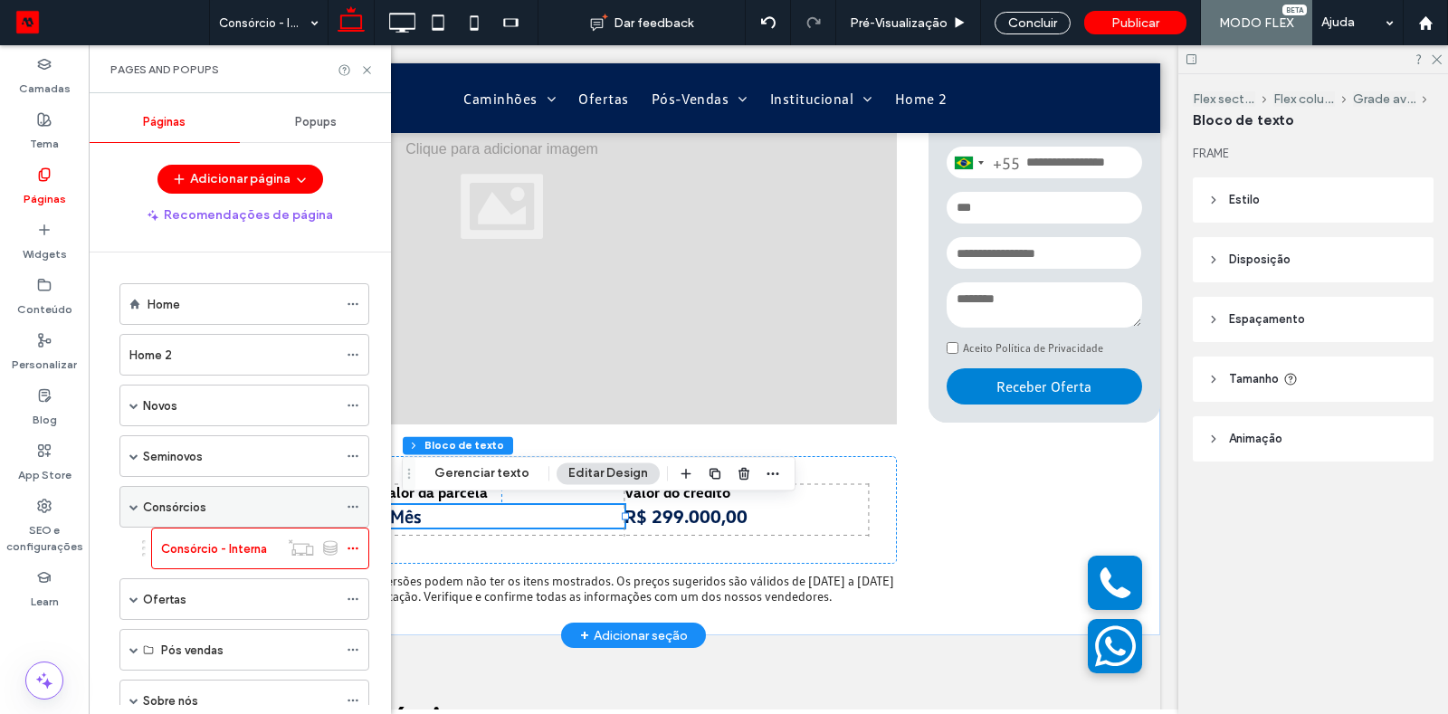
click at [176, 501] on label "Consórcios" at bounding box center [174, 507] width 63 height 32
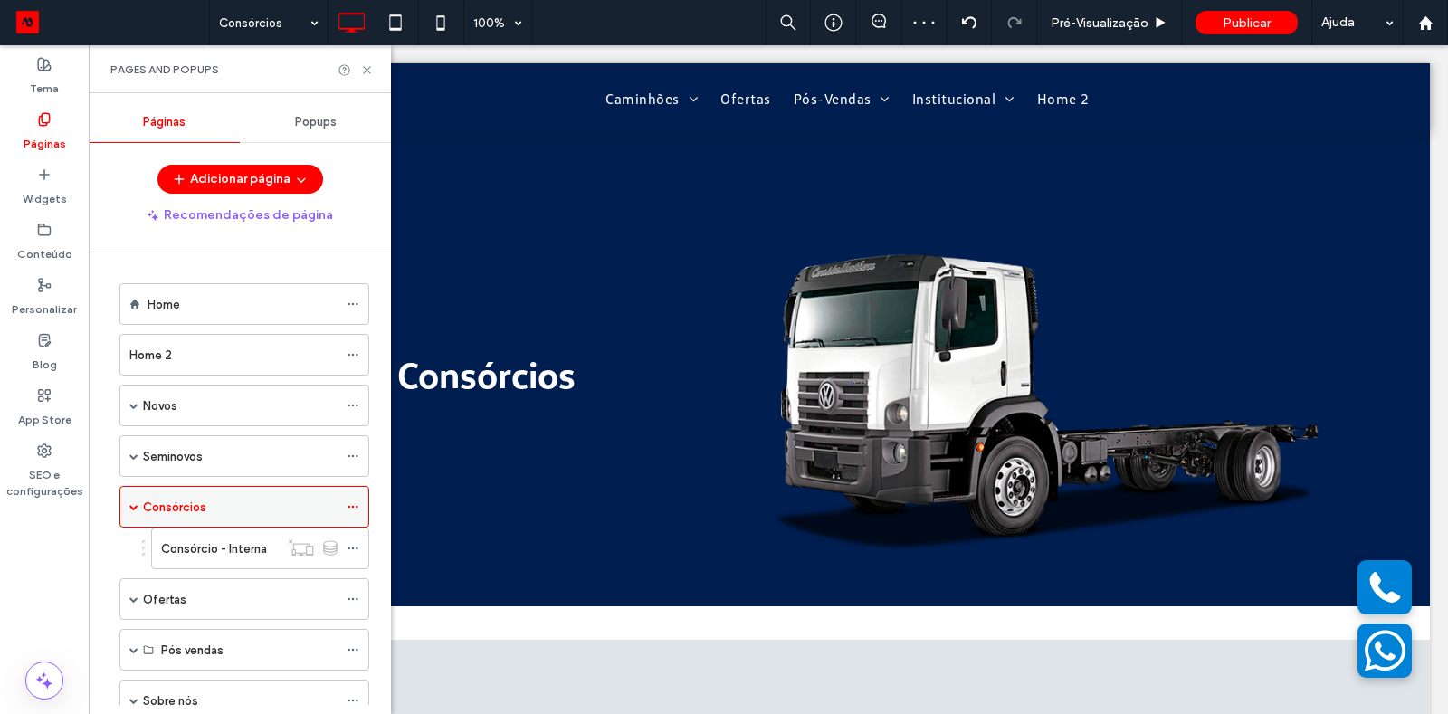
scroll to position [0, 0]
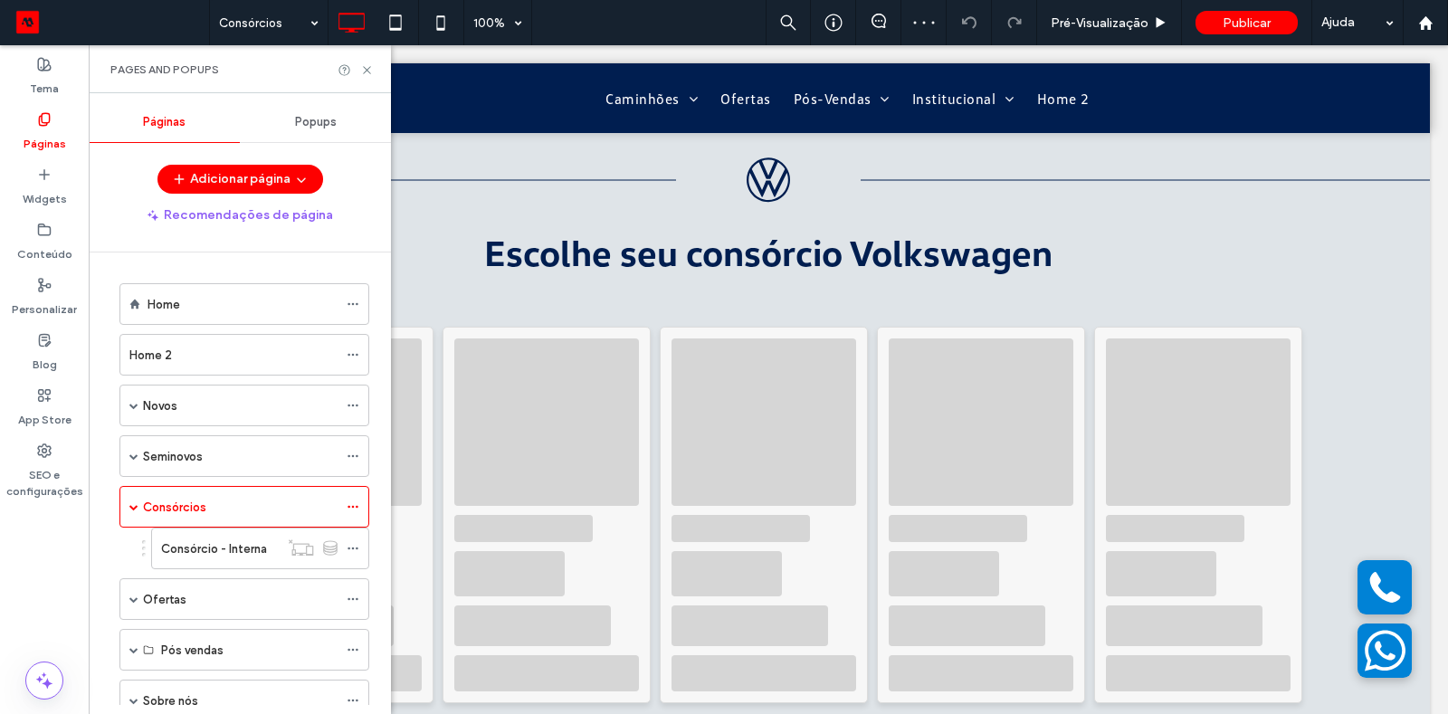
scroll to position [624, 0]
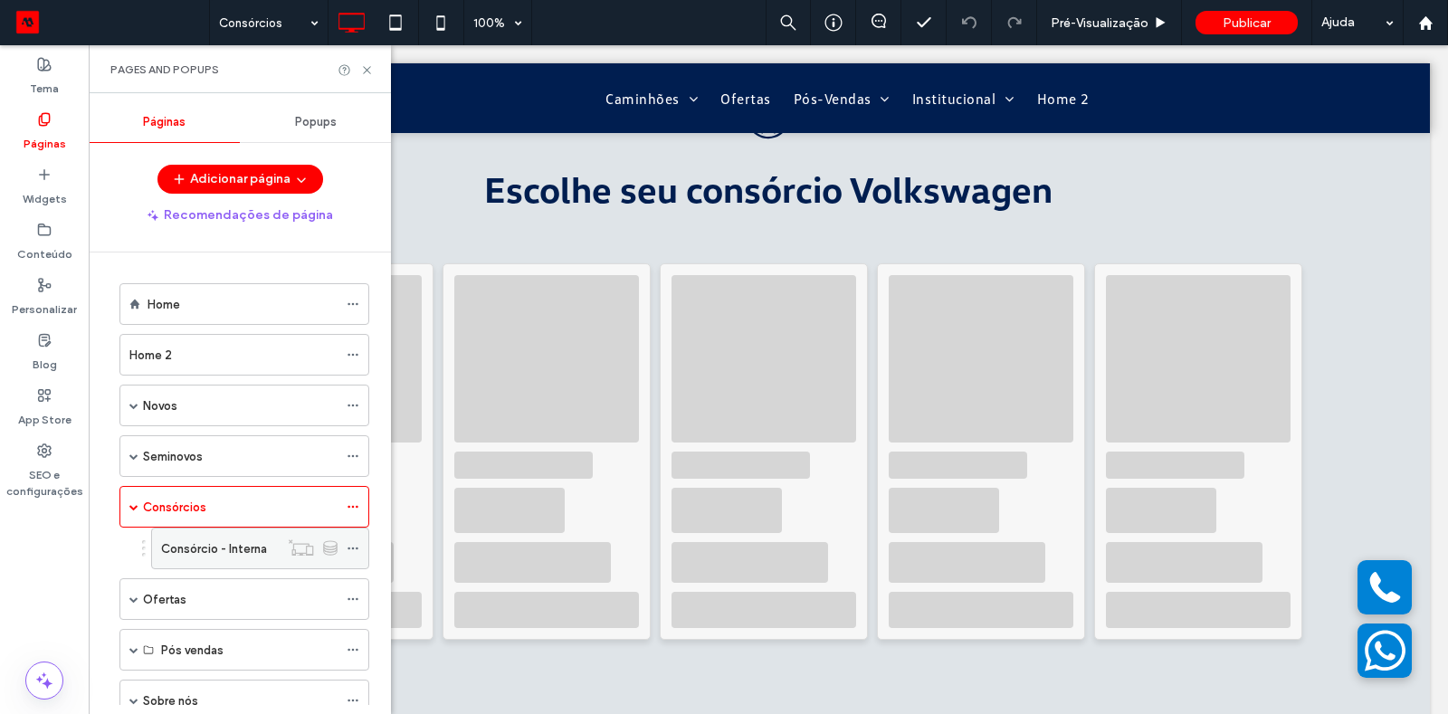
click at [237, 537] on label "Consórcio - Interna" at bounding box center [214, 549] width 106 height 32
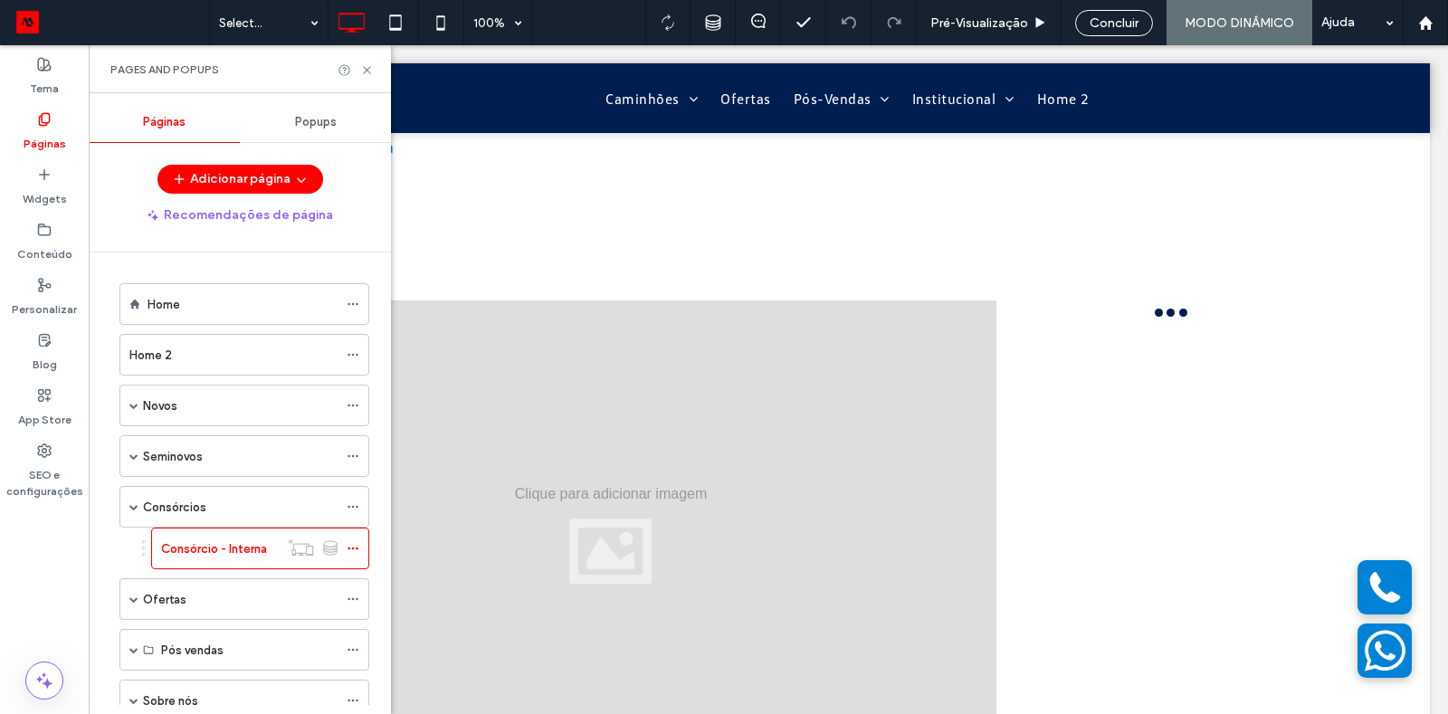
scroll to position [0, 0]
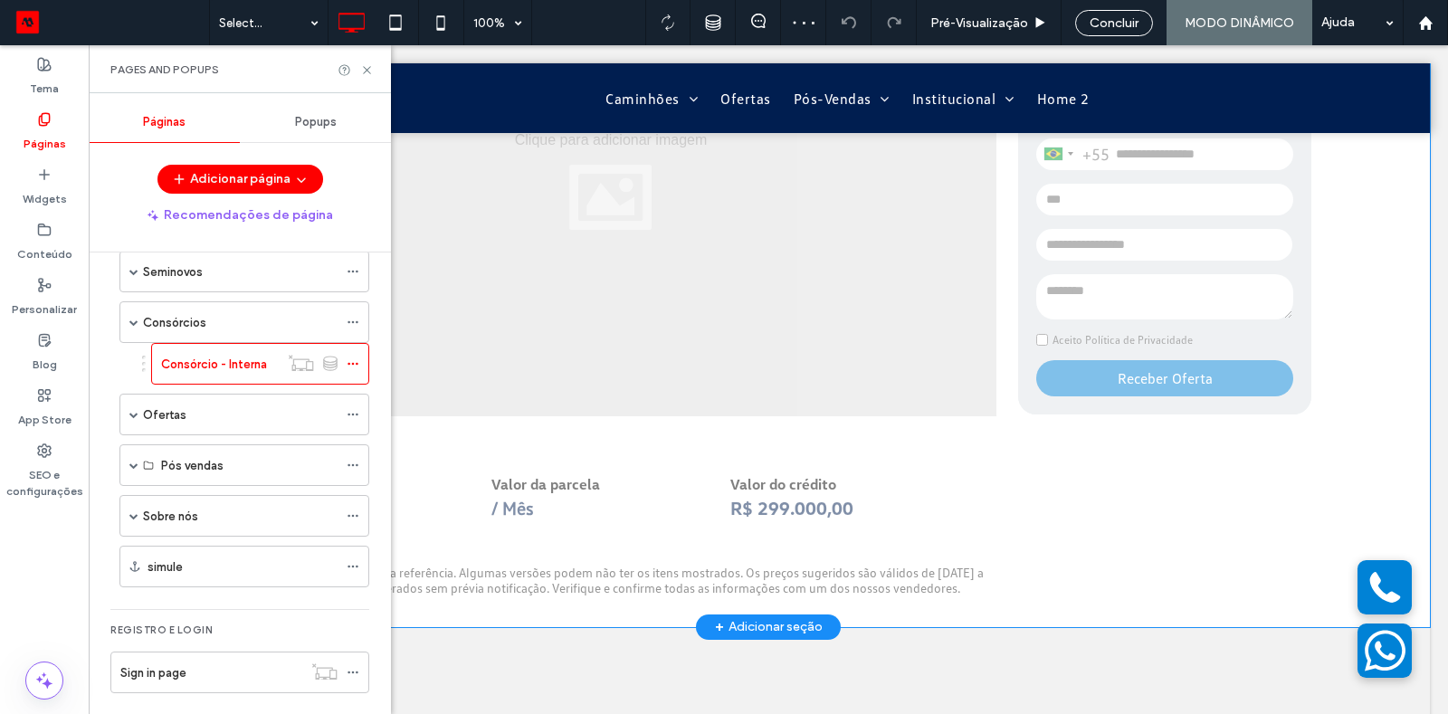
scroll to position [349, 0]
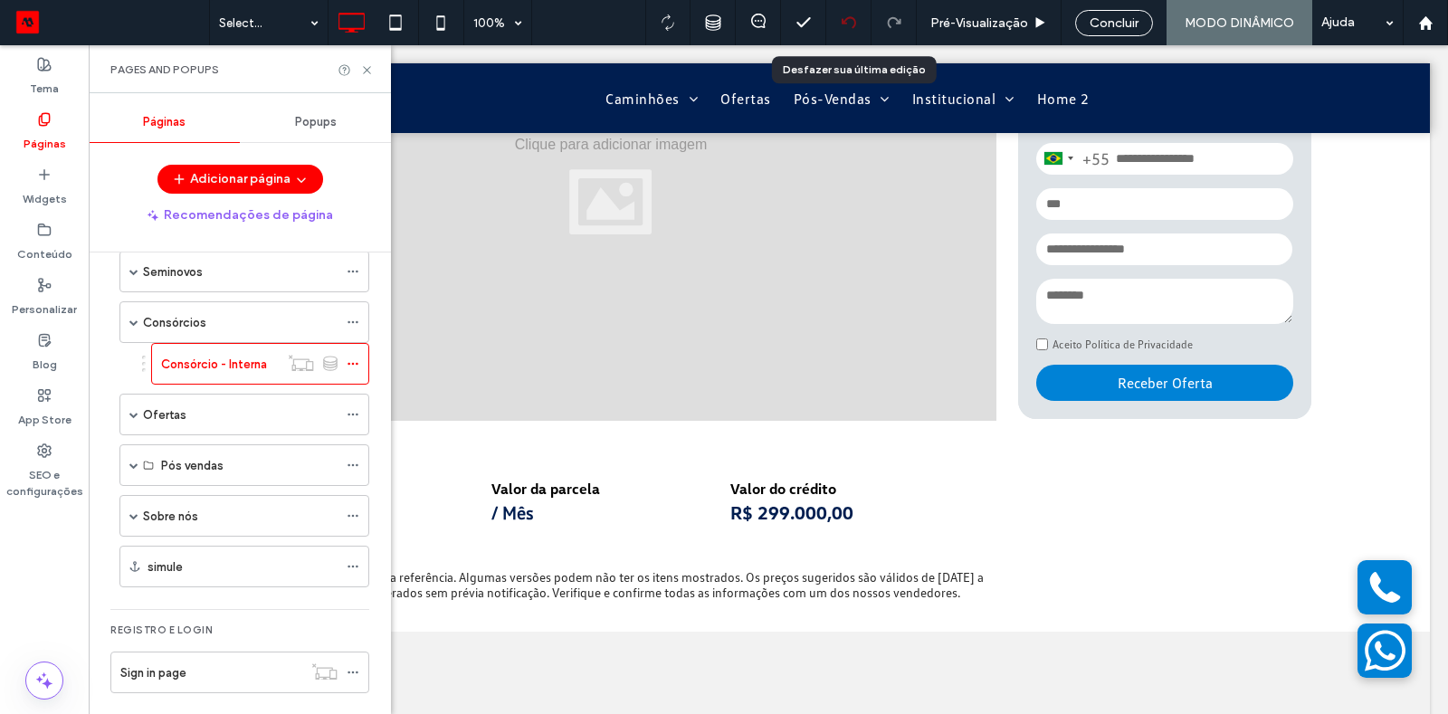
click at [853, 22] on icon at bounding box center [849, 22] width 14 height 14
click at [851, 25] on icon at bounding box center [849, 22] width 14 height 14
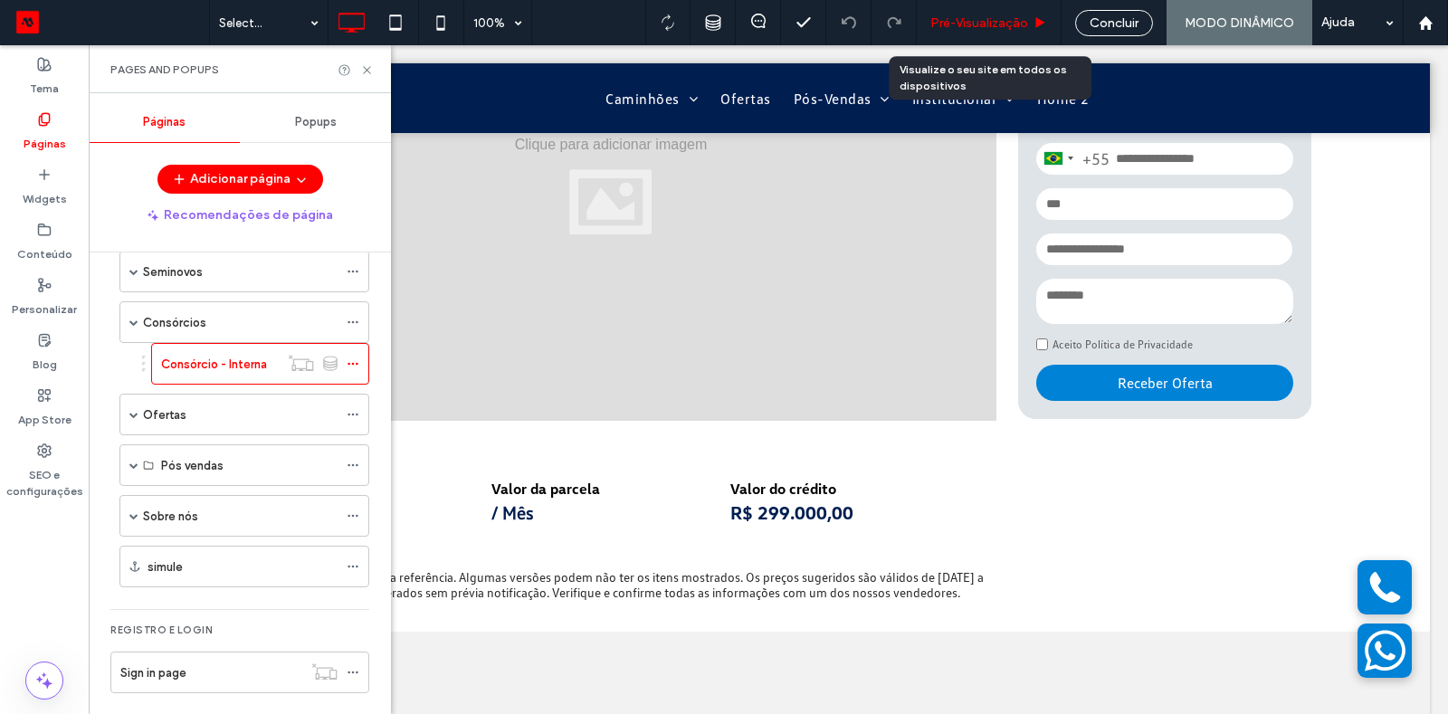
click at [993, 29] on span "Pré-Visualizaçāo" at bounding box center [979, 22] width 98 height 15
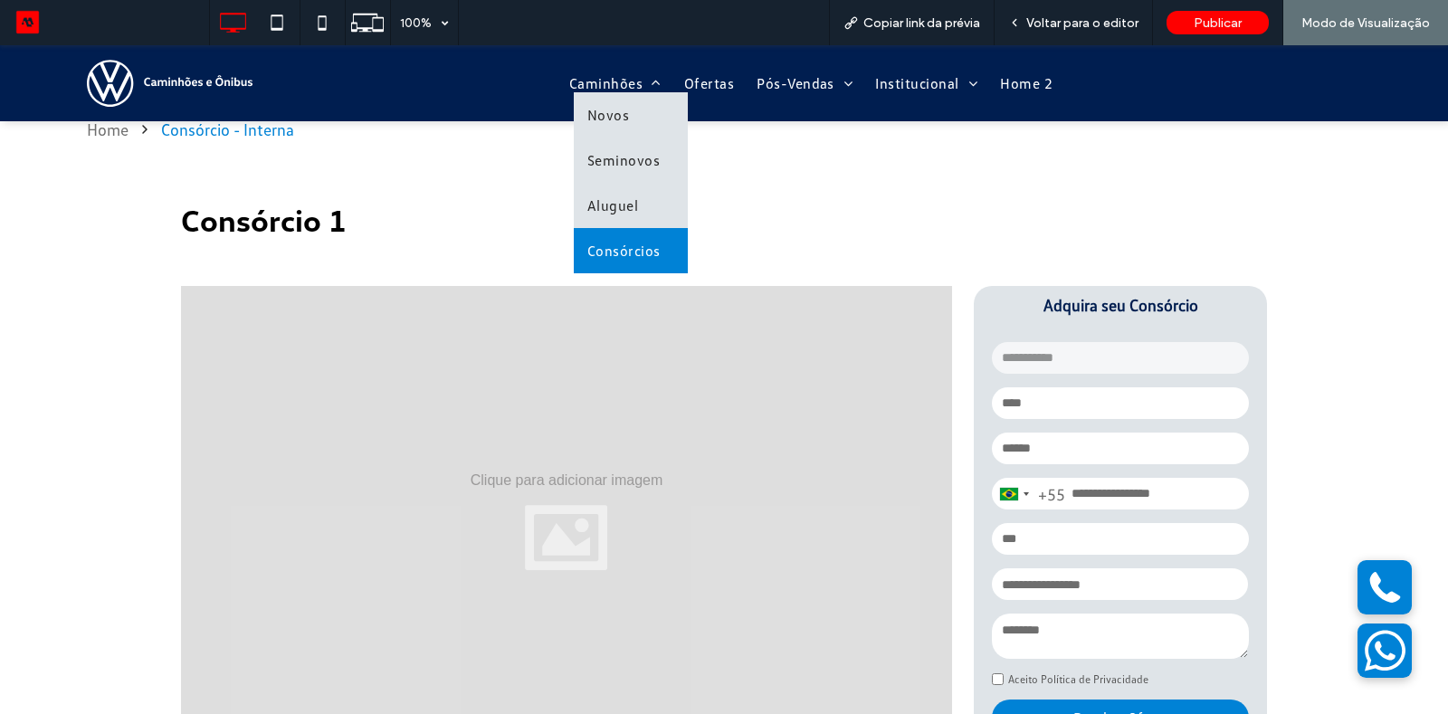
click at [633, 248] on span "Consórcios" at bounding box center [623, 251] width 73 height 18
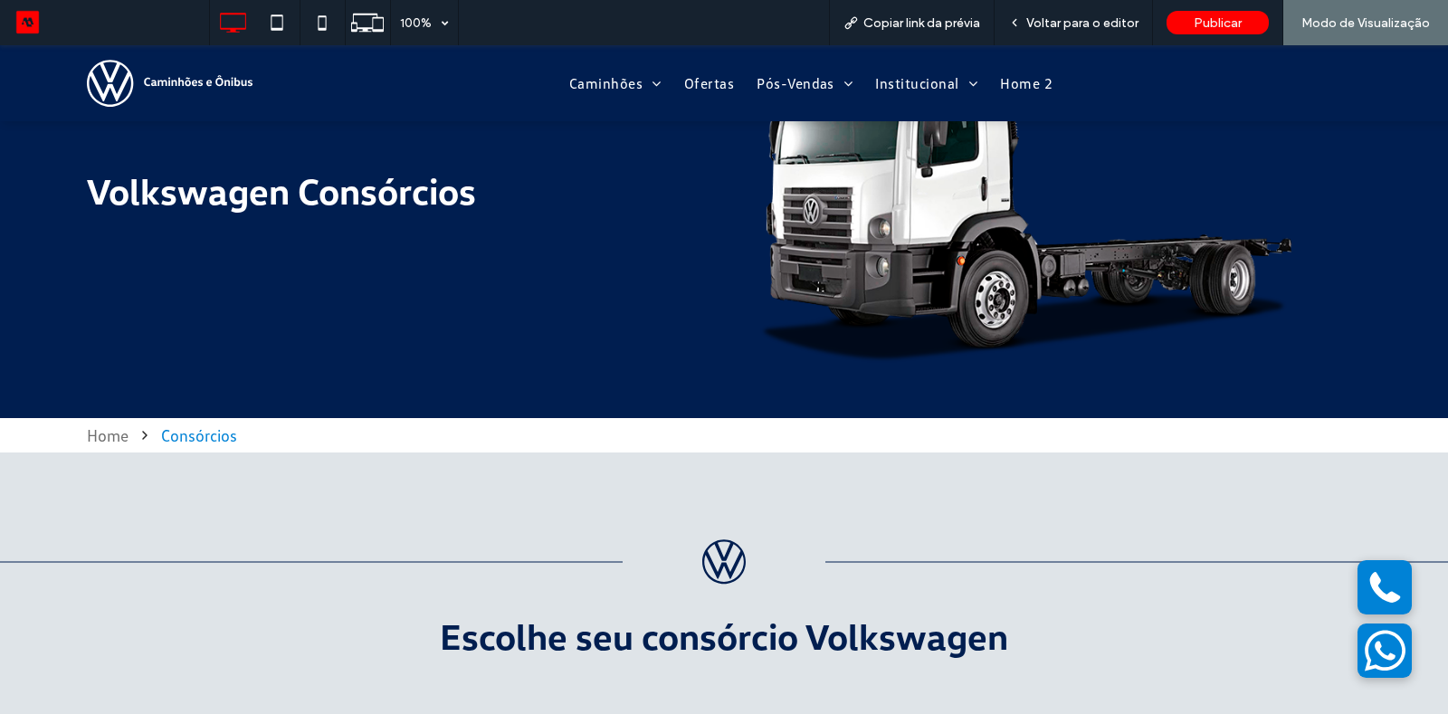
scroll to position [173, 0]
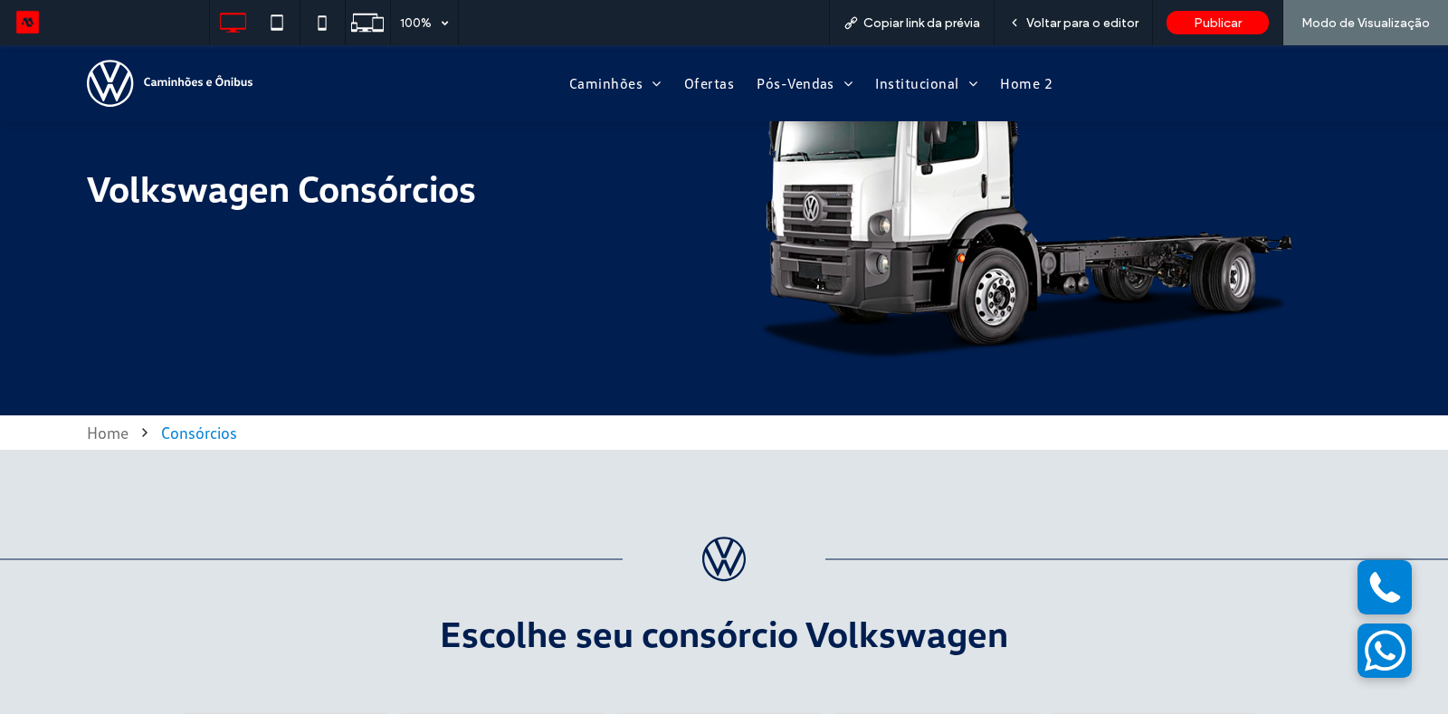
click at [189, 74] on img at bounding box center [170, 83] width 166 height 47
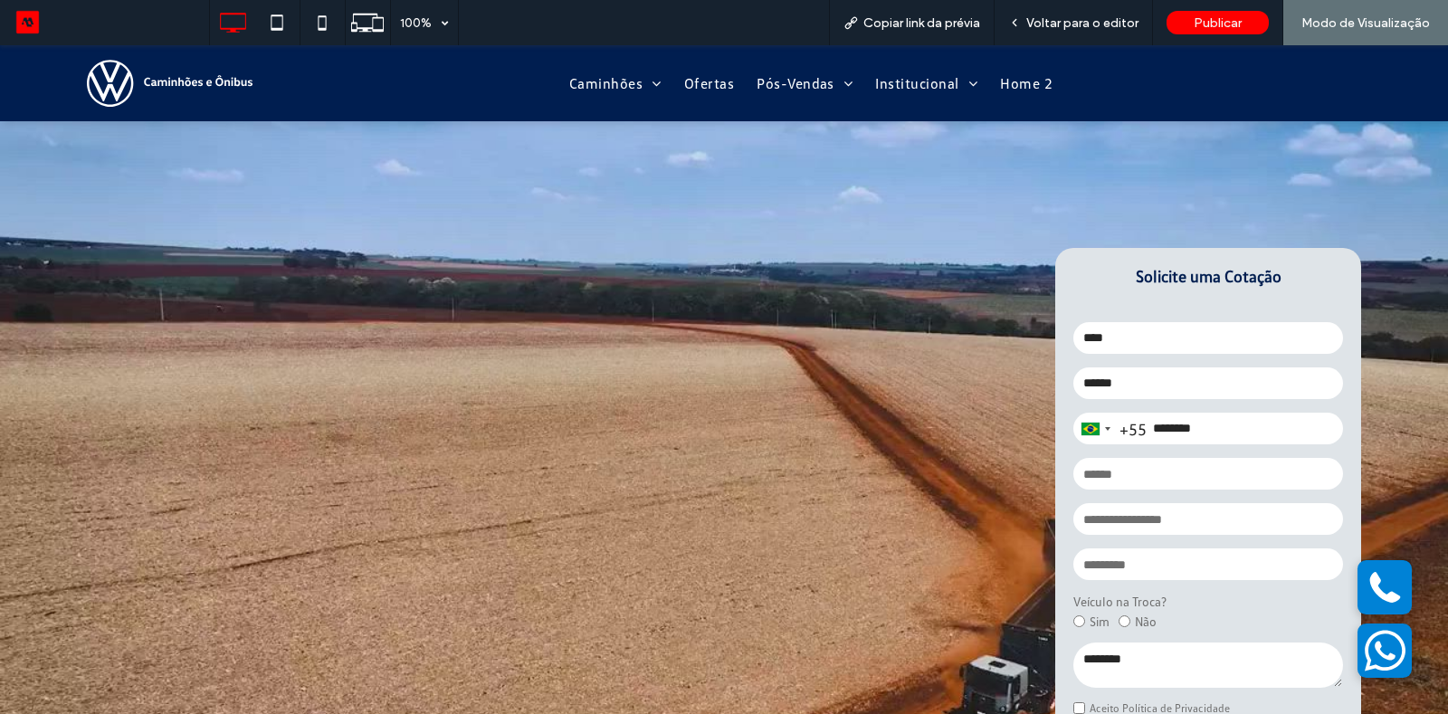
click at [26, 25] on span at bounding box center [111, 22] width 195 height 28
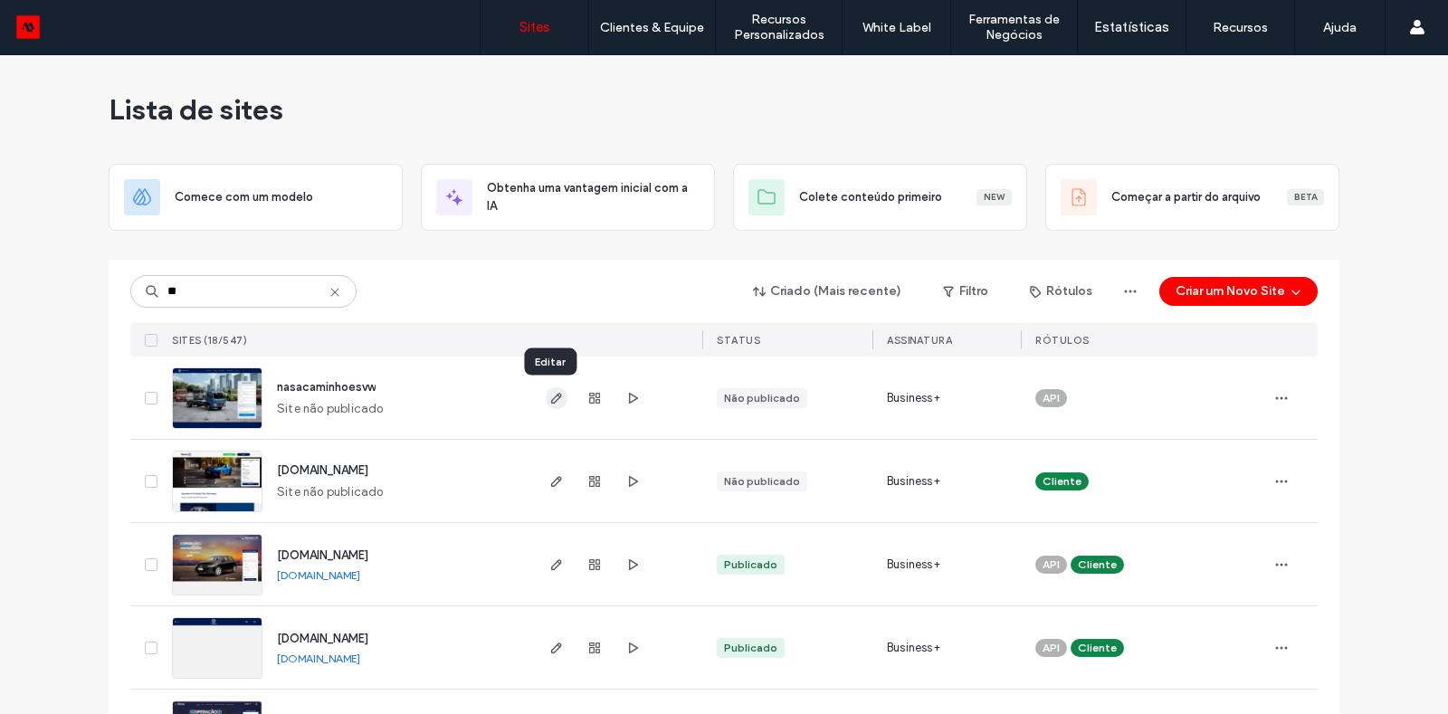
type input "**"
click at [549, 393] on icon "button" at bounding box center [556, 398] width 14 height 14
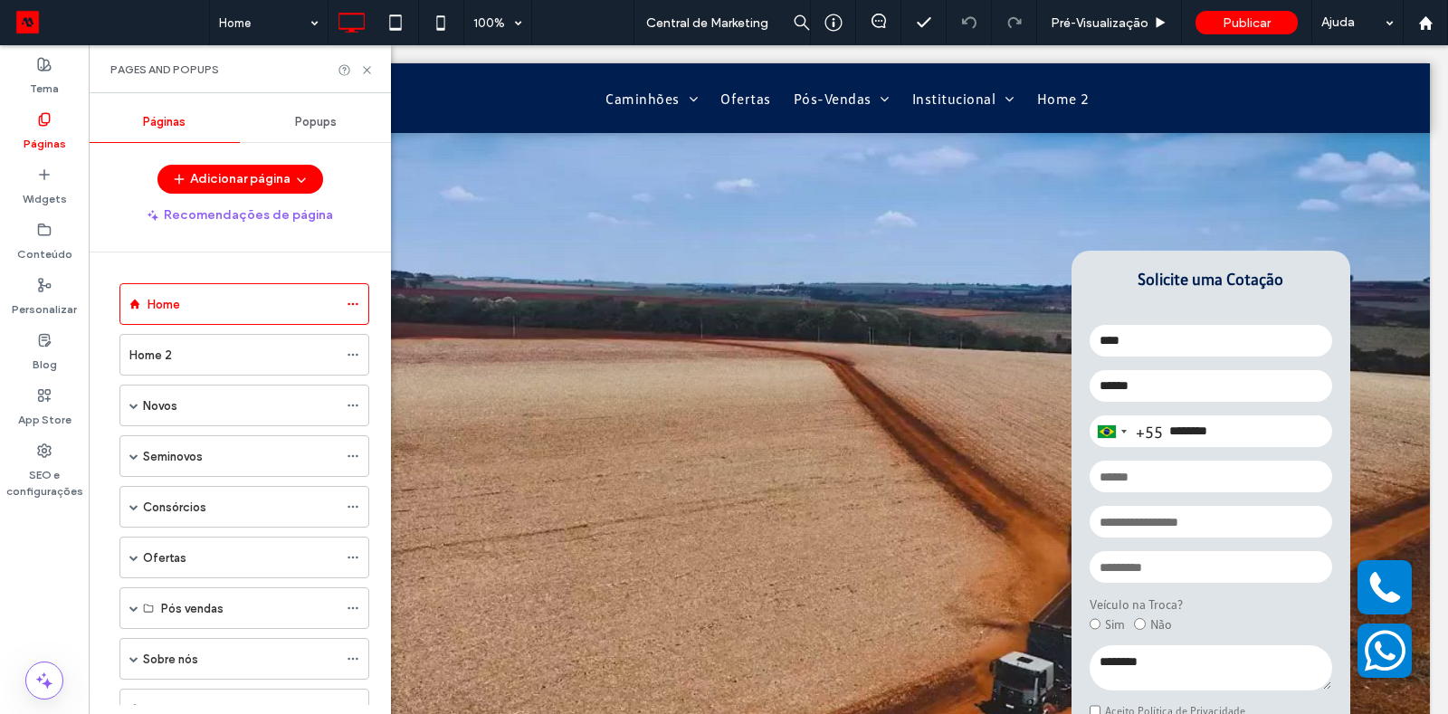
click at [53, 136] on label "Páginas" at bounding box center [45, 139] width 43 height 25
click at [41, 24] on span at bounding box center [111, 22] width 195 height 28
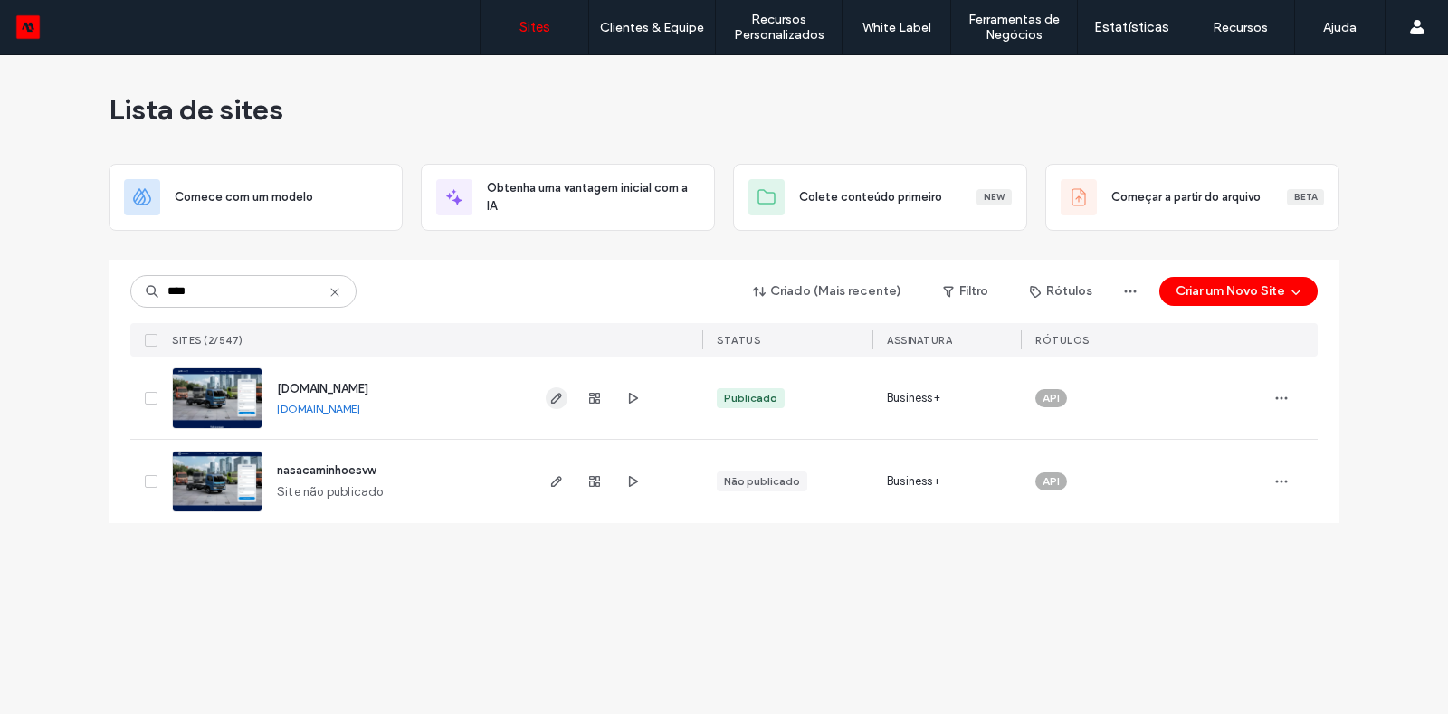
type input "****"
click at [559, 393] on use "button" at bounding box center [556, 398] width 11 height 11
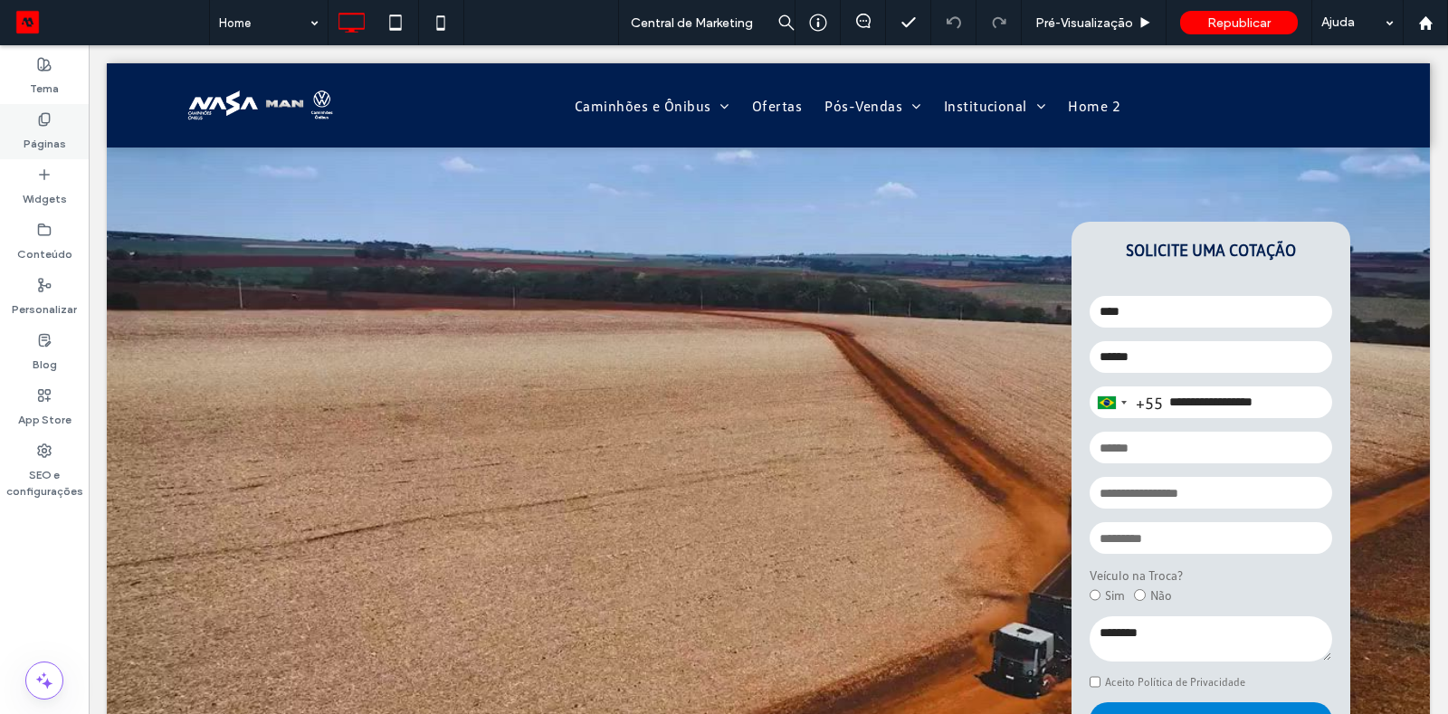
click at [49, 127] on label "Páginas" at bounding box center [45, 139] width 43 height 25
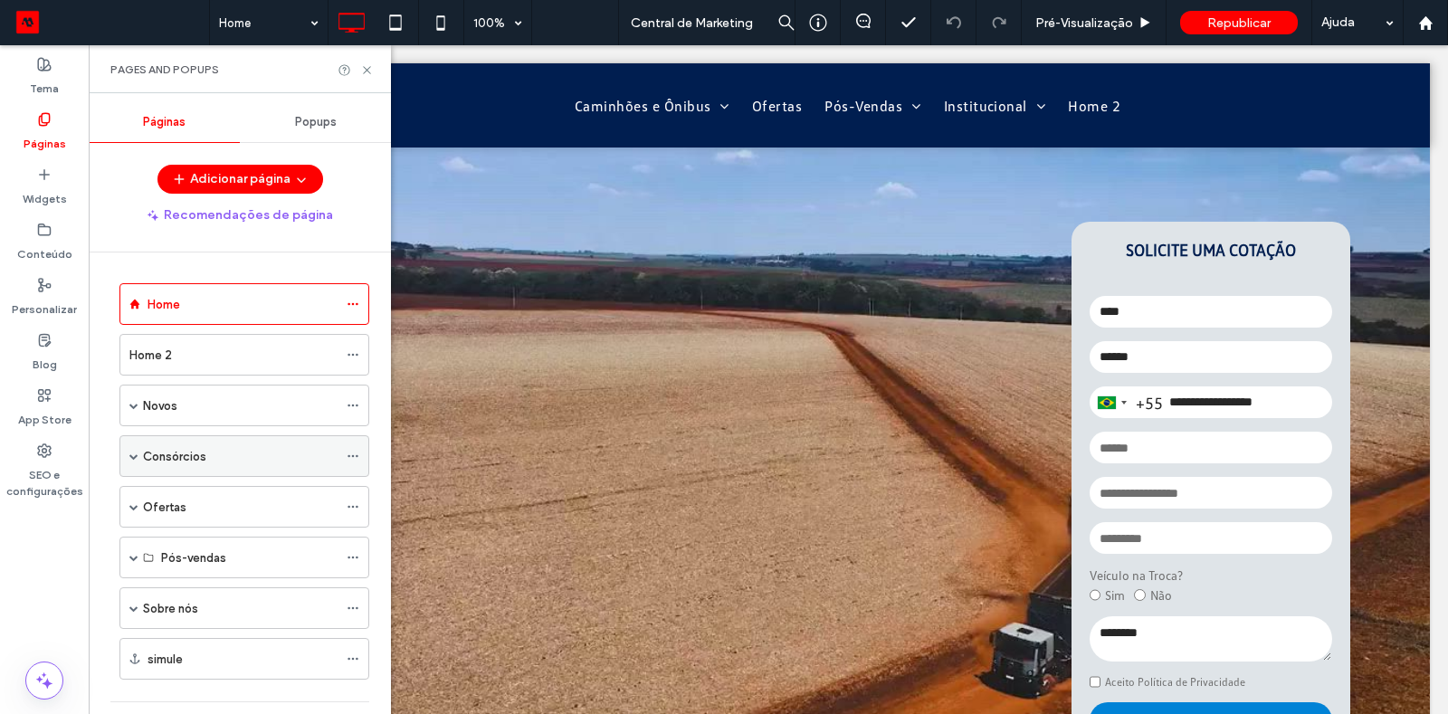
click at [128, 452] on div "Consórcios" at bounding box center [244, 456] width 250 height 42
click at [129, 454] on span at bounding box center [133, 456] width 9 height 9
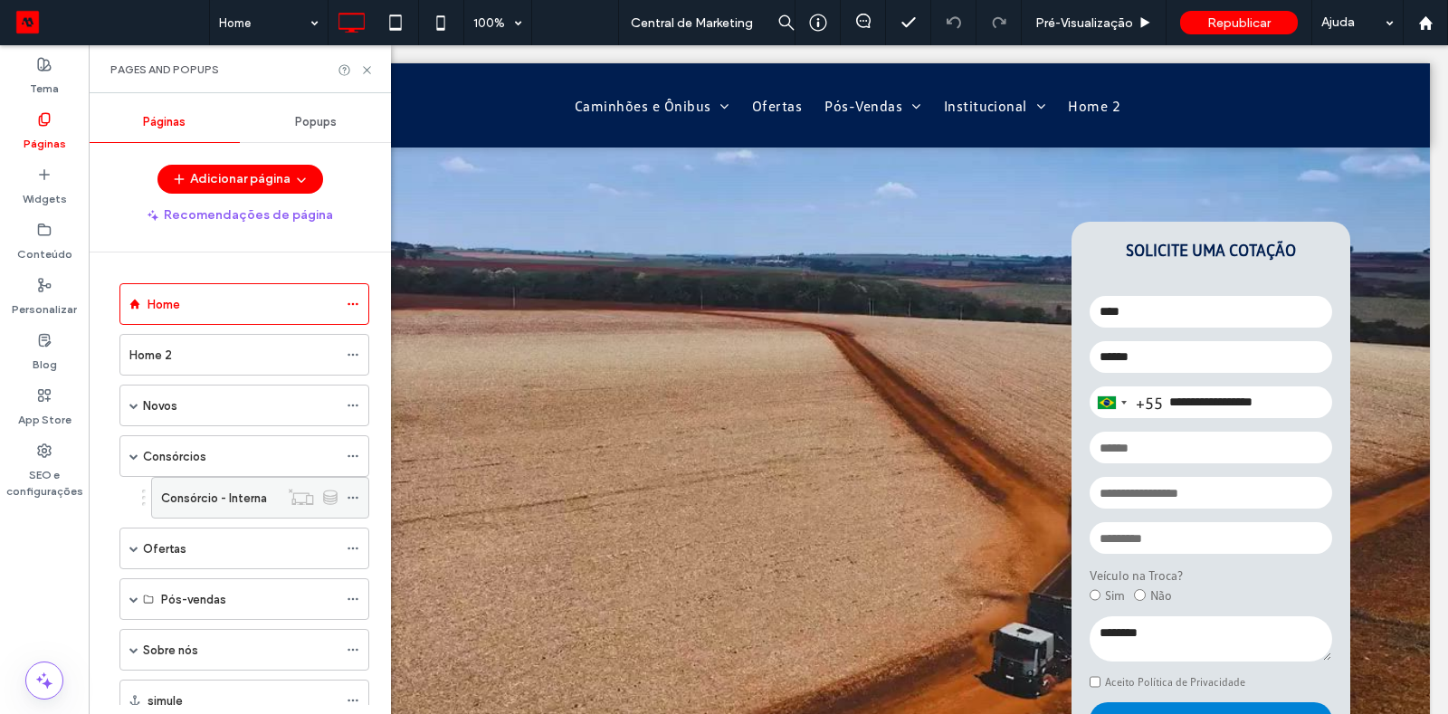
click at [229, 491] on label "Consórcio - Interna" at bounding box center [214, 498] width 106 height 32
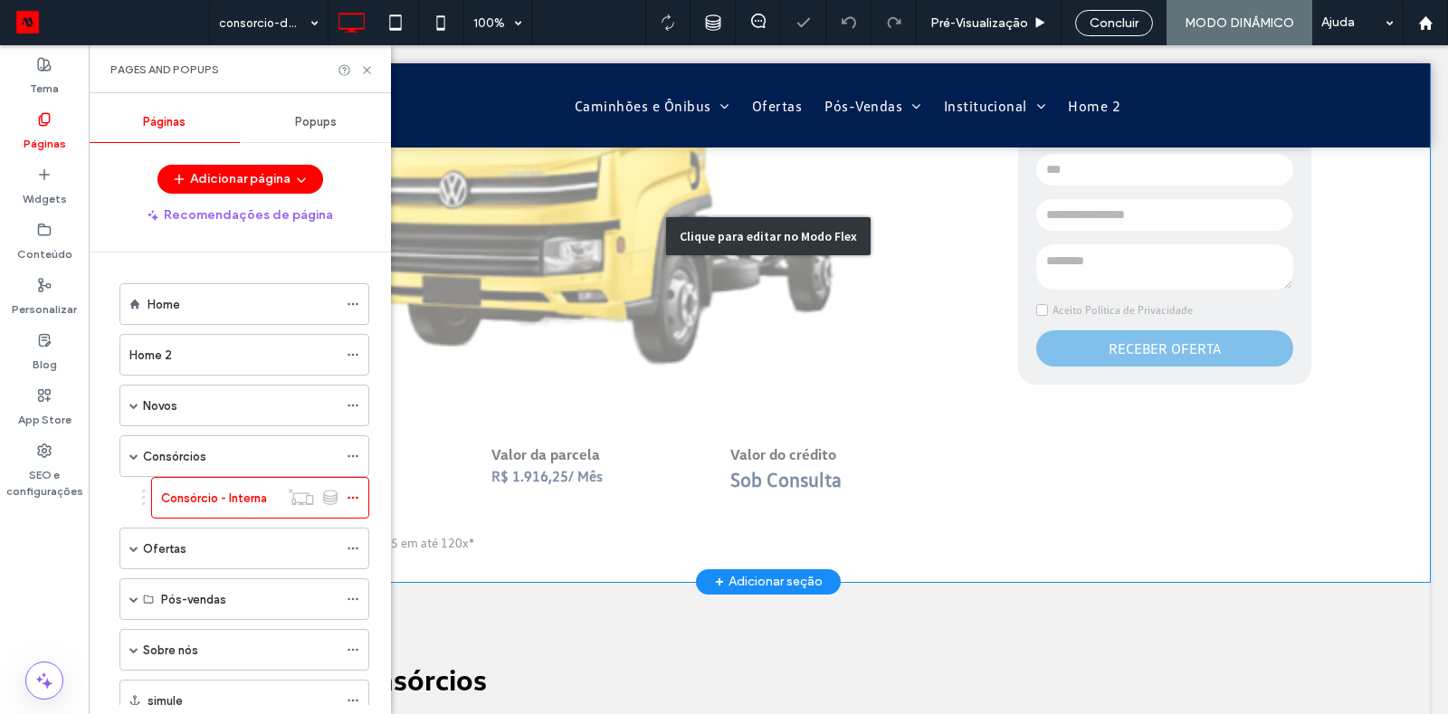
scroll to position [403, 0]
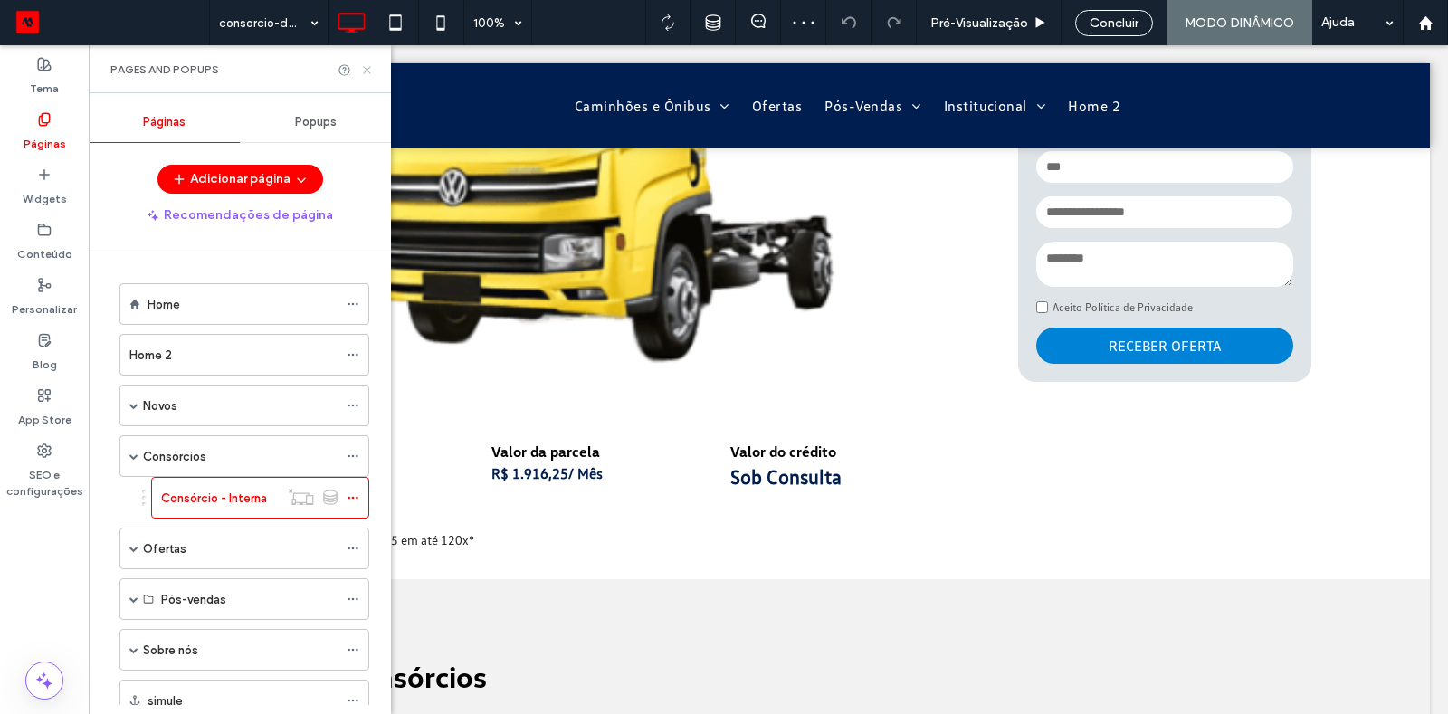
click at [372, 67] on icon at bounding box center [367, 70] width 14 height 14
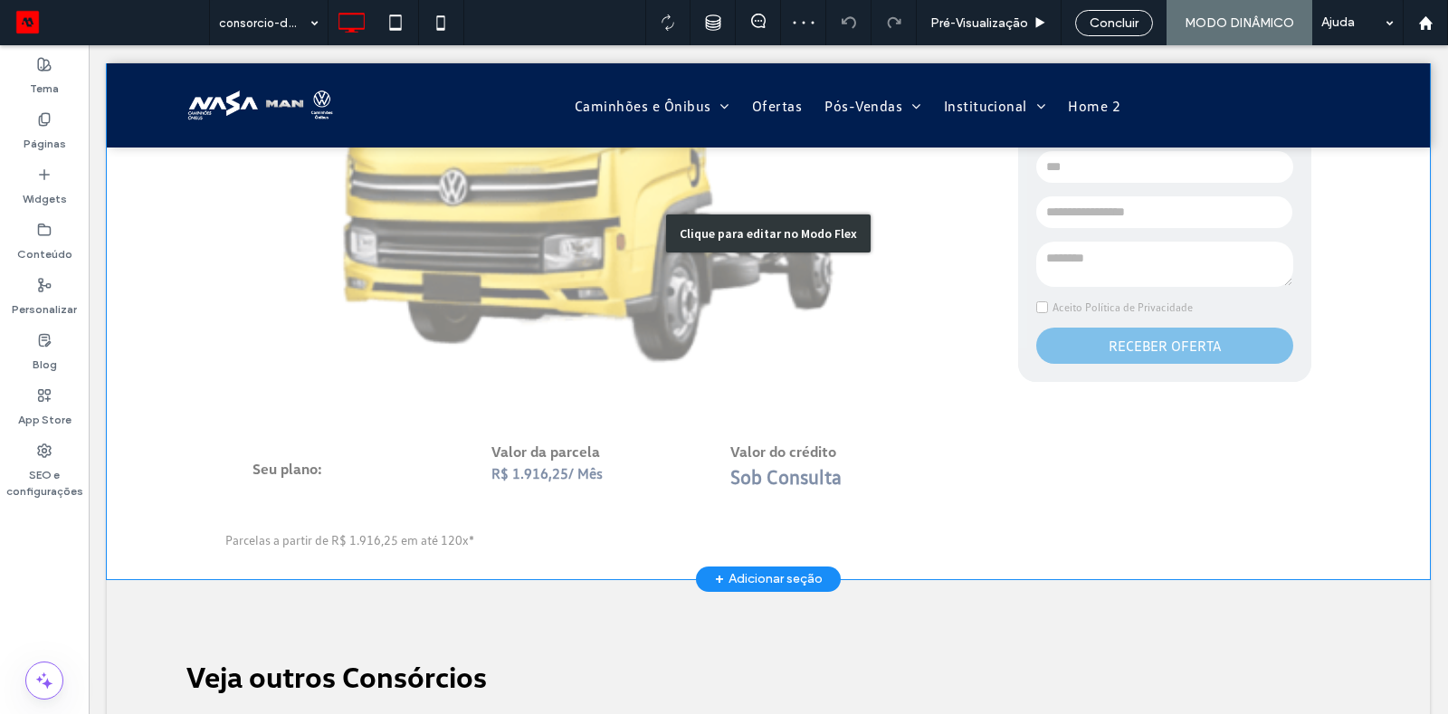
click at [769, 481] on div "Clique para editar no Modo Flex" at bounding box center [768, 233] width 1323 height 691
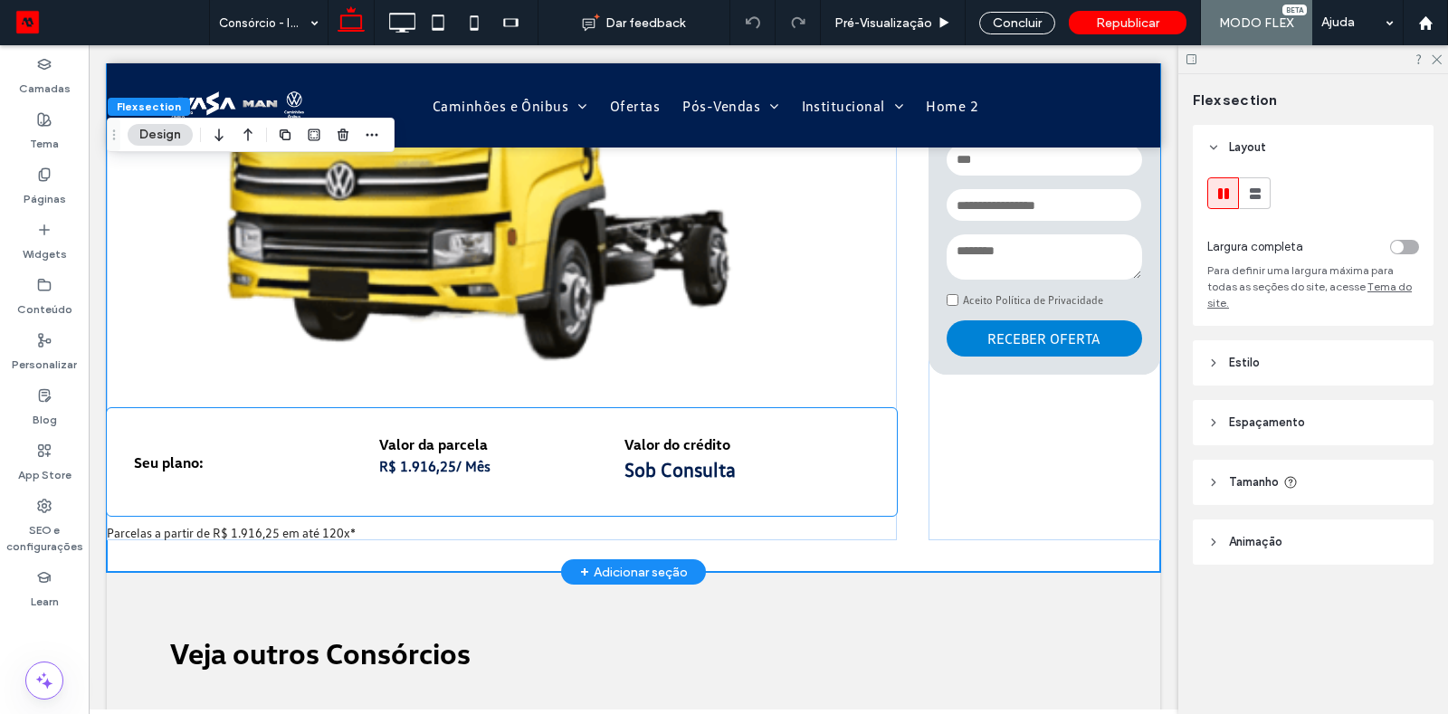
click at [672, 462] on div "Sob Consulta" at bounding box center [746, 469] width 245 height 24
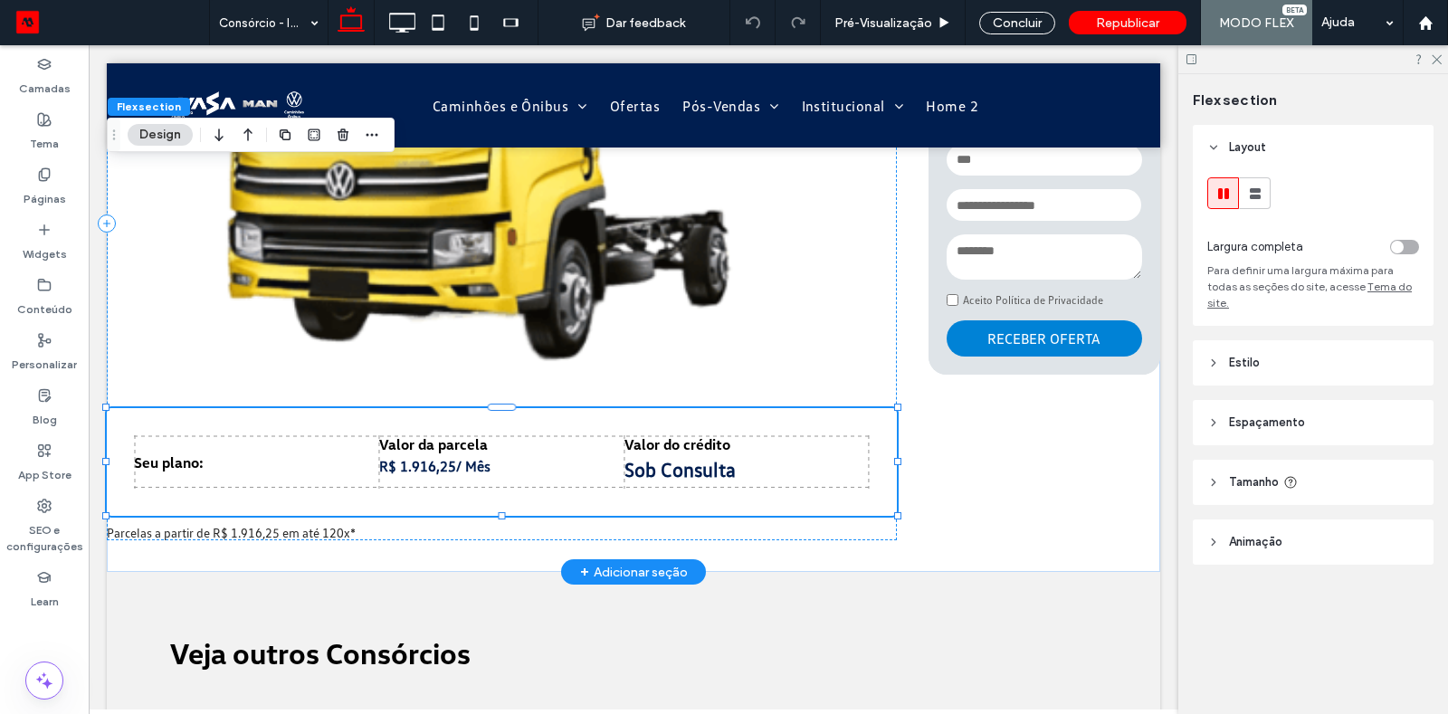
click at [672, 462] on div "Sob Consulta" at bounding box center [746, 469] width 245 height 24
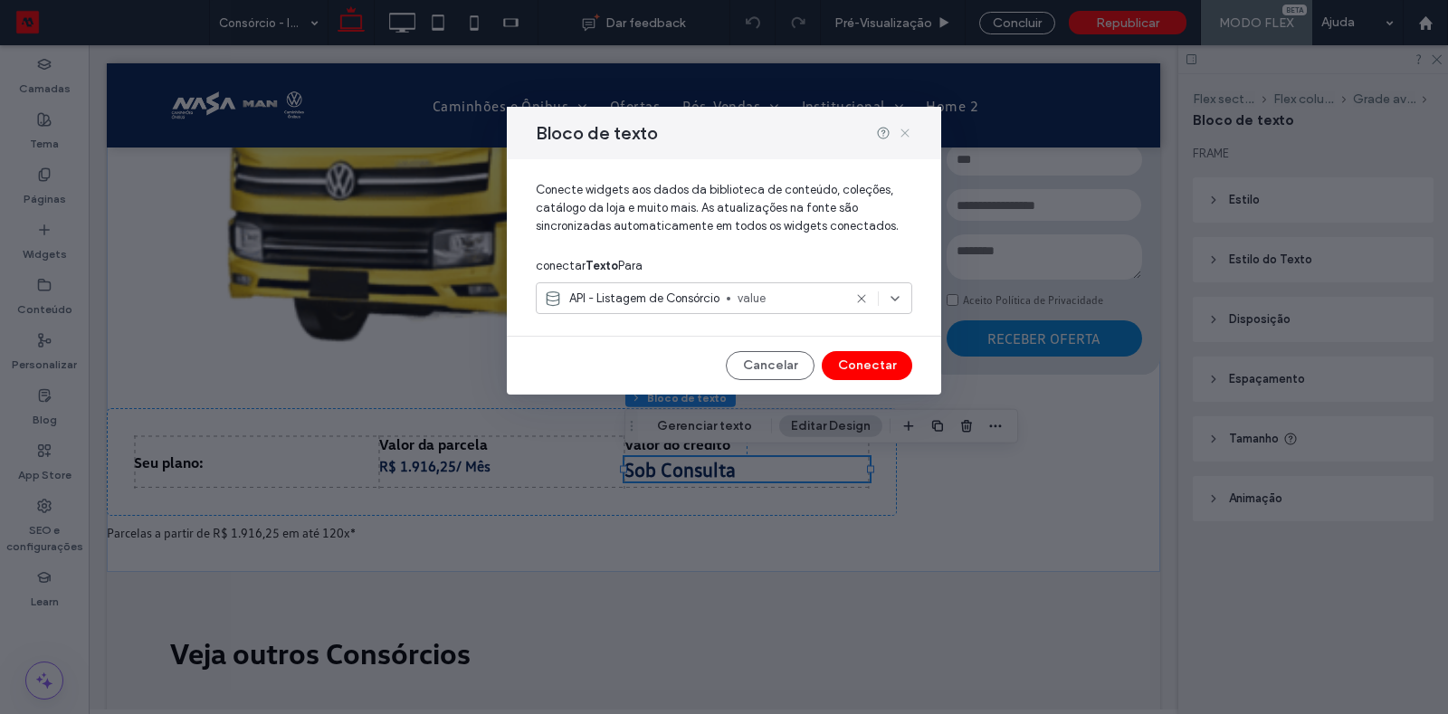
click at [905, 129] on icon at bounding box center [905, 133] width 14 height 14
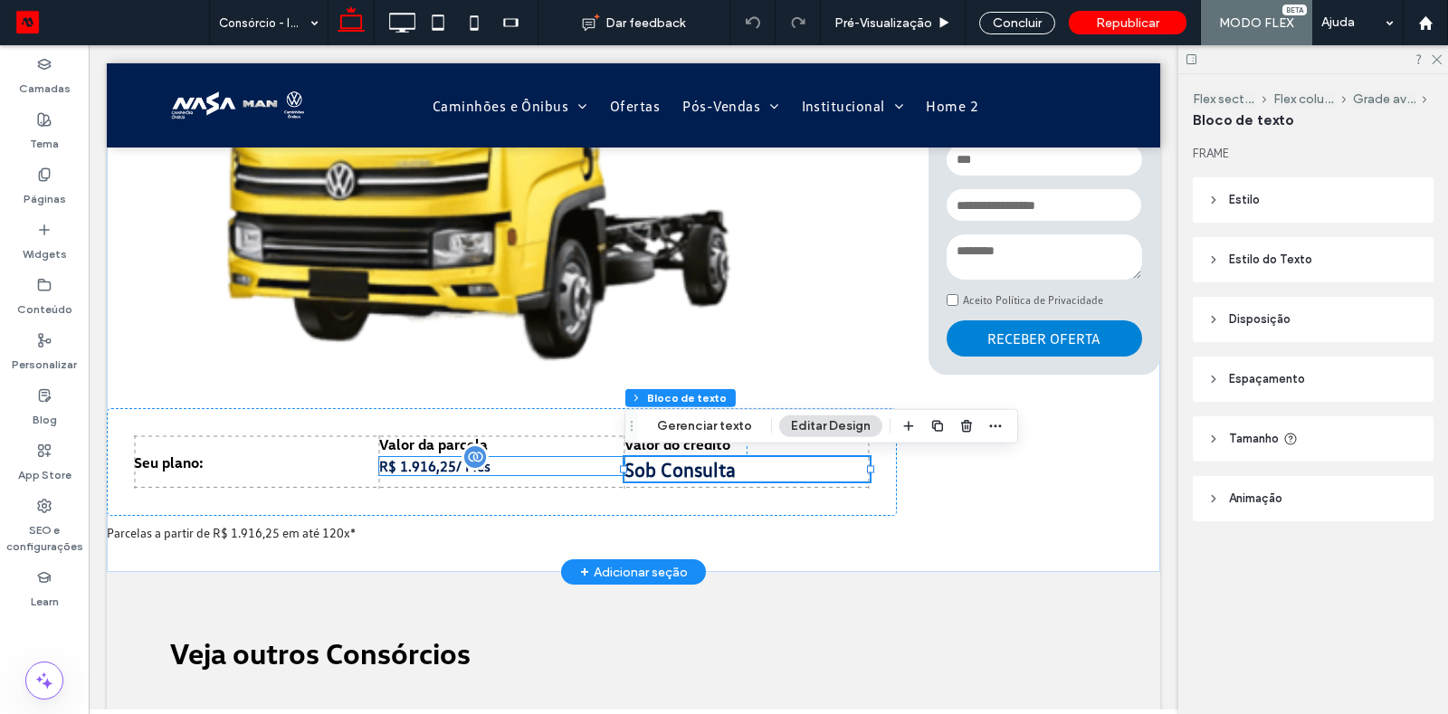
click at [467, 473] on span "R$ 1.916,25 / Mês" at bounding box center [434, 466] width 111 height 18
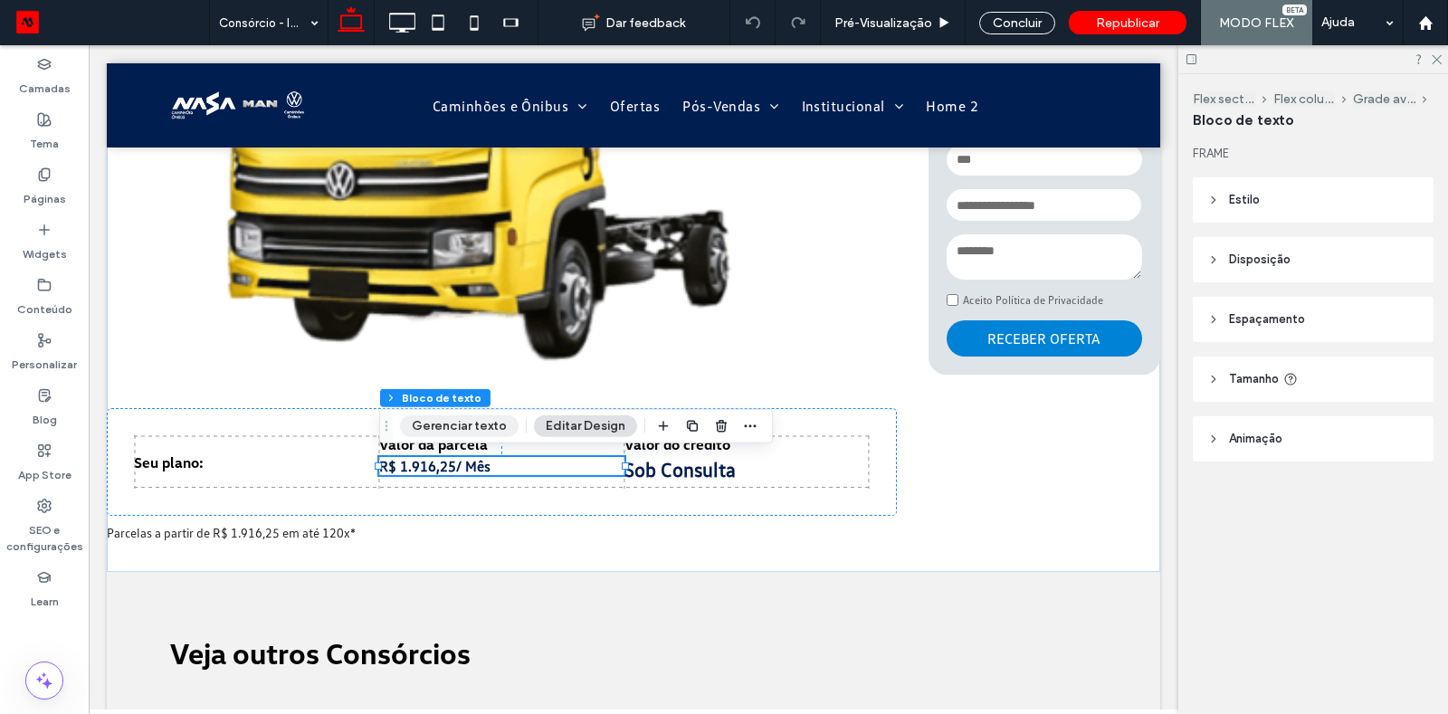
click at [483, 426] on button "Gerenciar texto" at bounding box center [459, 426] width 119 height 22
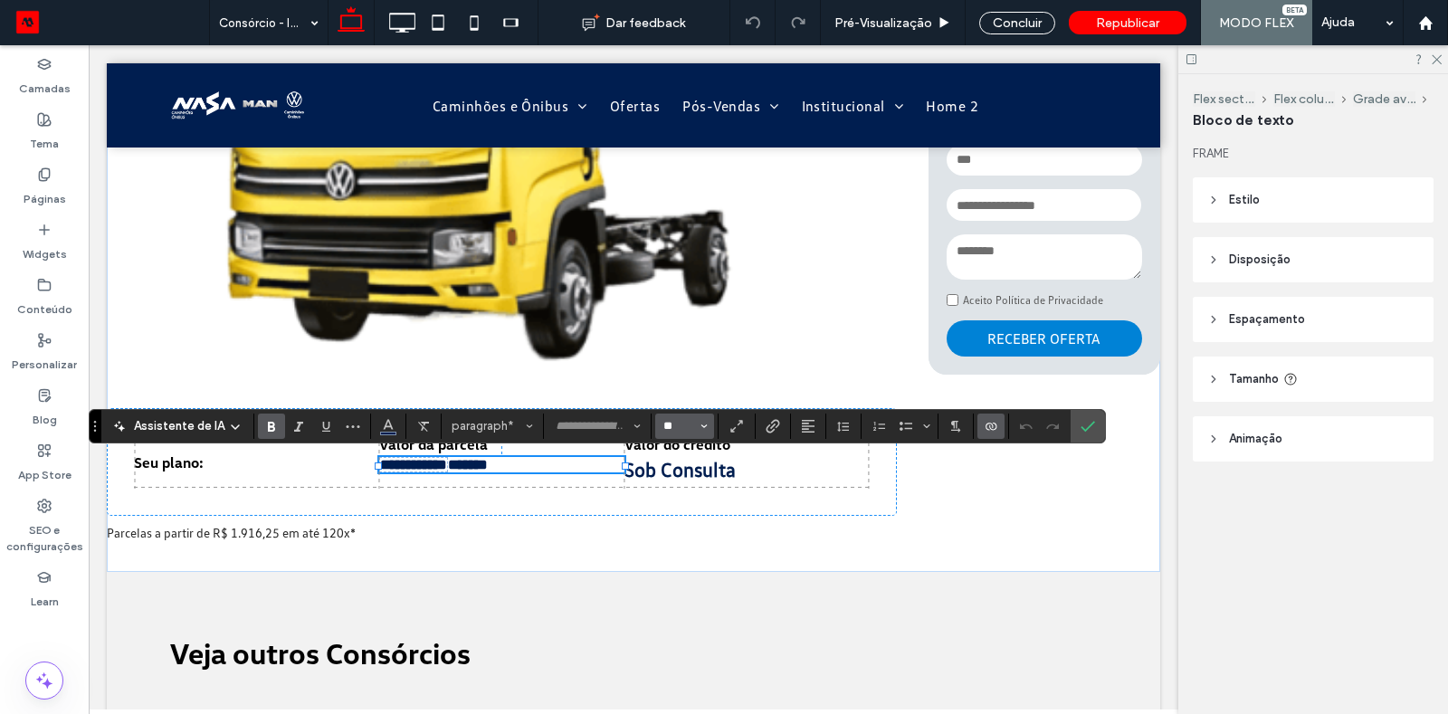
click at [676, 421] on input "**" at bounding box center [679, 426] width 35 height 14
type input "**"
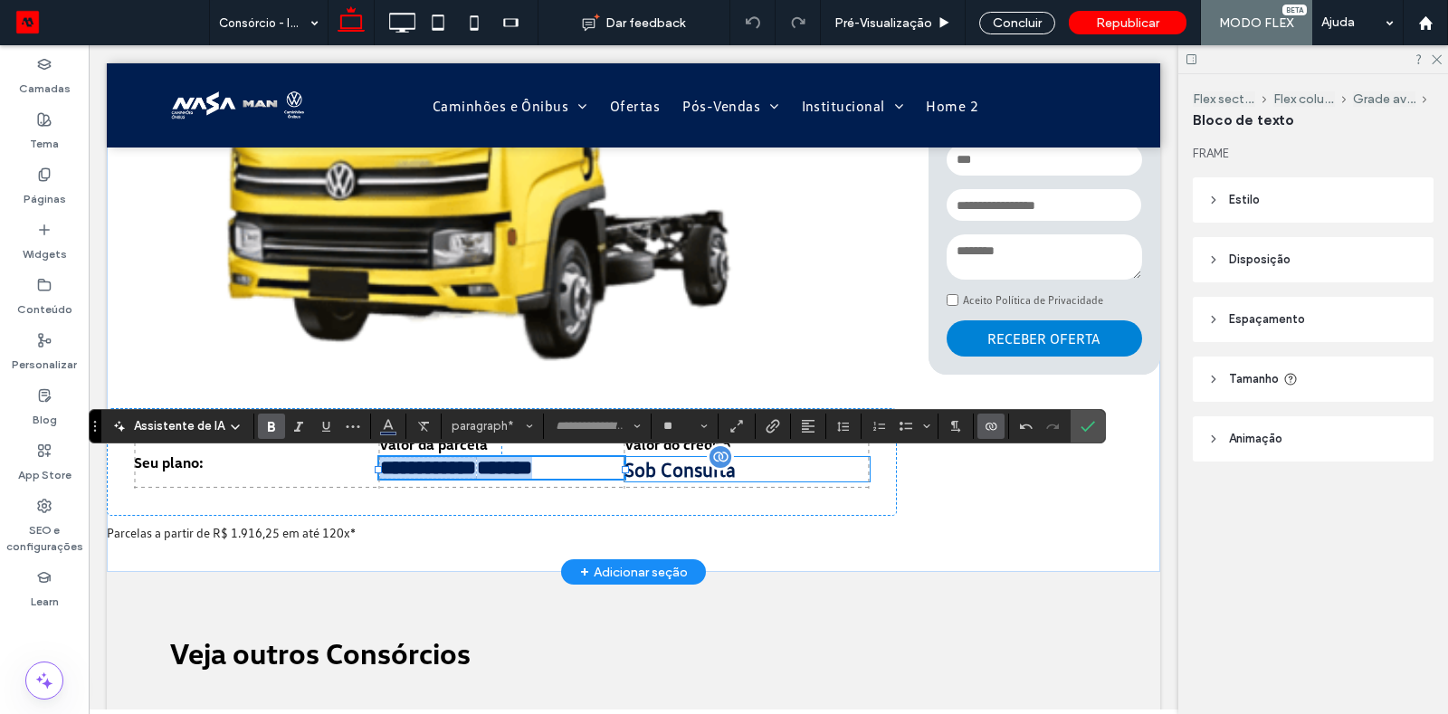
click at [678, 463] on div "Sob Consulta" at bounding box center [746, 469] width 245 height 24
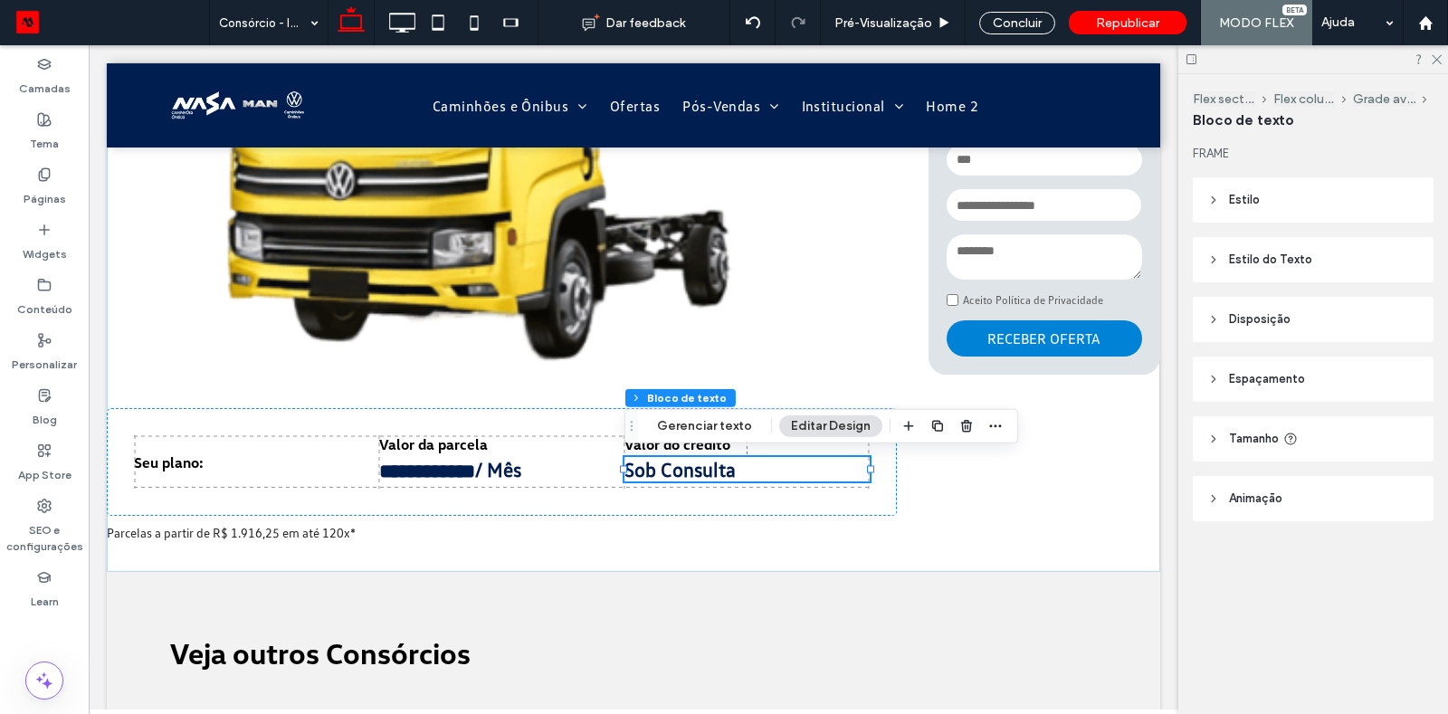
click at [1240, 244] on header "Estilo do Texto" at bounding box center [1313, 259] width 241 height 45
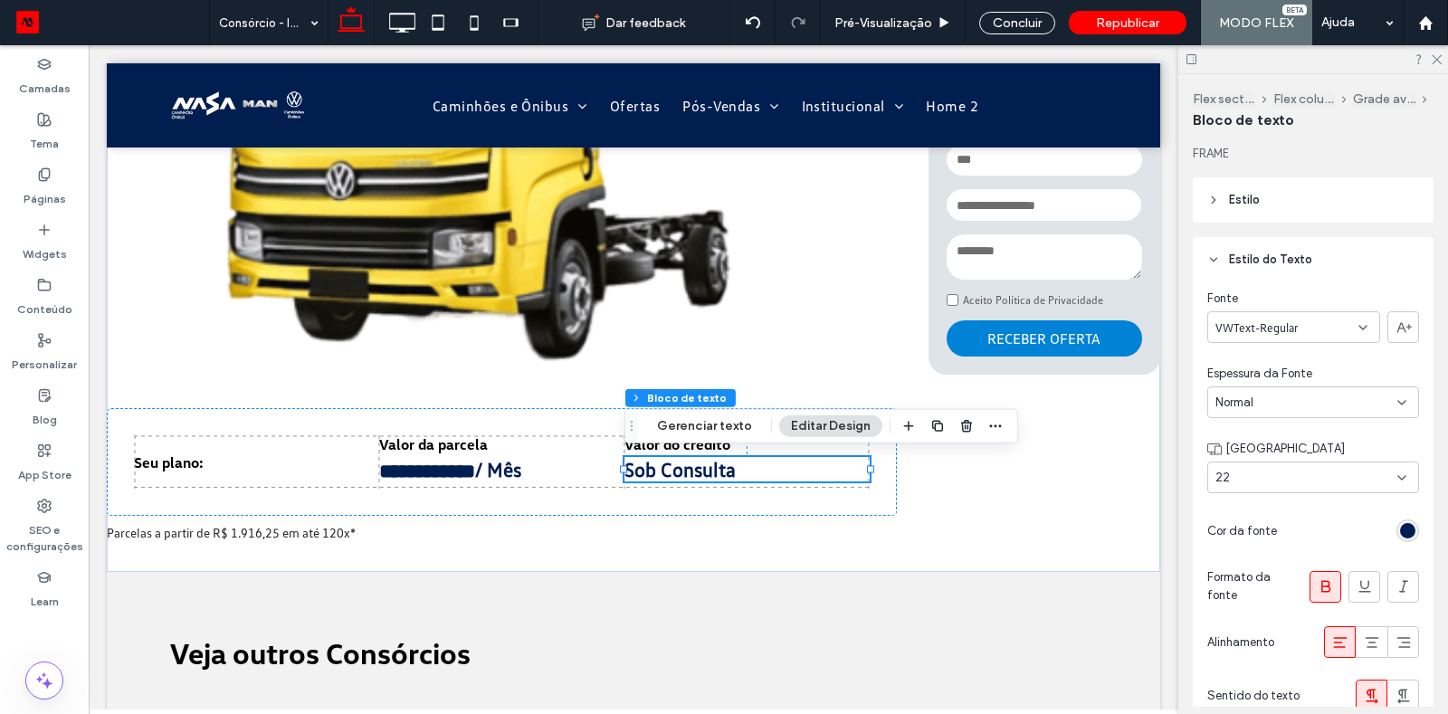
click at [1240, 244] on header "Estilo do Texto" at bounding box center [1313, 259] width 241 height 45
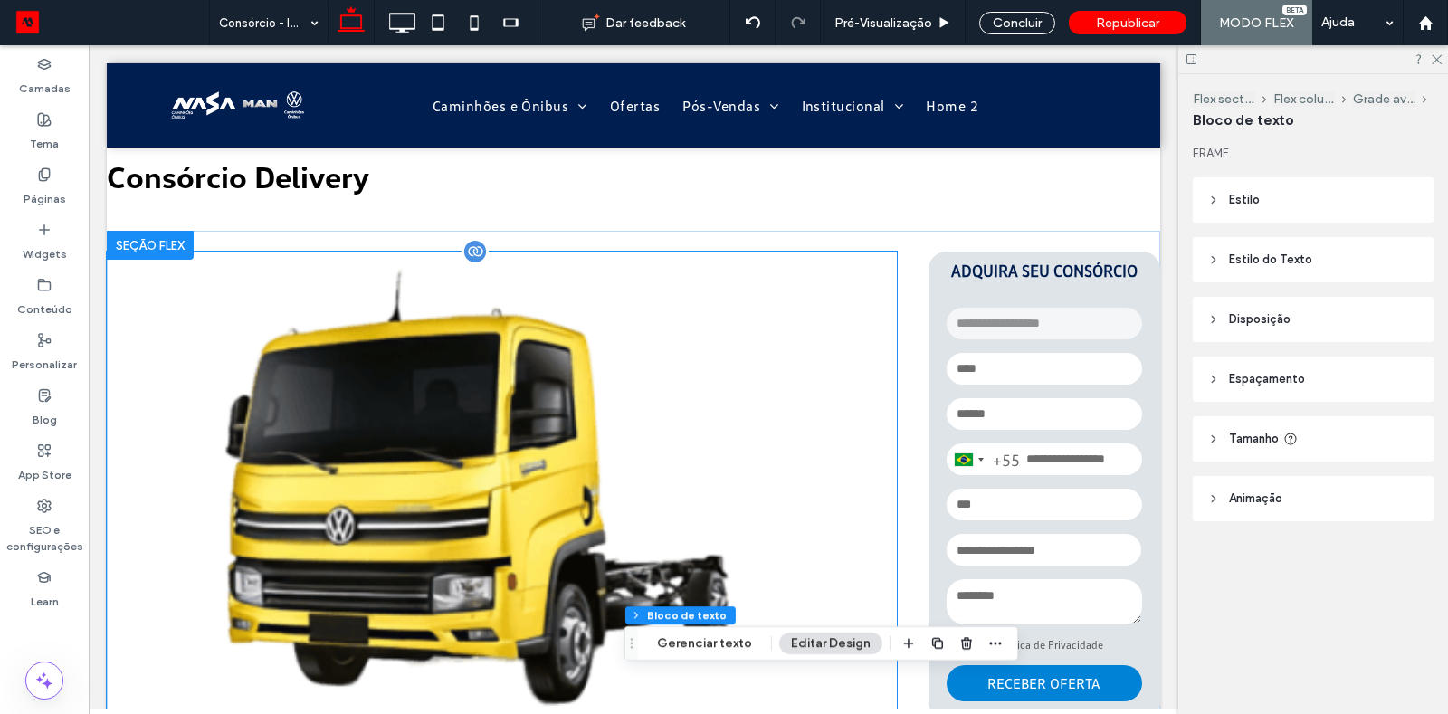
scroll to position [0, 0]
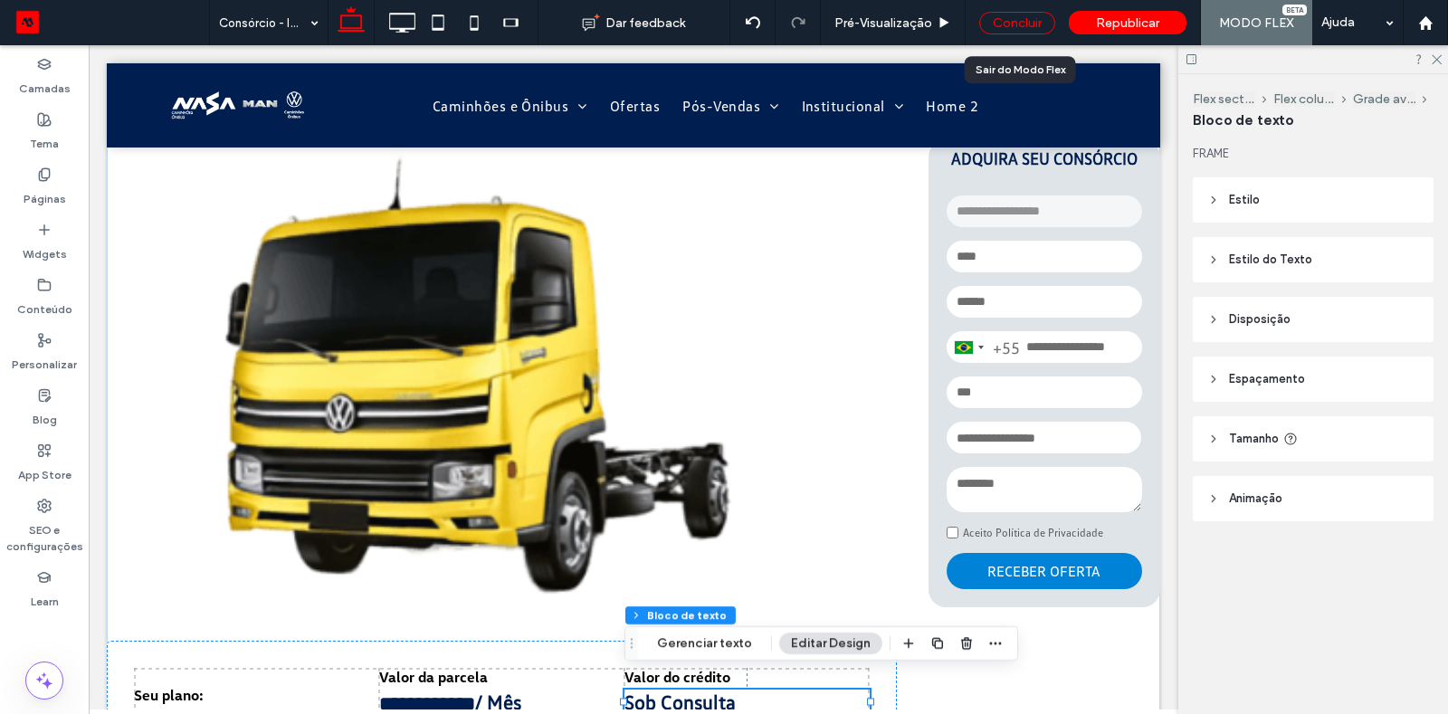
click at [987, 13] on div "Concluir" at bounding box center [1017, 23] width 76 height 23
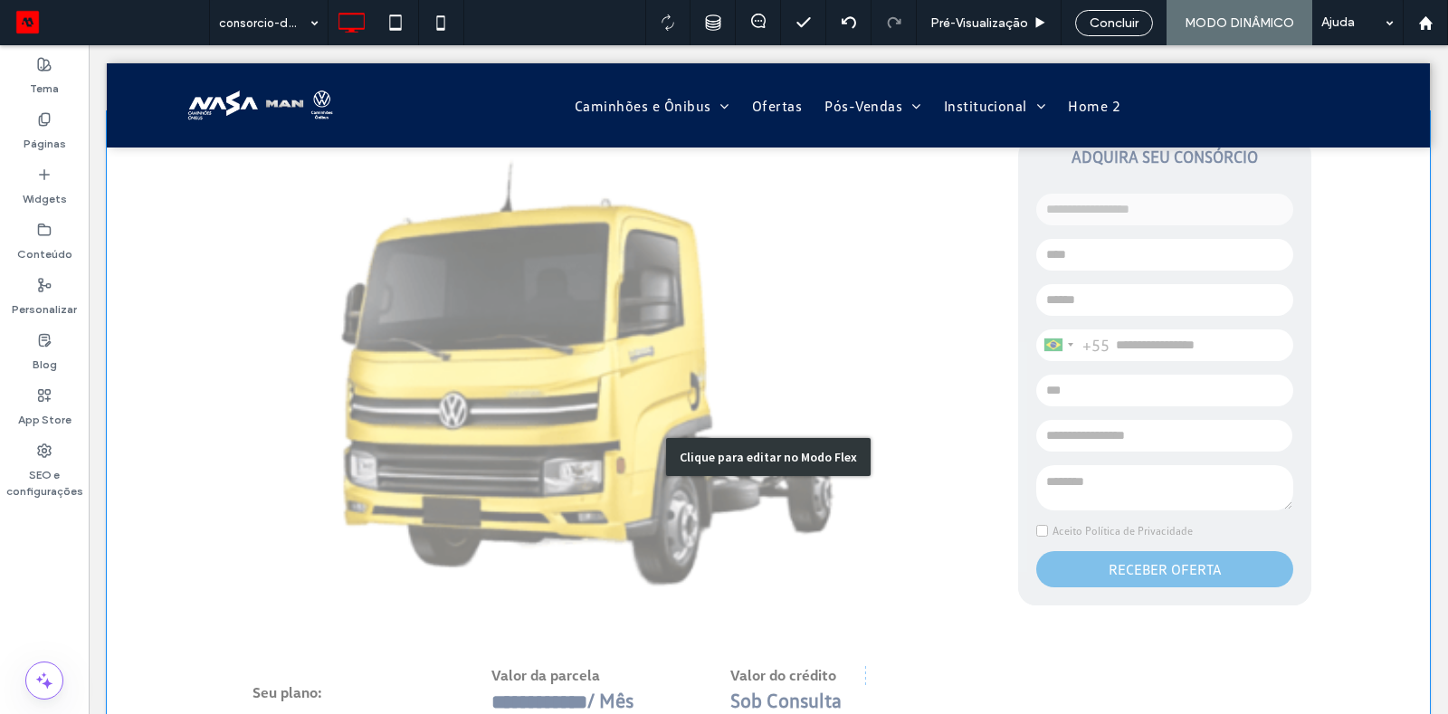
scroll to position [143, 0]
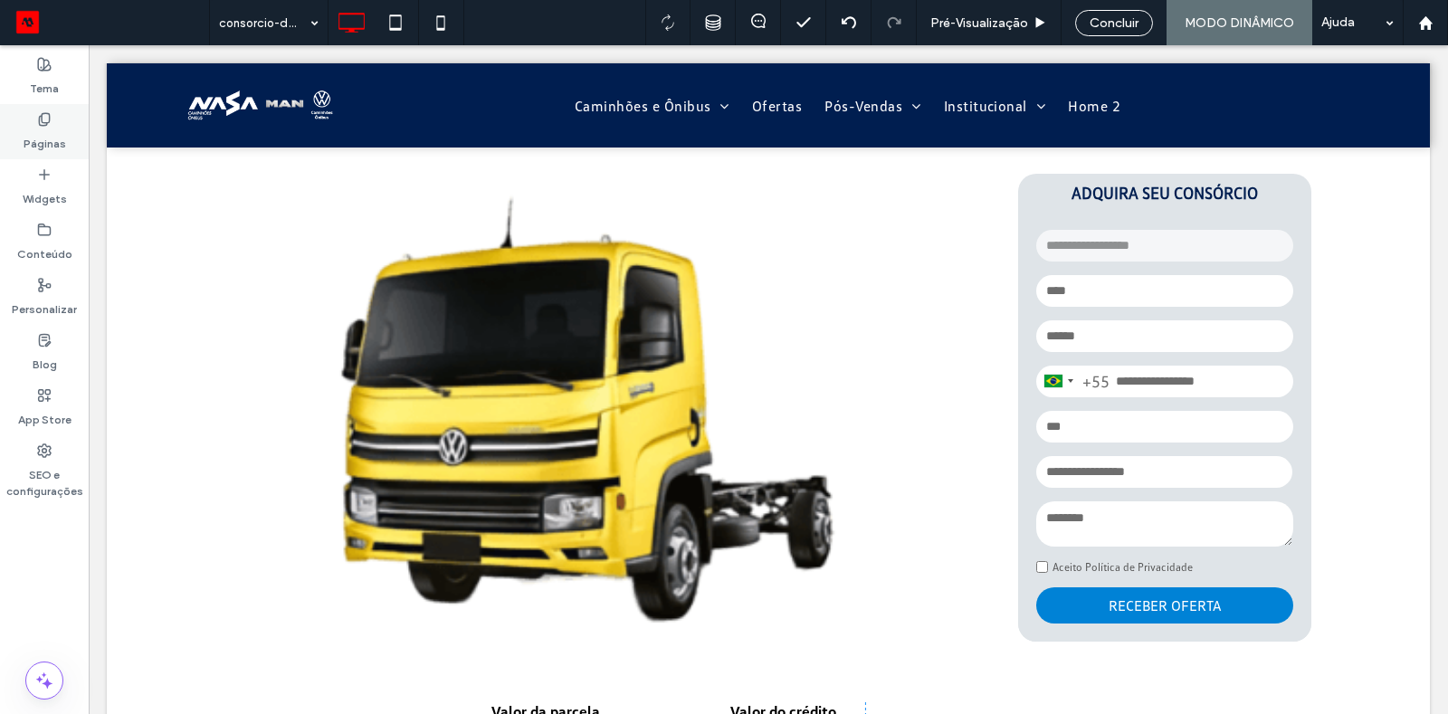
click at [57, 121] on div "Páginas" at bounding box center [44, 131] width 89 height 55
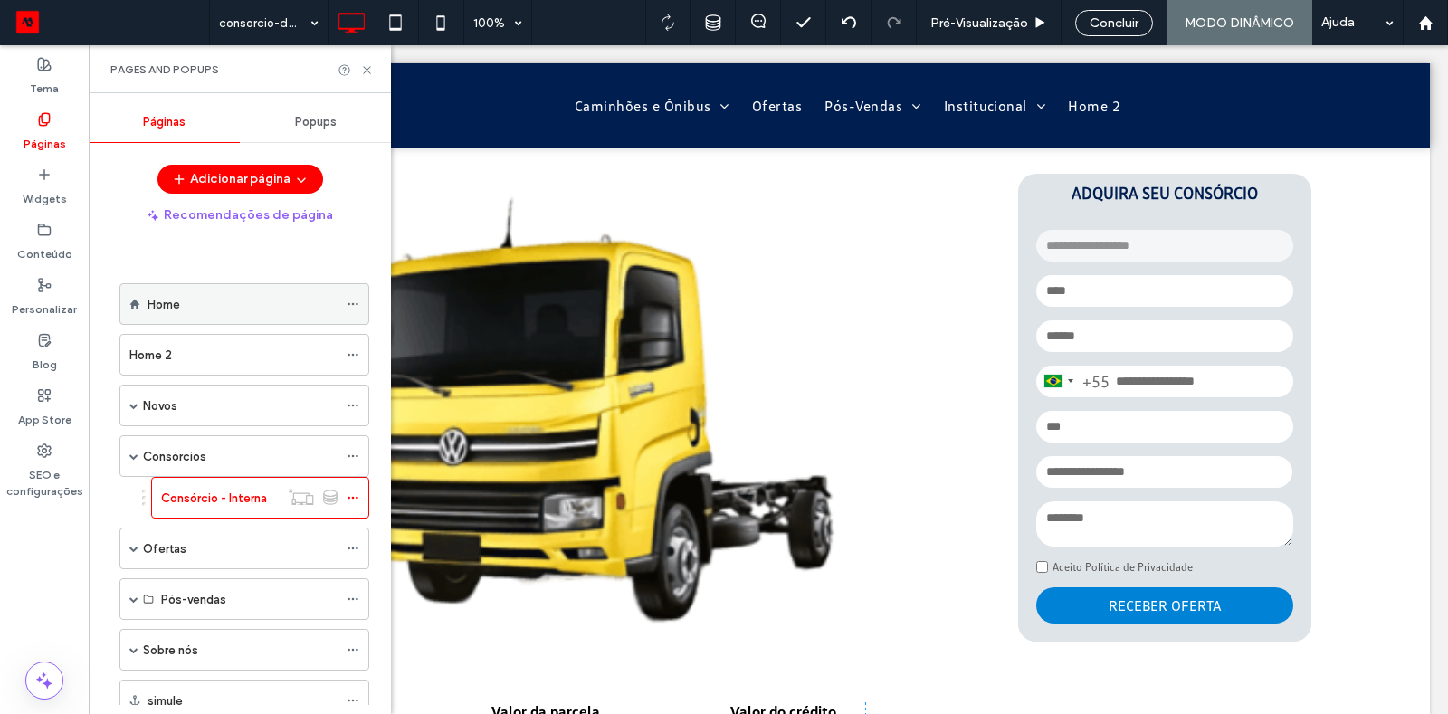
click at [190, 295] on div "Home" at bounding box center [243, 304] width 190 height 19
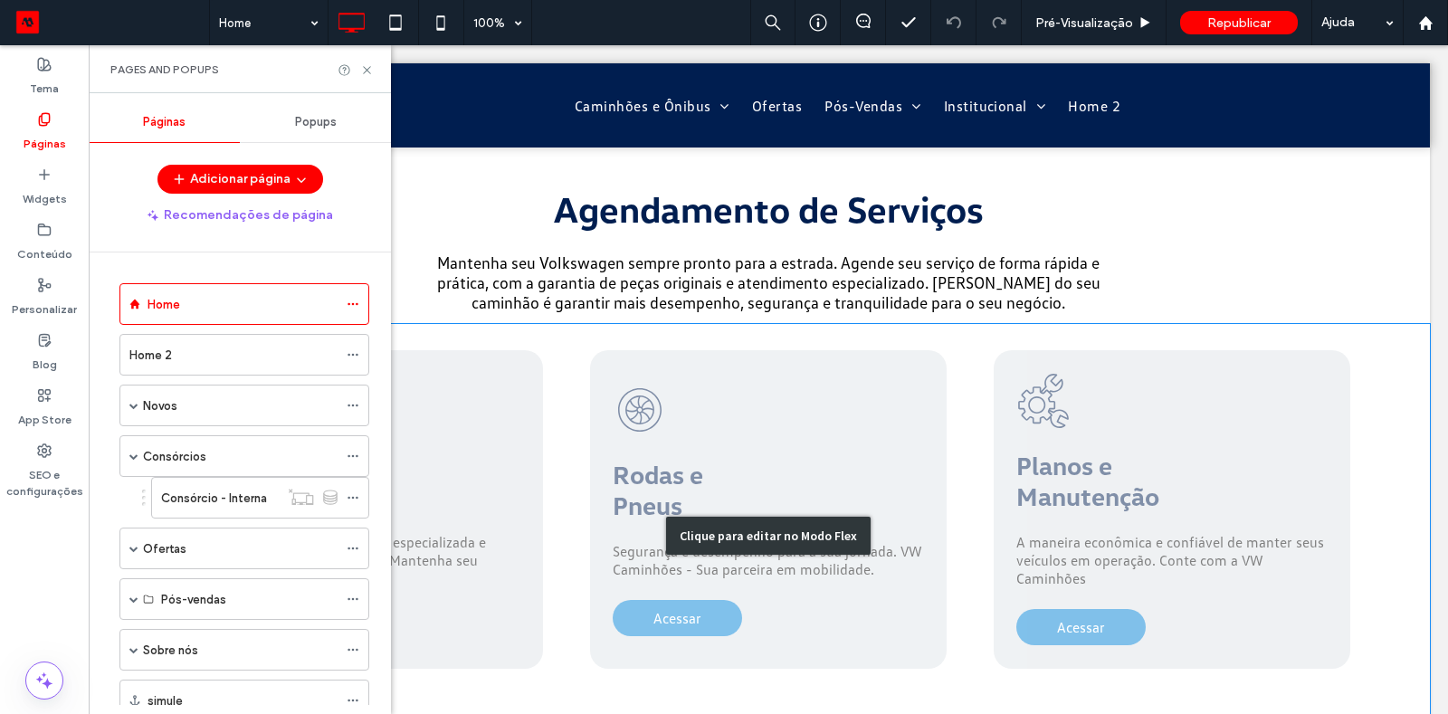
click at [1134, 511] on div "Clique para editar no Modo Flex" at bounding box center [768, 536] width 1323 height 424
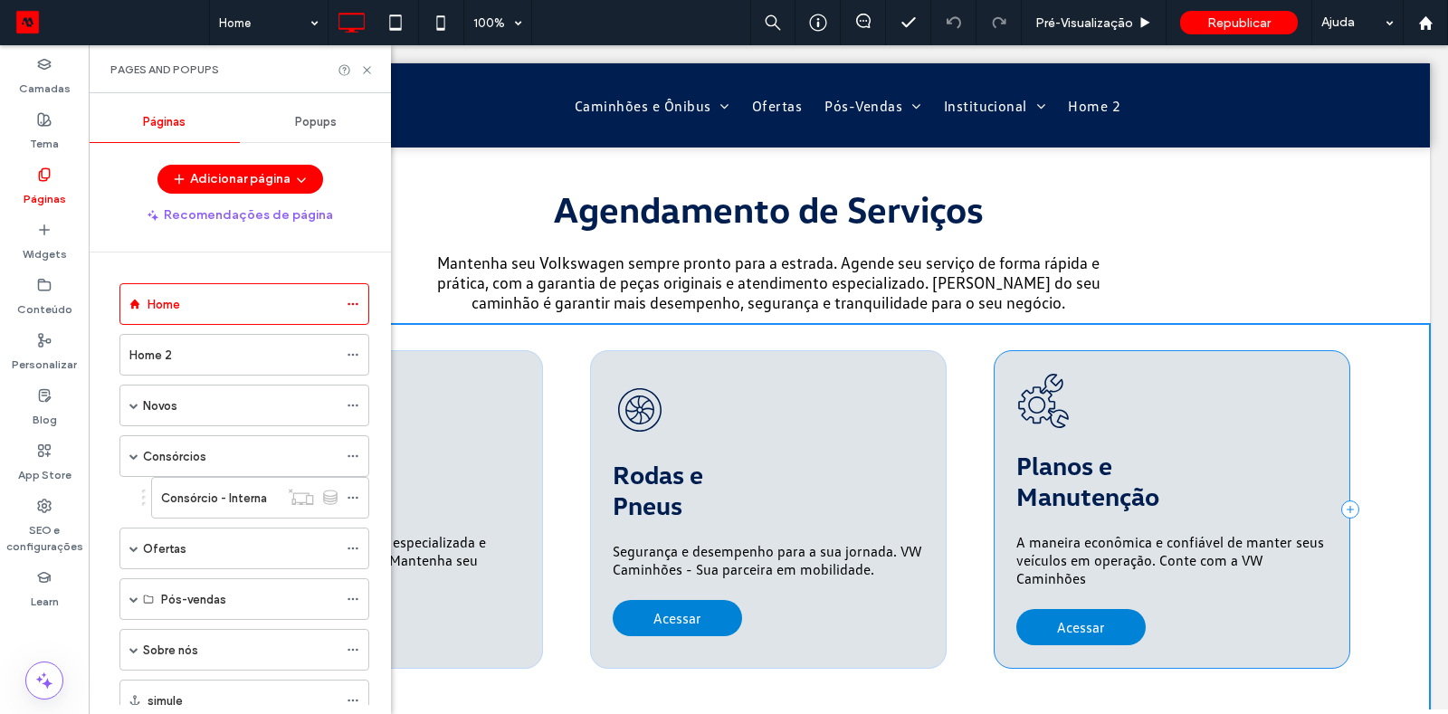
scroll to position [2488, 0]
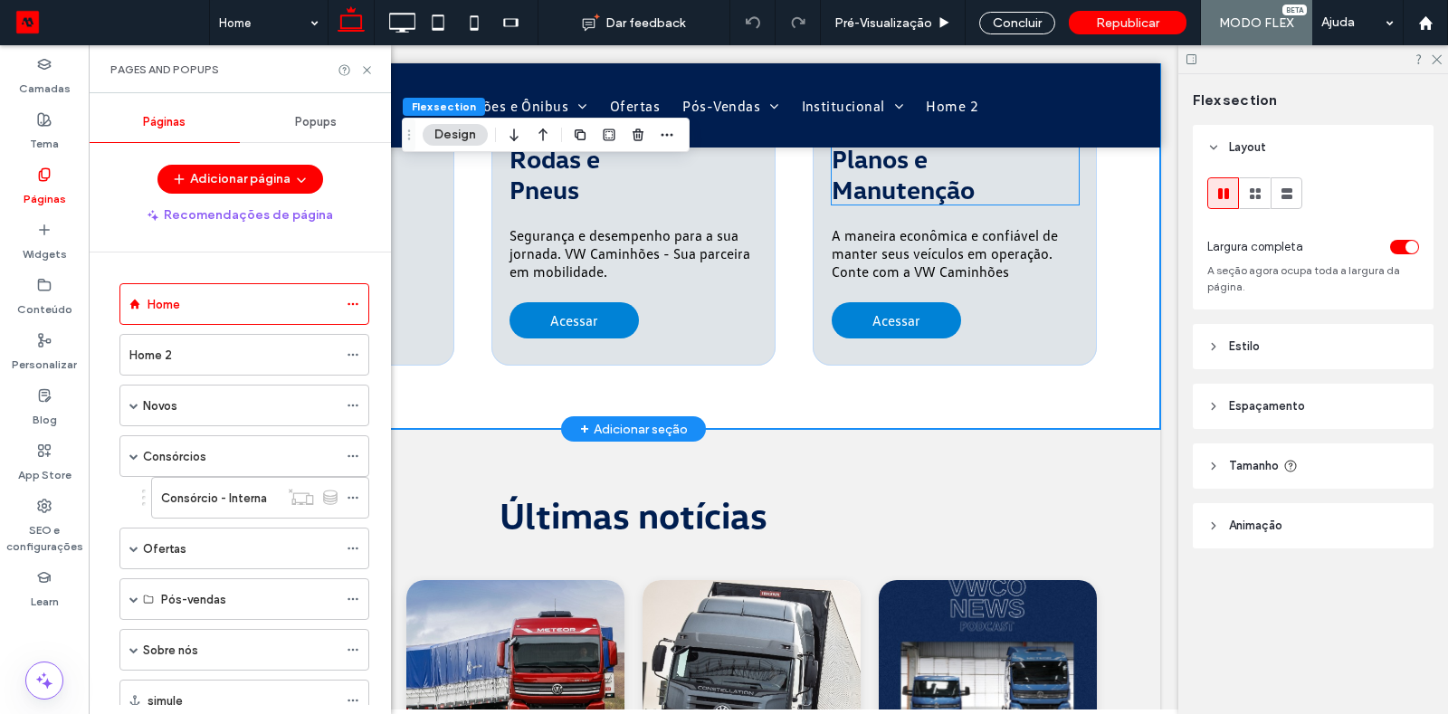
click at [912, 166] on span "Planos e" at bounding box center [880, 158] width 96 height 31
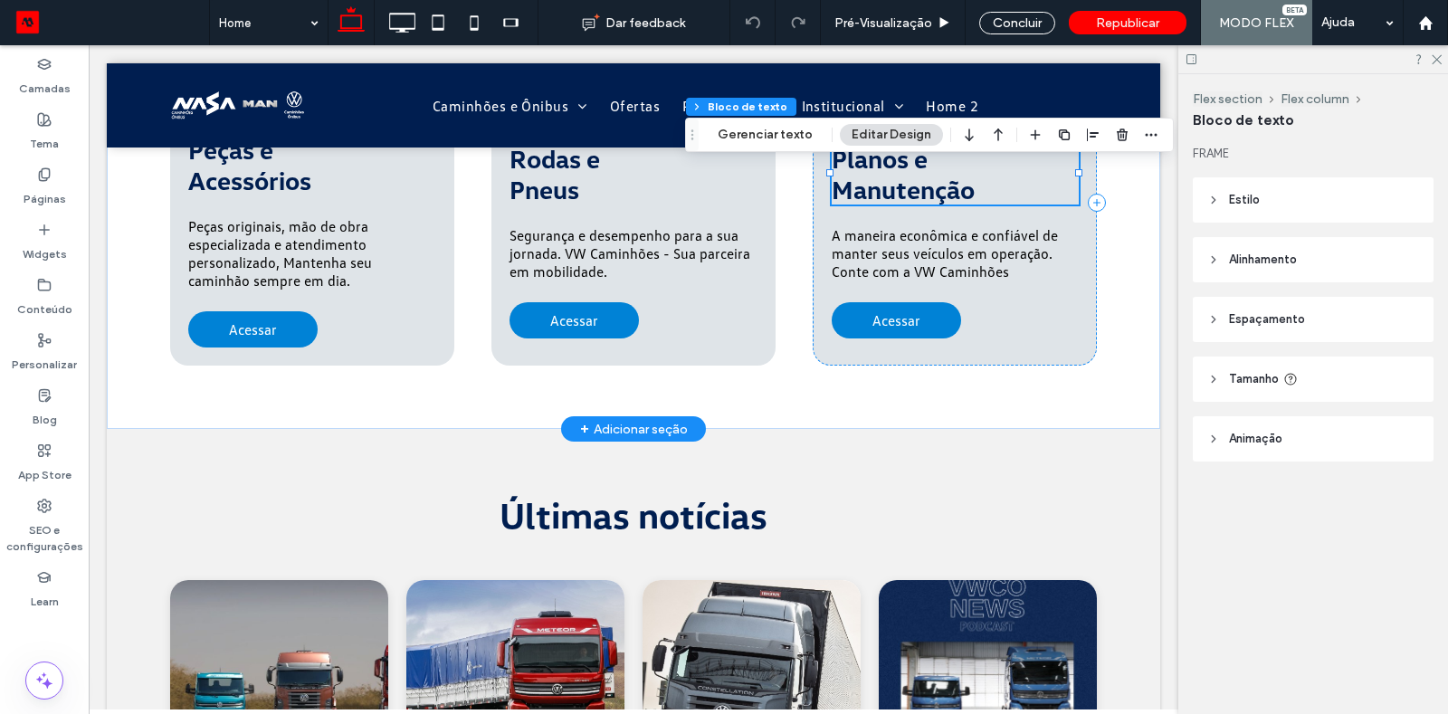
click at [911, 158] on span "Planos e" at bounding box center [880, 158] width 96 height 31
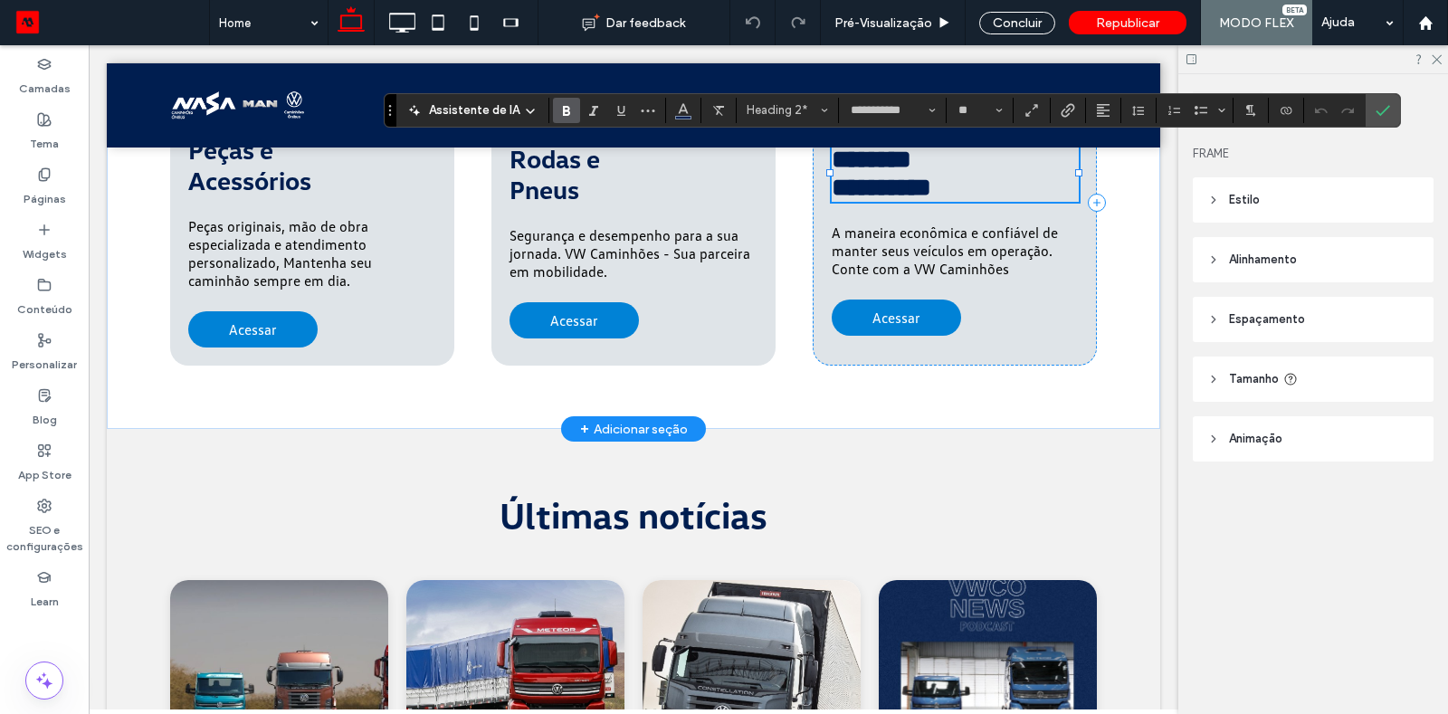
click at [911, 158] on span "********" at bounding box center [872, 159] width 80 height 25
click at [984, 267] on span "A maneira econômica e confiável de manter seus veículos em operação. Conte com …" at bounding box center [945, 251] width 226 height 54
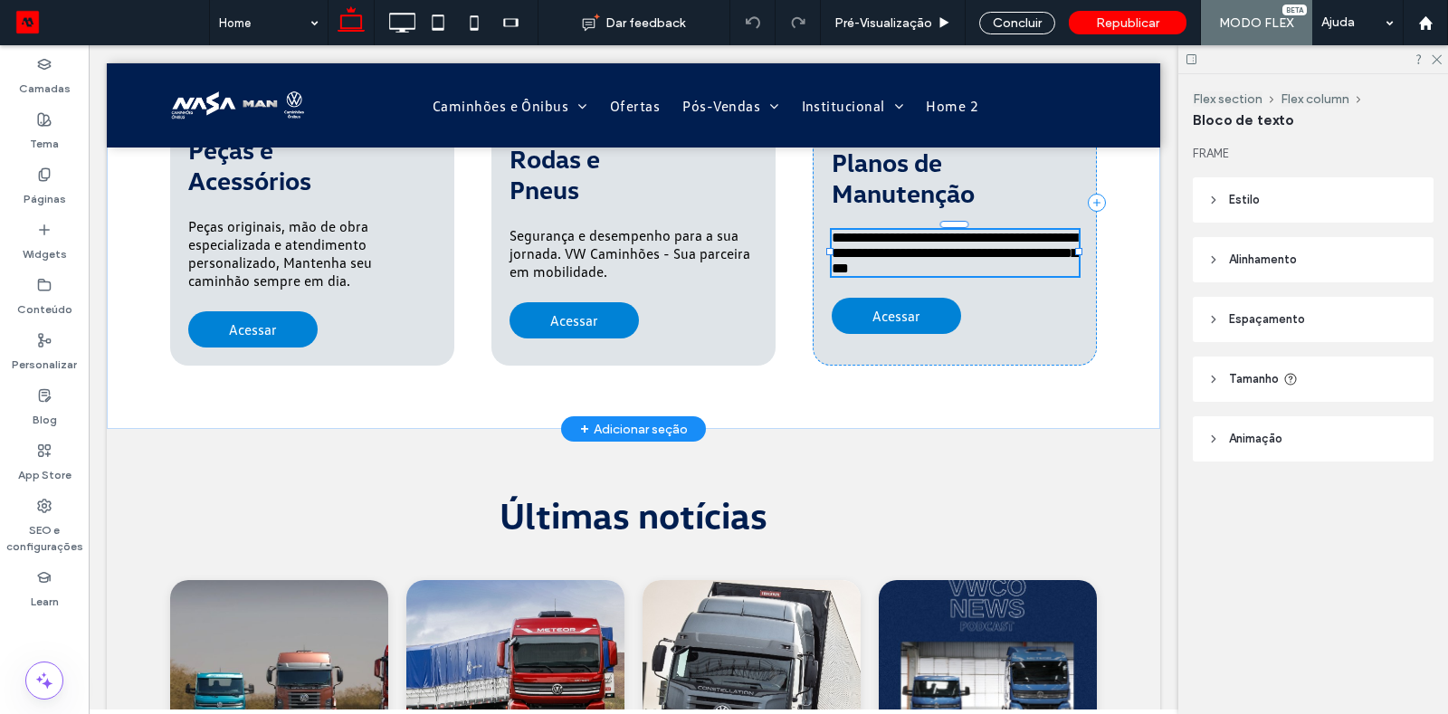
type input "**********"
type input "**"
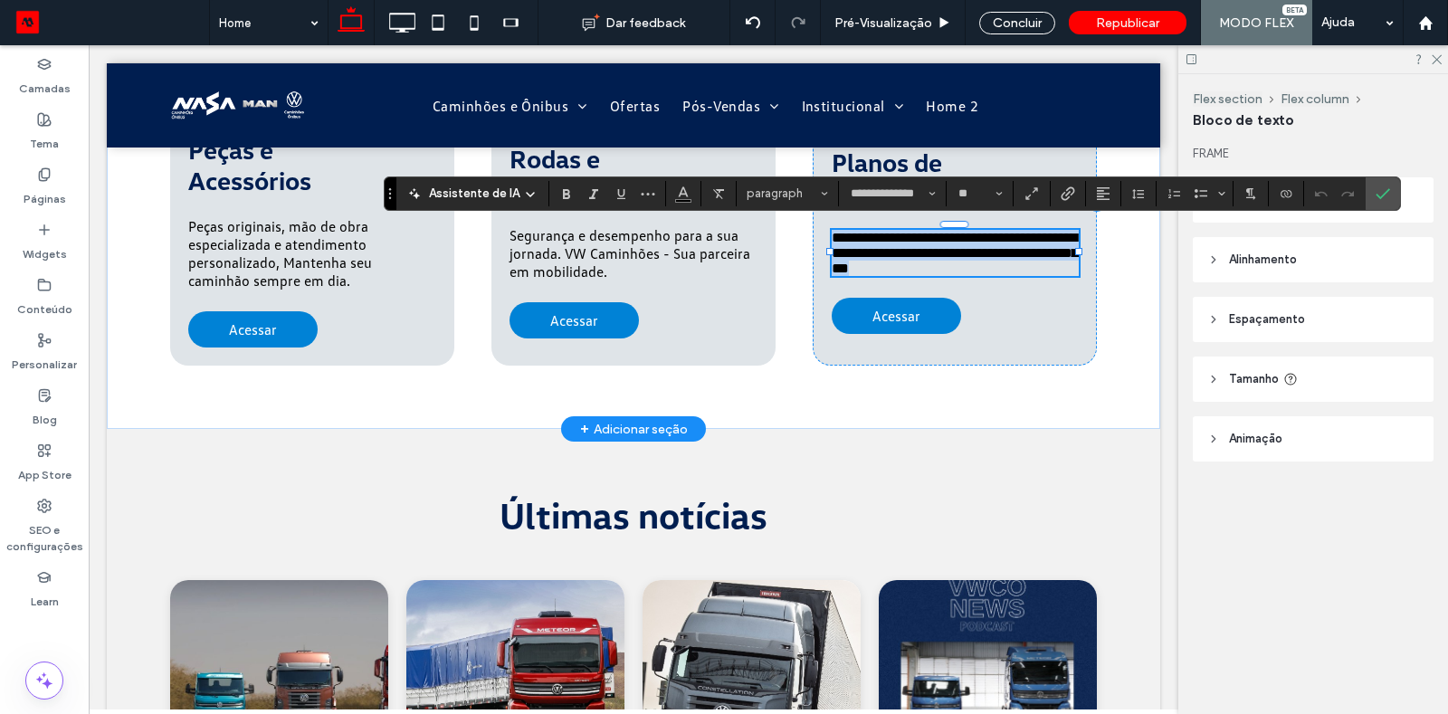
click at [1016, 270] on p "**********" at bounding box center [955, 253] width 247 height 46
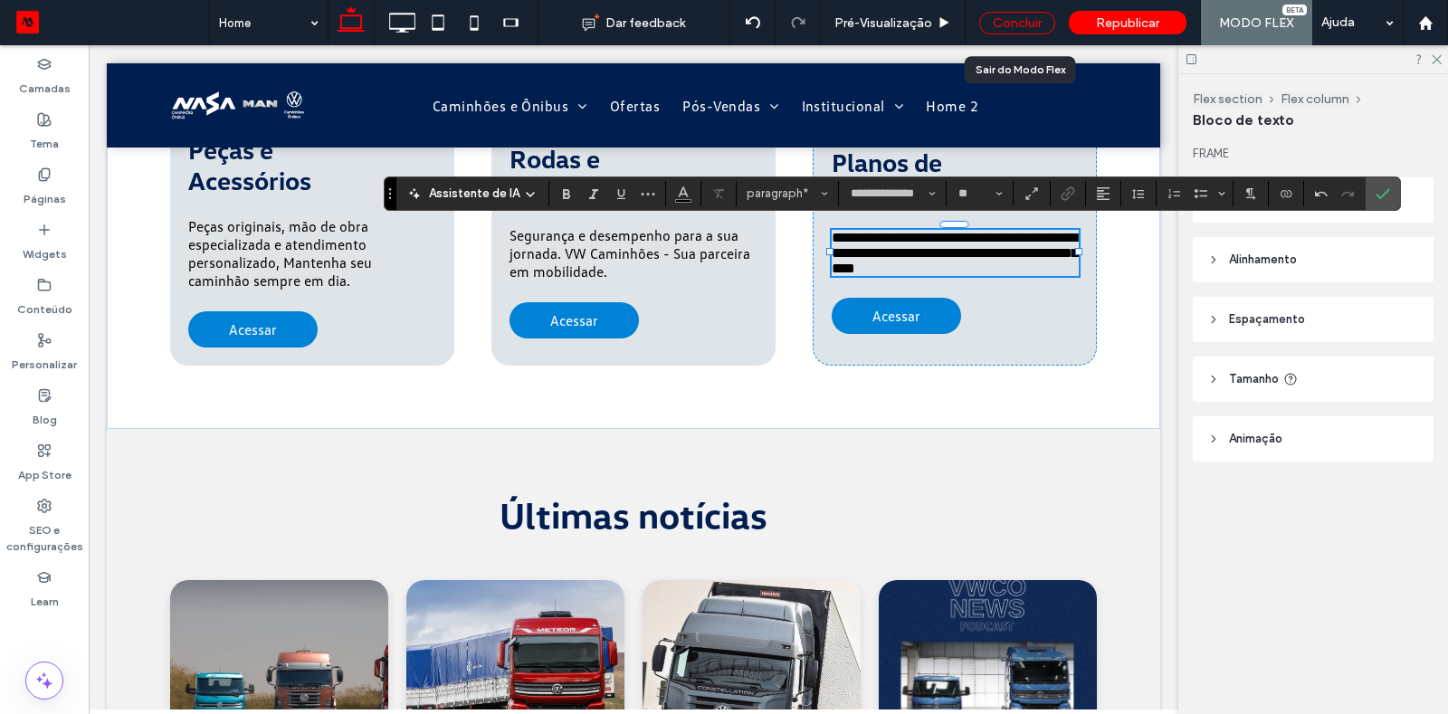
drag, startPoint x: 443, startPoint y: 46, endPoint x: 1009, endPoint y: 19, distance: 566.3
click at [1009, 19] on div "Concluir" at bounding box center [1017, 23] width 76 height 23
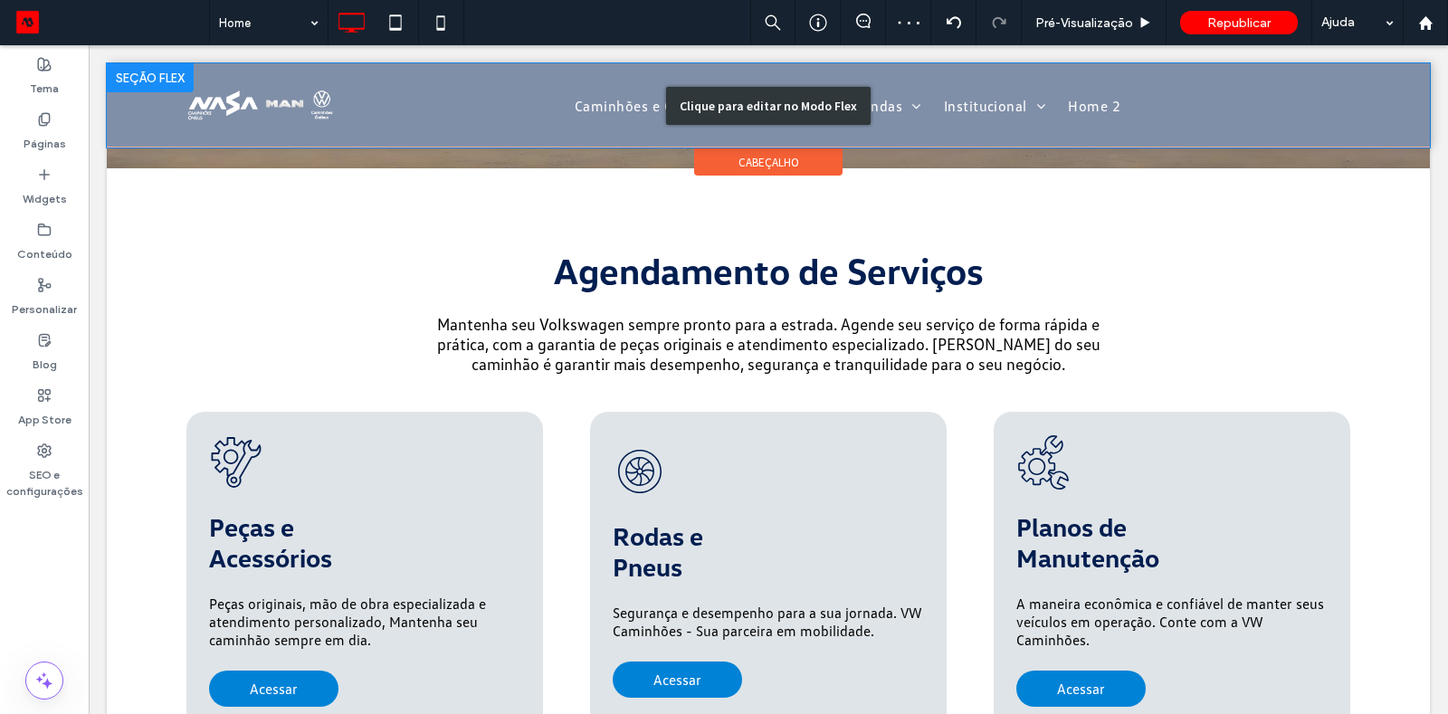
scroll to position [2865, 0]
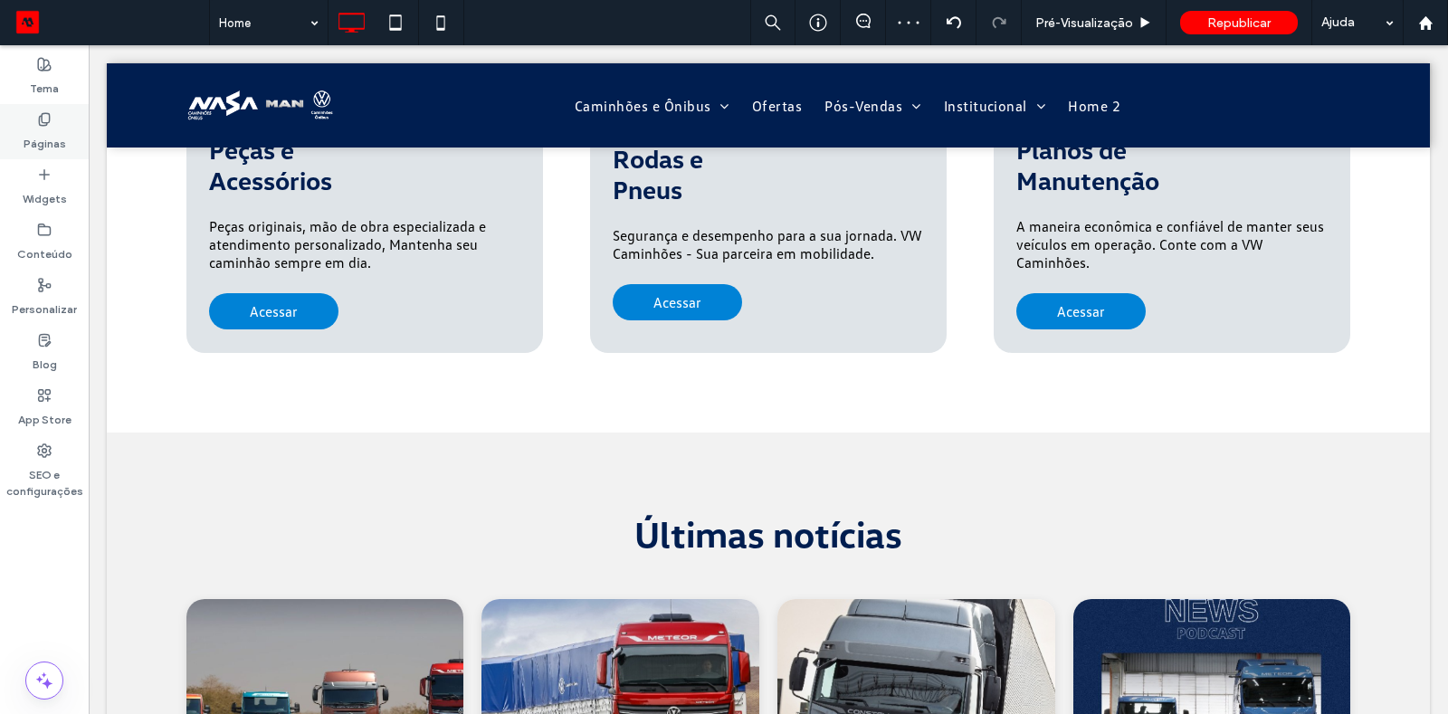
click at [37, 121] on icon at bounding box center [44, 119] width 14 height 14
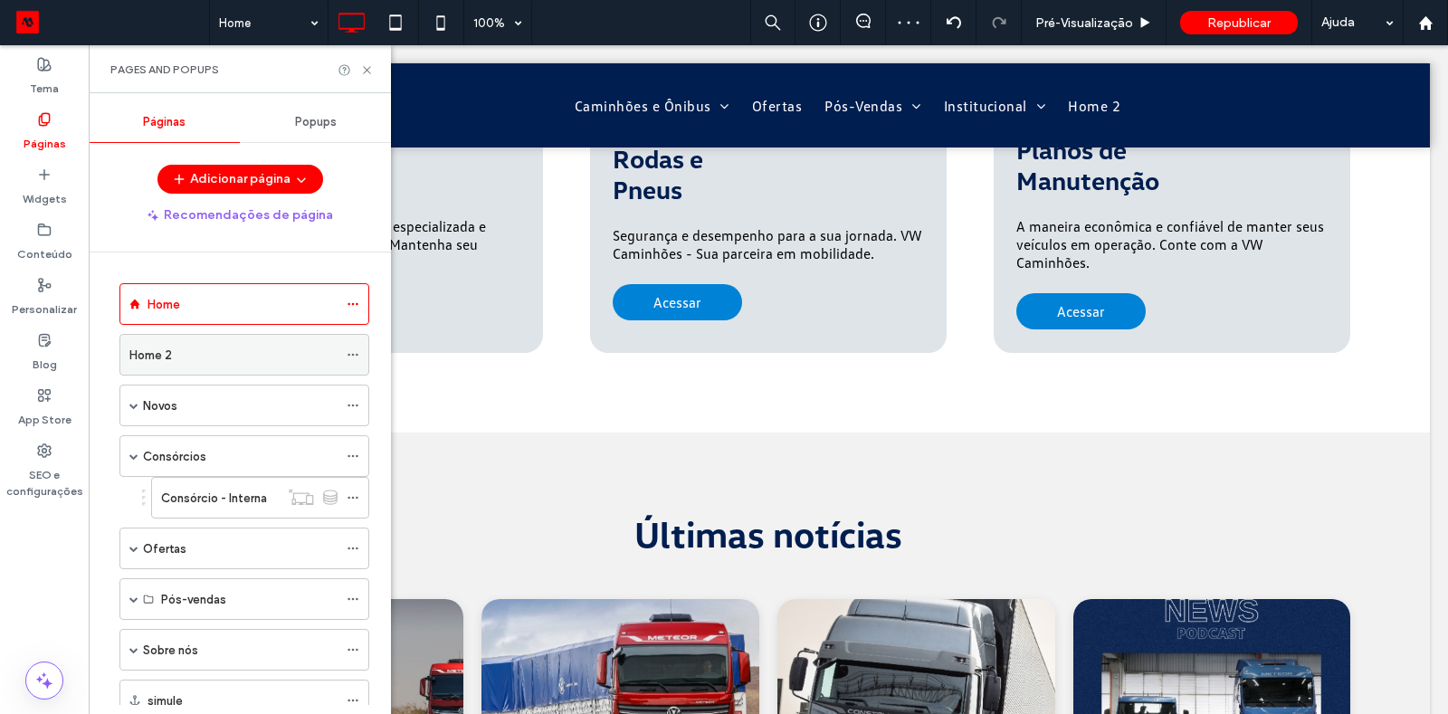
click at [245, 370] on div "Home 2" at bounding box center [233, 355] width 208 height 40
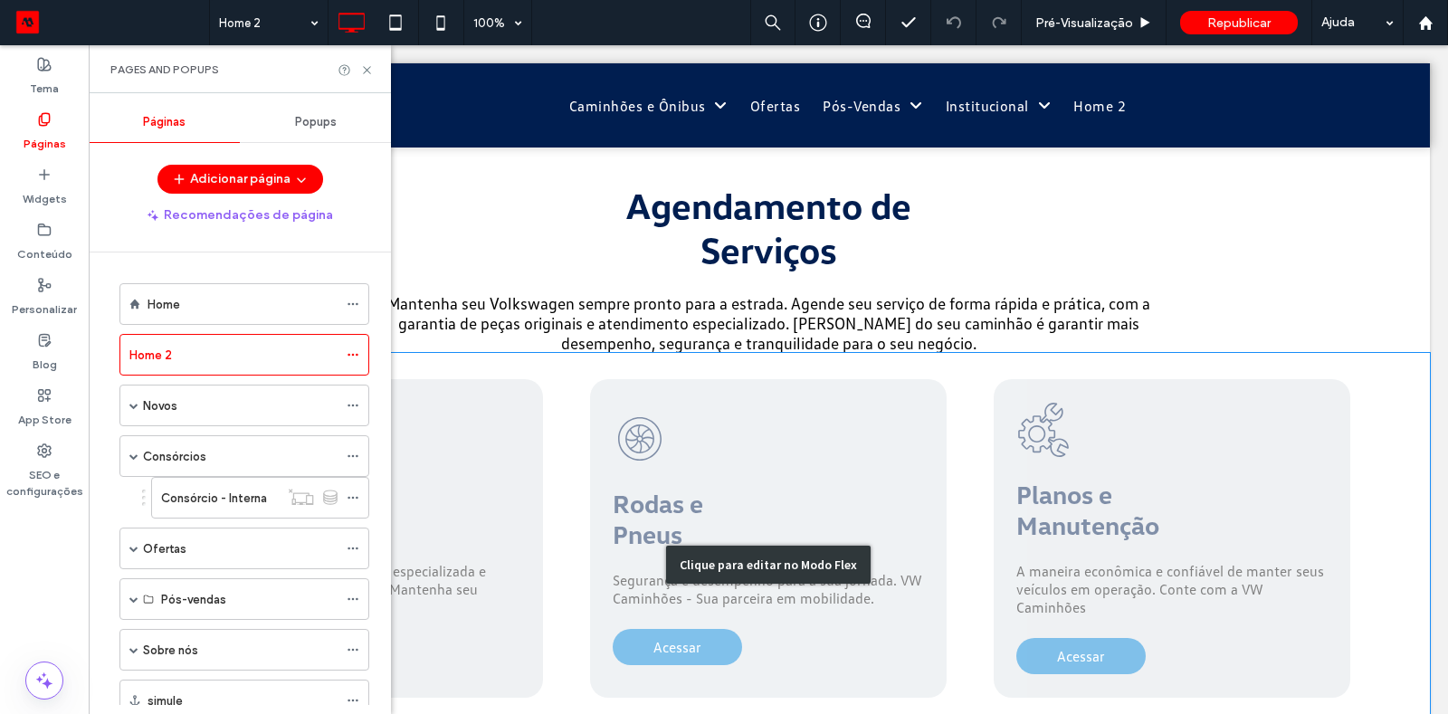
click at [1075, 488] on div "Clique para editar no Modo Flex" at bounding box center [768, 565] width 1323 height 424
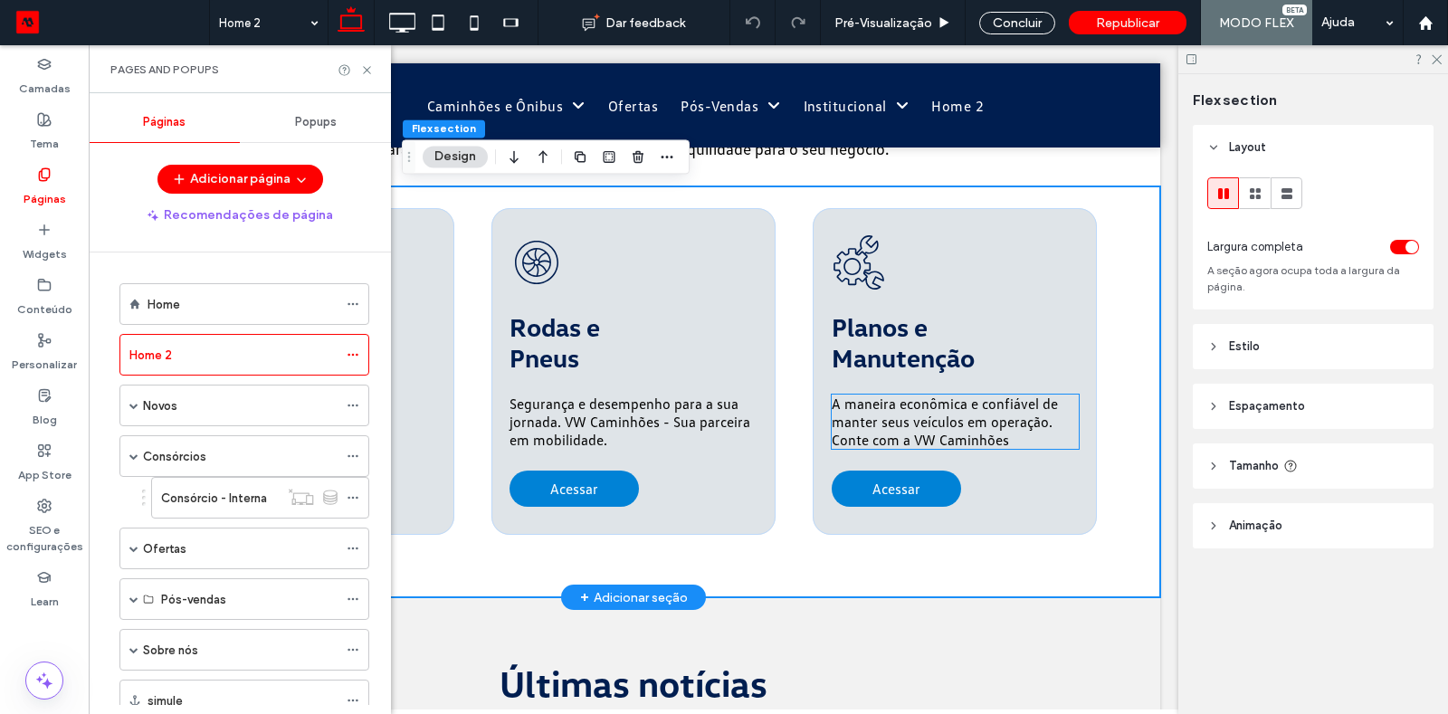
scroll to position [2832, 0]
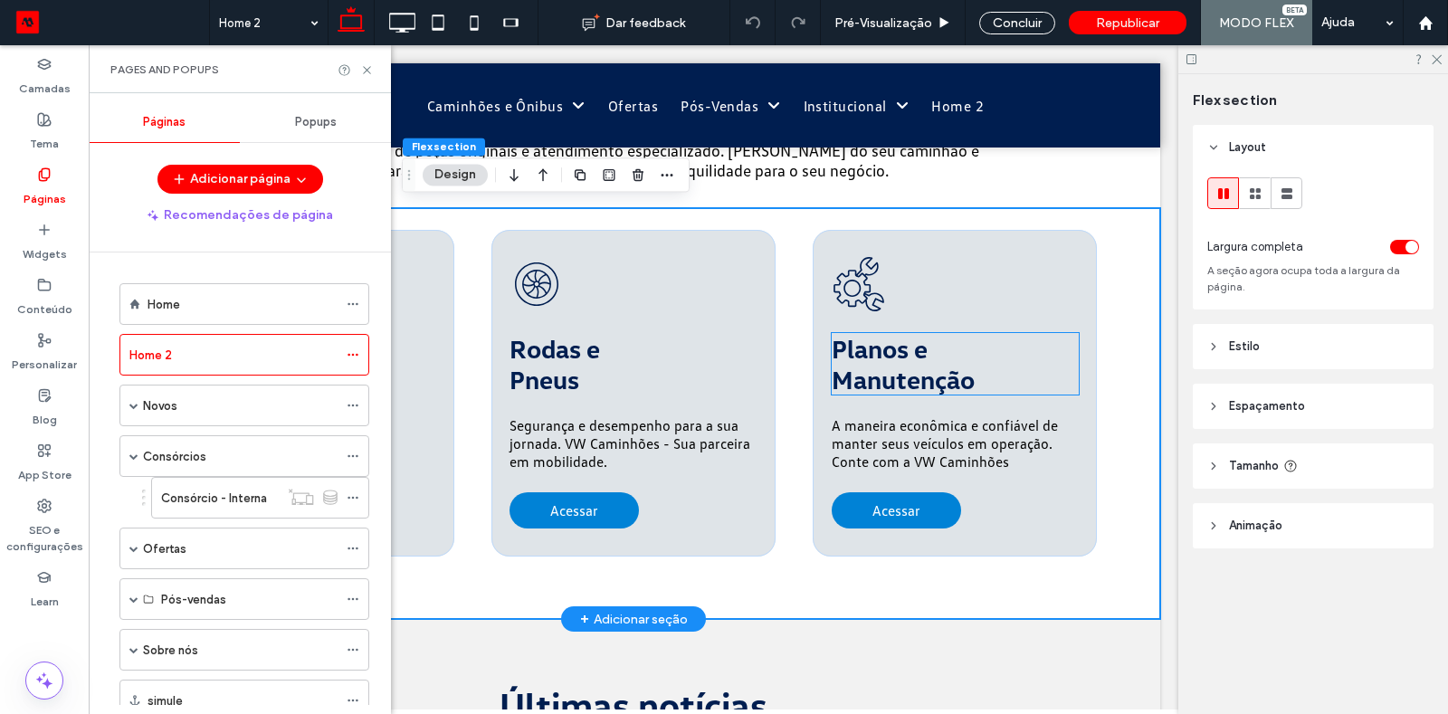
click at [902, 353] on span "Planos e" at bounding box center [880, 348] width 96 height 31
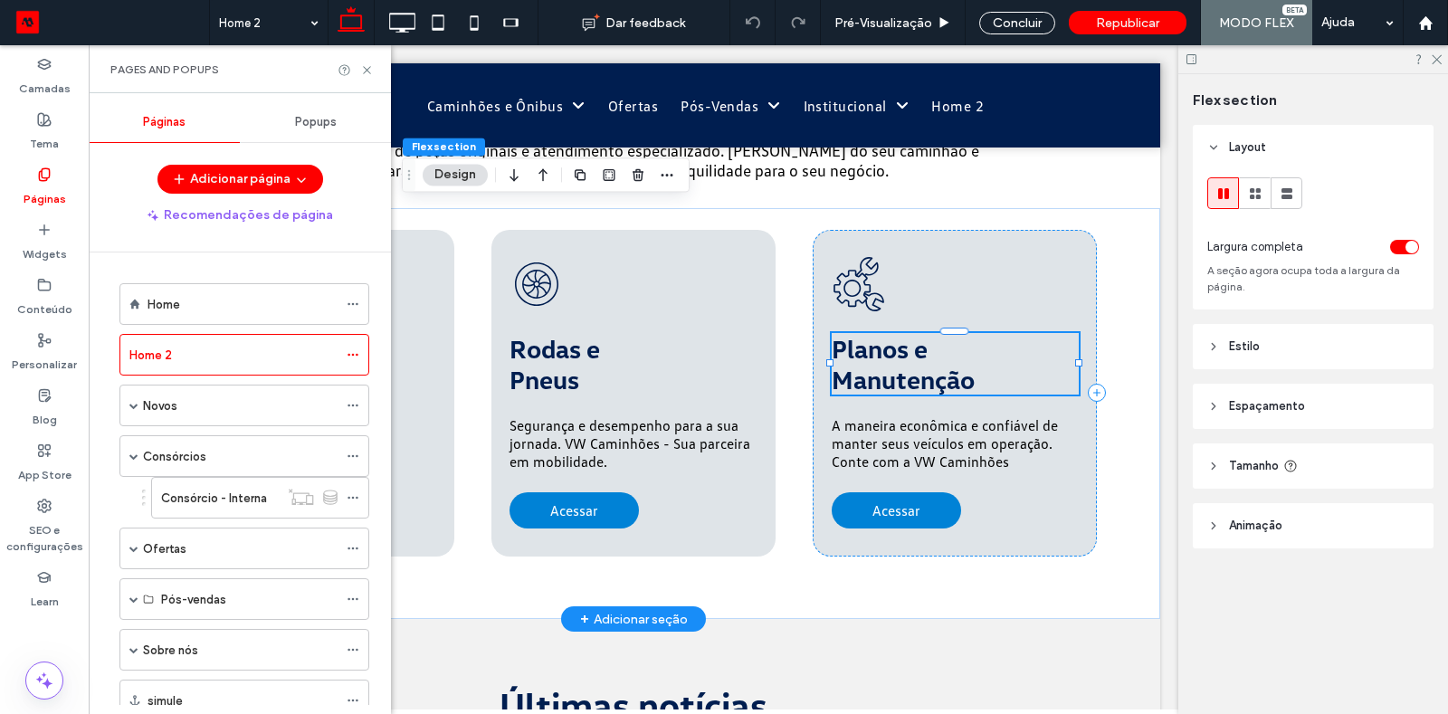
click at [902, 353] on span "Planos e" at bounding box center [880, 348] width 96 height 31
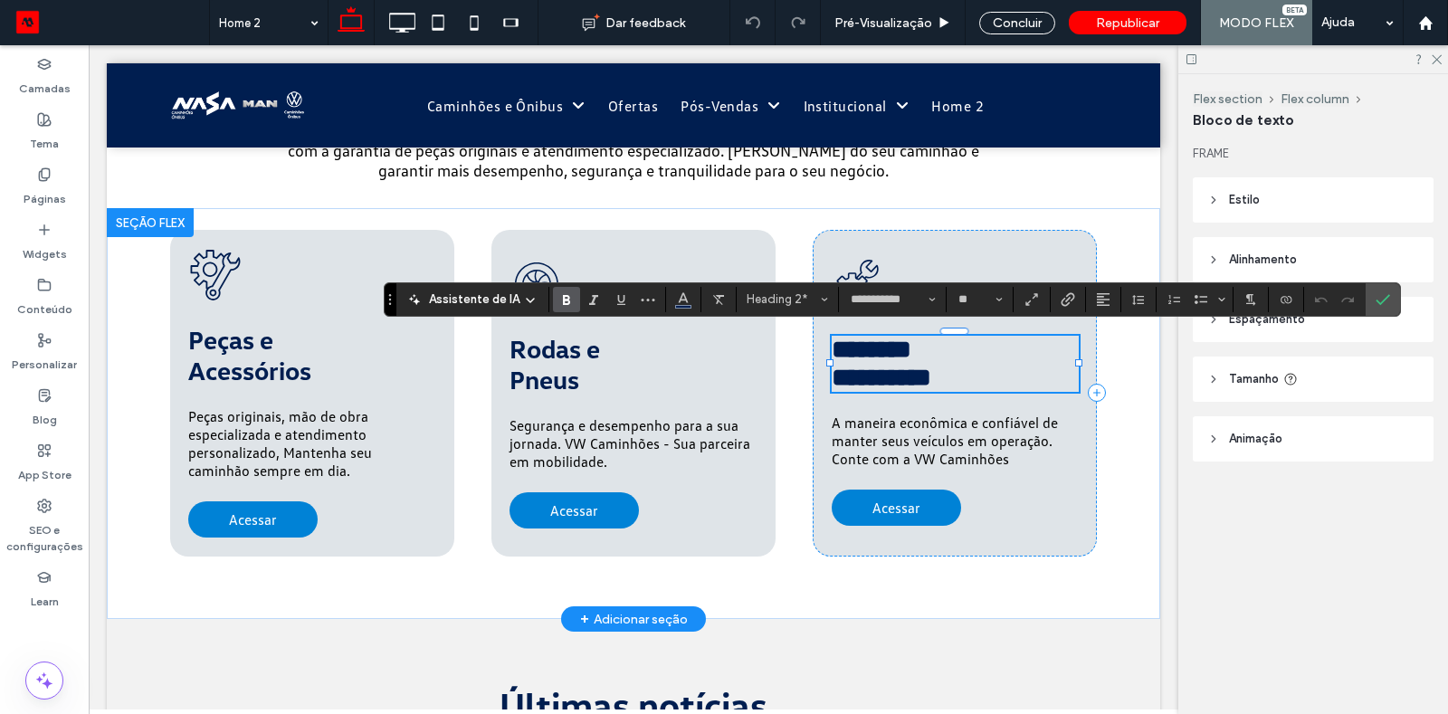
click at [911, 344] on span "********" at bounding box center [872, 349] width 80 height 25
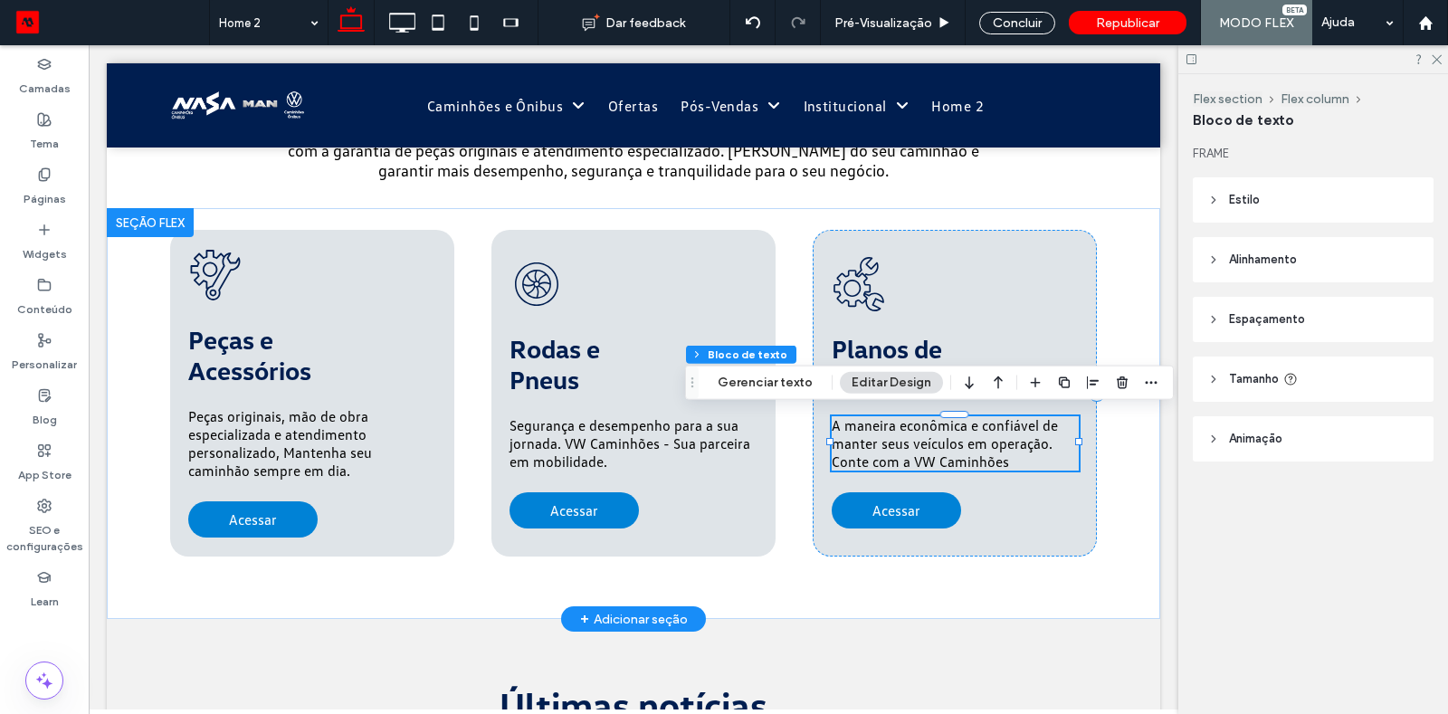
click at [1012, 451] on p "A maneira econômica e confiável de manter seus veículos em operação. Conte com …" at bounding box center [955, 443] width 247 height 54
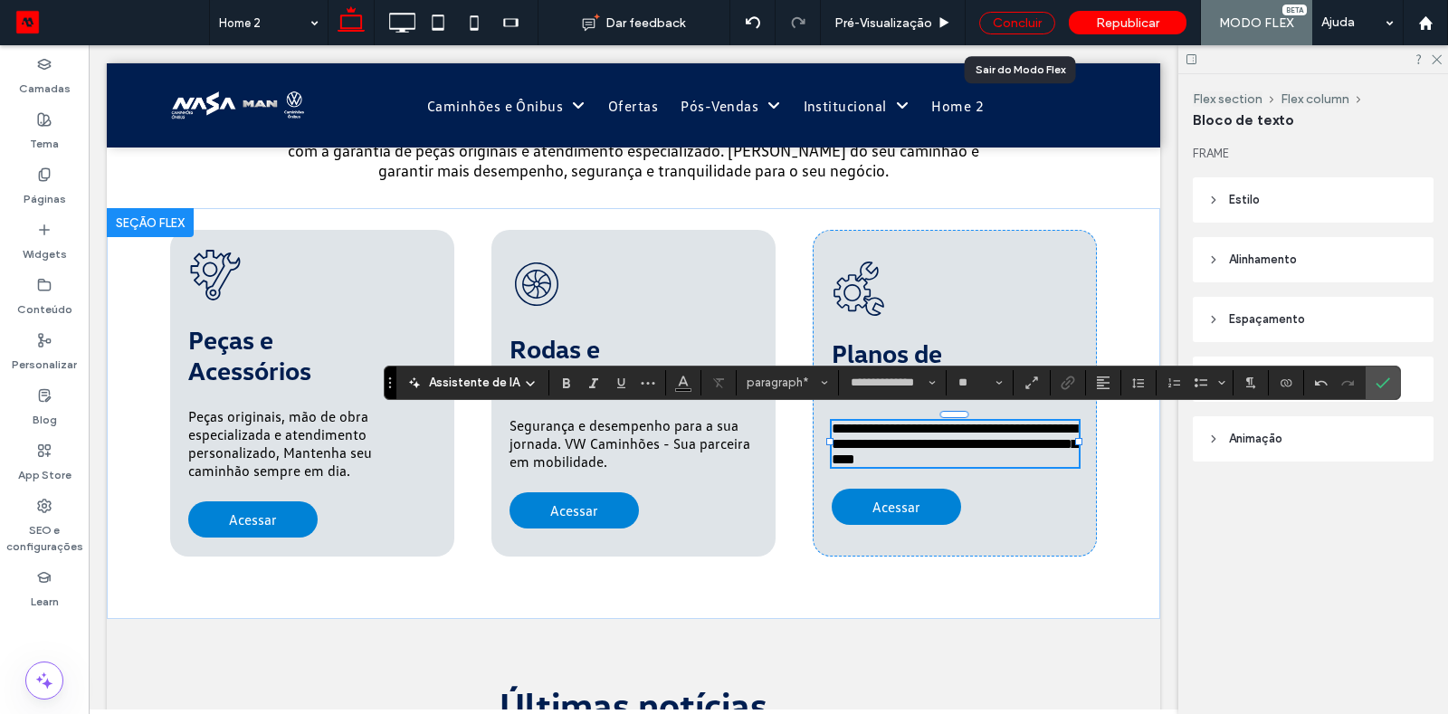
drag, startPoint x: 1003, startPoint y: 20, endPoint x: 741, endPoint y: 14, distance: 261.6
click at [1003, 20] on div "Concluir" at bounding box center [1017, 23] width 76 height 23
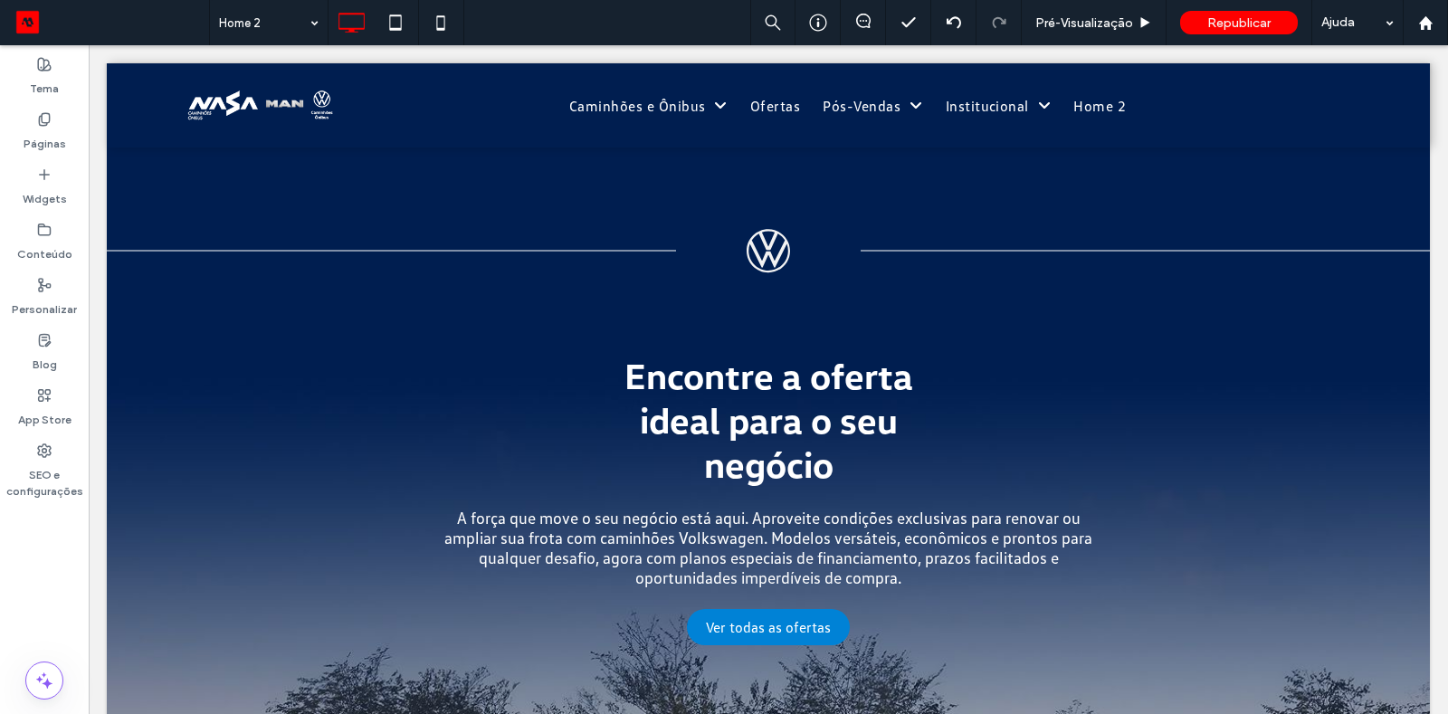
scroll to position [1326, 0]
